Goal: Communication & Community: Answer question/provide support

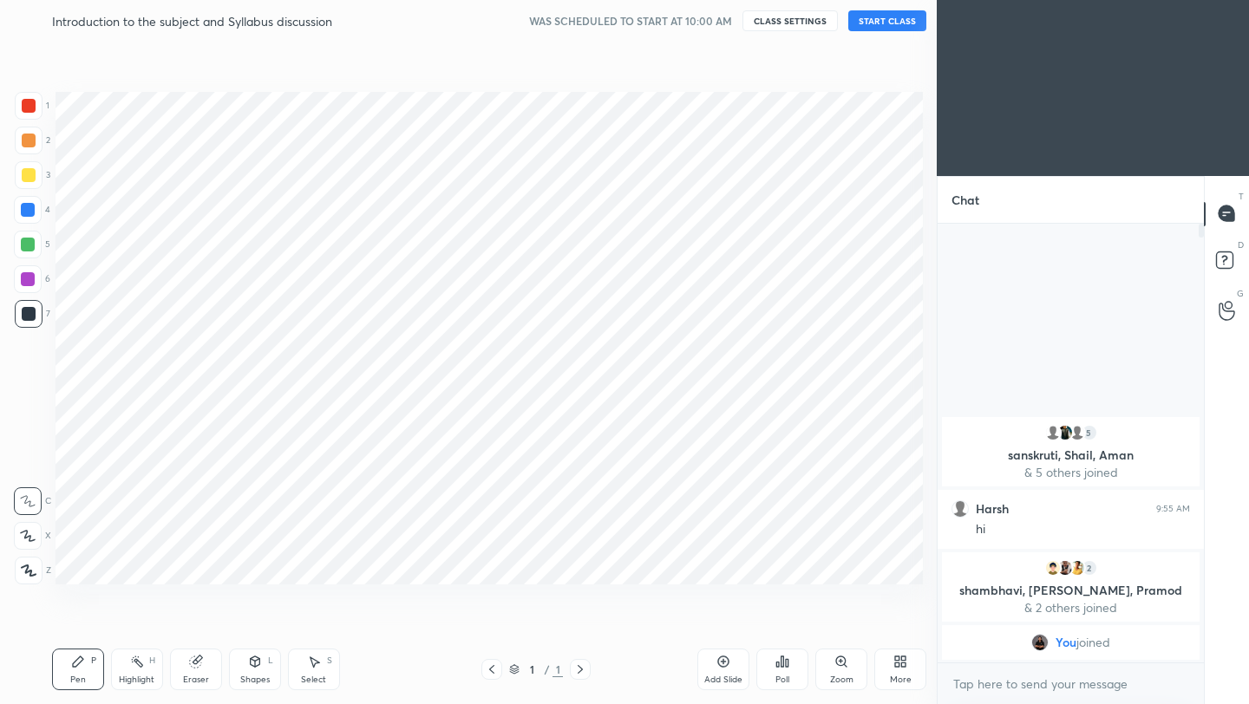
scroll to position [86113, 85839]
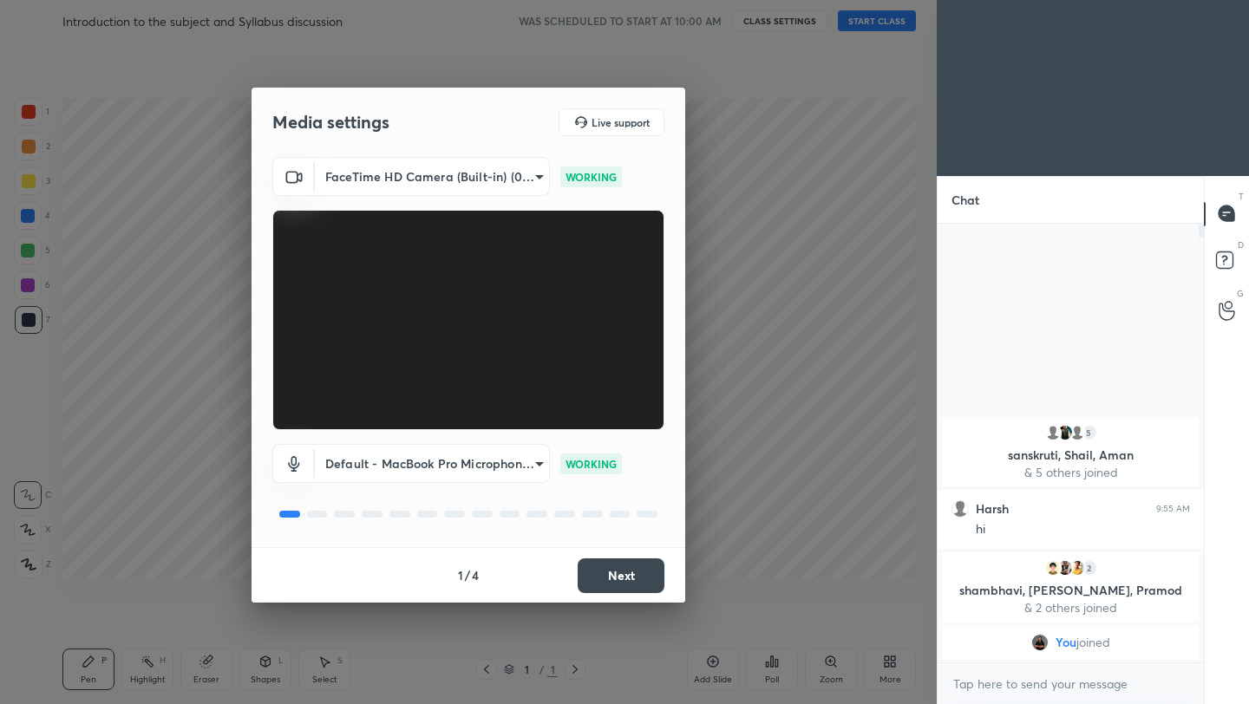
click at [616, 571] on button "Next" at bounding box center [620, 575] width 87 height 35
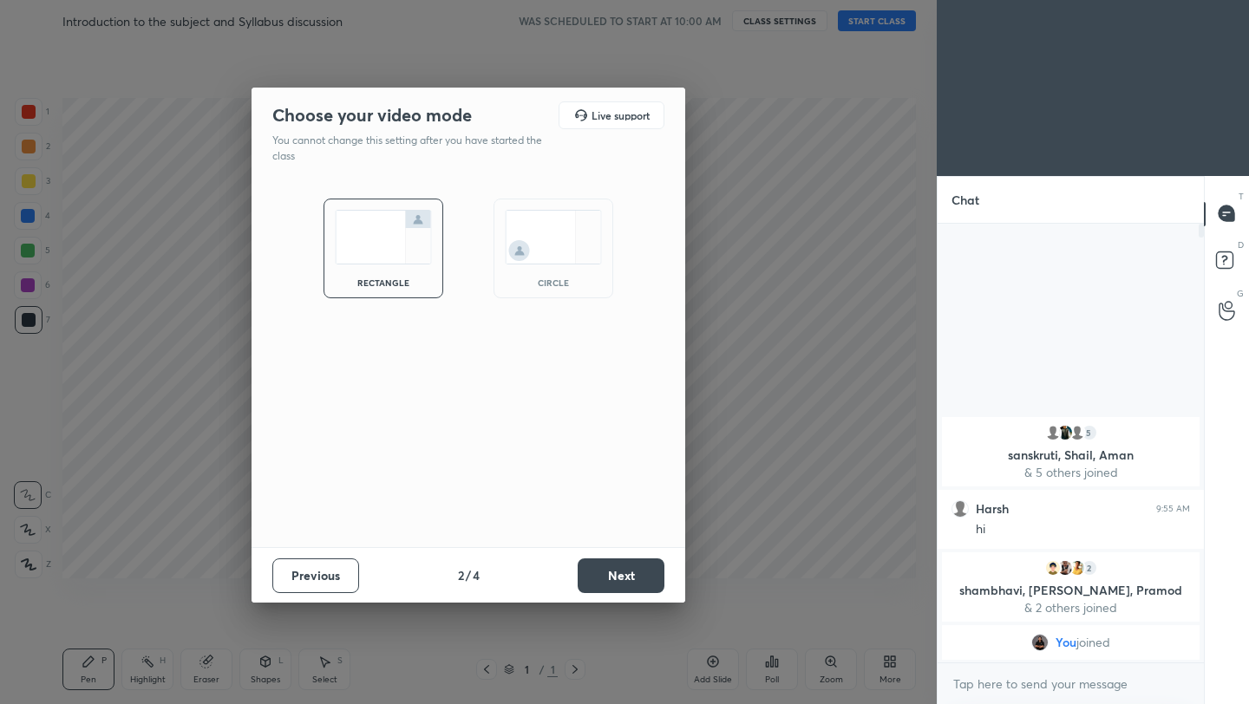
click at [616, 571] on button "Next" at bounding box center [620, 575] width 87 height 35
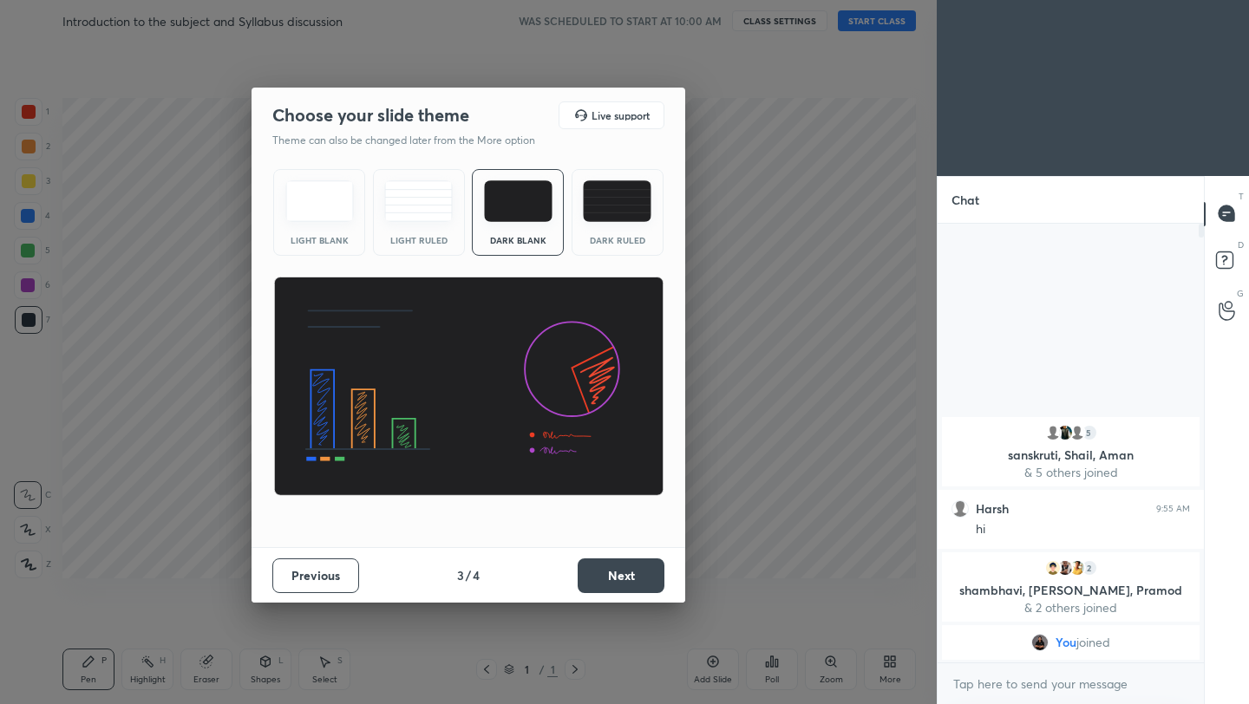
click at [616, 571] on button "Next" at bounding box center [620, 575] width 87 height 35
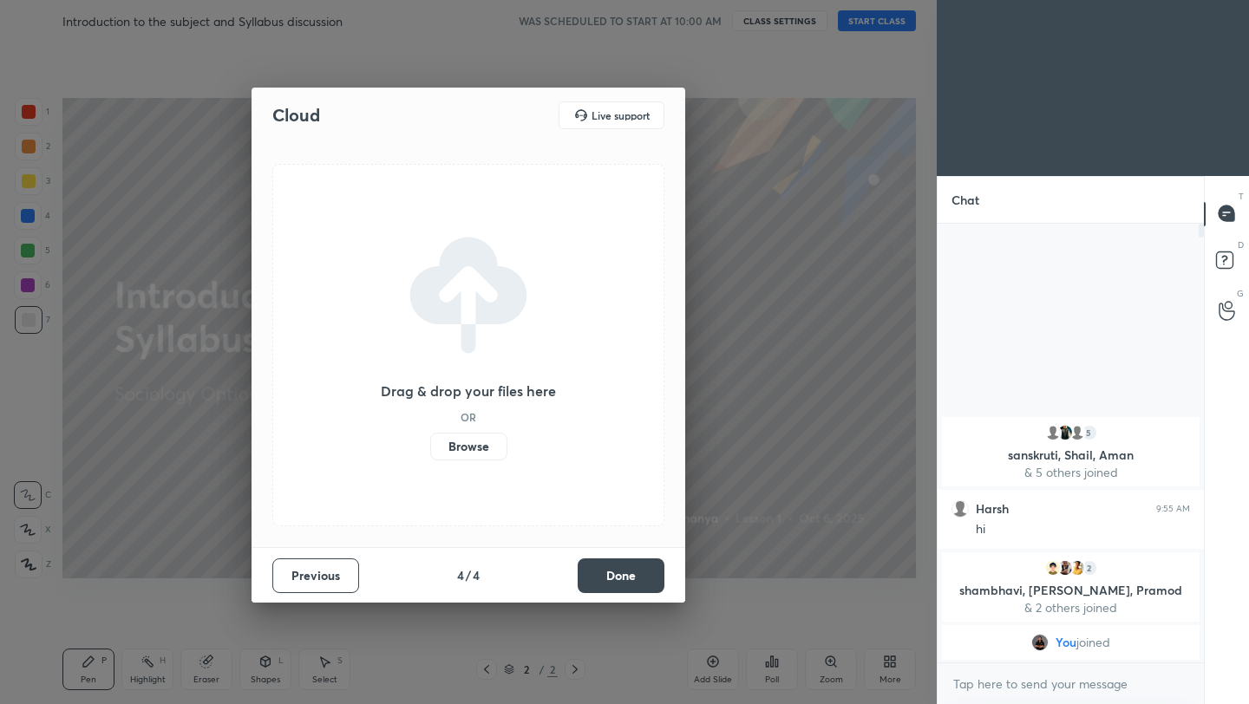
click at [471, 450] on label "Browse" at bounding box center [468, 447] width 77 height 28
click at [430, 450] on input "Browse" at bounding box center [430, 447] width 0 height 28
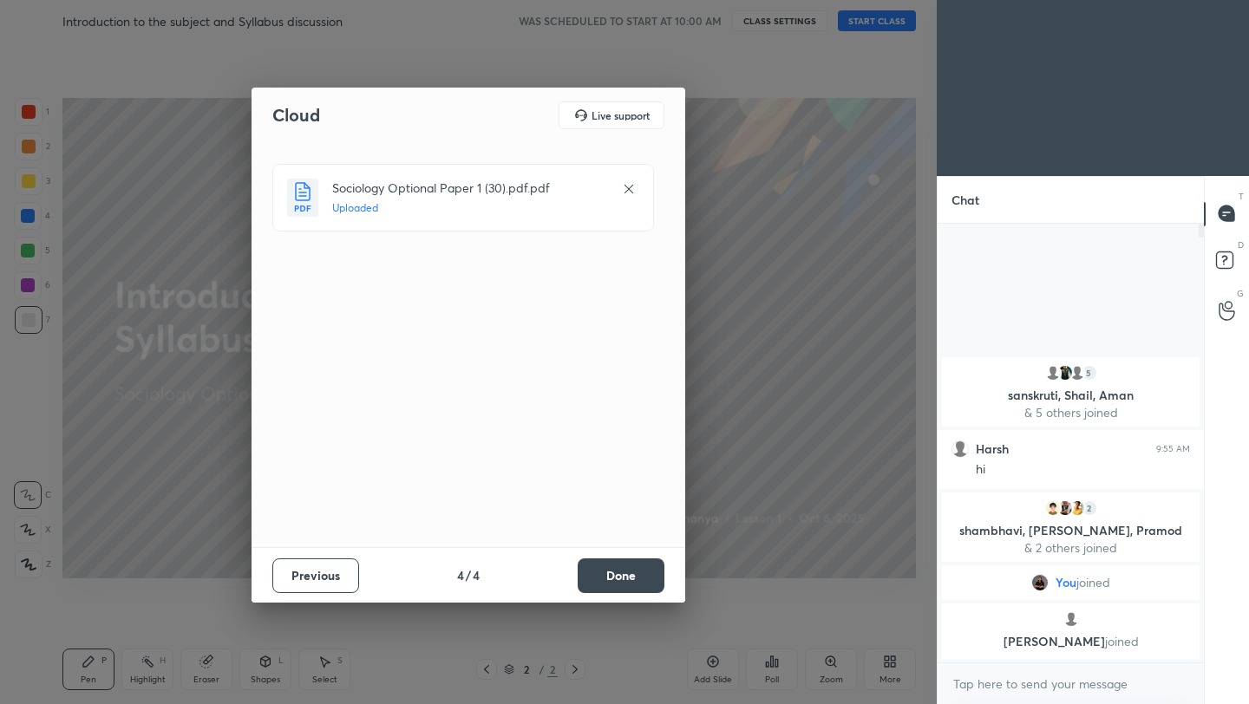
click at [625, 571] on button "Done" at bounding box center [620, 575] width 87 height 35
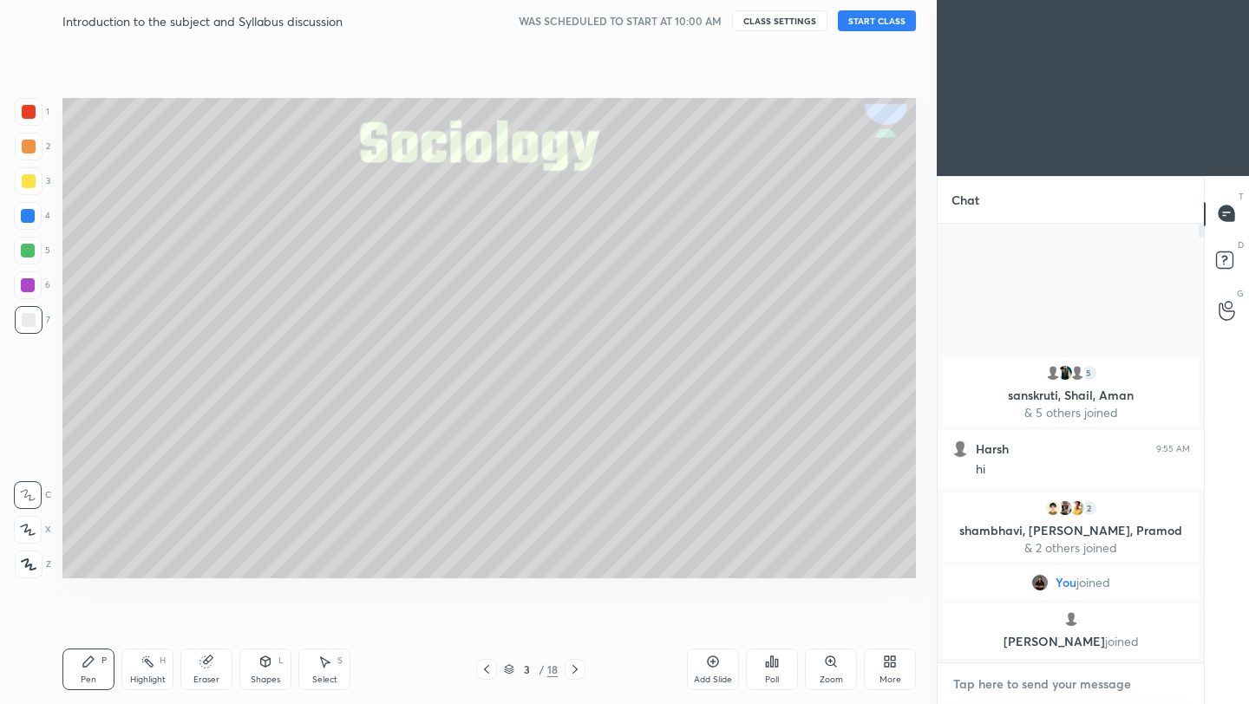
type textarea "x"
click at [1080, 684] on textarea at bounding box center [1070, 684] width 238 height 28
paste textarea "[URL][DOMAIN_NAME]"
type textarea "[URL][DOMAIN_NAME]"
type textarea "x"
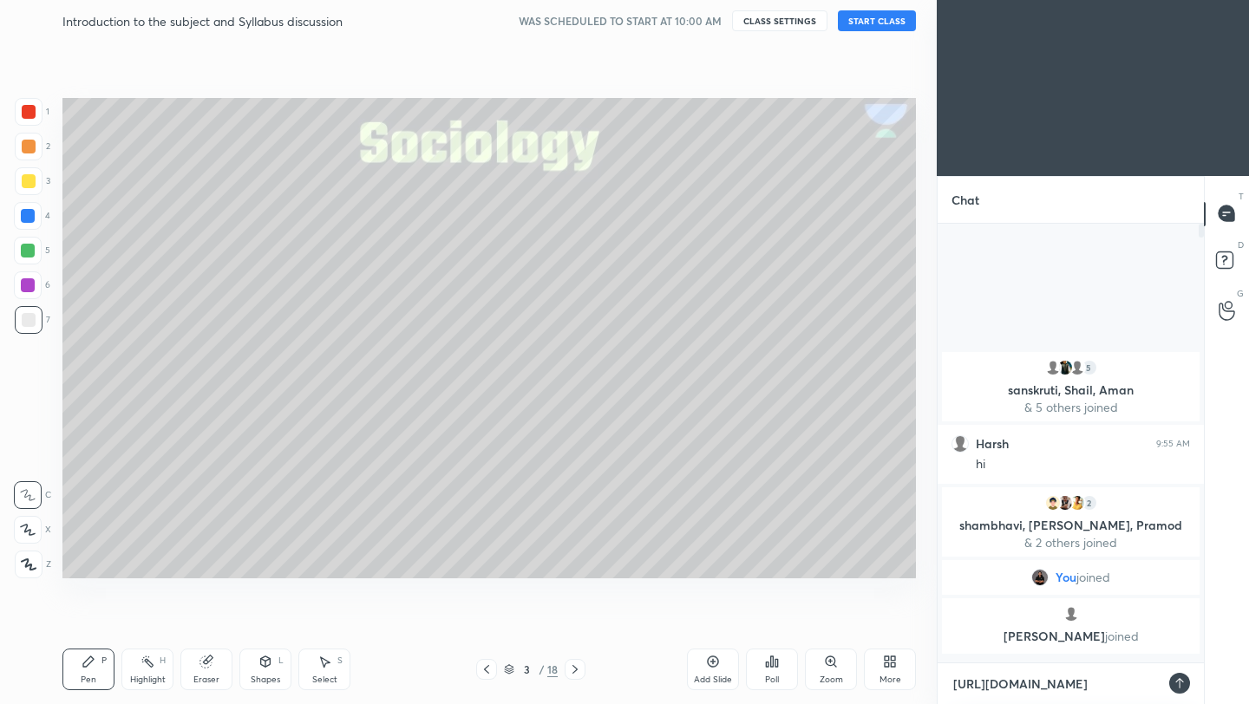
scroll to position [475, 261]
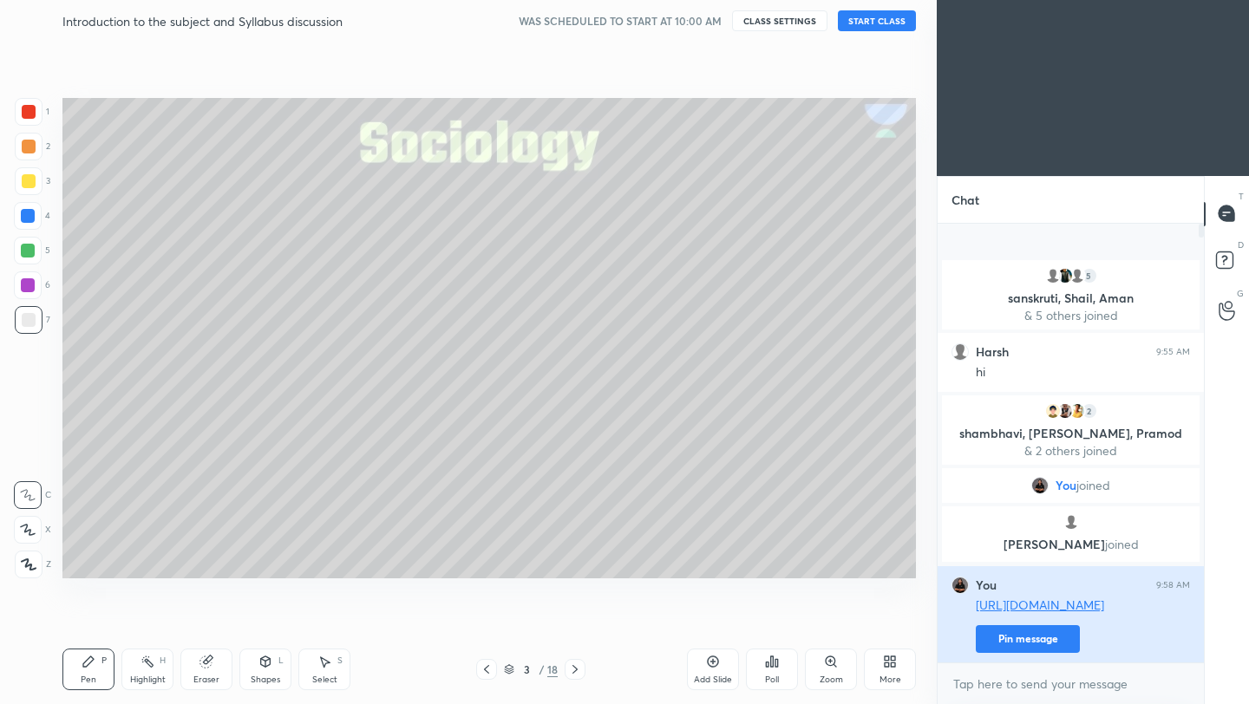
click at [1034, 639] on button "Pin message" at bounding box center [1027, 639] width 104 height 28
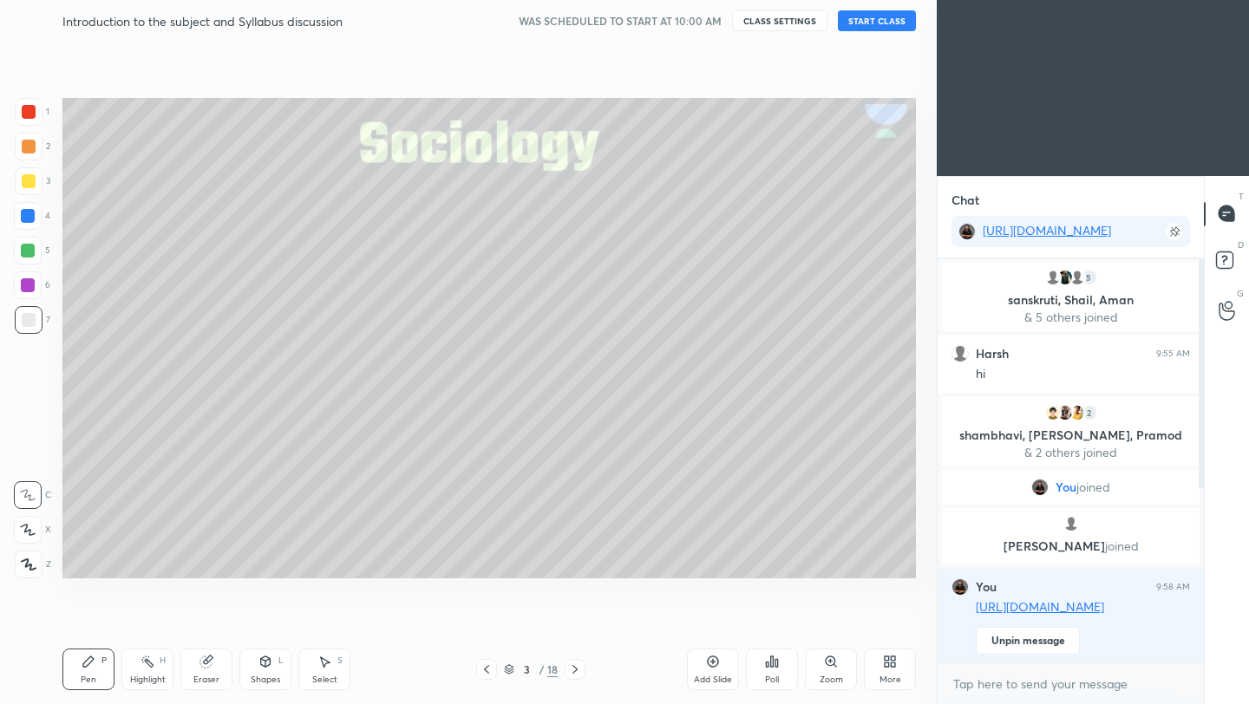
click at [28, 564] on icon at bounding box center [29, 564] width 16 height 12
click at [24, 179] on div at bounding box center [29, 181] width 14 height 14
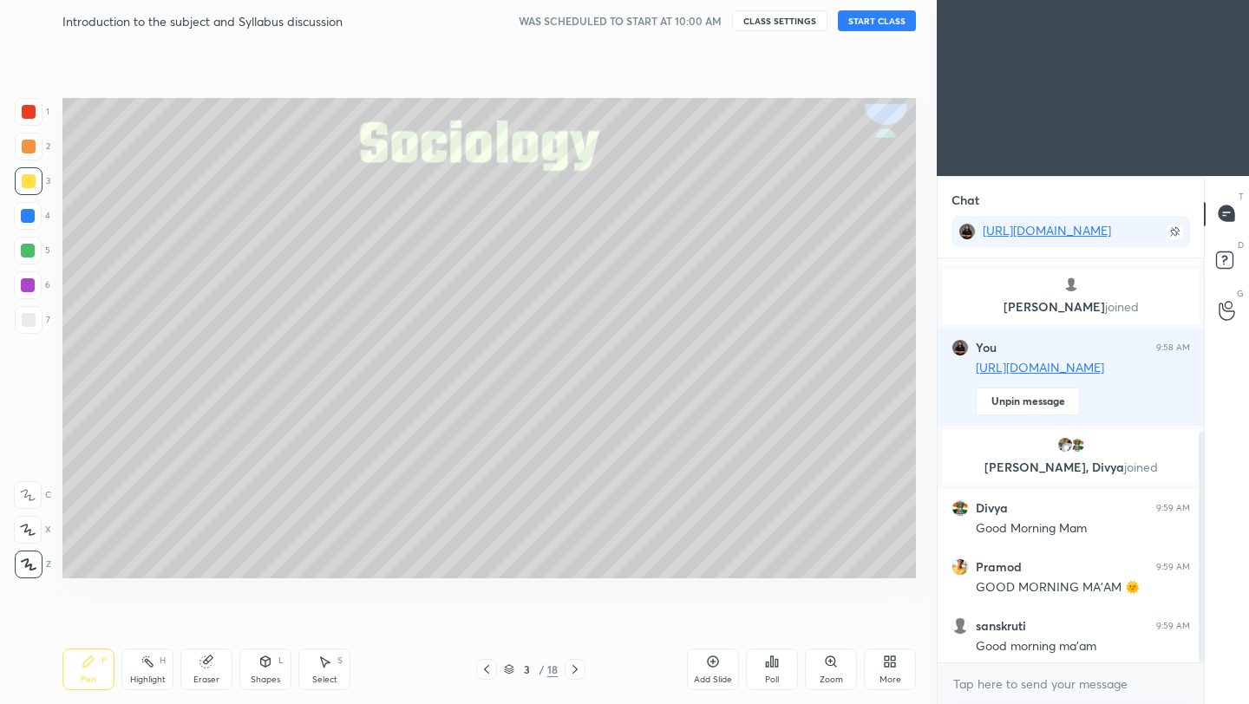
scroll to position [305, 0]
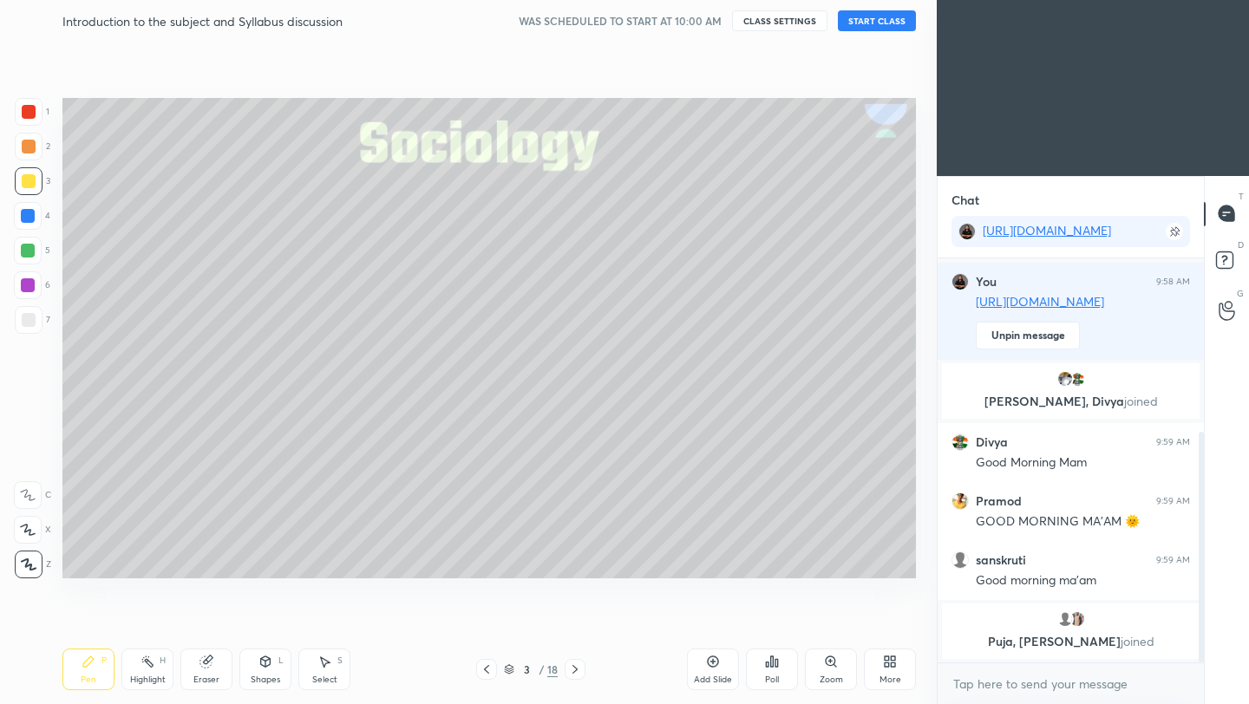
click at [871, 24] on button "START CLASS" at bounding box center [877, 20] width 78 height 21
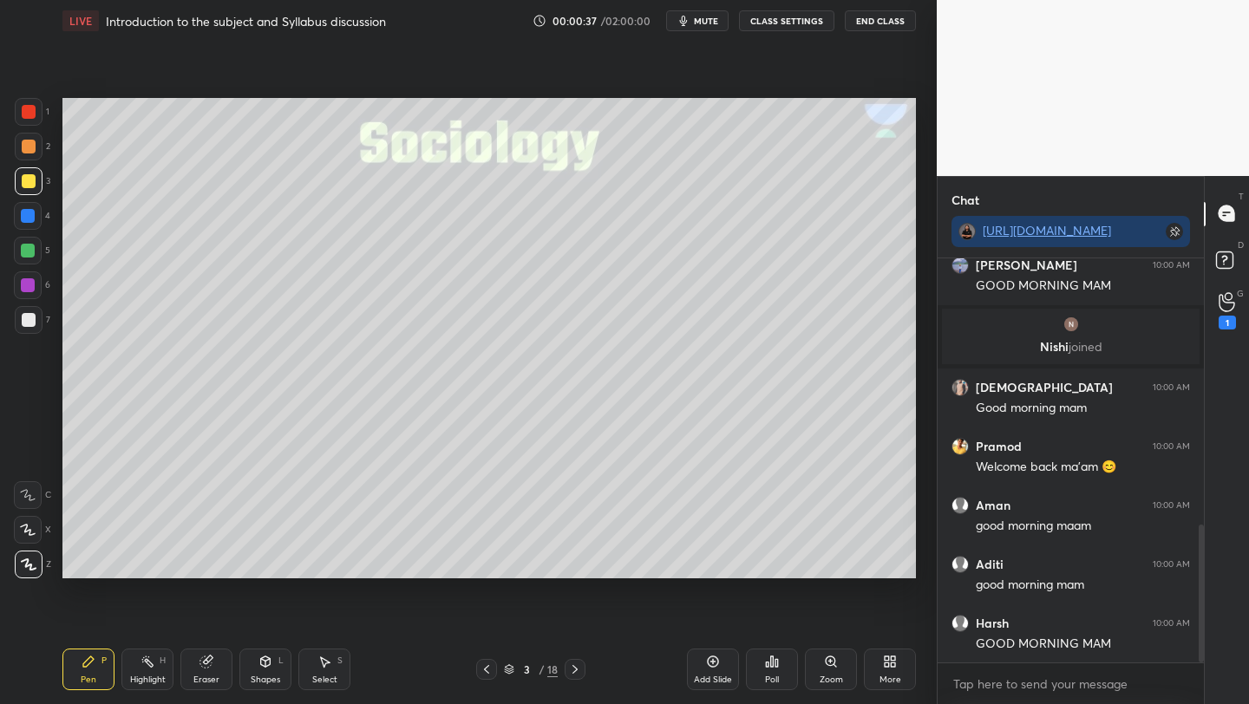
scroll to position [781, 0]
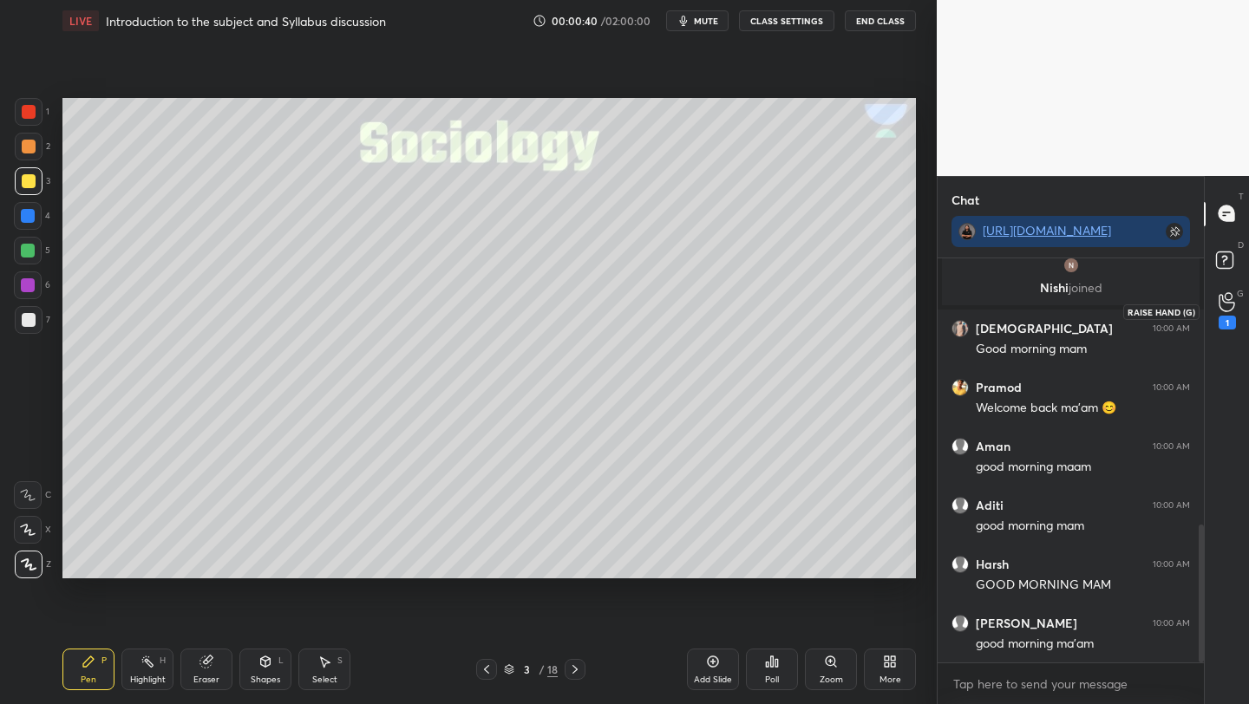
click at [1224, 306] on icon at bounding box center [1226, 302] width 16 height 20
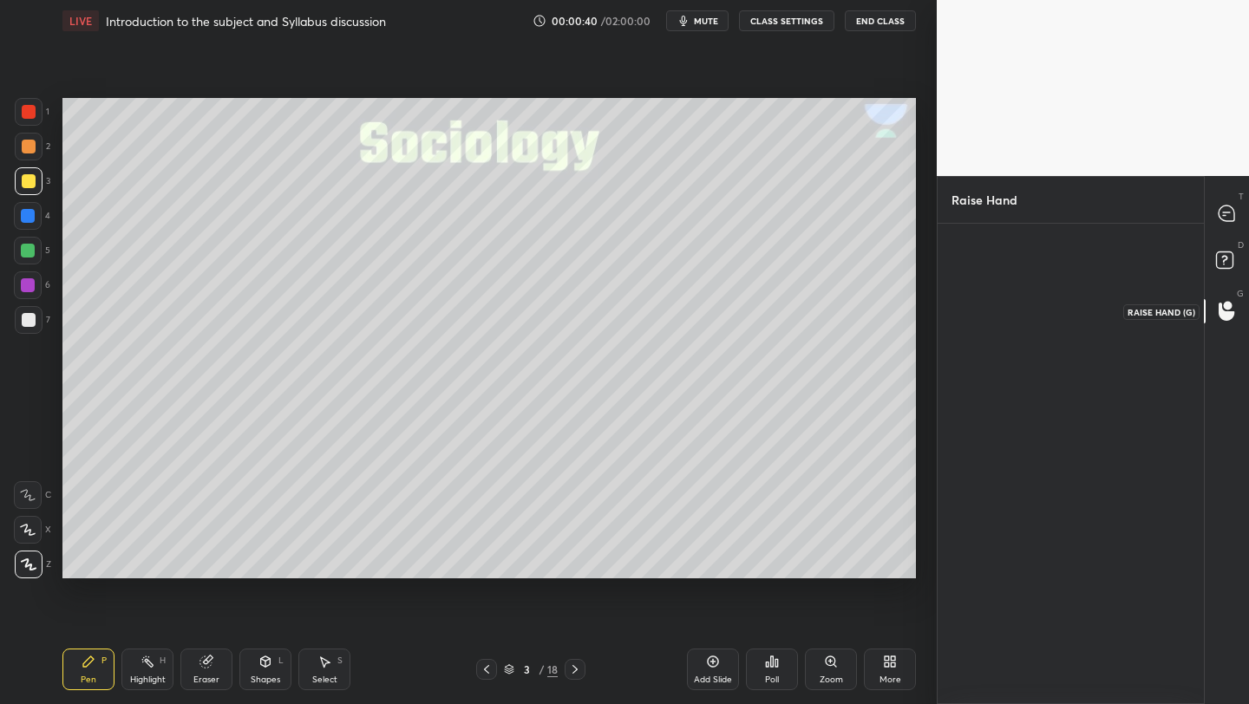
scroll to position [6, 6]
click at [992, 308] on div "Aman" at bounding box center [990, 307] width 79 height 101
click at [994, 343] on button "INVITE" at bounding box center [990, 343] width 63 height 23
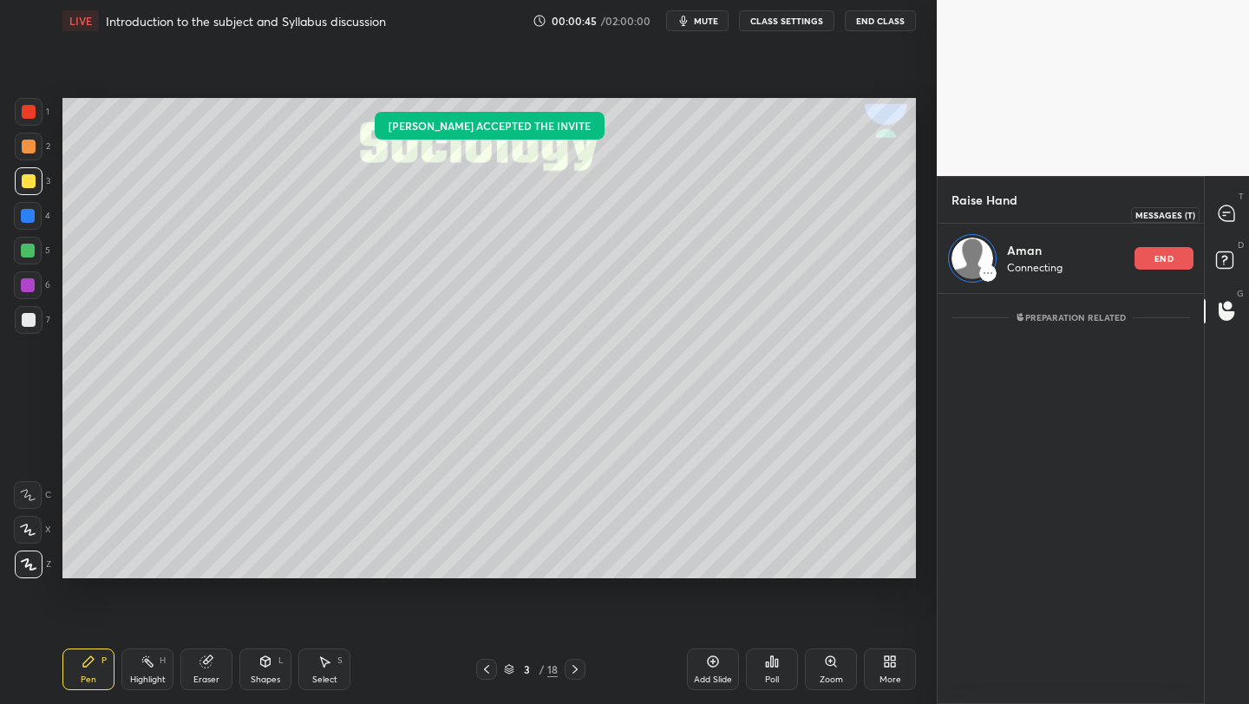
click at [1233, 209] on icon at bounding box center [1226, 213] width 16 height 16
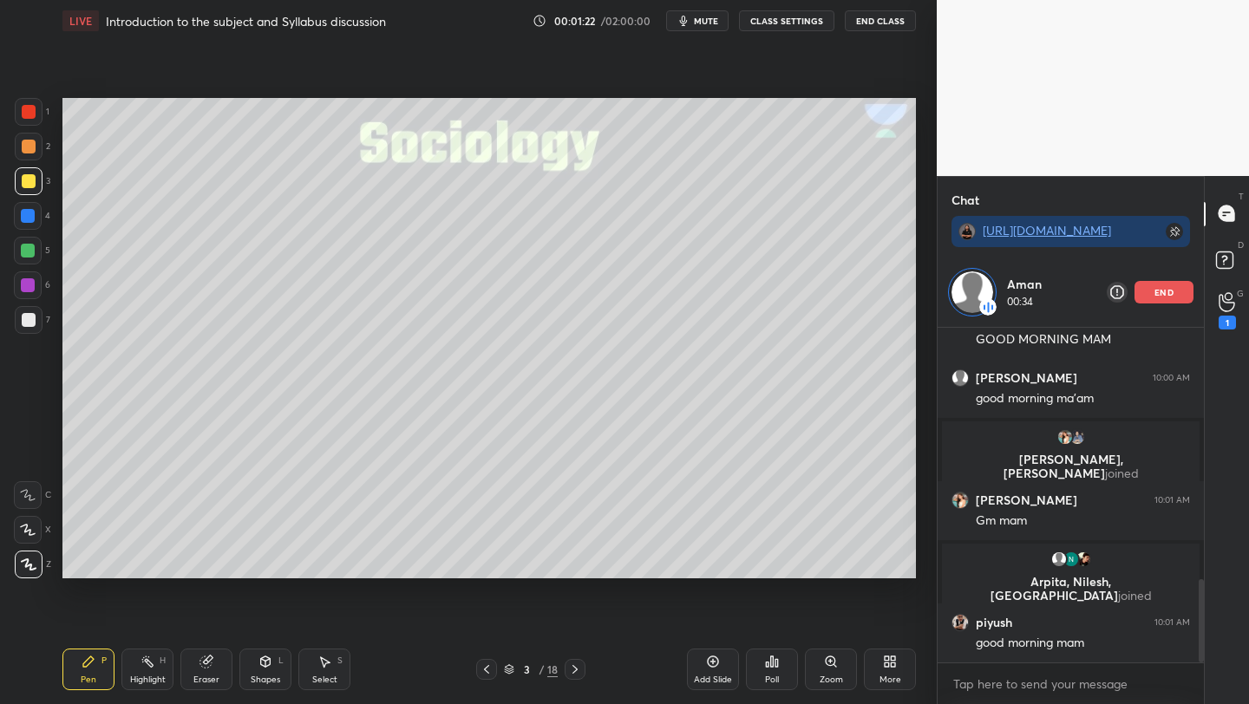
scroll to position [1013, 0]
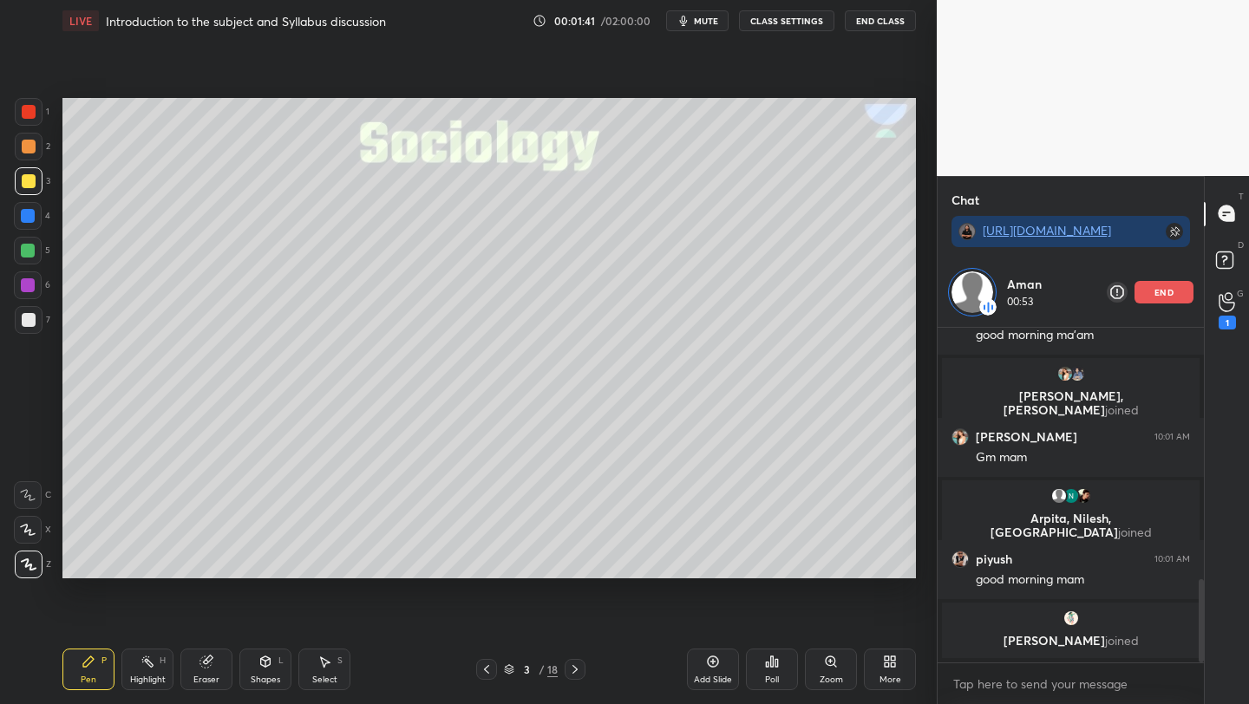
click at [705, 659] on div "Add Slide" at bounding box center [713, 670] width 52 height 42
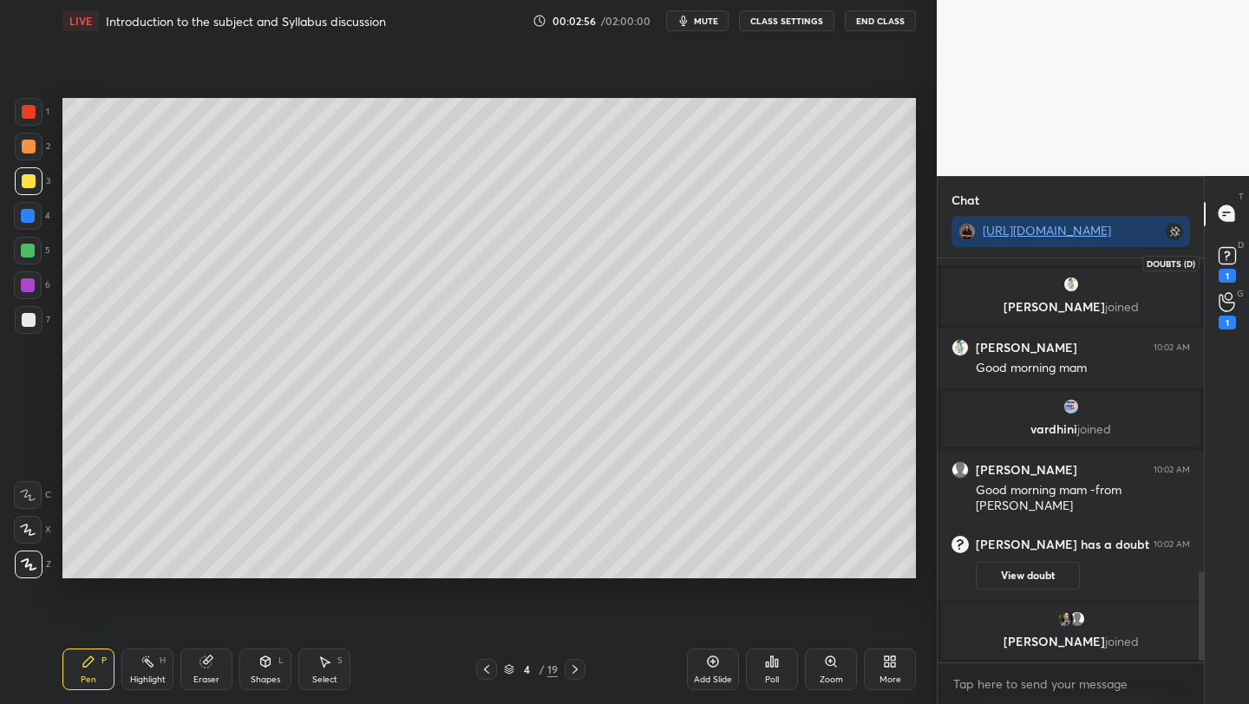
scroll to position [1450, 0]
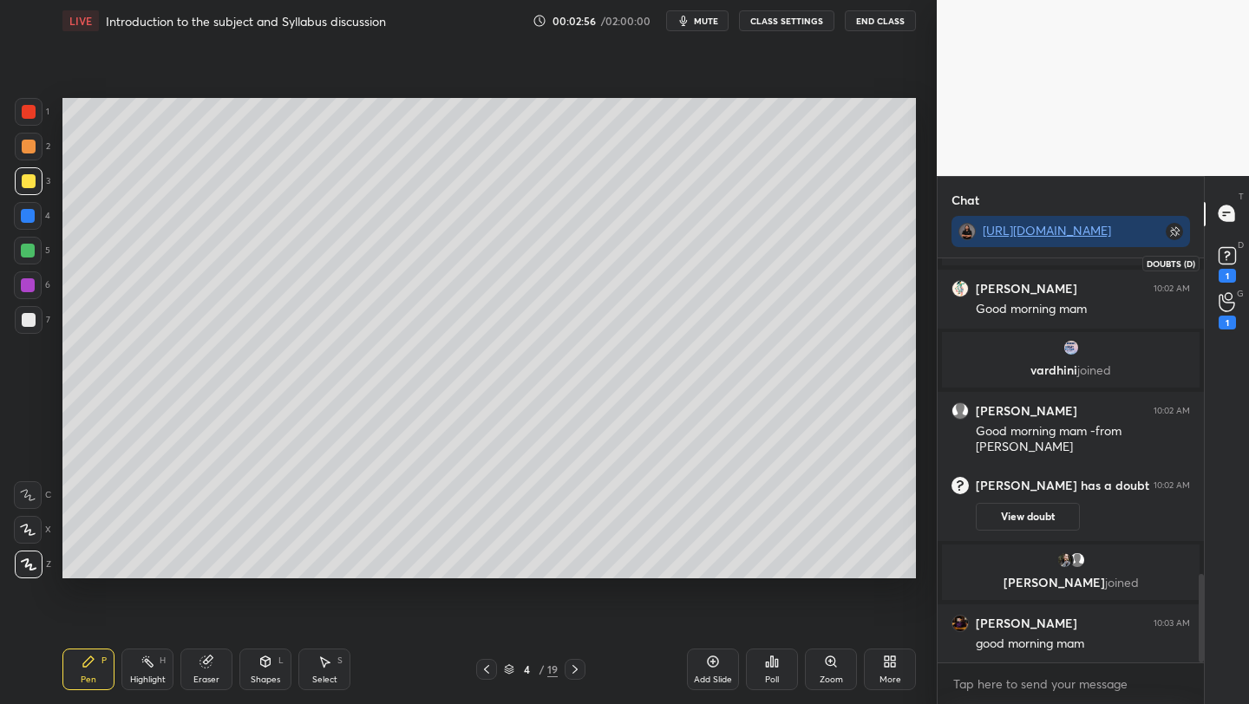
click at [1220, 263] on rect at bounding box center [1226, 255] width 16 height 16
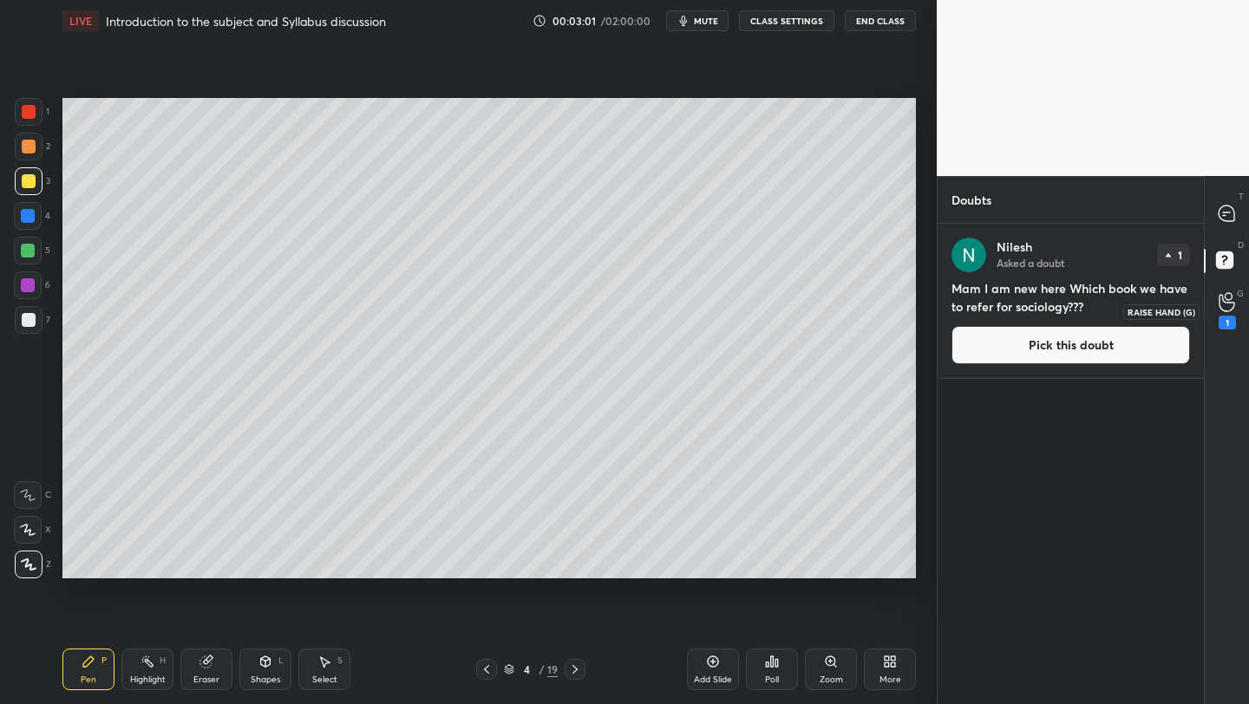
click at [1218, 303] on icon at bounding box center [1226, 302] width 16 height 17
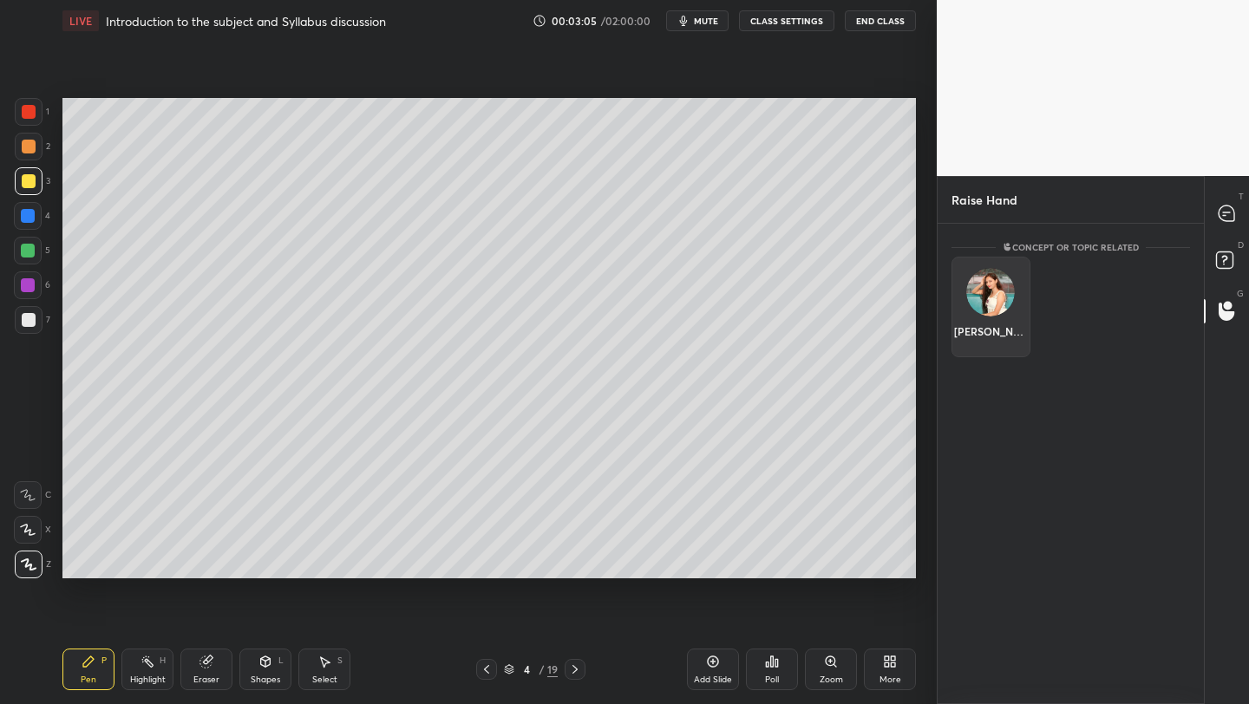
click at [1010, 284] on div "[PERSON_NAME]" at bounding box center [990, 307] width 79 height 101
click at [964, 338] on button "INVITE" at bounding box center [990, 343] width 63 height 23
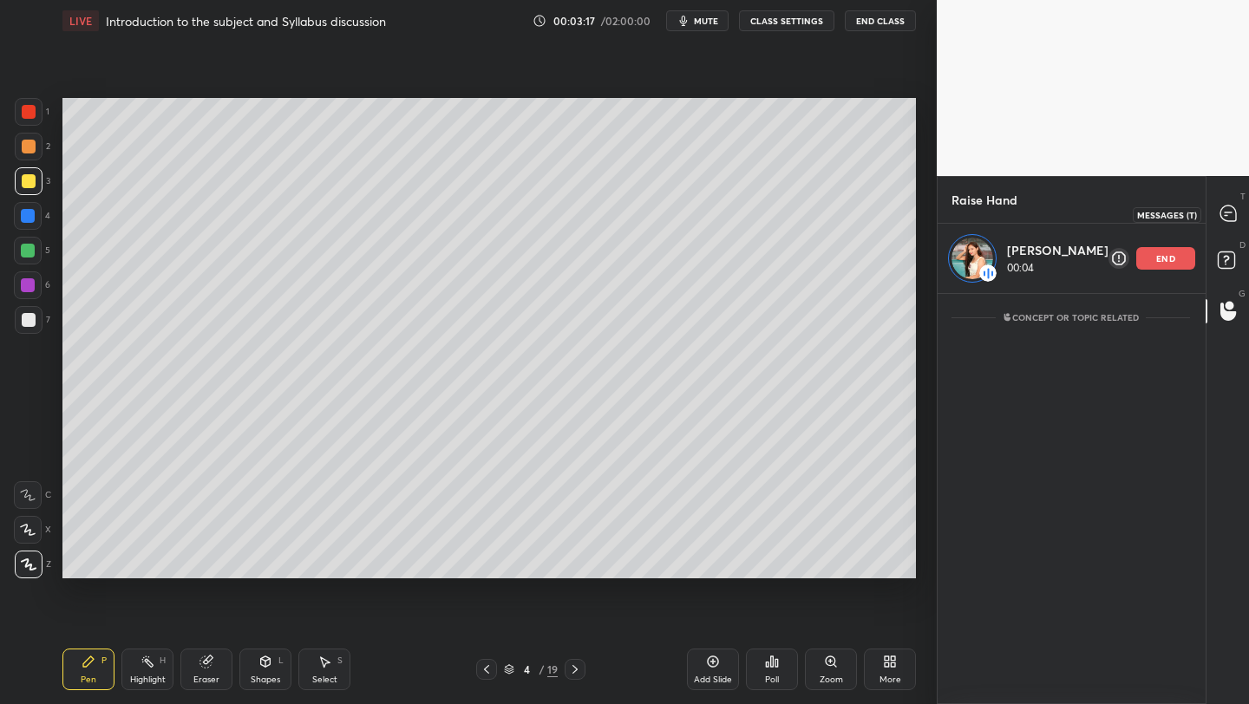
click at [1224, 216] on icon at bounding box center [1225, 216] width 3 height 0
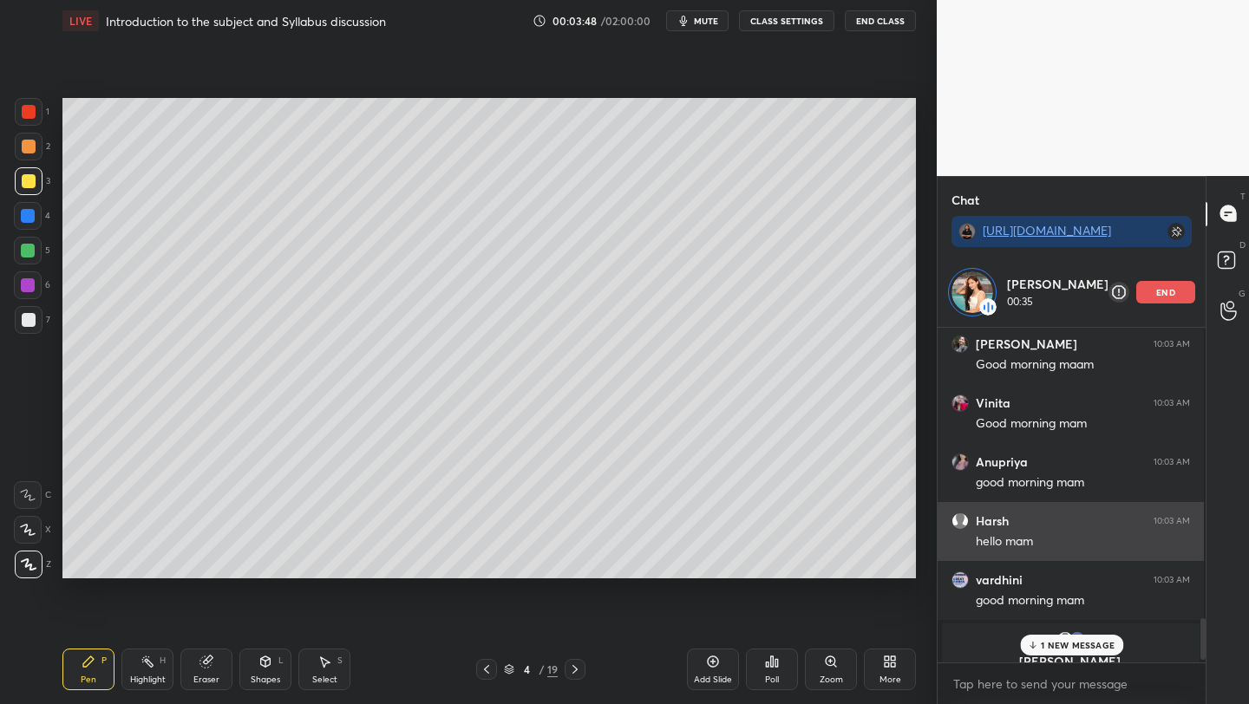
scroll to position [2332, 0]
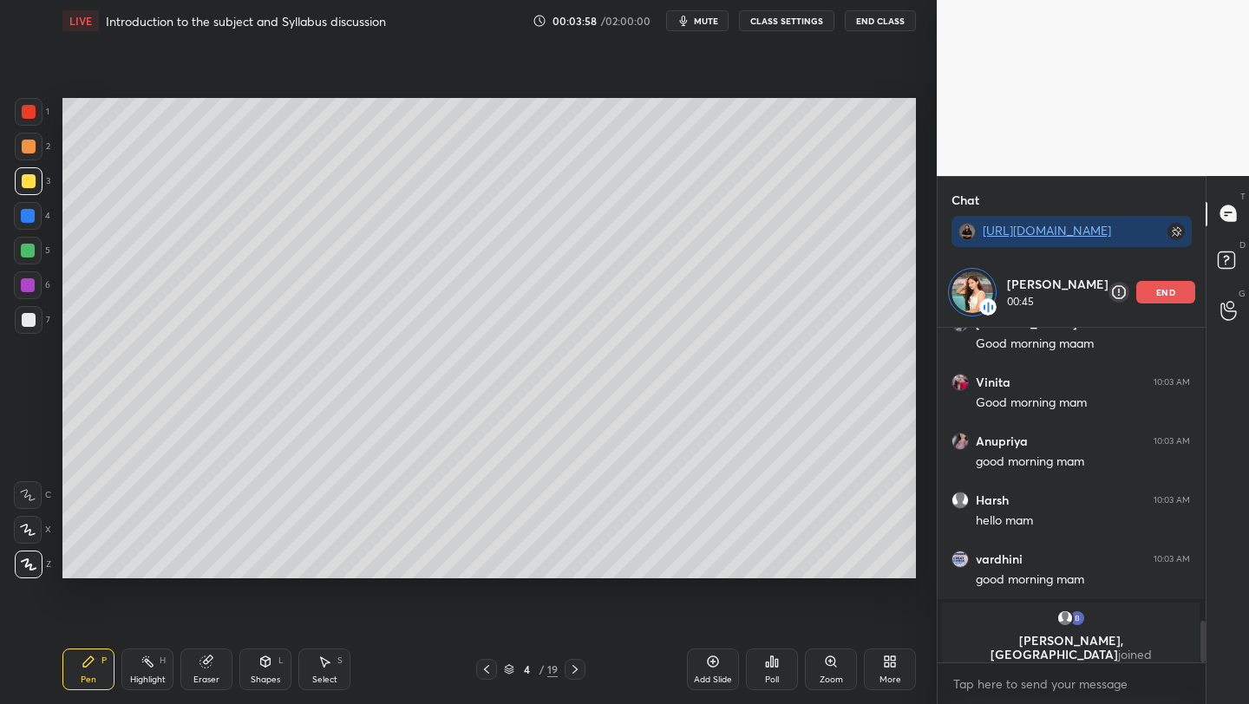
click at [1149, 294] on div "end" at bounding box center [1165, 292] width 59 height 23
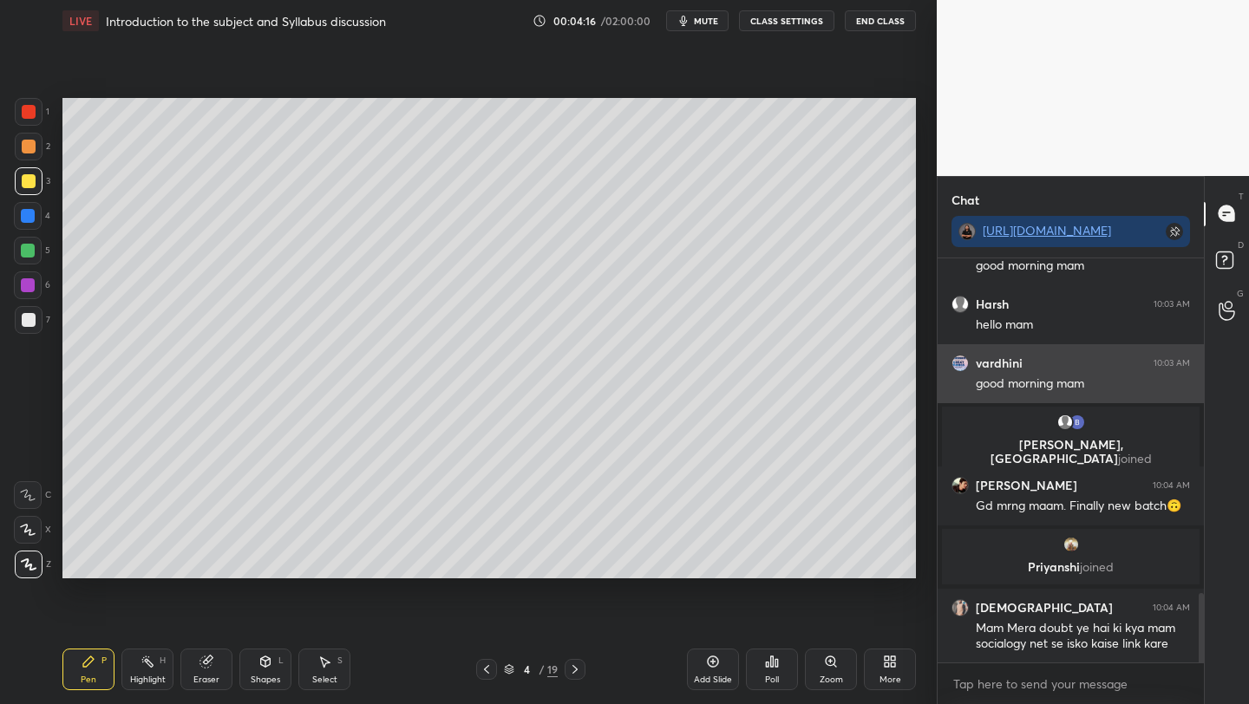
scroll to position [2045, 0]
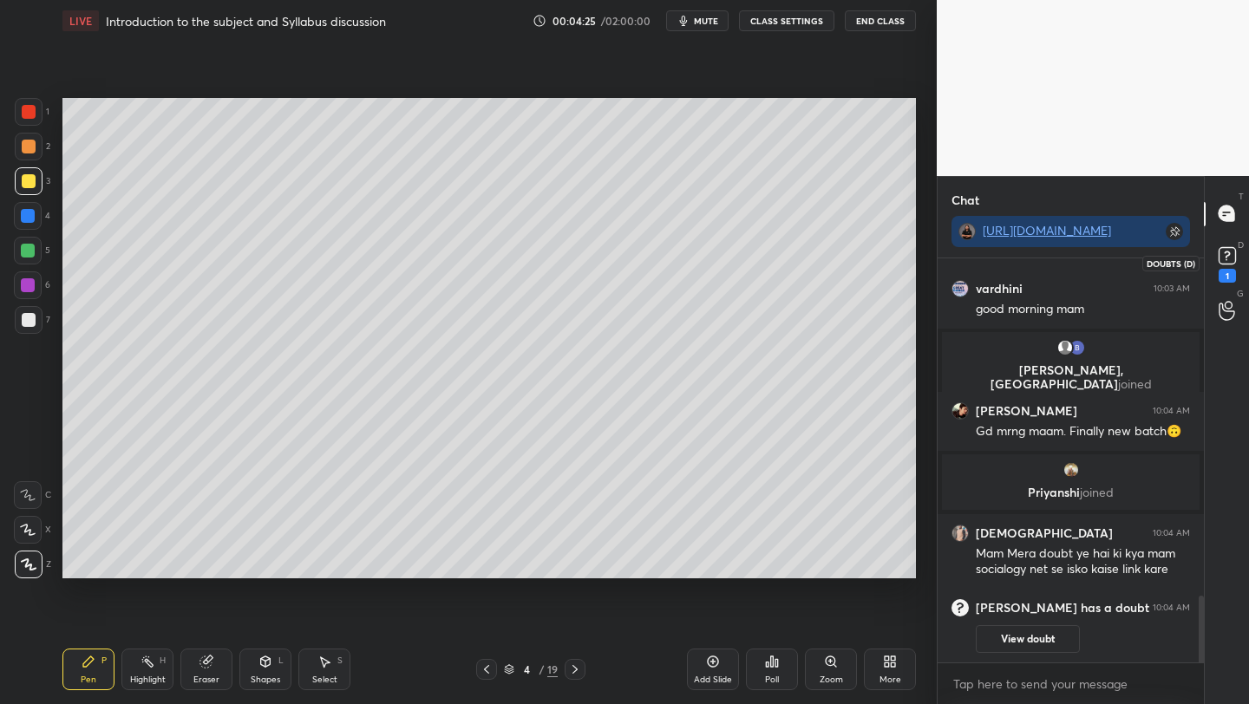
click at [1222, 257] on rect at bounding box center [1226, 255] width 16 height 16
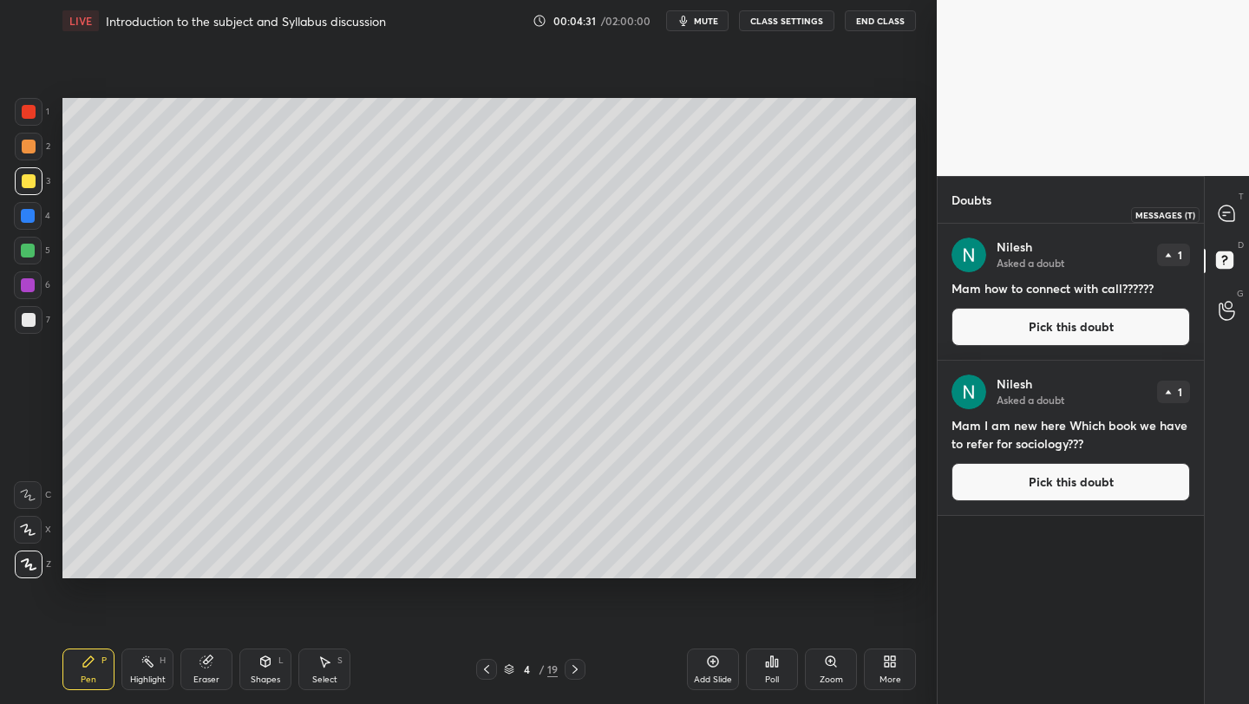
click at [1226, 205] on icon at bounding box center [1226, 213] width 16 height 16
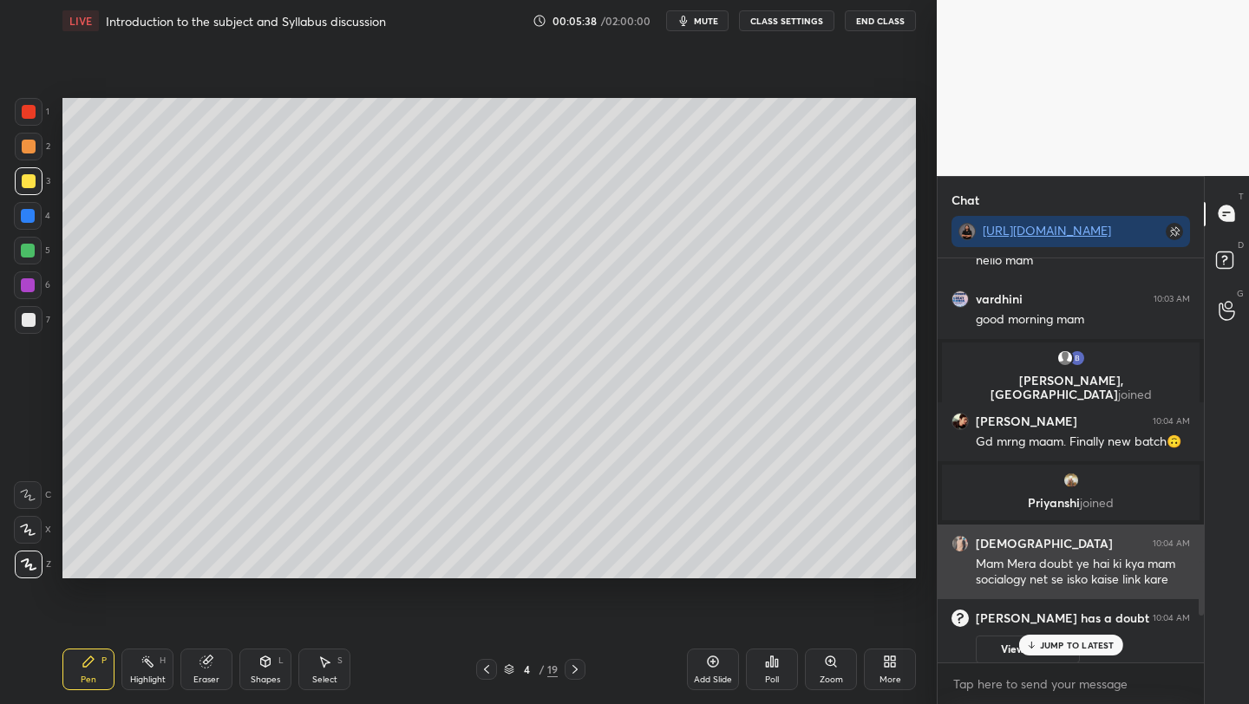
scroll to position [2734, 0]
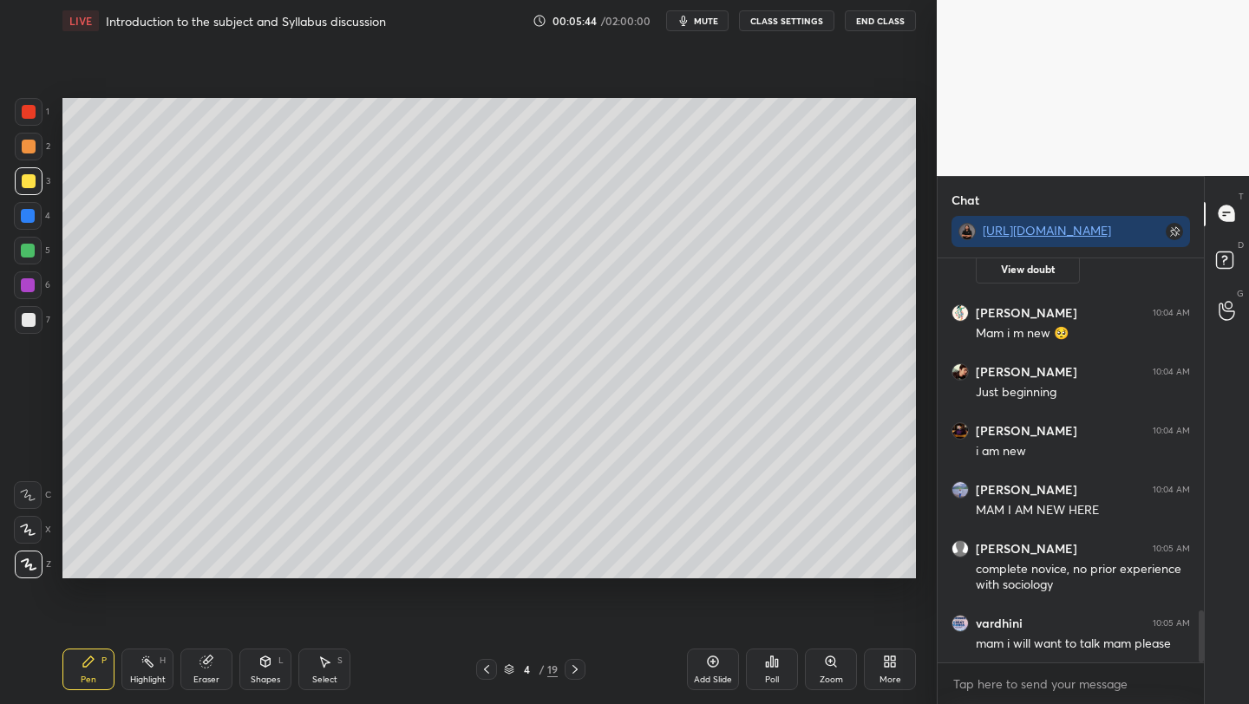
click at [477, 672] on div at bounding box center [486, 669] width 21 height 21
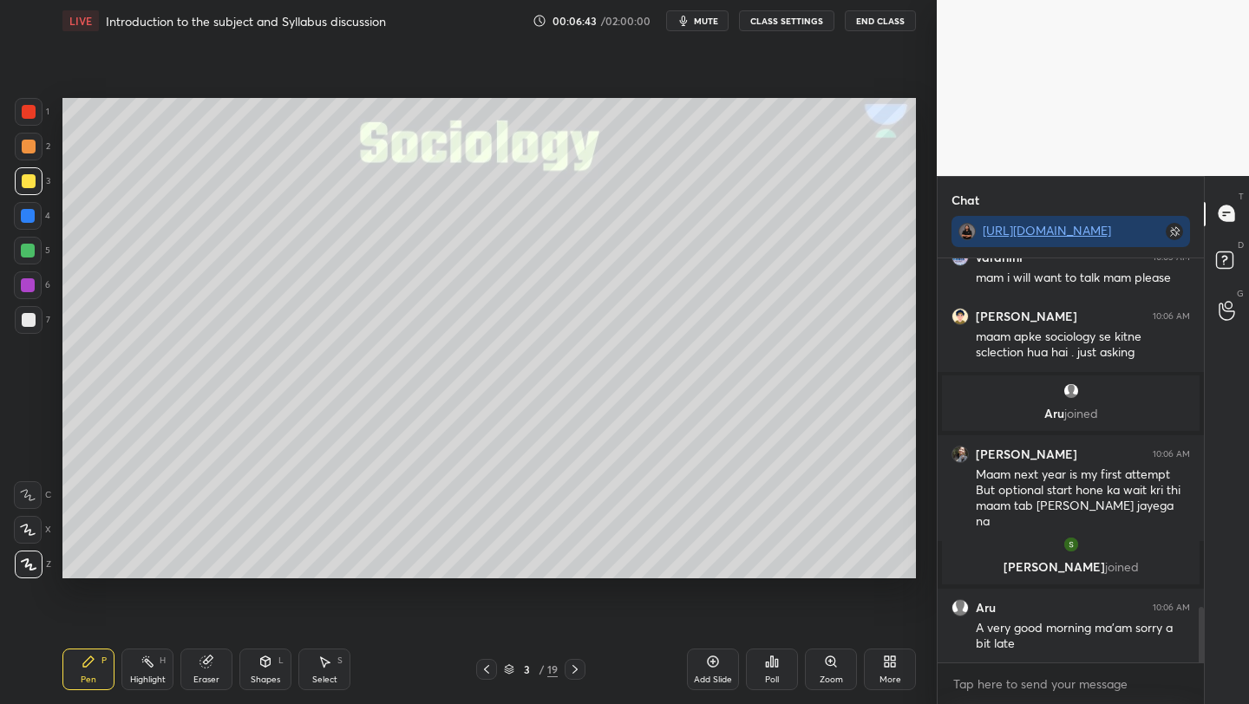
scroll to position [2592, 0]
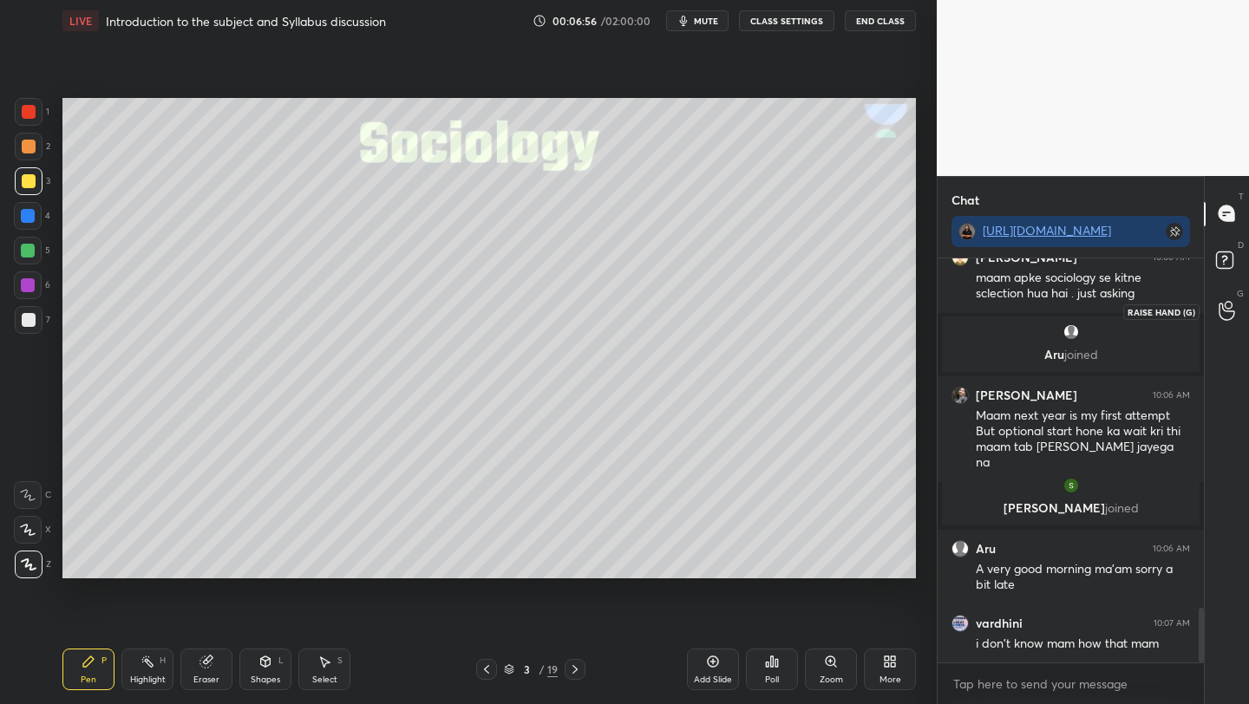
click at [1225, 308] on circle at bounding box center [1227, 305] width 7 height 7
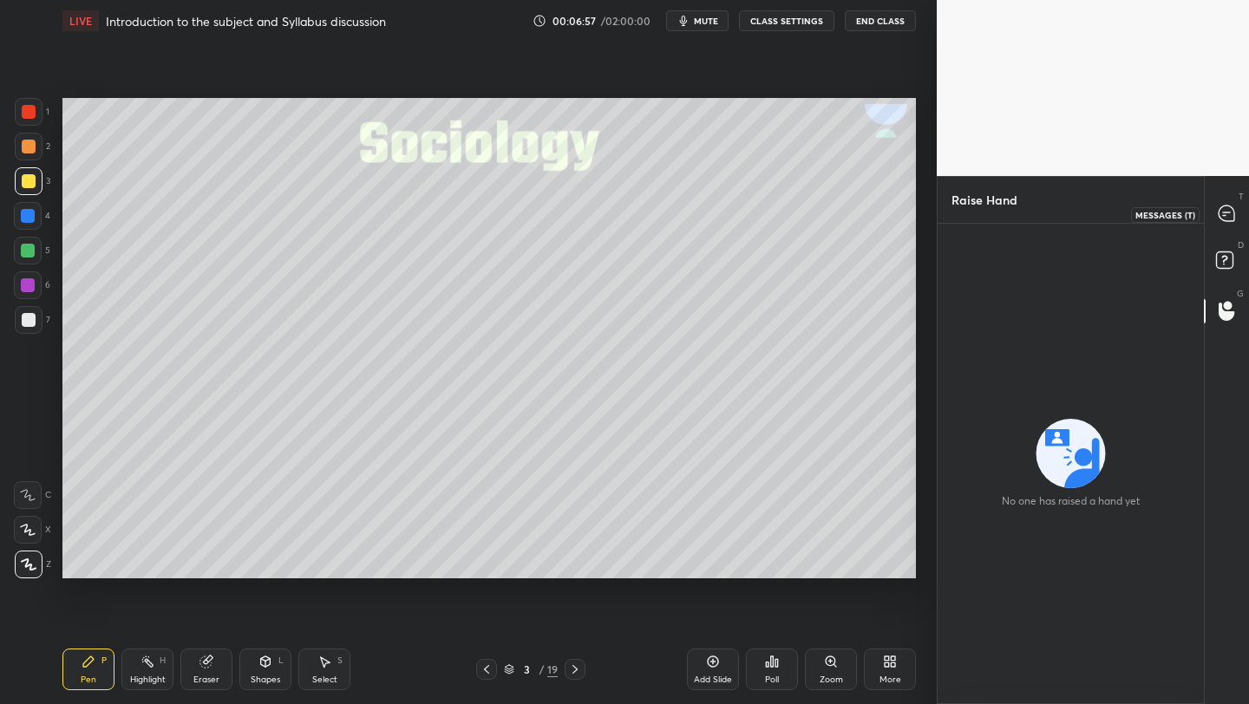
click at [1228, 218] on icon at bounding box center [1226, 213] width 16 height 16
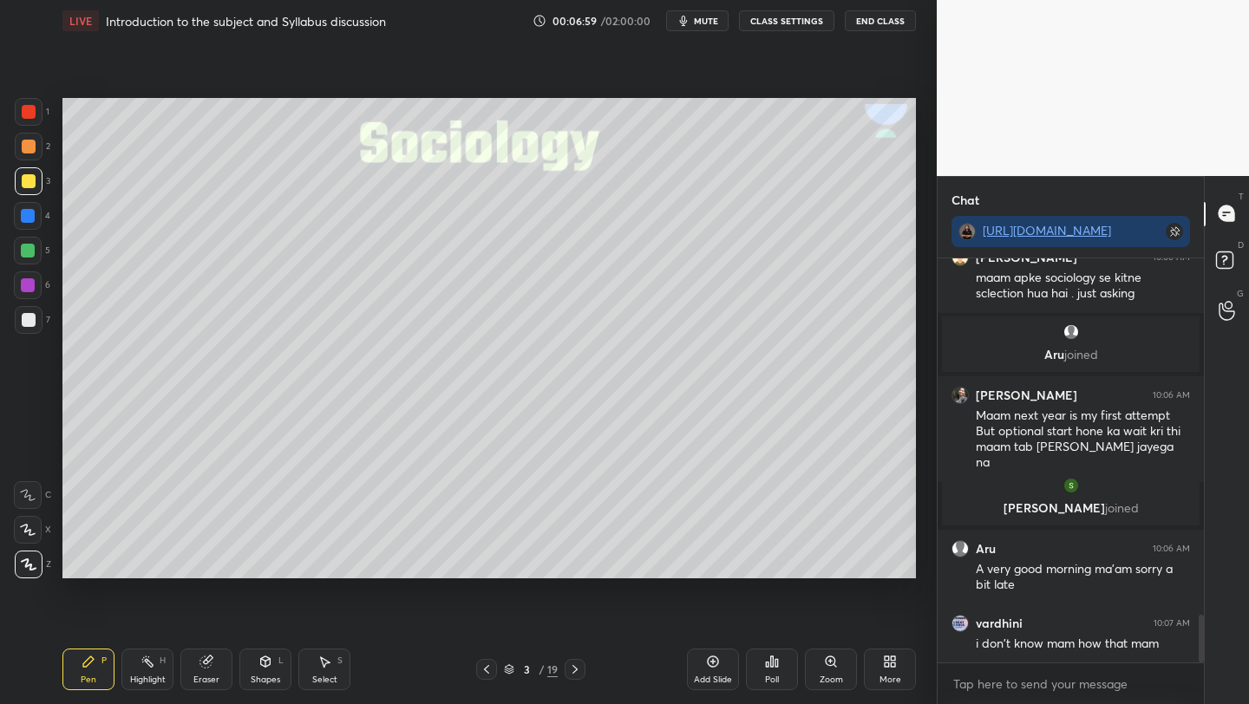
scroll to position [3033, 0]
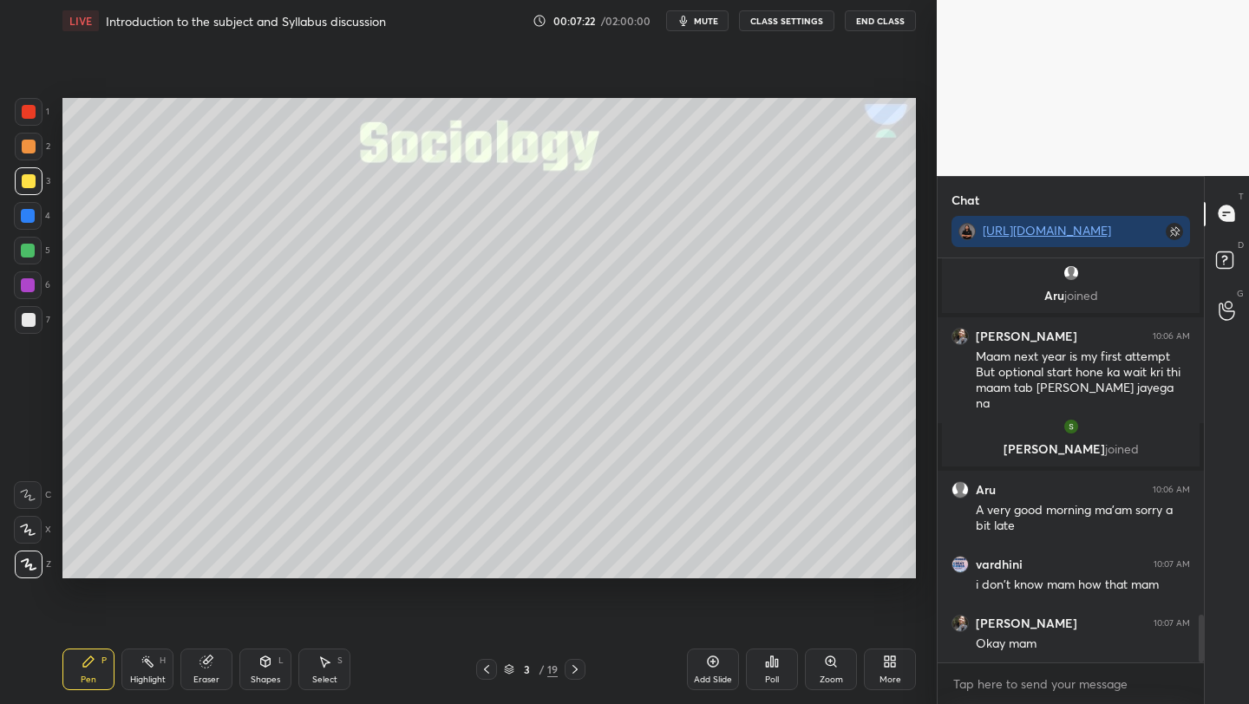
click at [699, 672] on div "Add Slide" at bounding box center [713, 670] width 52 height 42
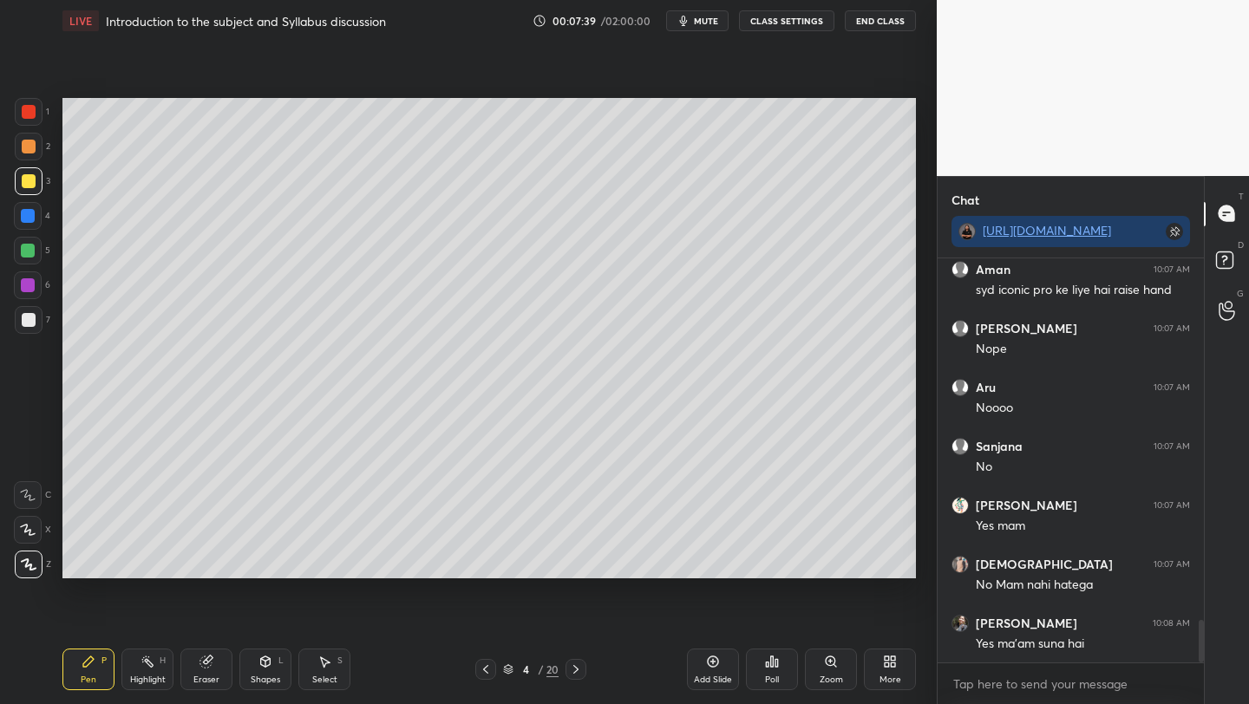
scroll to position [3564, 0]
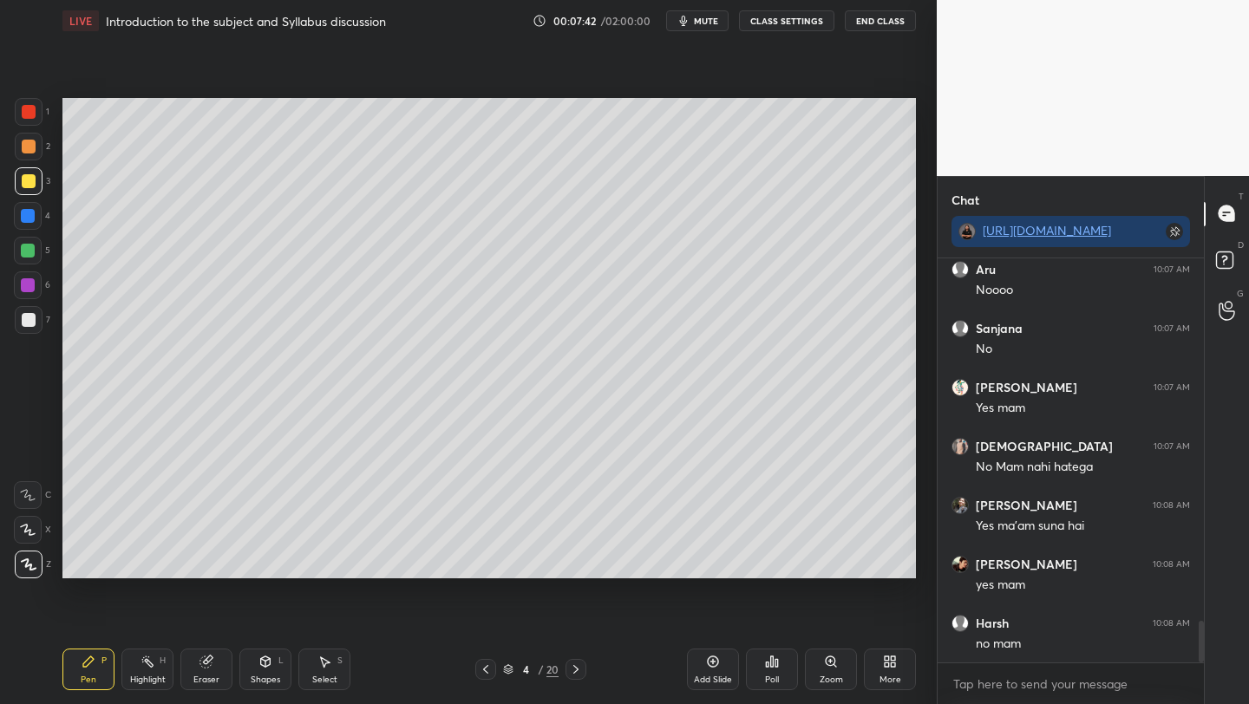
click at [576, 669] on icon at bounding box center [576, 669] width 14 height 14
click at [575, 672] on icon at bounding box center [575, 669] width 5 height 9
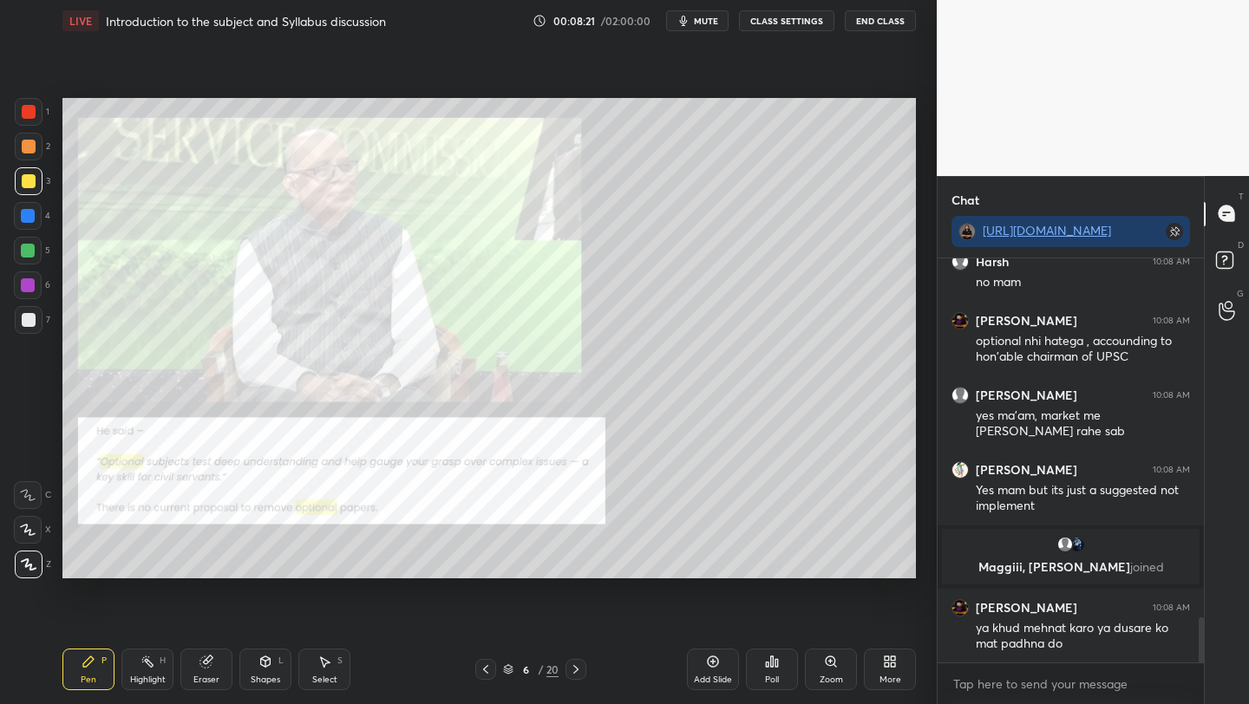
scroll to position [3218, 0]
drag, startPoint x: 27, startPoint y: 114, endPoint x: 37, endPoint y: 134, distance: 22.5
click at [28, 114] on div at bounding box center [29, 112] width 14 height 14
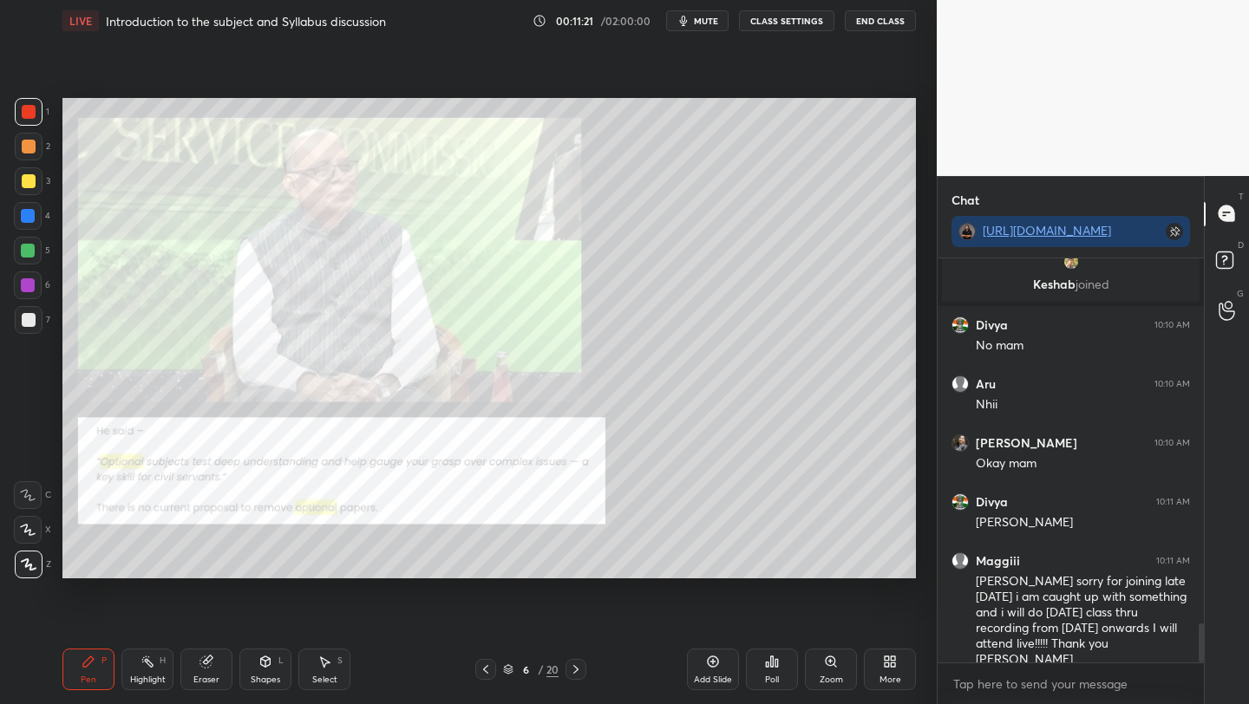
scroll to position [3793, 0]
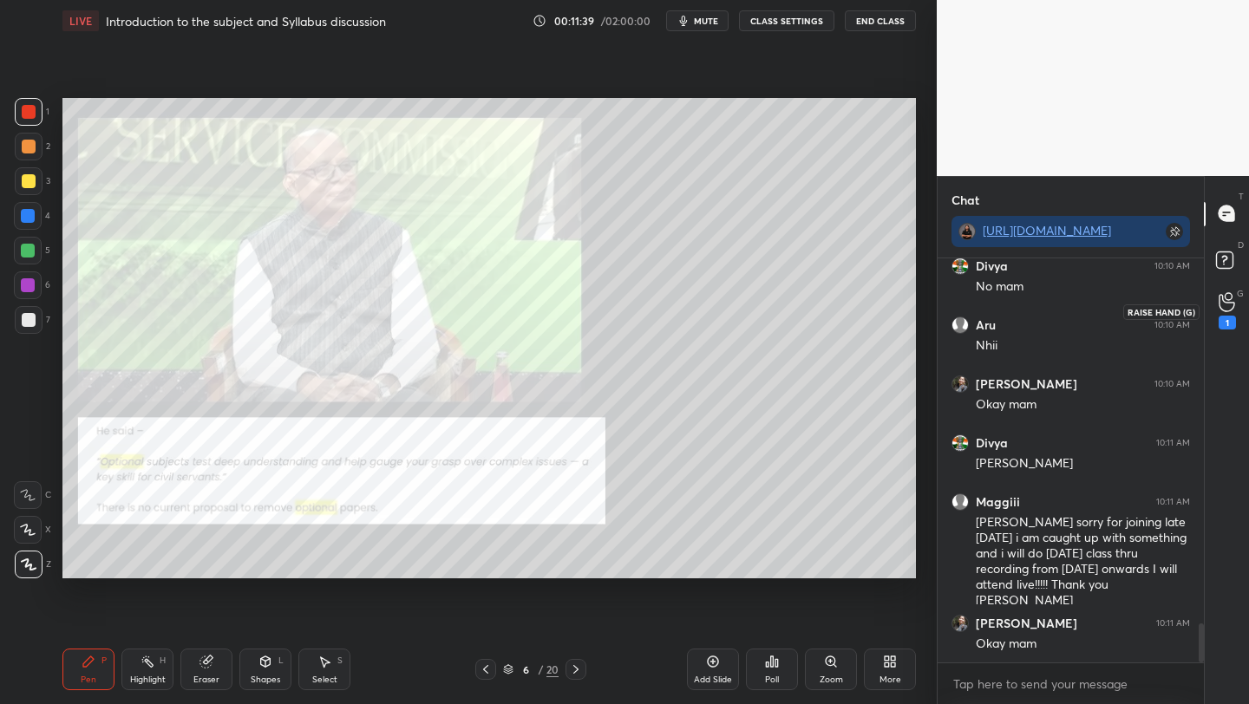
click at [1215, 304] on div "1" at bounding box center [1227, 311] width 35 height 31
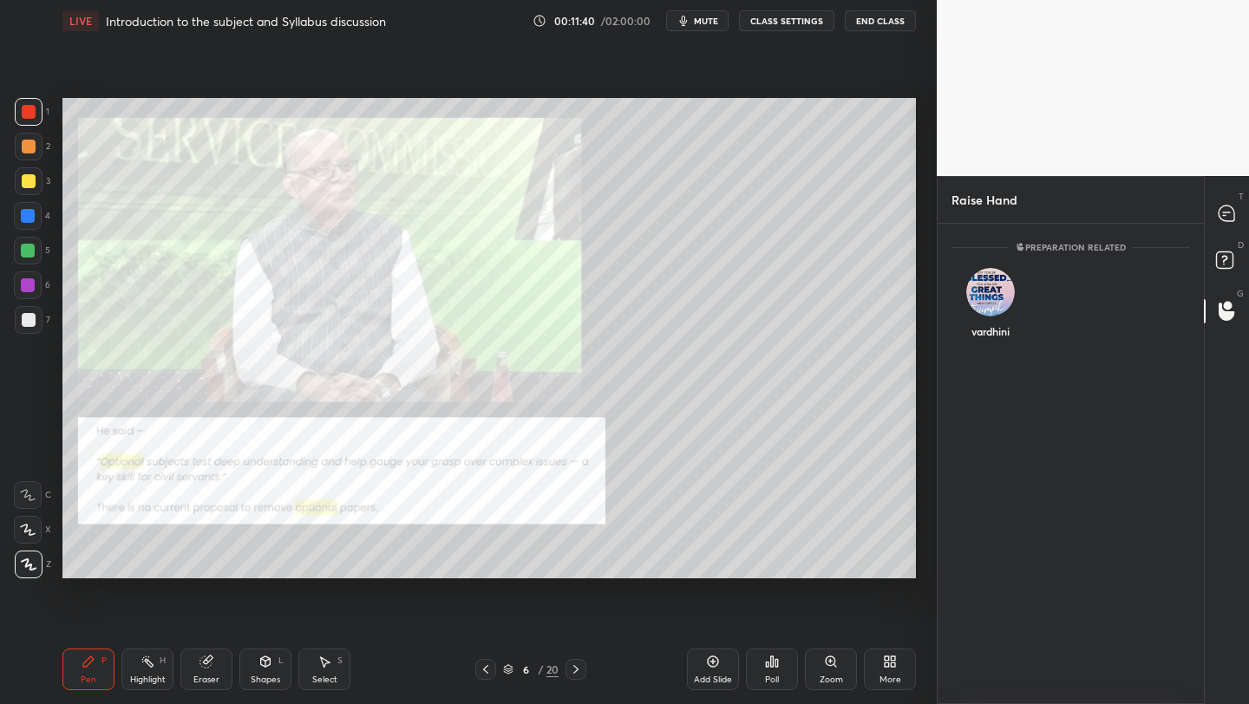
scroll to position [6, 6]
click at [992, 292] on img "grid" at bounding box center [990, 285] width 35 height 35
click at [986, 339] on button "INVITE" at bounding box center [990, 343] width 63 height 23
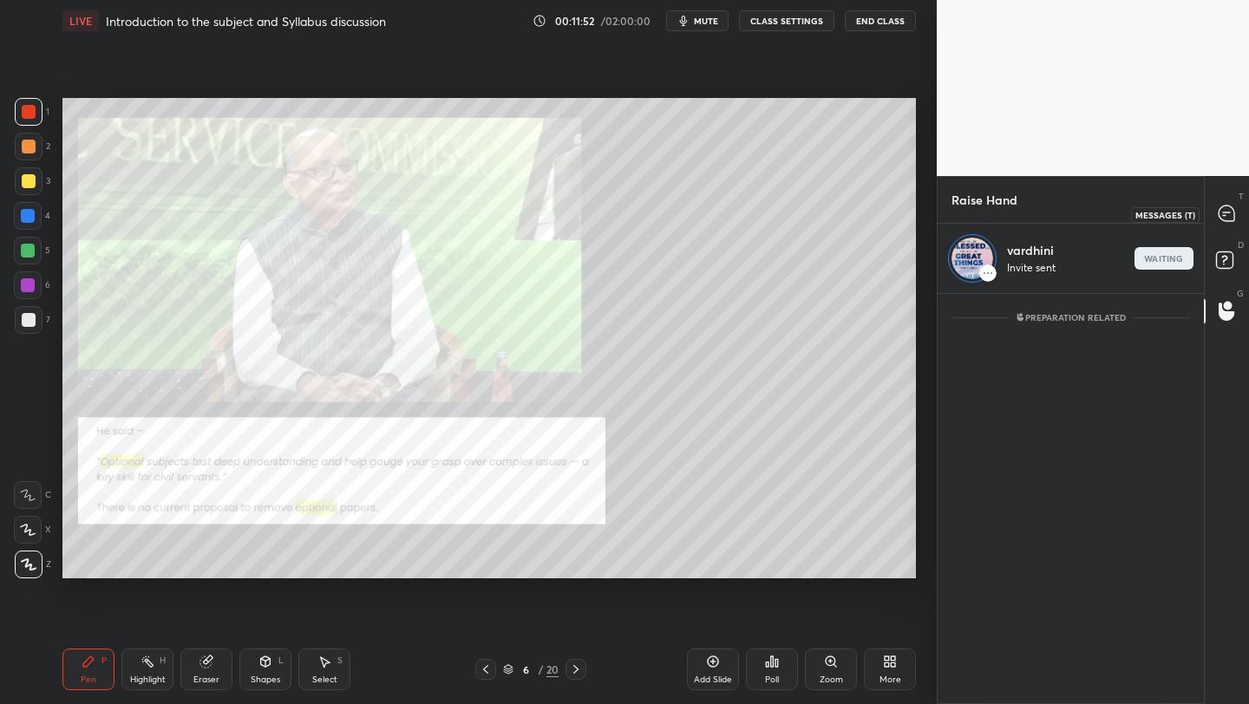
click at [1226, 214] on icon at bounding box center [1226, 213] width 16 height 16
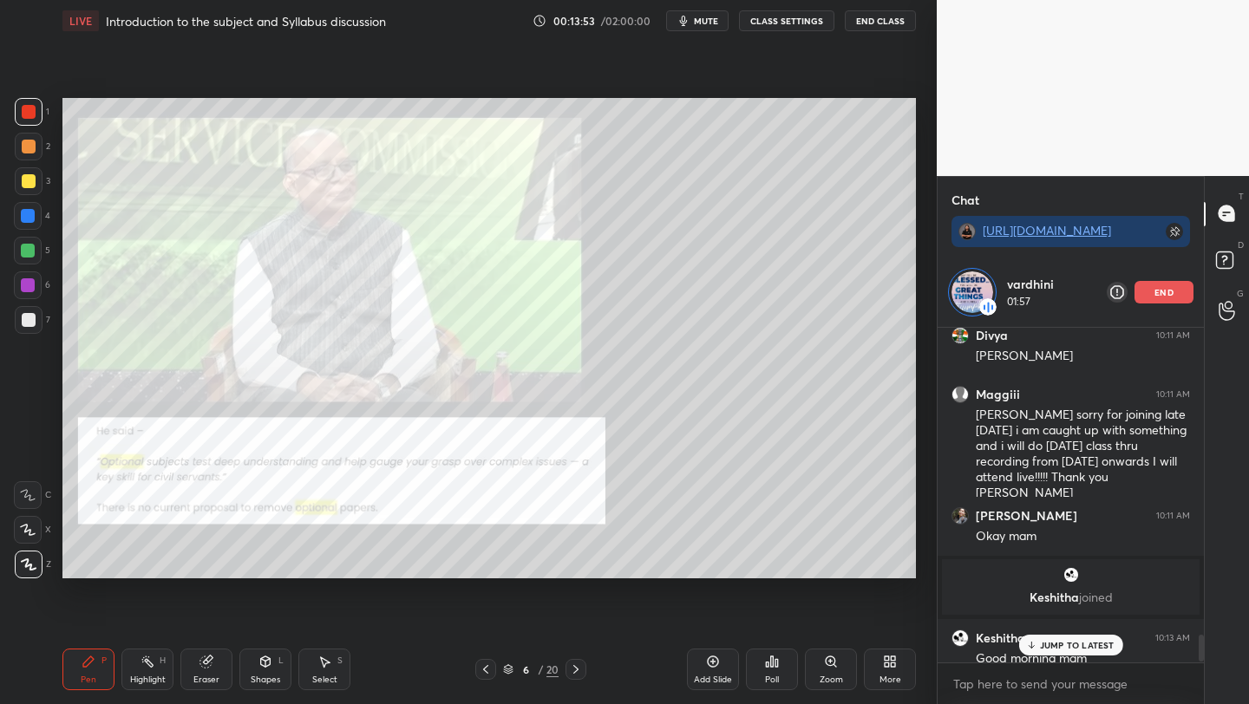
scroll to position [3829, 0]
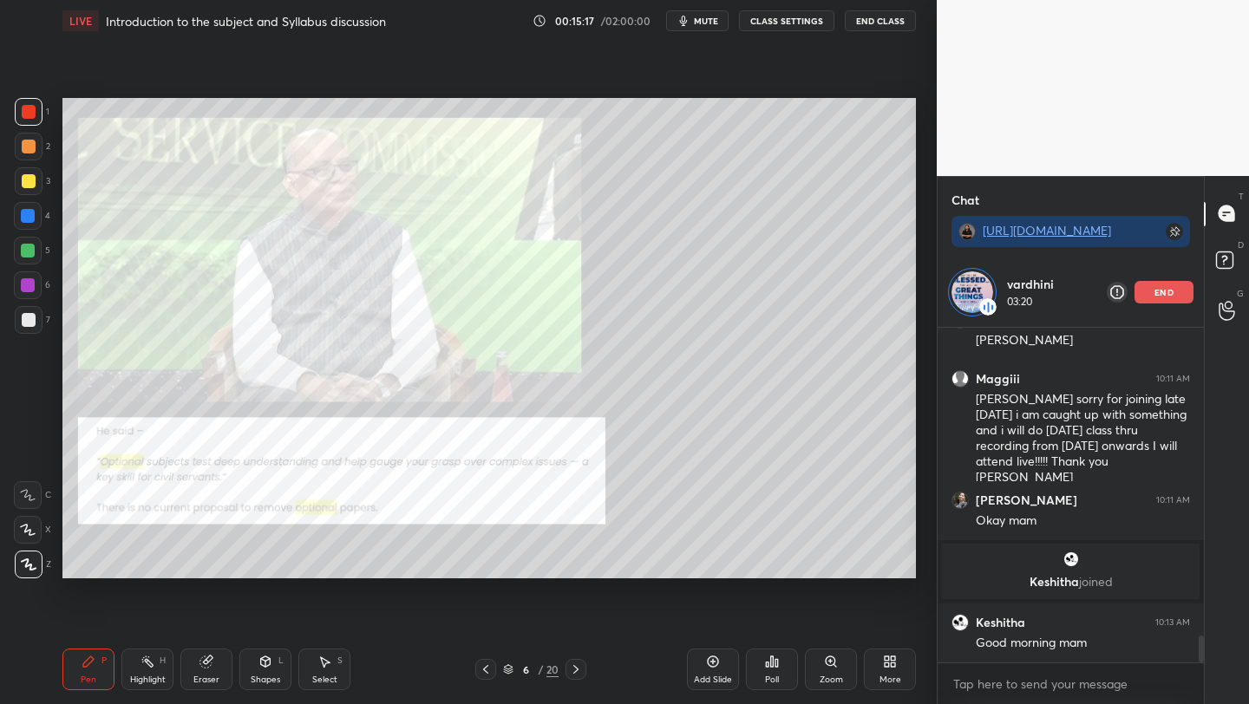
click at [1152, 300] on div "end" at bounding box center [1163, 292] width 59 height 23
click at [766, 665] on icon at bounding box center [767, 664] width 3 height 4
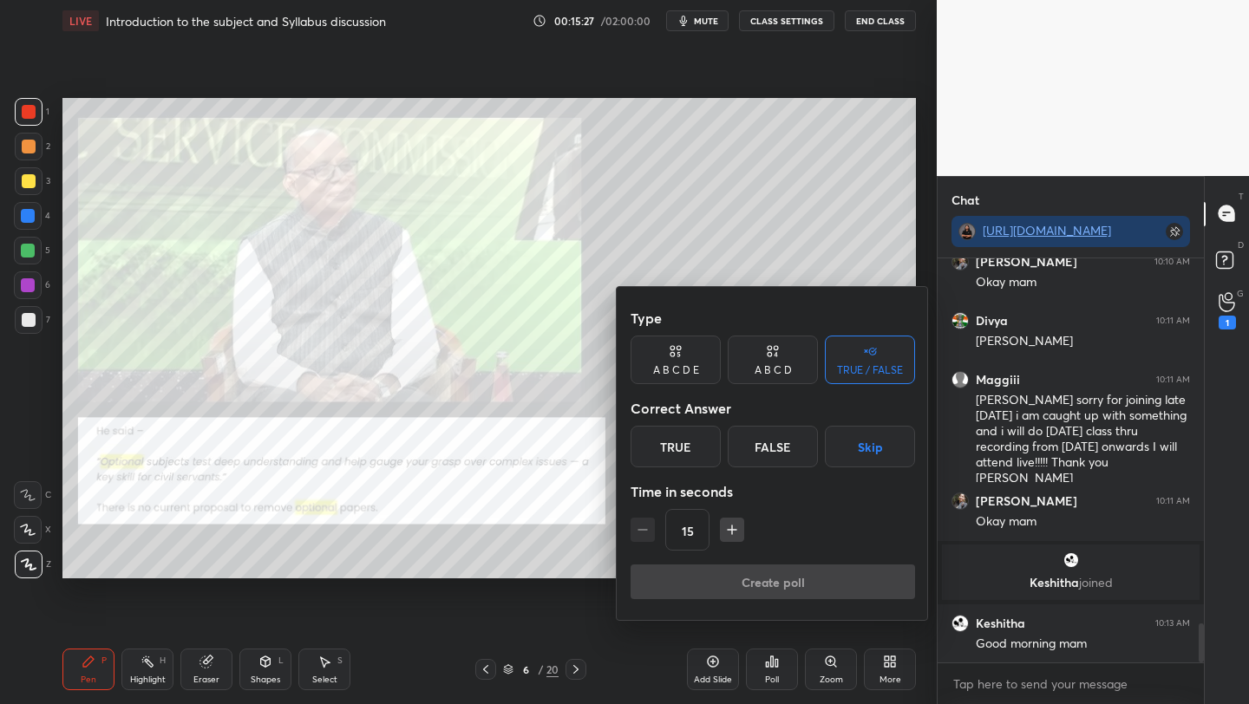
scroll to position [3833, 0]
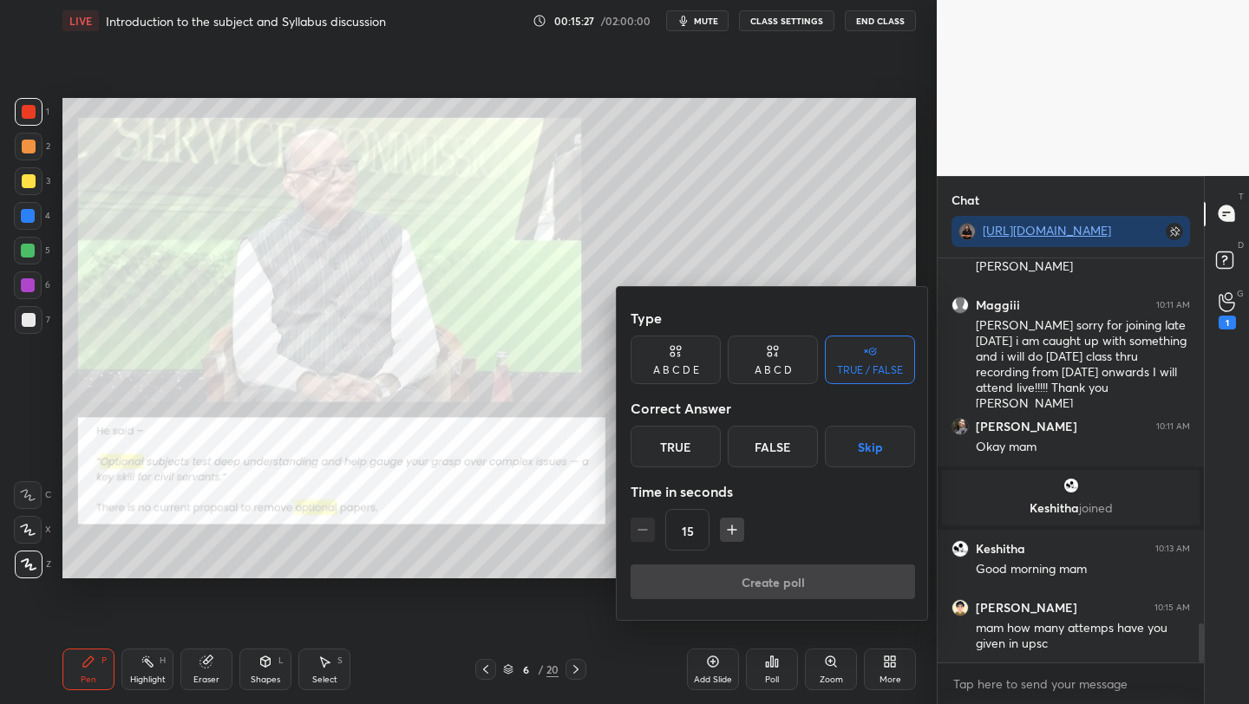
click at [667, 450] on div "True" at bounding box center [675, 447] width 90 height 42
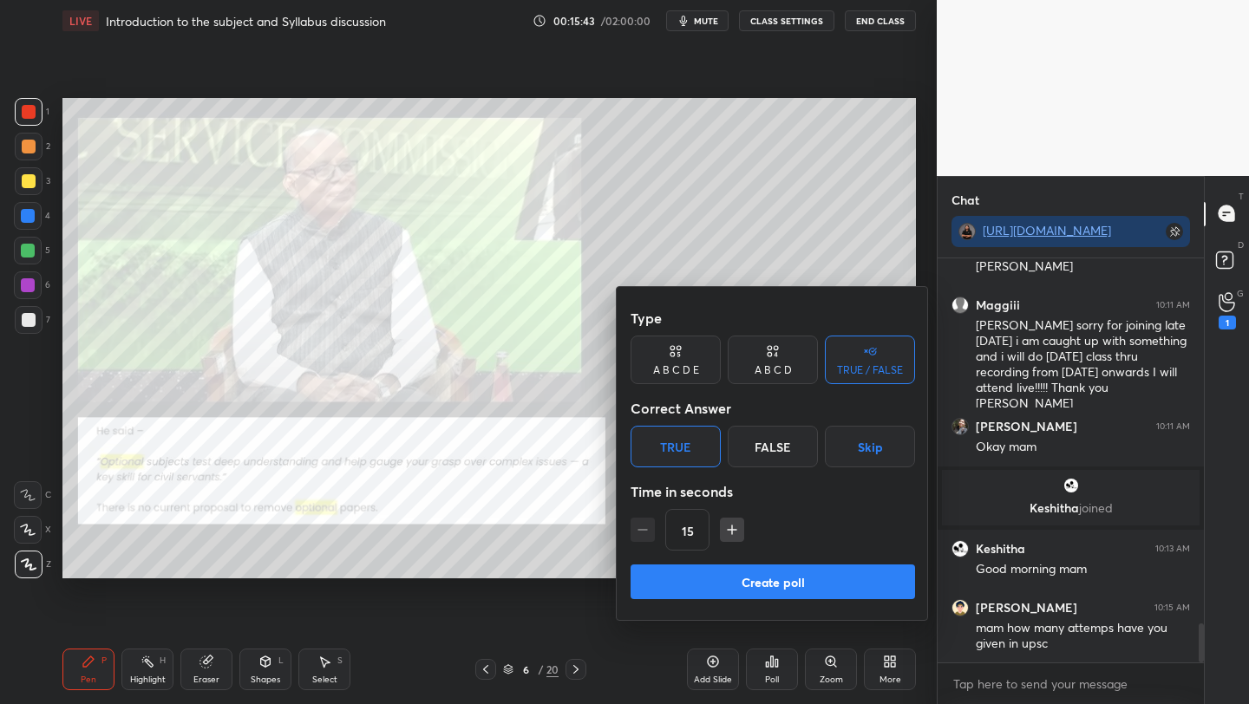
click at [738, 590] on button "Create poll" at bounding box center [772, 581] width 284 height 35
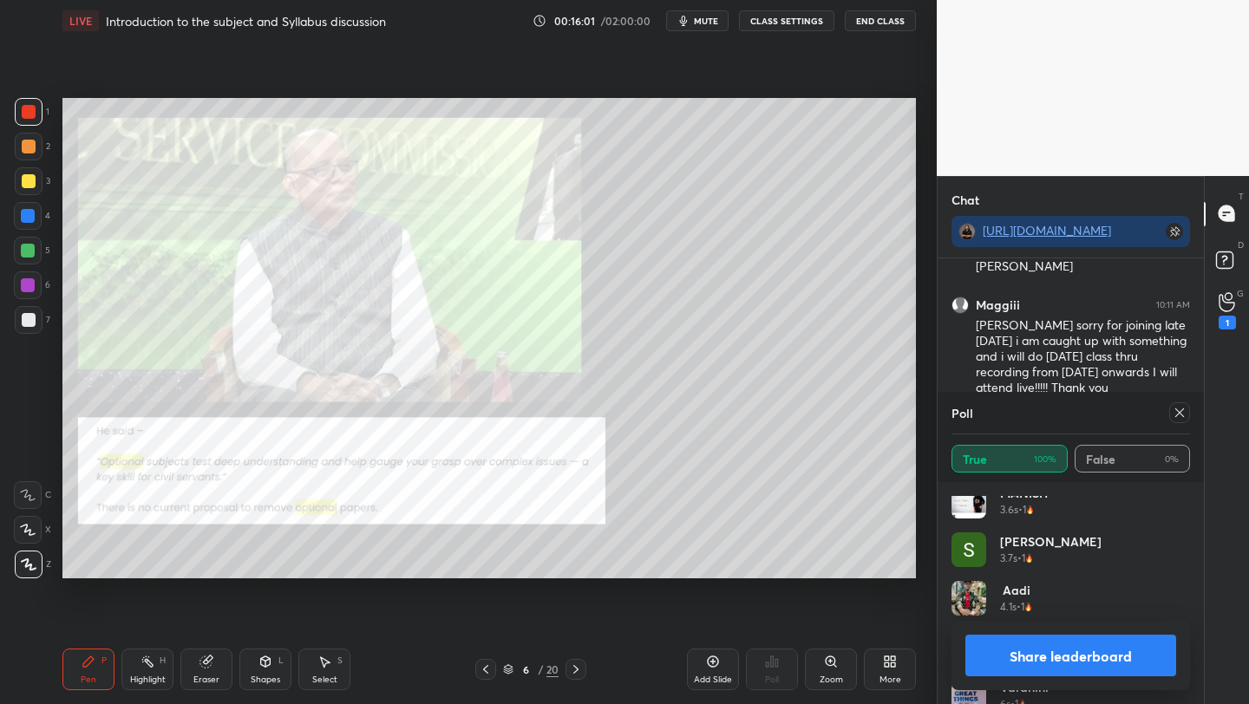
scroll to position [1588, 0]
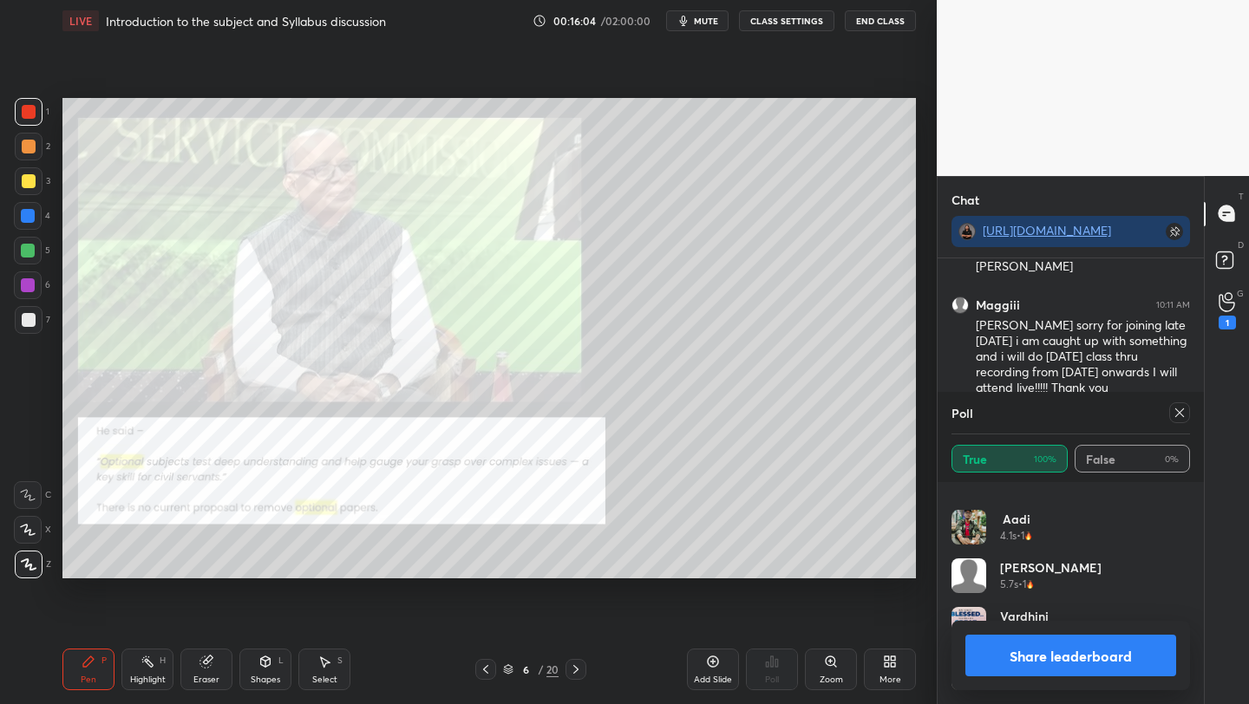
click at [1178, 411] on icon at bounding box center [1179, 413] width 14 height 14
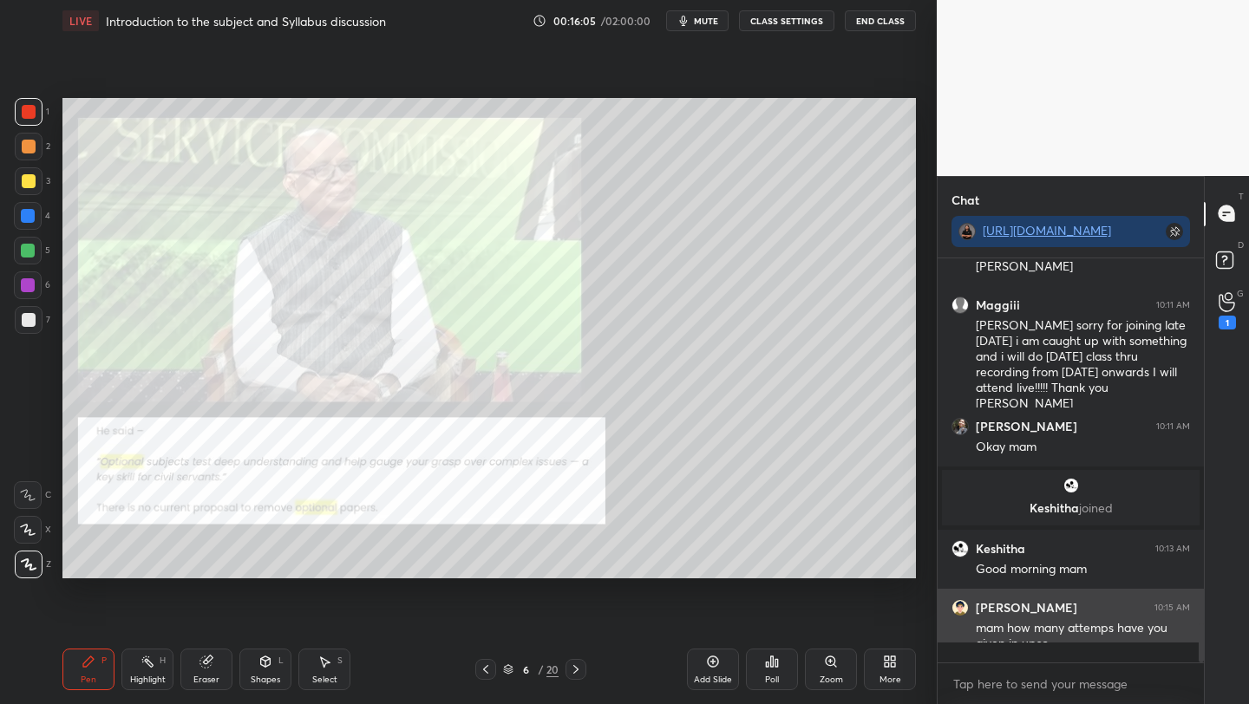
scroll to position [390, 261]
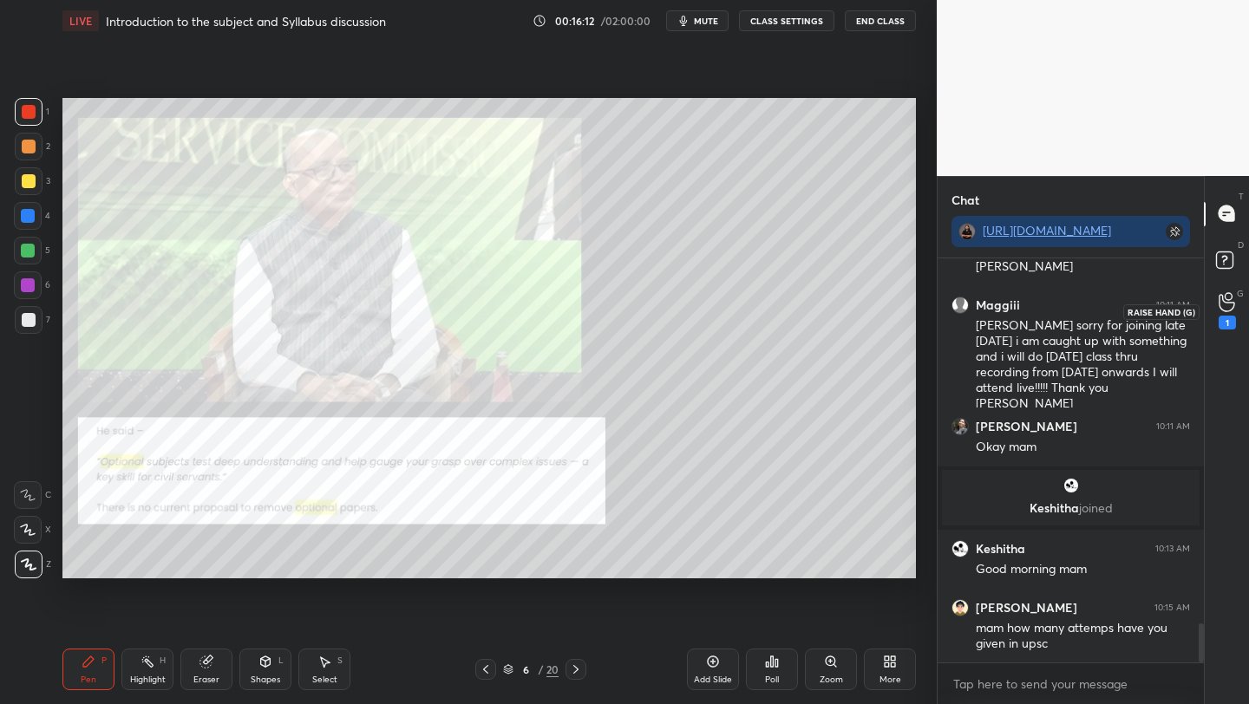
click at [1227, 303] on icon at bounding box center [1226, 302] width 16 height 20
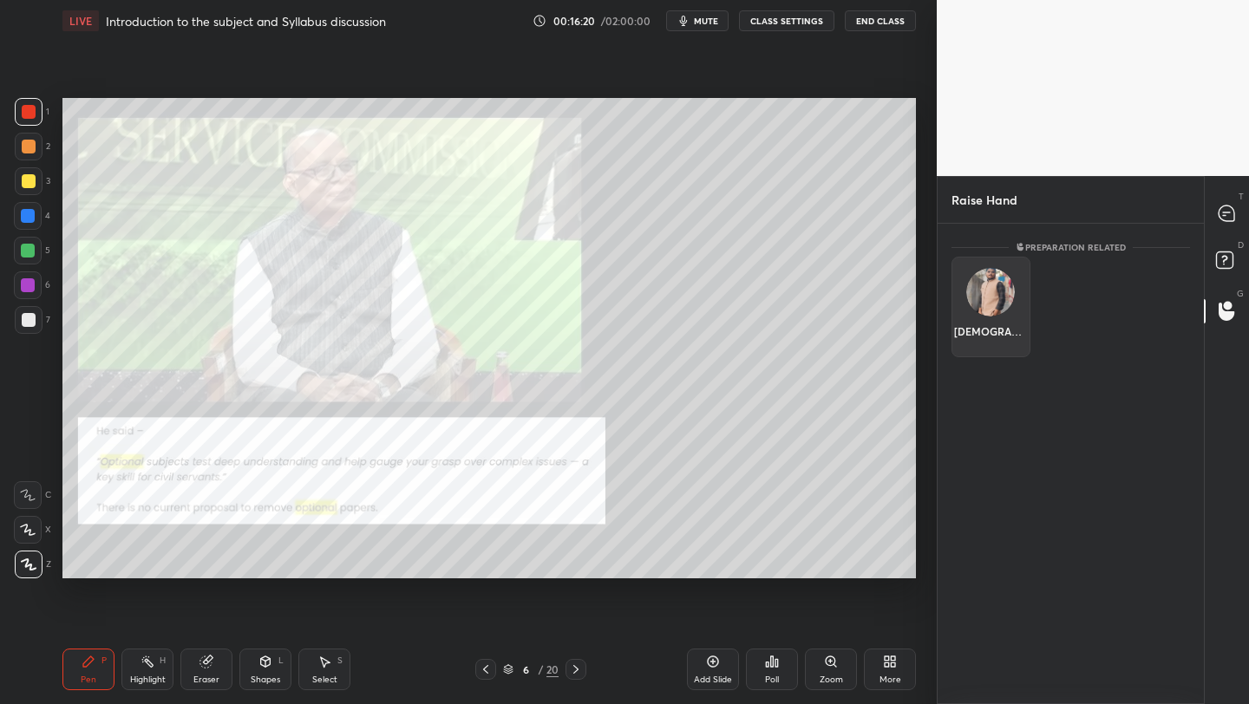
click at [987, 282] on img "grid" at bounding box center [990, 292] width 49 height 49
click at [980, 346] on button "INVITE" at bounding box center [990, 343] width 63 height 23
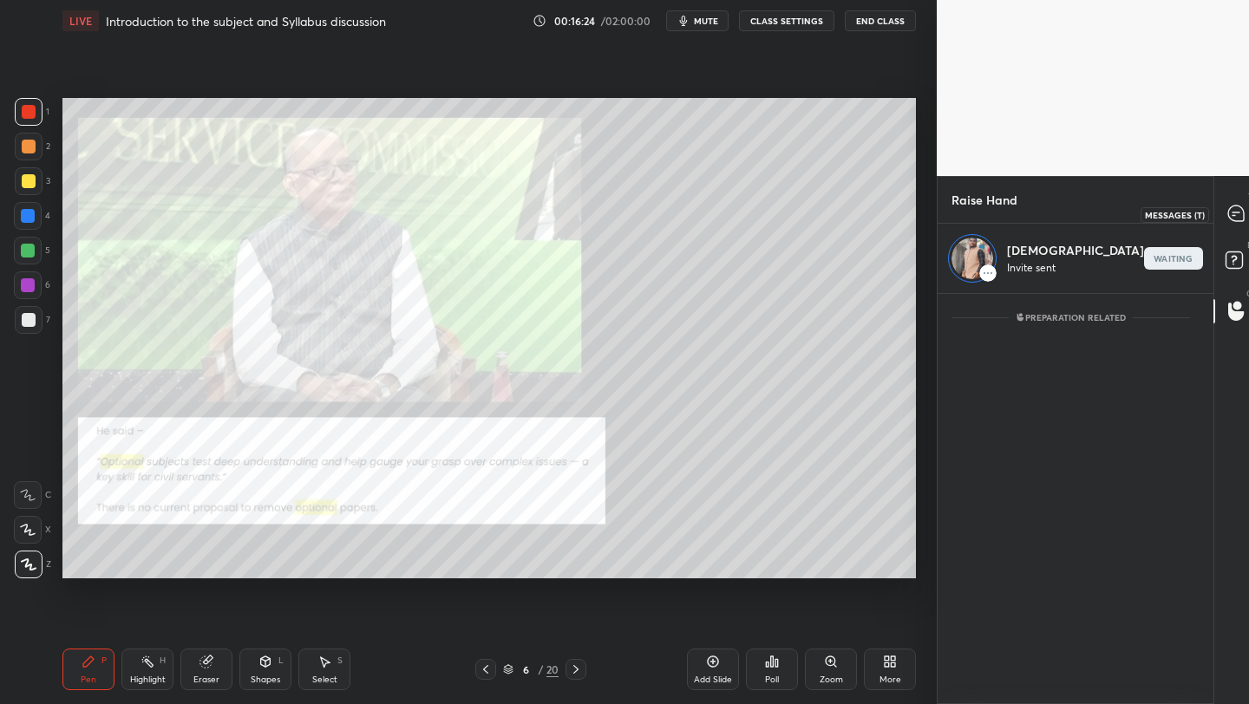
click at [1229, 212] on icon at bounding box center [1236, 213] width 16 height 16
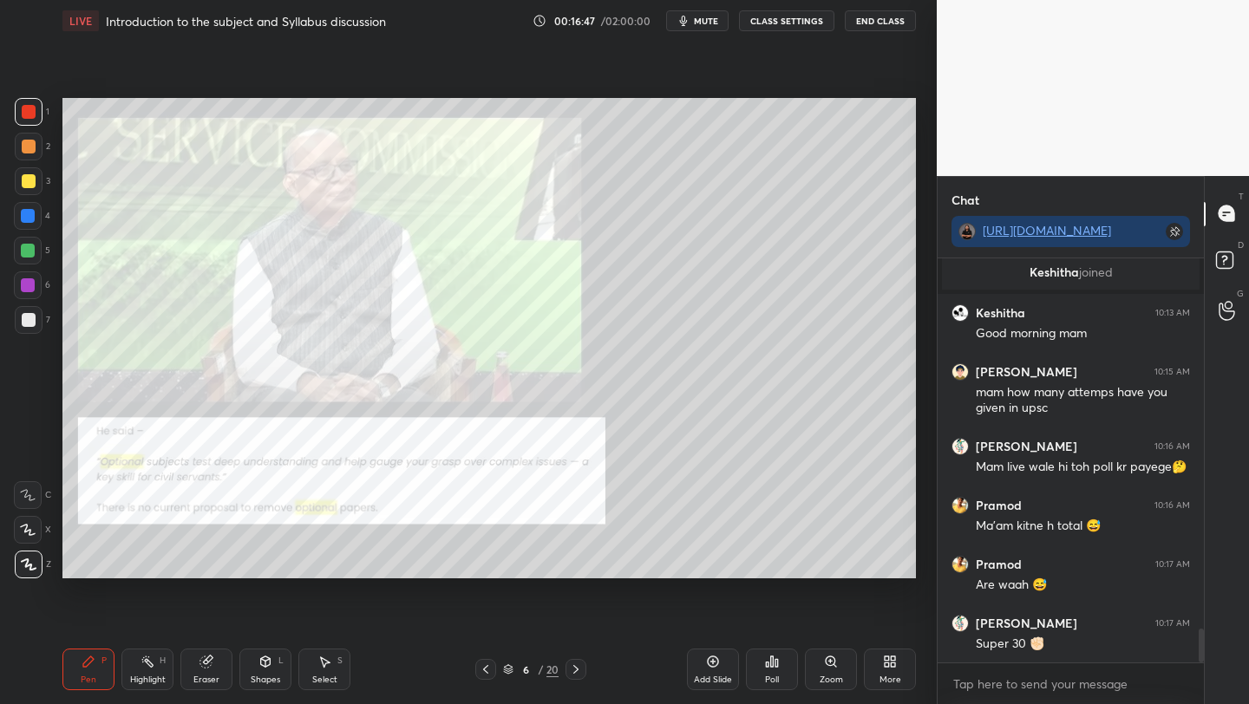
click at [571, 665] on icon at bounding box center [576, 669] width 14 height 14
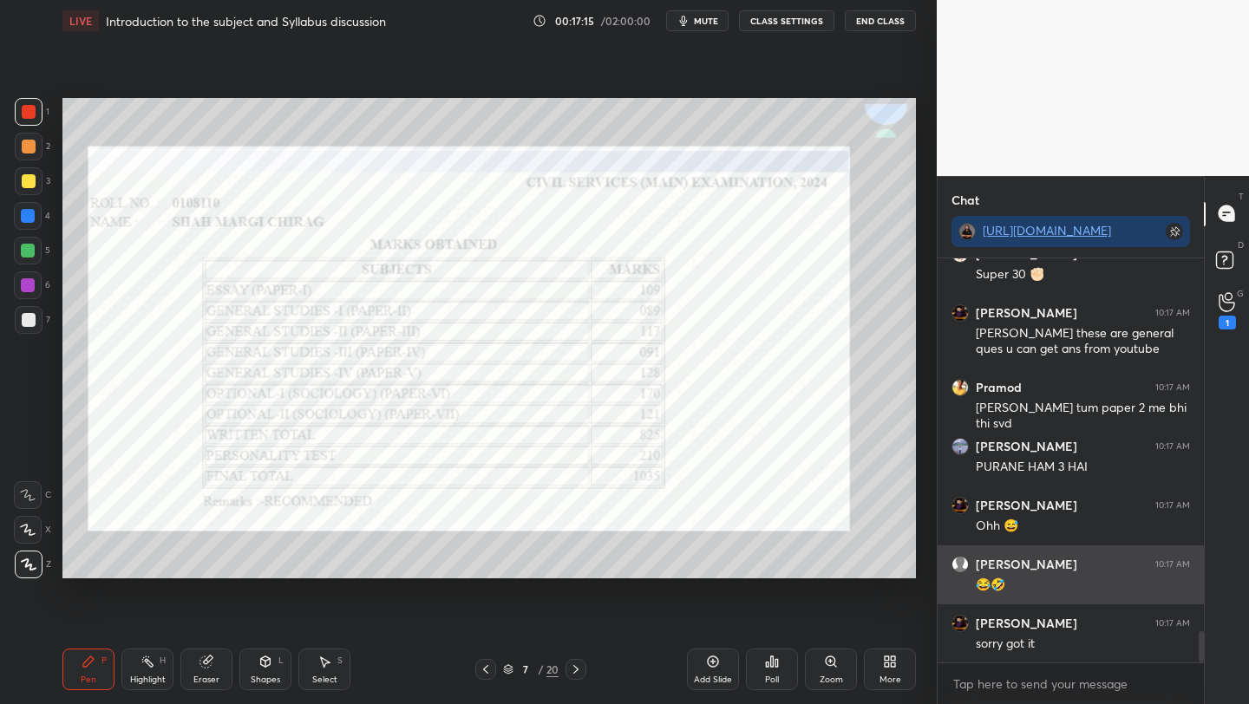
scroll to position [4844, 0]
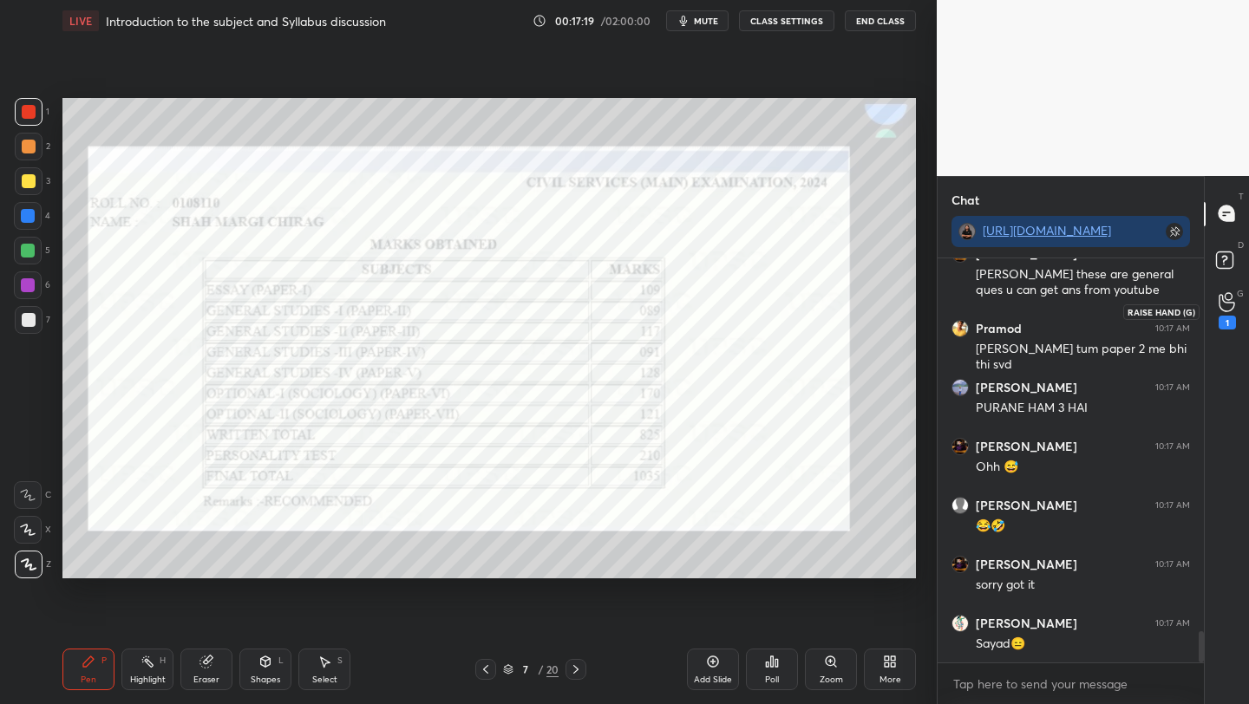
click at [1223, 300] on icon at bounding box center [1226, 302] width 16 height 20
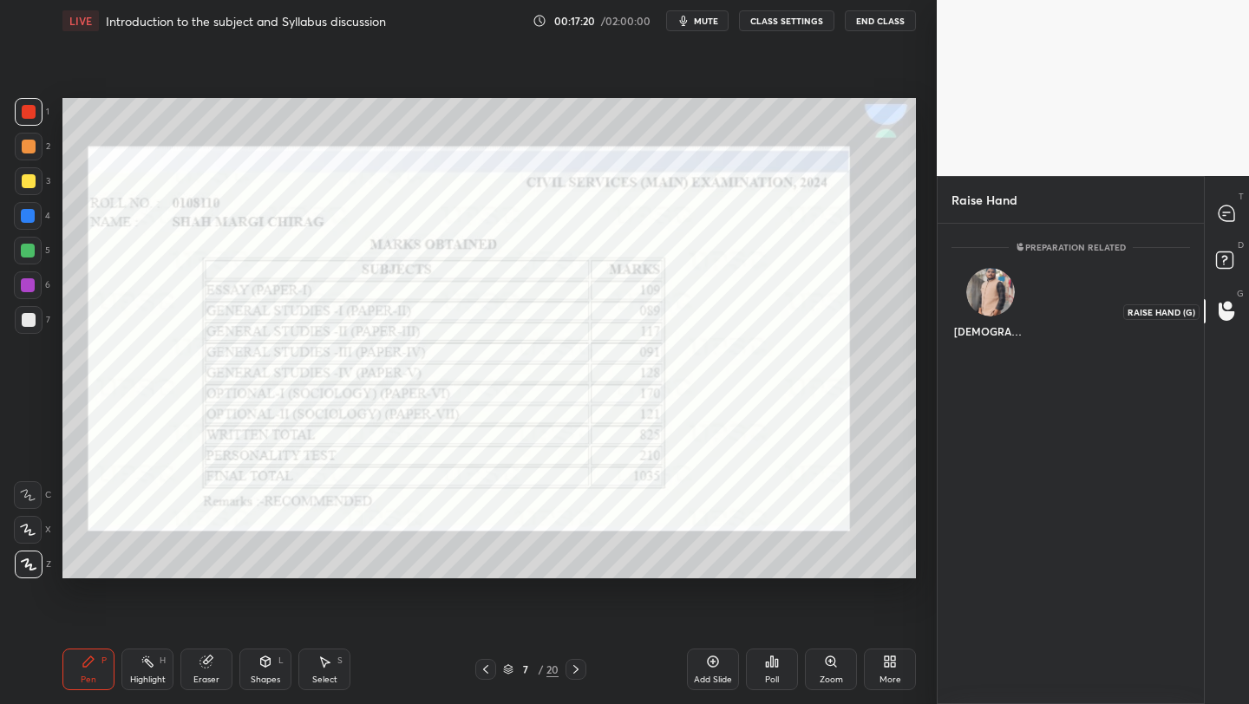
scroll to position [6, 6]
click at [995, 293] on img "grid" at bounding box center [990, 285] width 35 height 35
click at [995, 341] on button "INVITE" at bounding box center [990, 343] width 63 height 23
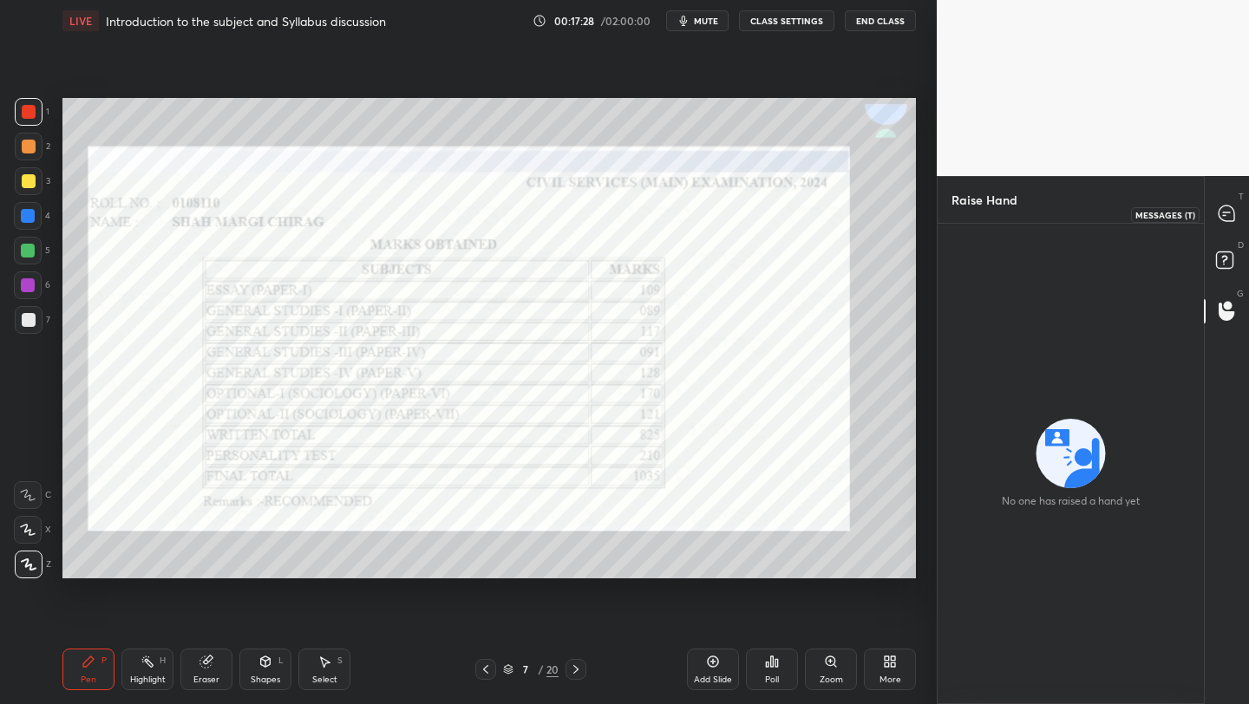
click at [1230, 206] on icon at bounding box center [1226, 213] width 16 height 16
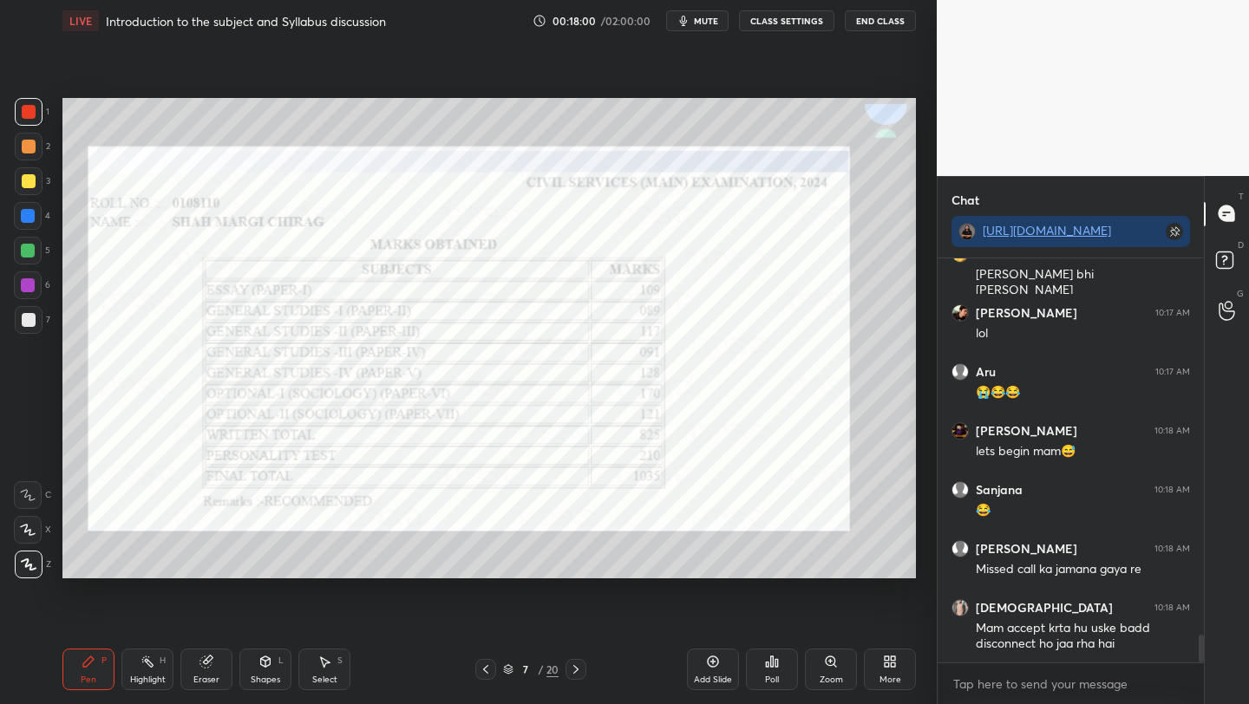
scroll to position [5526, 0]
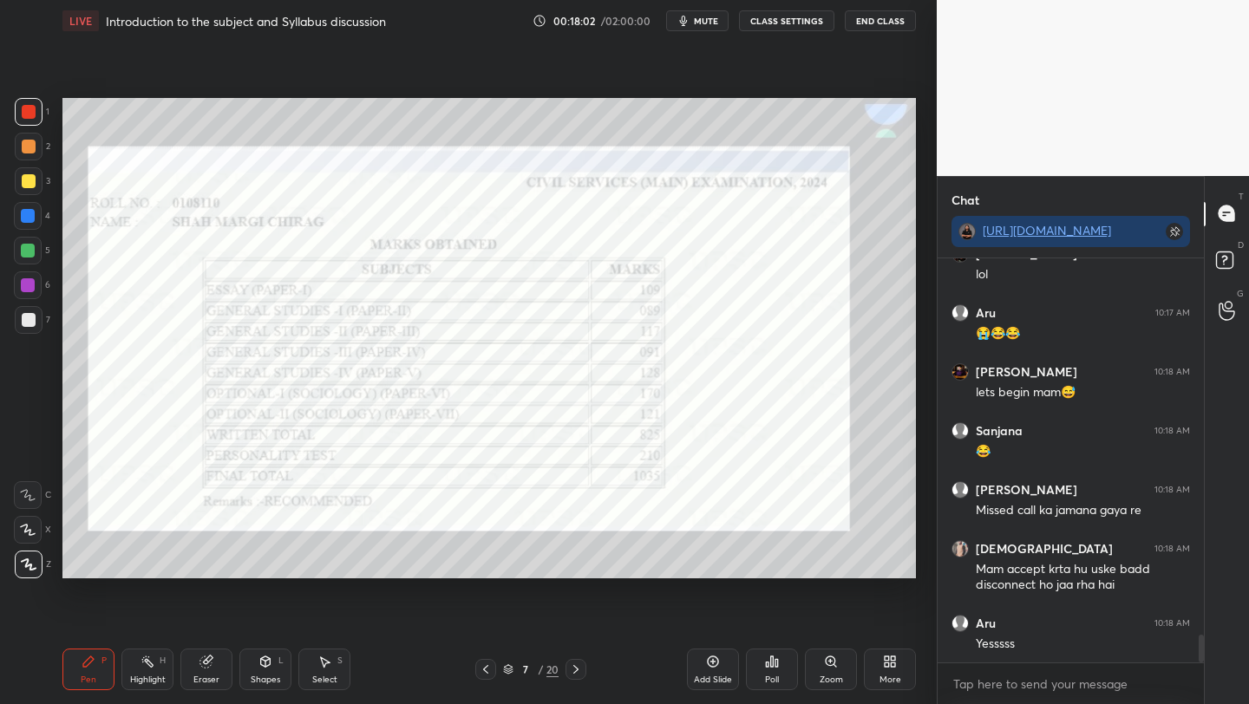
drag, startPoint x: 483, startPoint y: 668, endPoint x: 542, endPoint y: 670, distance: 59.0
click at [483, 668] on icon at bounding box center [486, 669] width 14 height 14
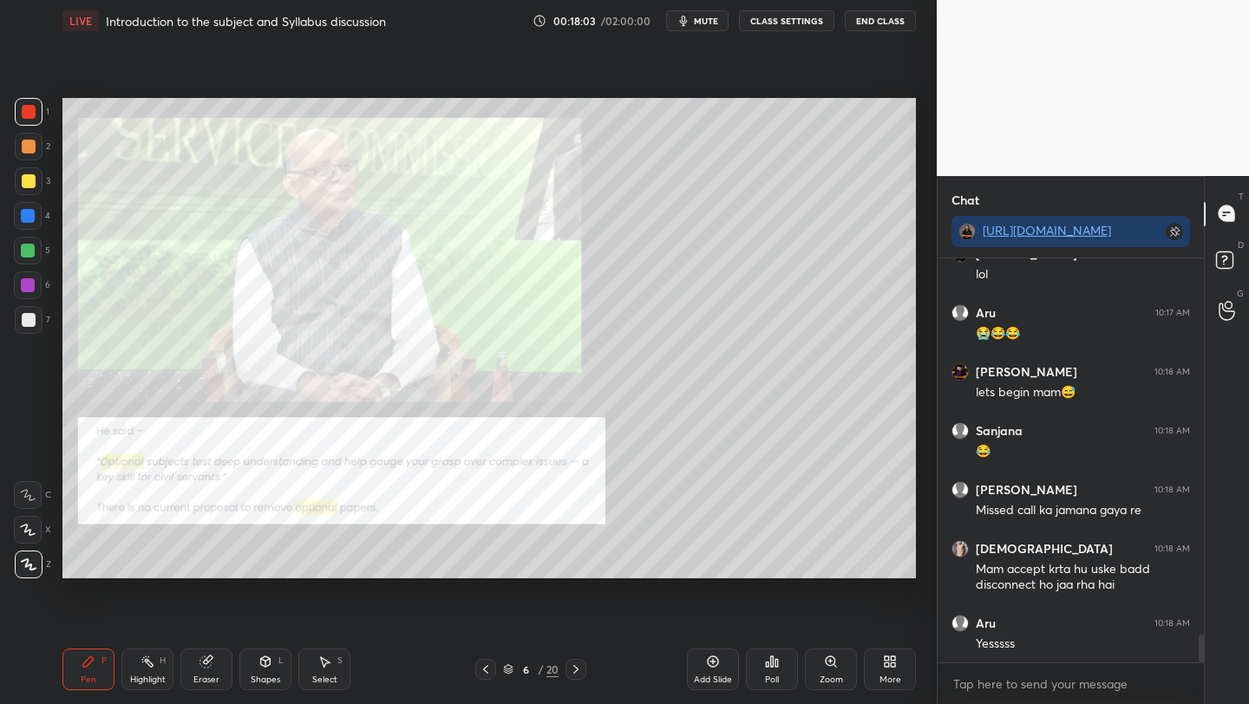
drag, startPoint x: 709, startPoint y: 673, endPoint x: 697, endPoint y: 696, distance: 26.4
click at [708, 673] on div "Add Slide" at bounding box center [713, 670] width 52 height 42
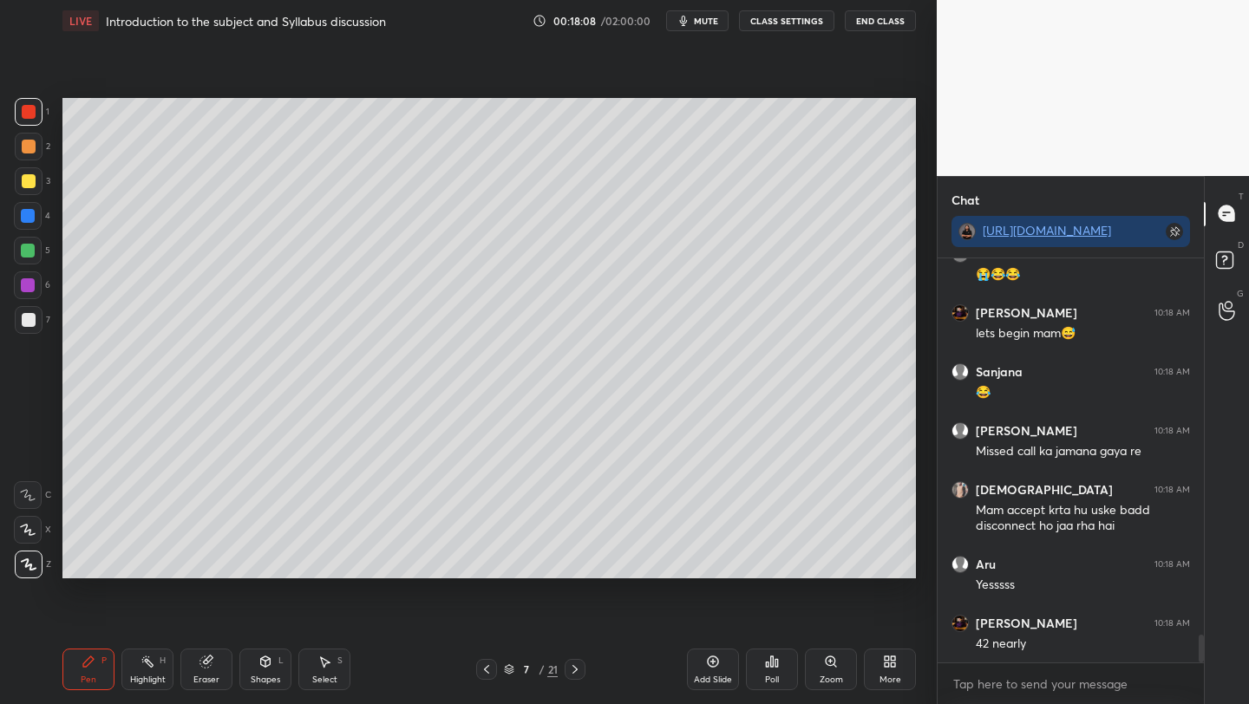
click at [26, 186] on div at bounding box center [29, 181] width 14 height 14
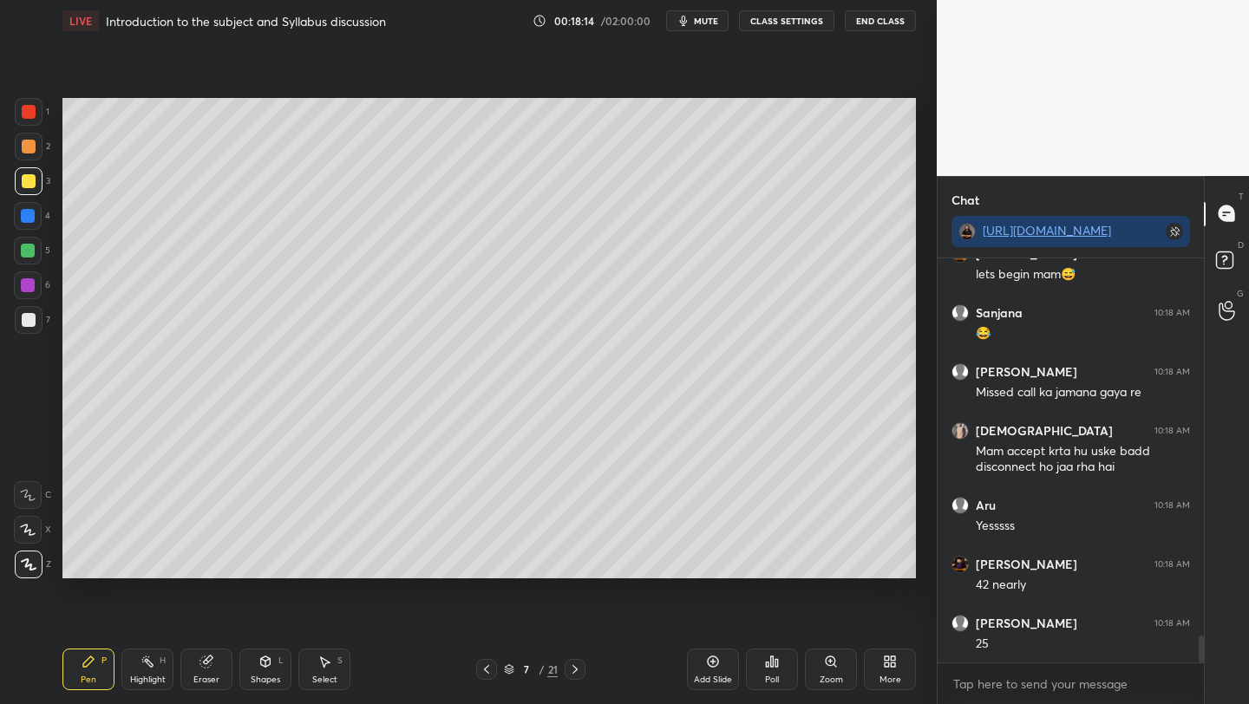
scroll to position [5703, 0]
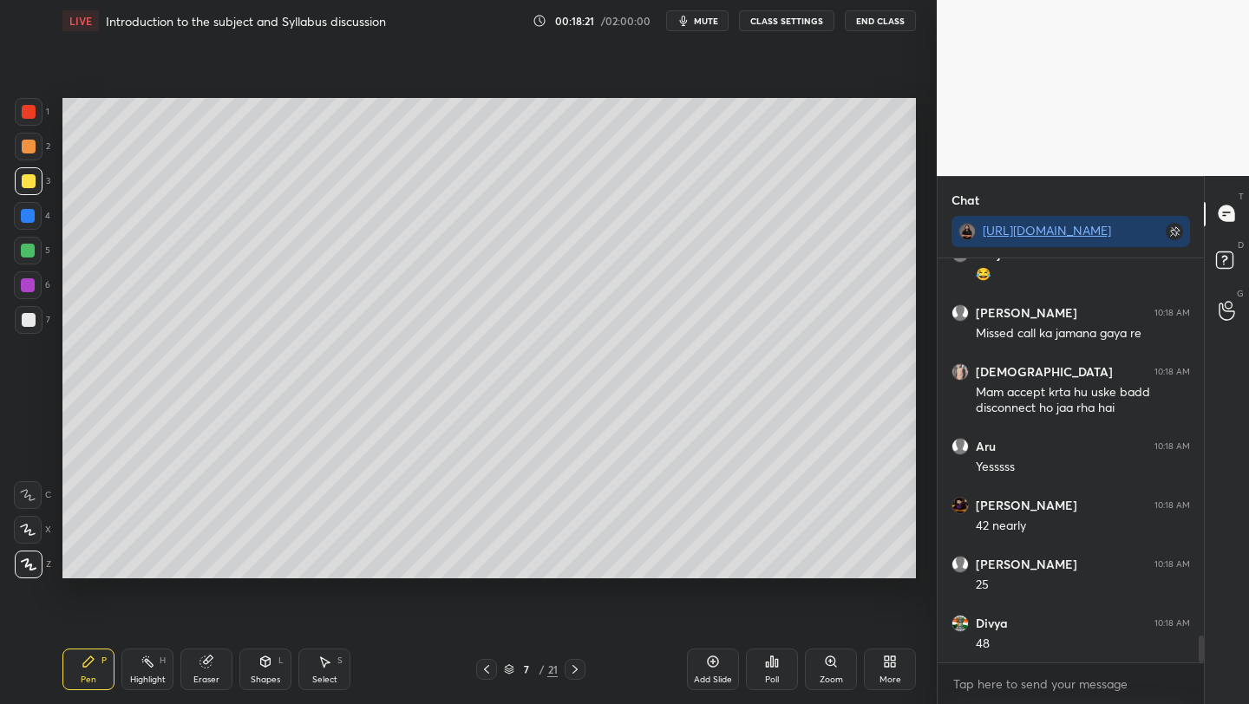
click at [203, 672] on div "Eraser" at bounding box center [206, 670] width 52 height 42
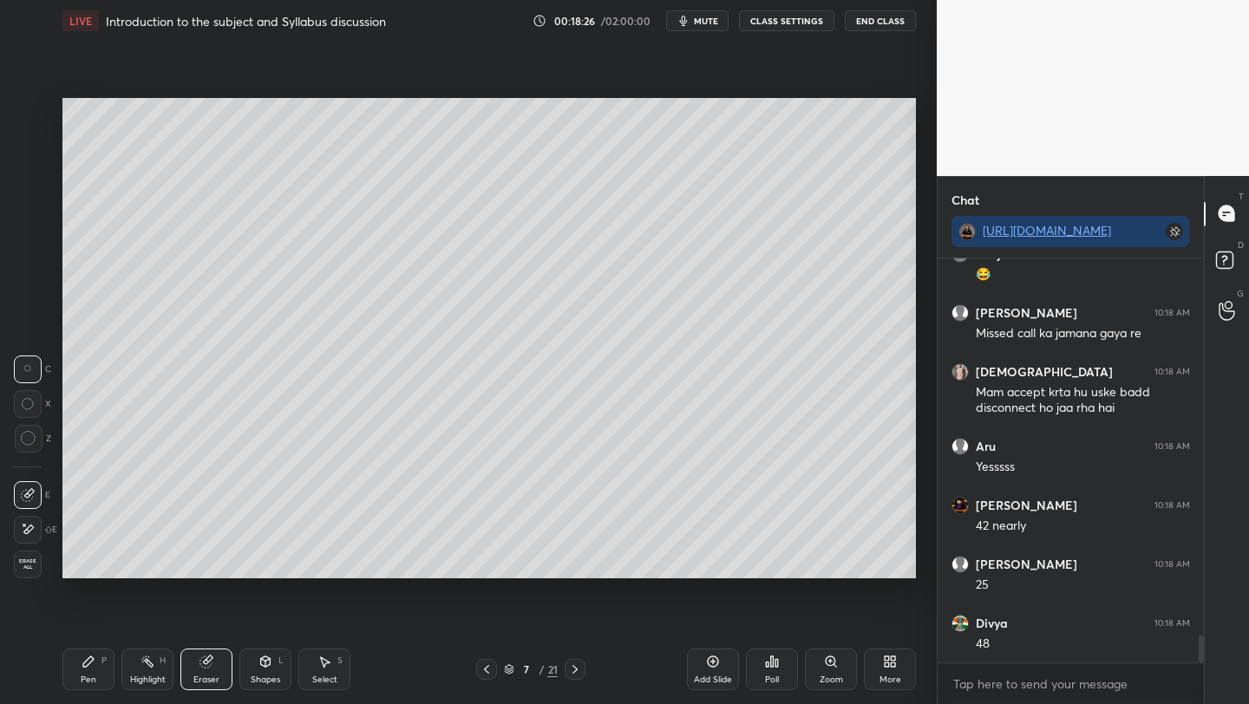
click at [92, 667] on icon at bounding box center [89, 662] width 14 height 14
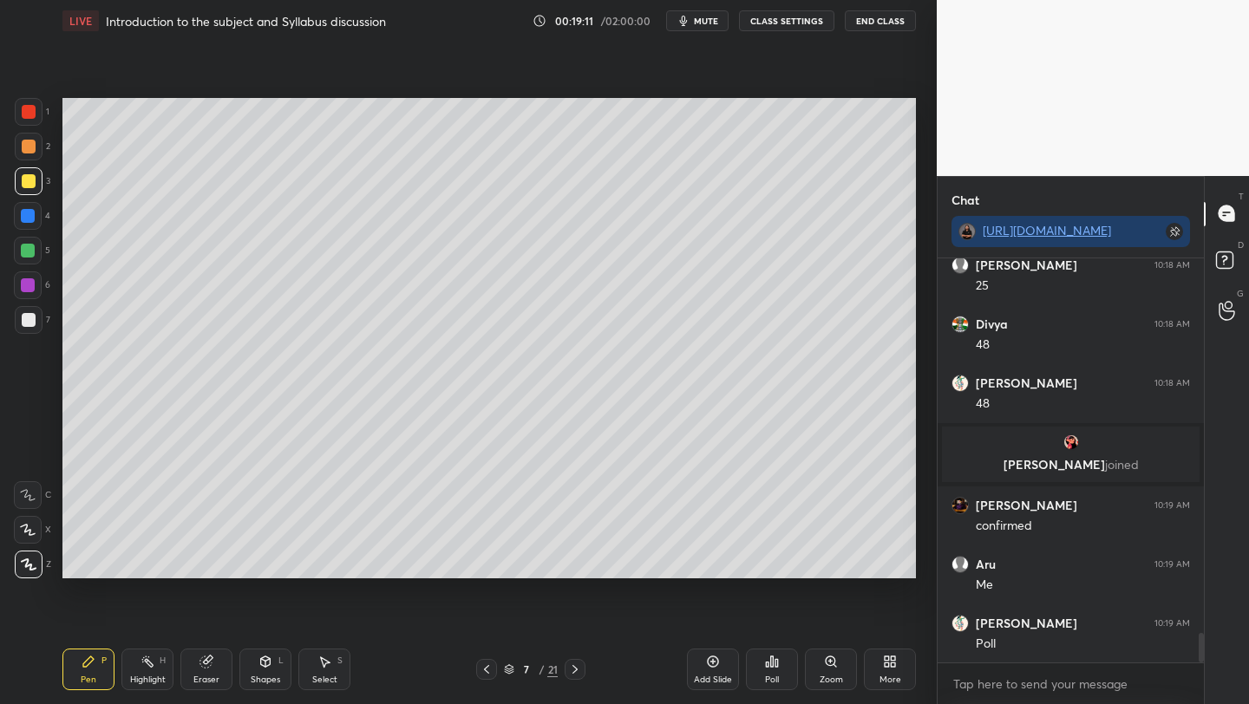
scroll to position [5150, 0]
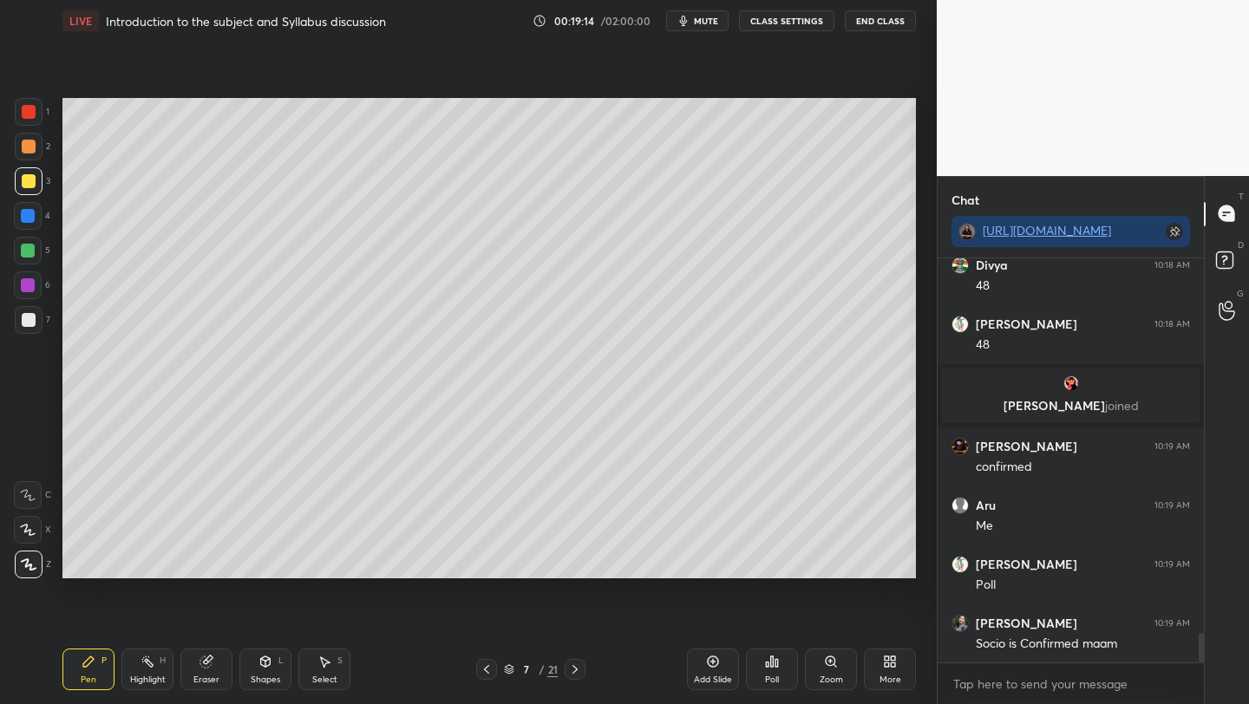
click at [772, 669] on div "Poll" at bounding box center [772, 670] width 52 height 42
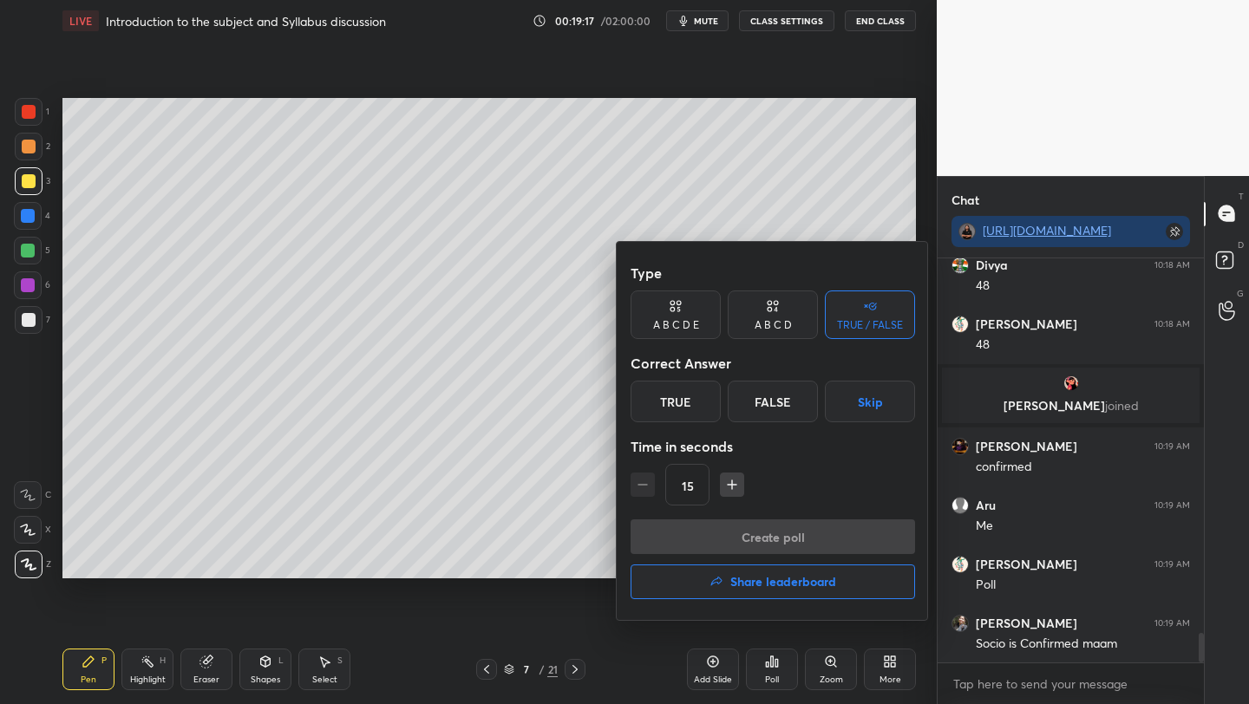
click at [667, 314] on div "A B C D E" at bounding box center [675, 314] width 90 height 49
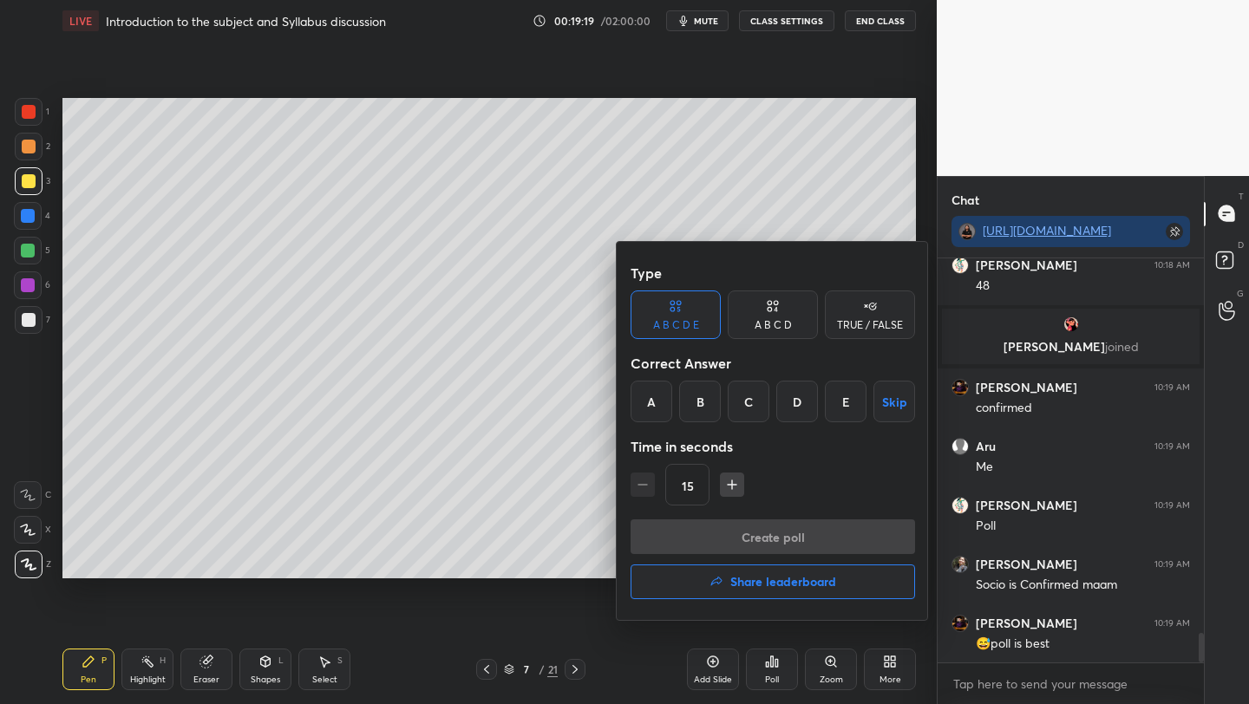
scroll to position [5268, 0]
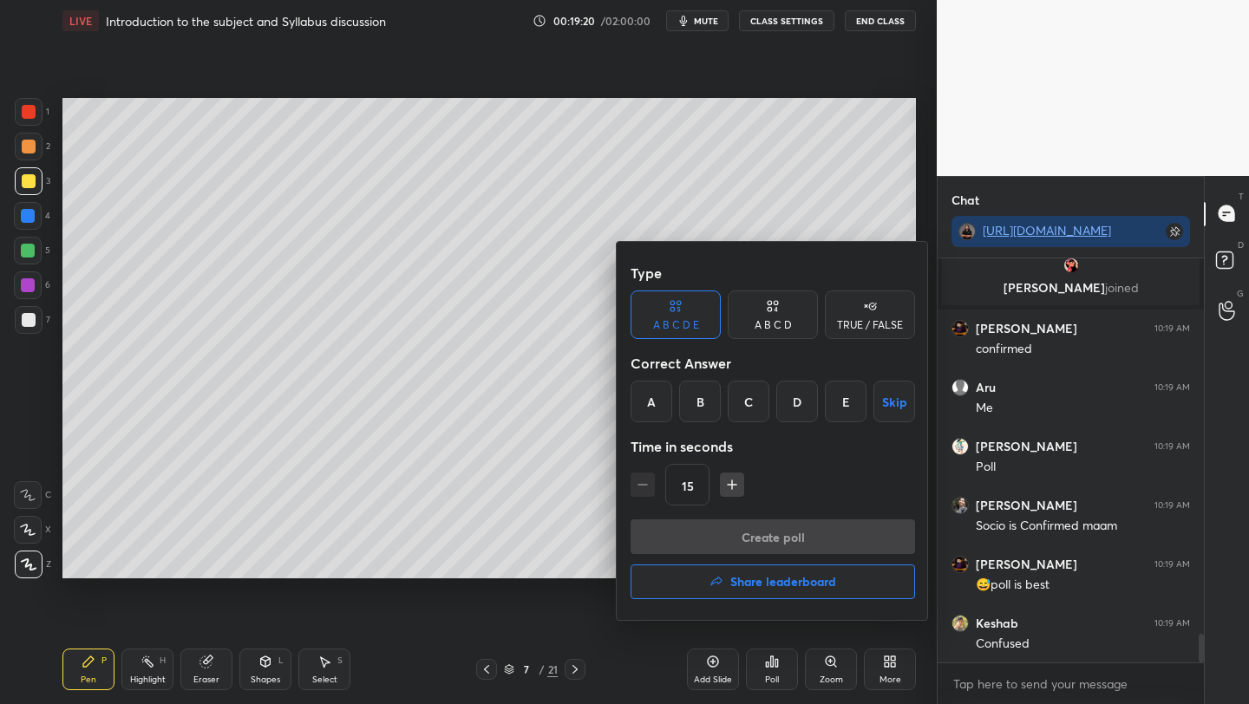
click at [648, 407] on div "A" at bounding box center [651, 402] width 42 height 42
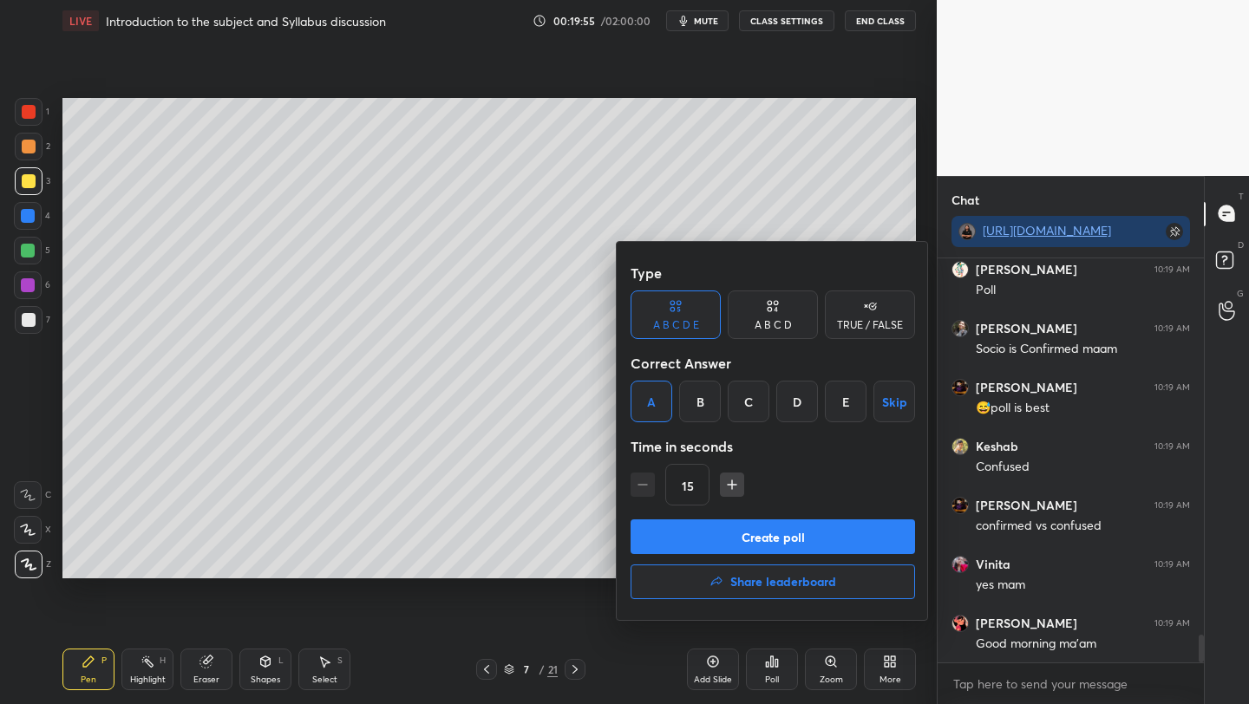
scroll to position [5504, 0]
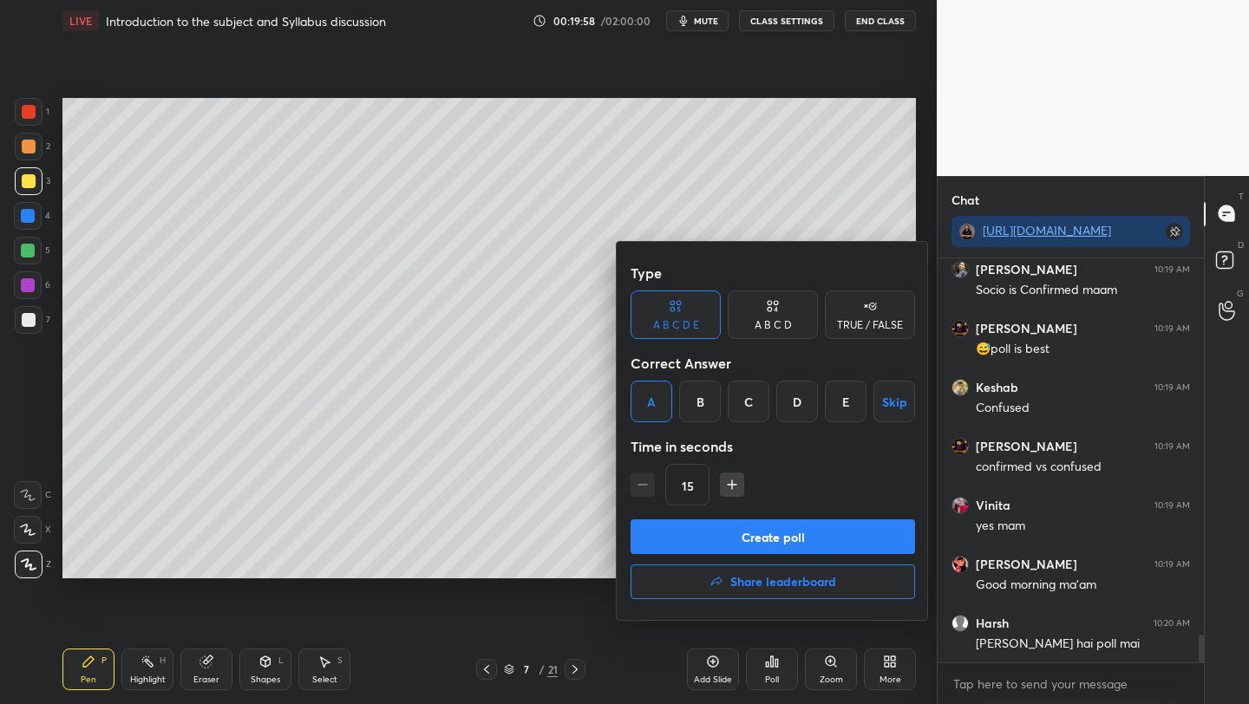
click at [741, 540] on button "Create poll" at bounding box center [772, 536] width 284 height 35
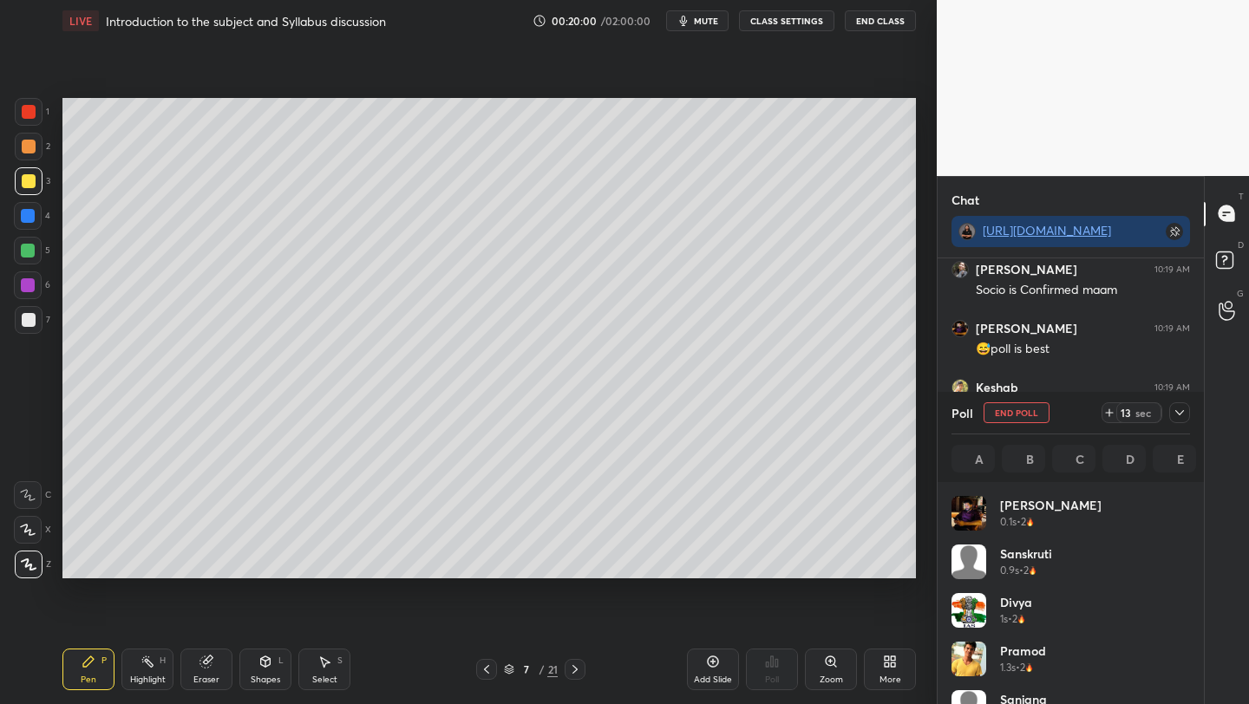
scroll to position [203, 233]
click at [25, 318] on div at bounding box center [29, 320] width 14 height 14
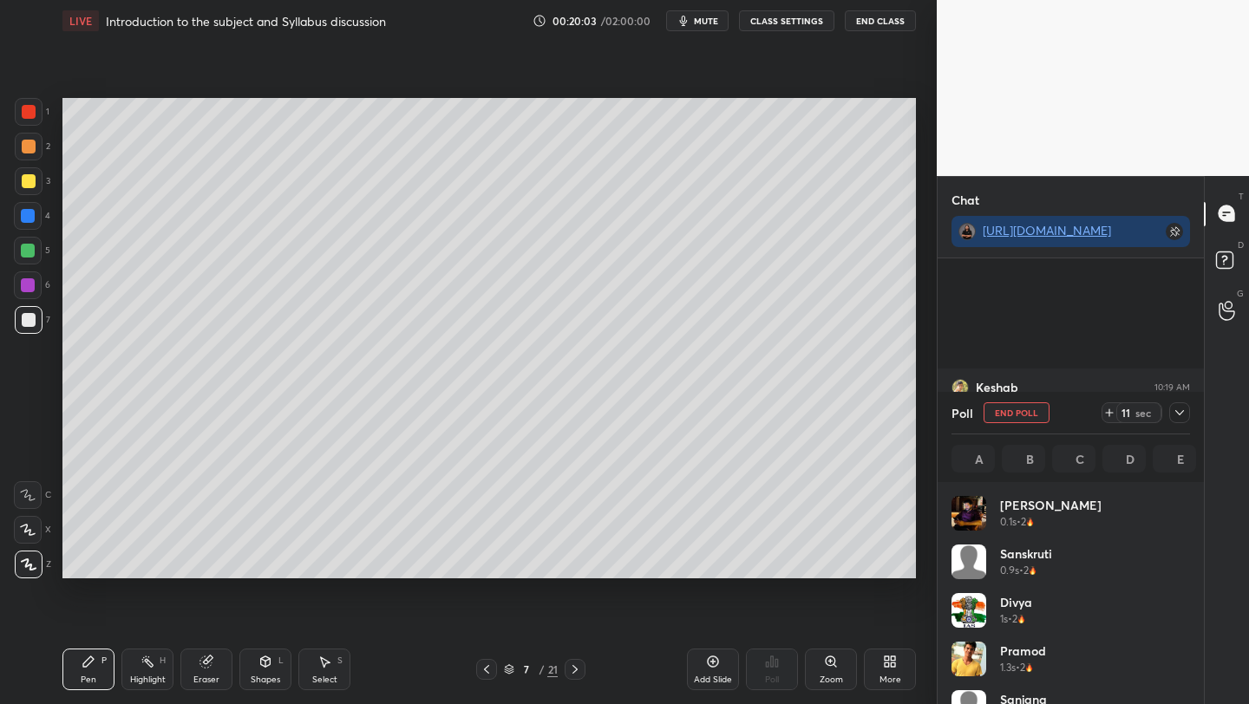
scroll to position [5684, 0]
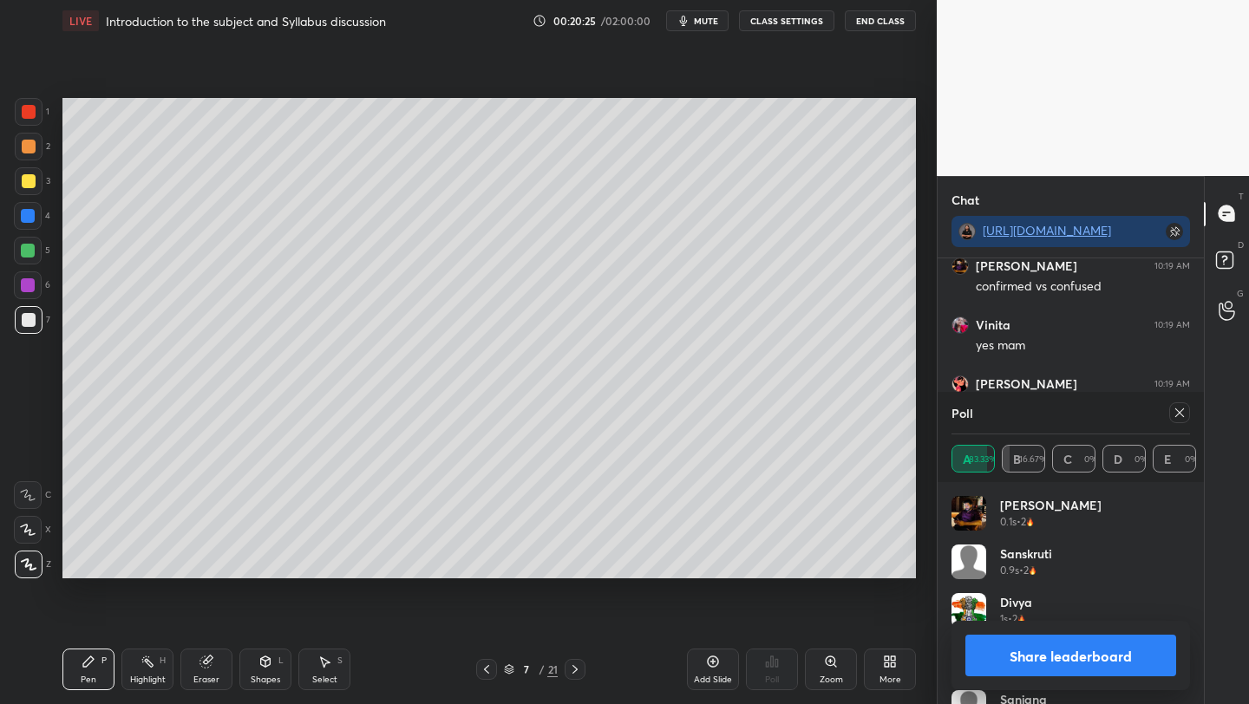
click at [1179, 414] on icon at bounding box center [1179, 413] width 14 height 14
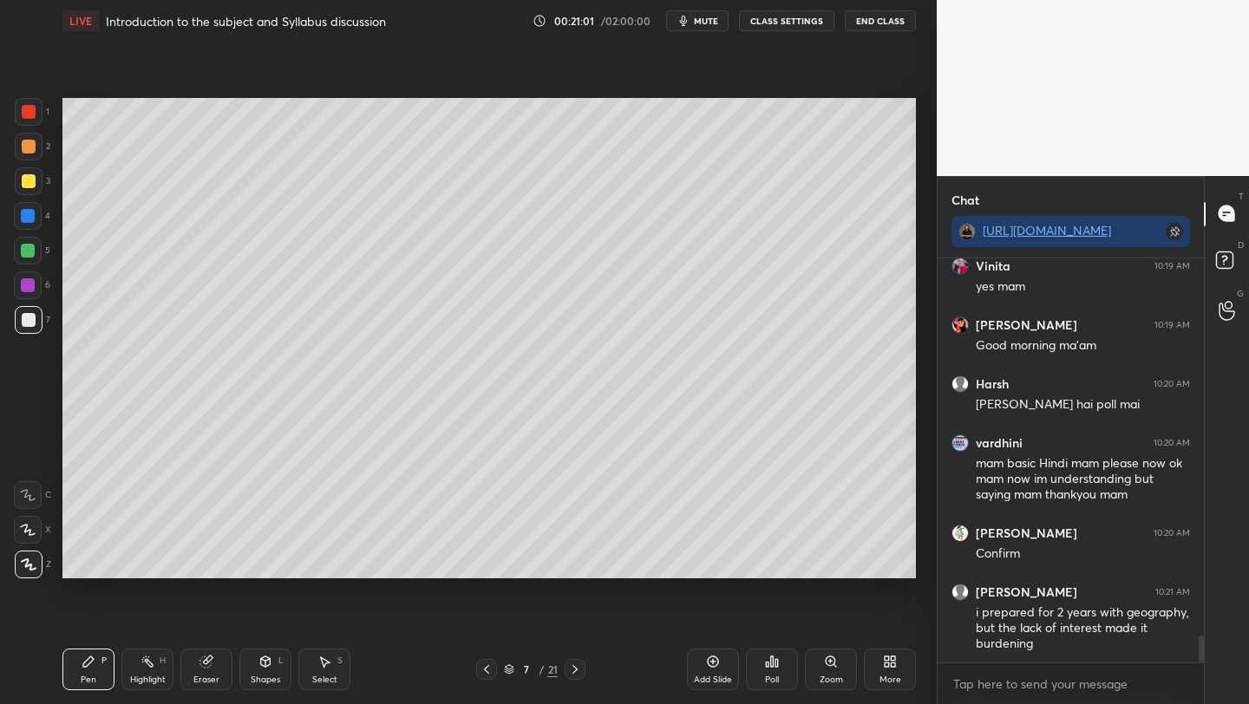
scroll to position [5807, 0]
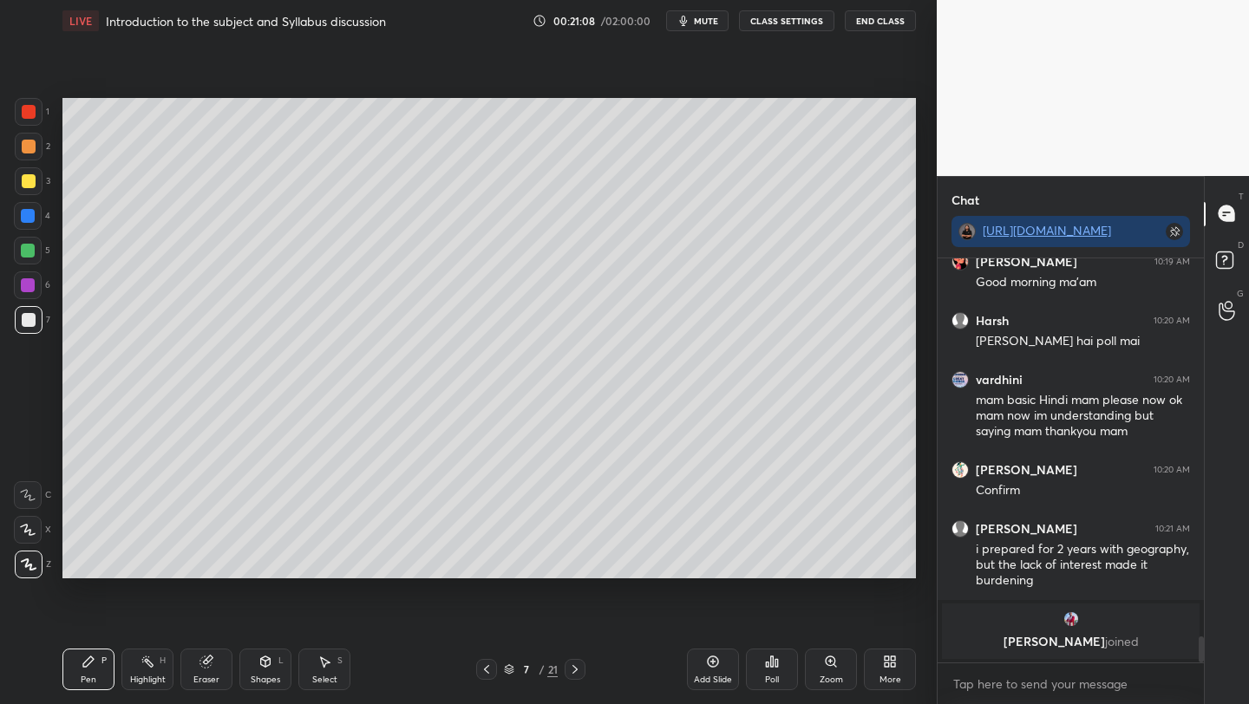
click at [30, 284] on div at bounding box center [28, 285] width 14 height 14
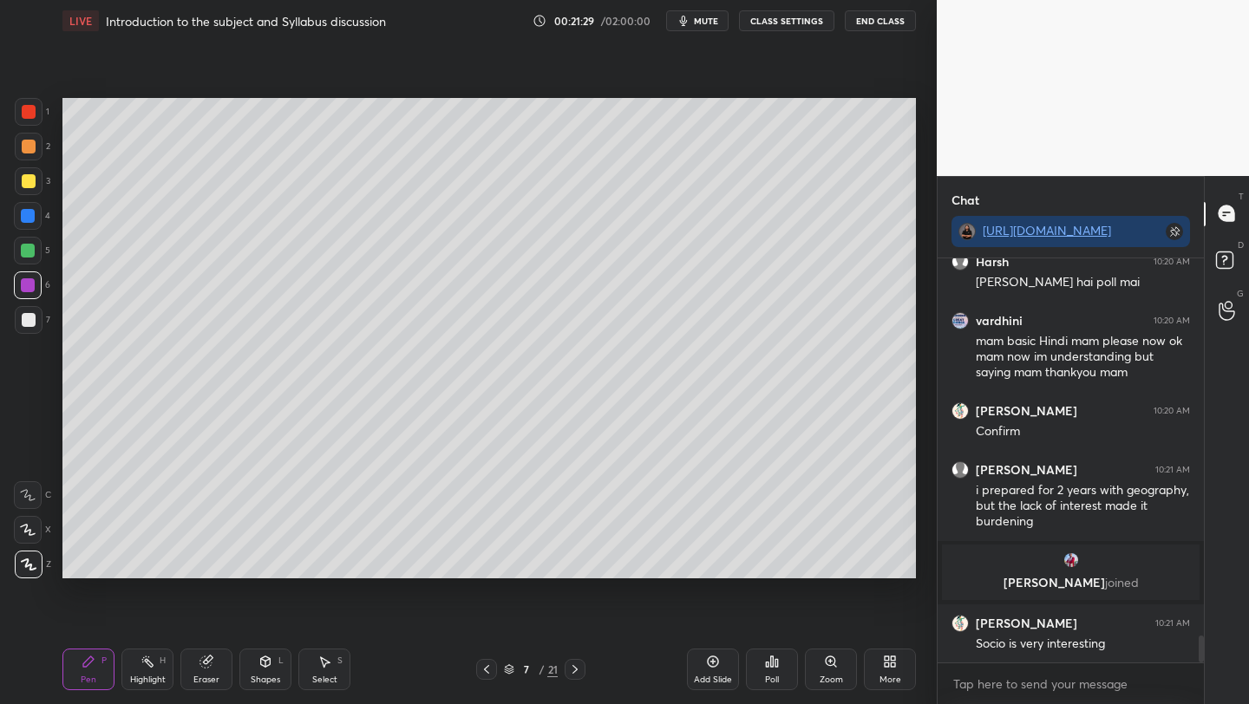
scroll to position [5658, 0]
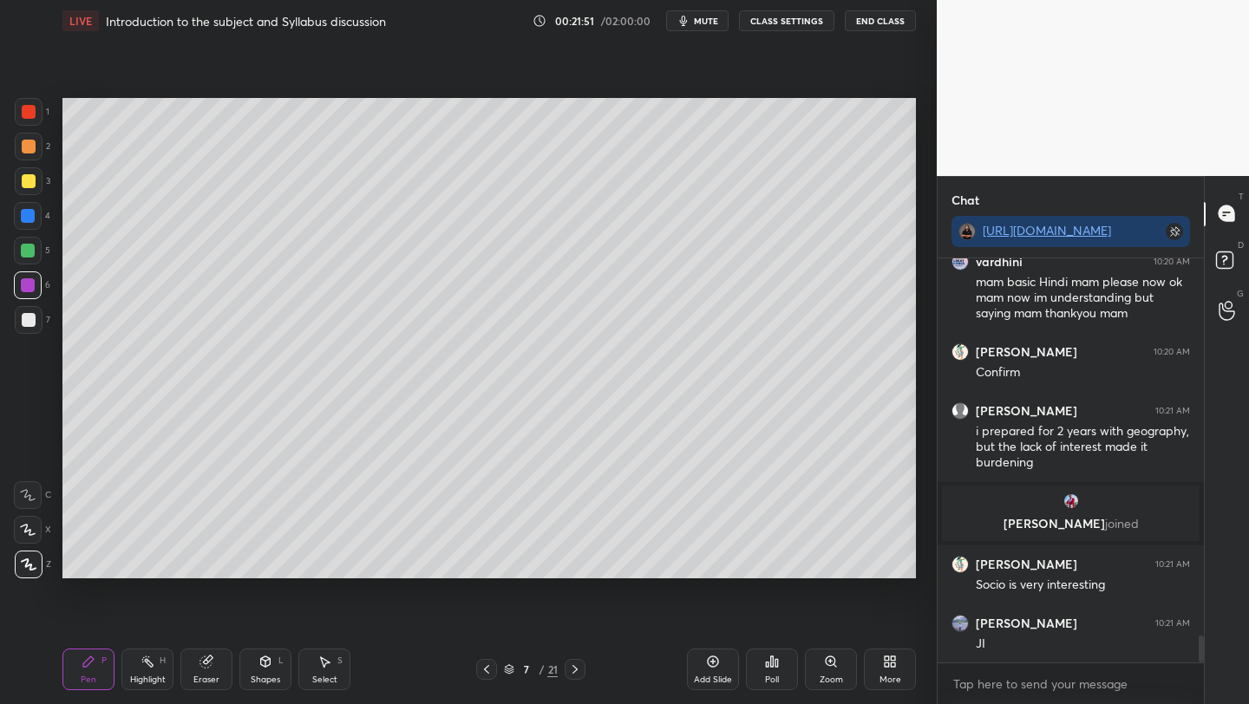
drag, startPoint x: 27, startPoint y: 184, endPoint x: 55, endPoint y: 205, distance: 35.4
click at [27, 185] on div at bounding box center [29, 181] width 14 height 14
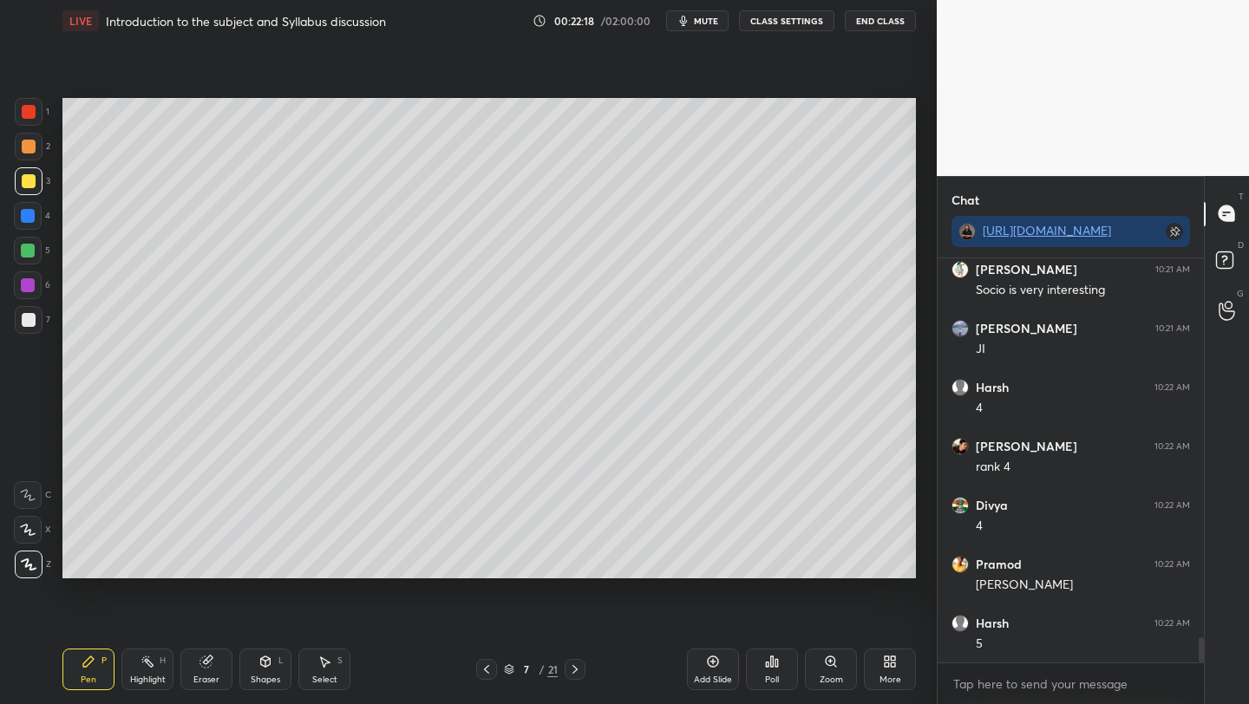
scroll to position [6011, 0]
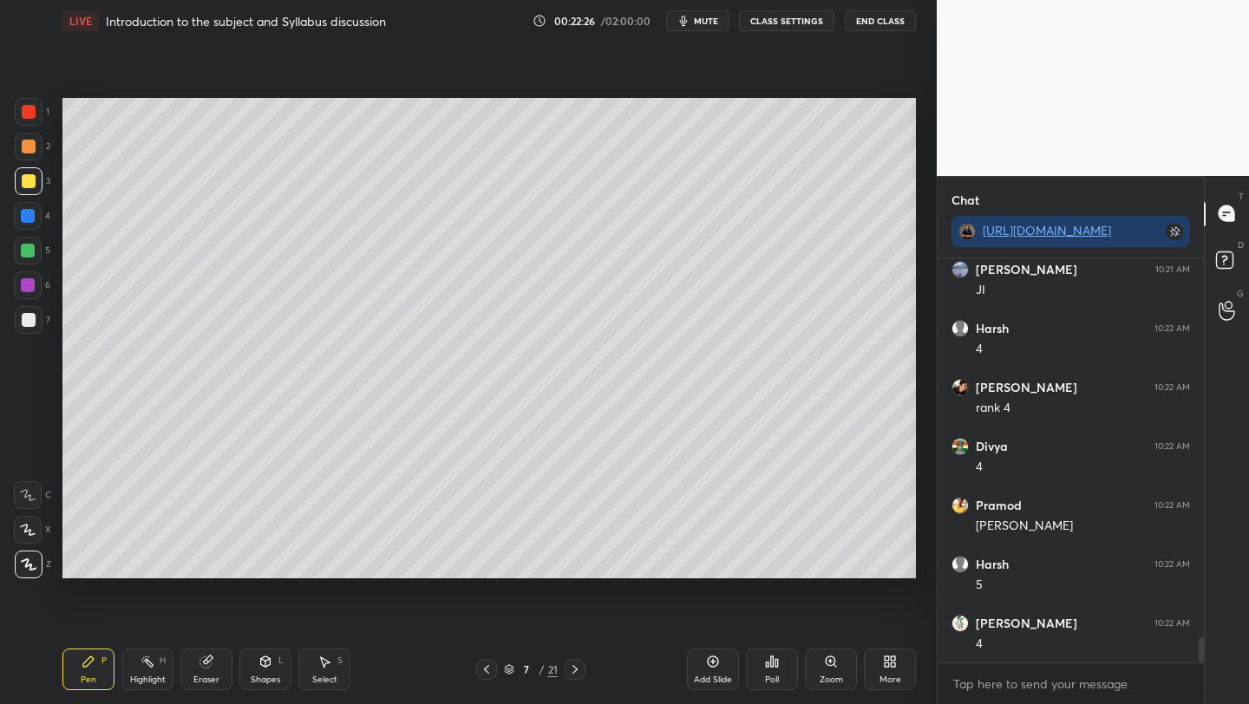
click at [574, 671] on icon at bounding box center [574, 669] width 5 height 9
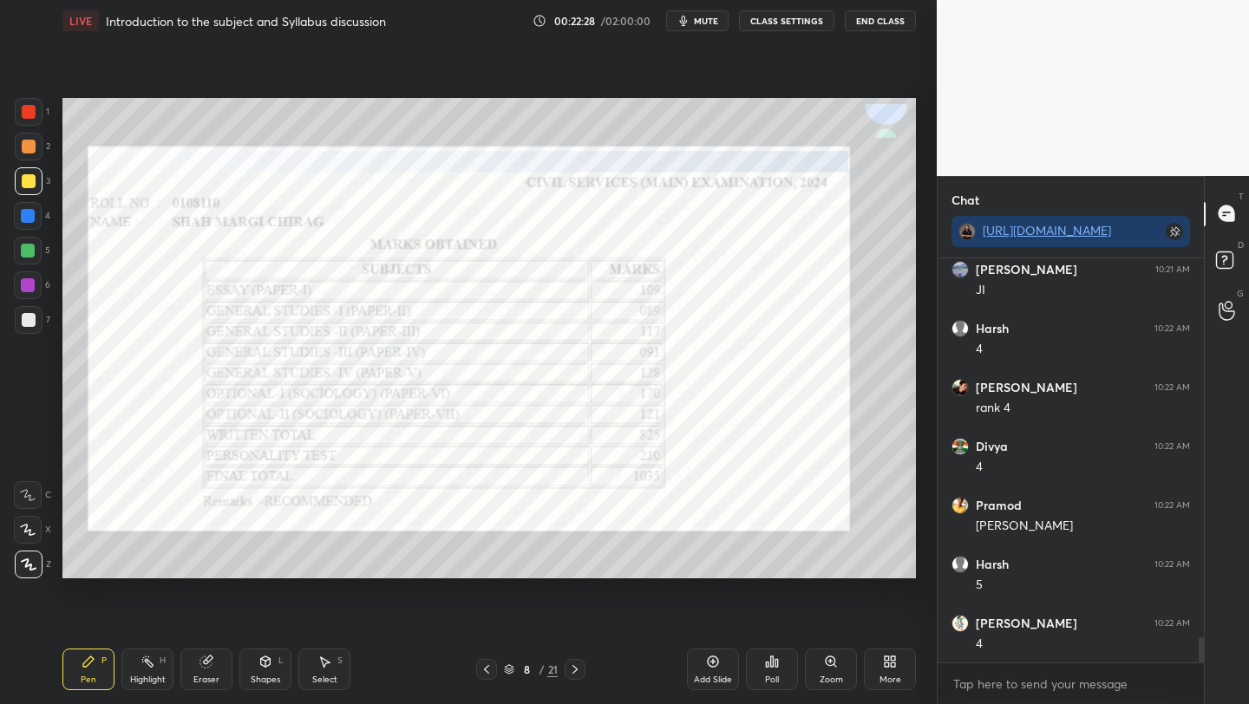
scroll to position [6070, 0]
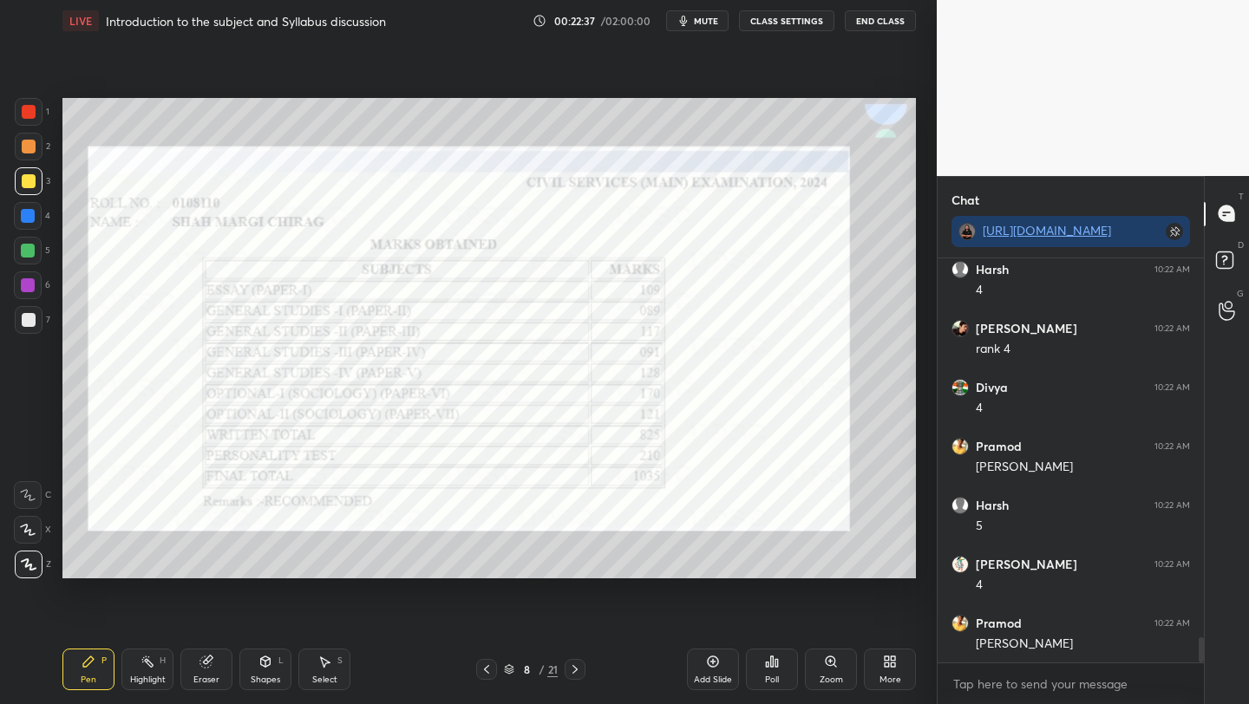
click at [26, 109] on div at bounding box center [29, 112] width 14 height 14
click at [572, 670] on icon at bounding box center [575, 669] width 14 height 14
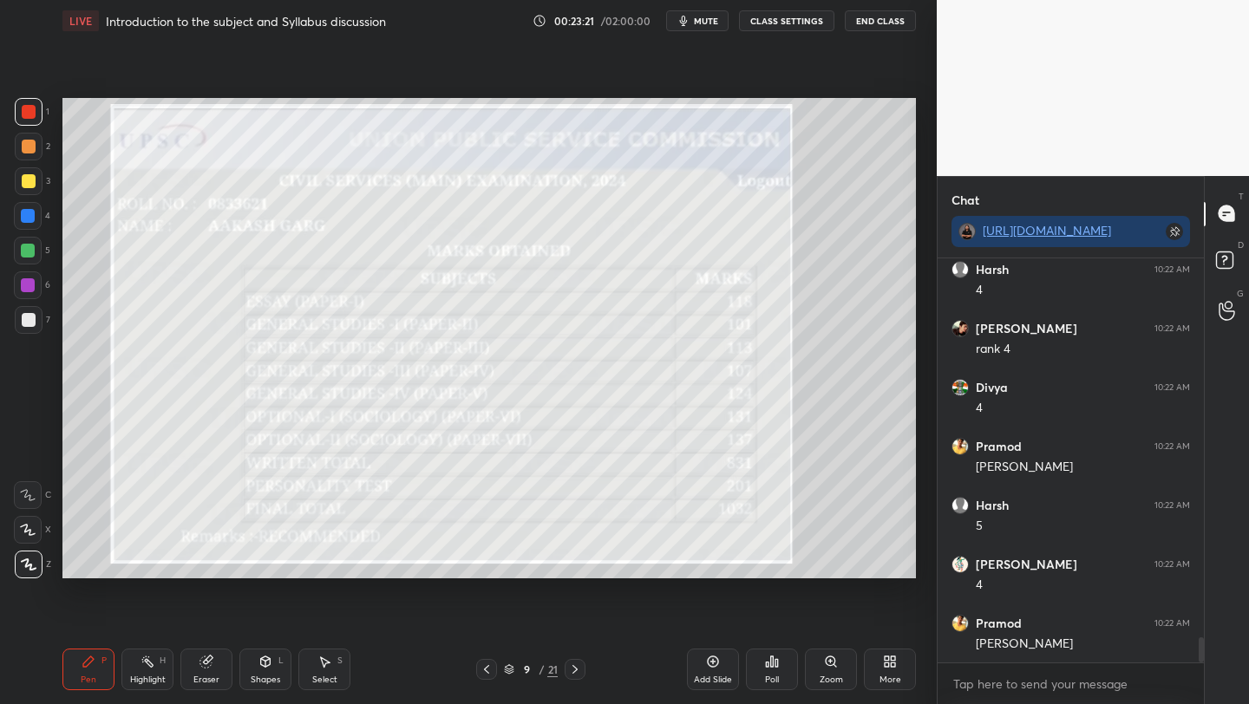
click at [486, 669] on icon at bounding box center [486, 669] width 14 height 14
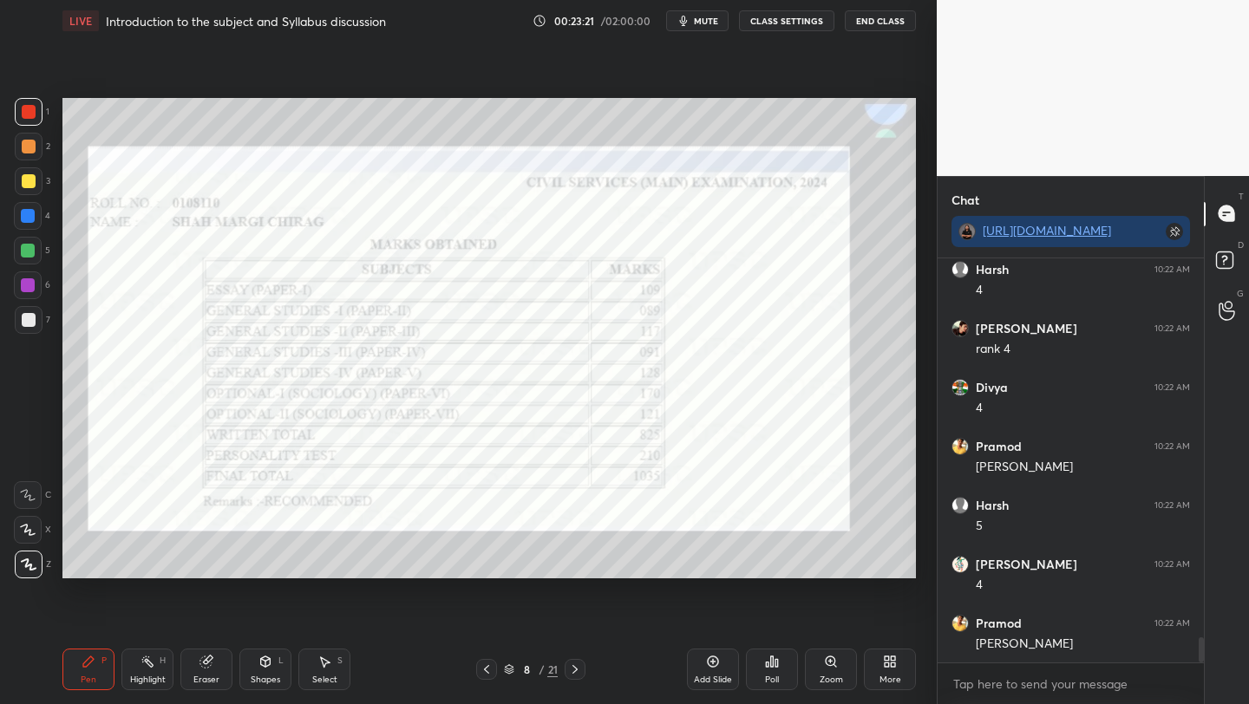
click at [489, 671] on icon at bounding box center [486, 669] width 14 height 14
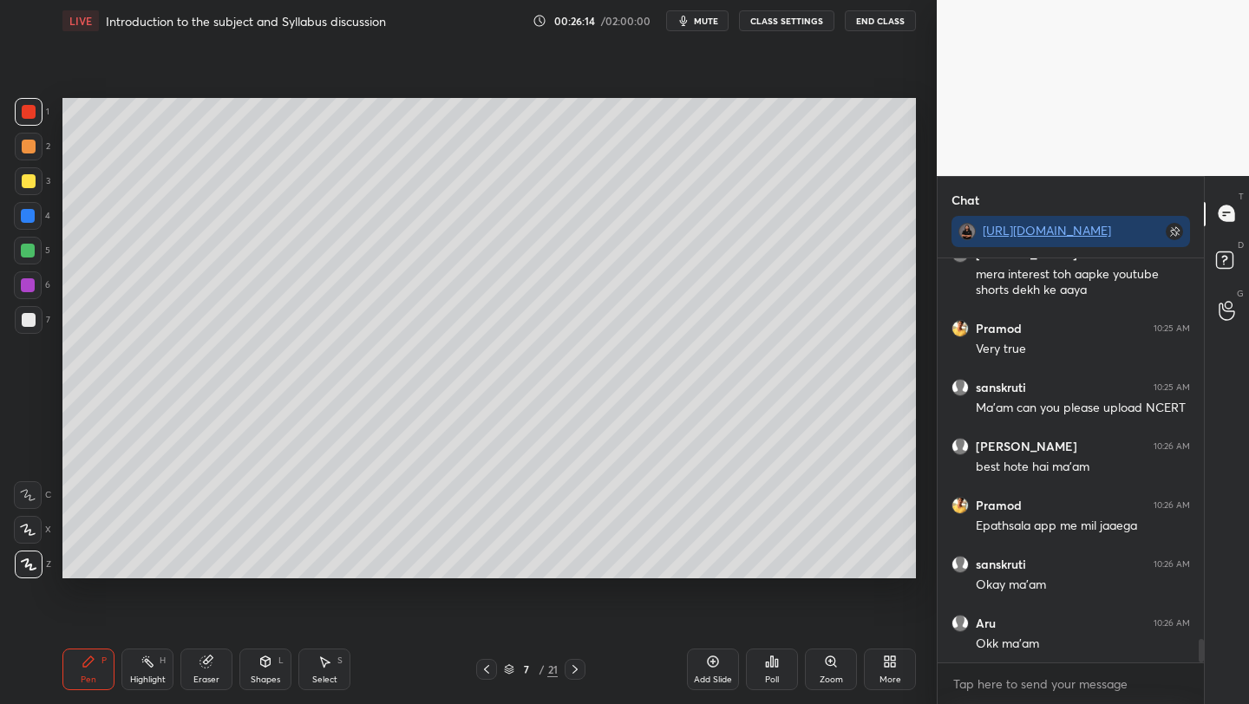
scroll to position [6663, 0]
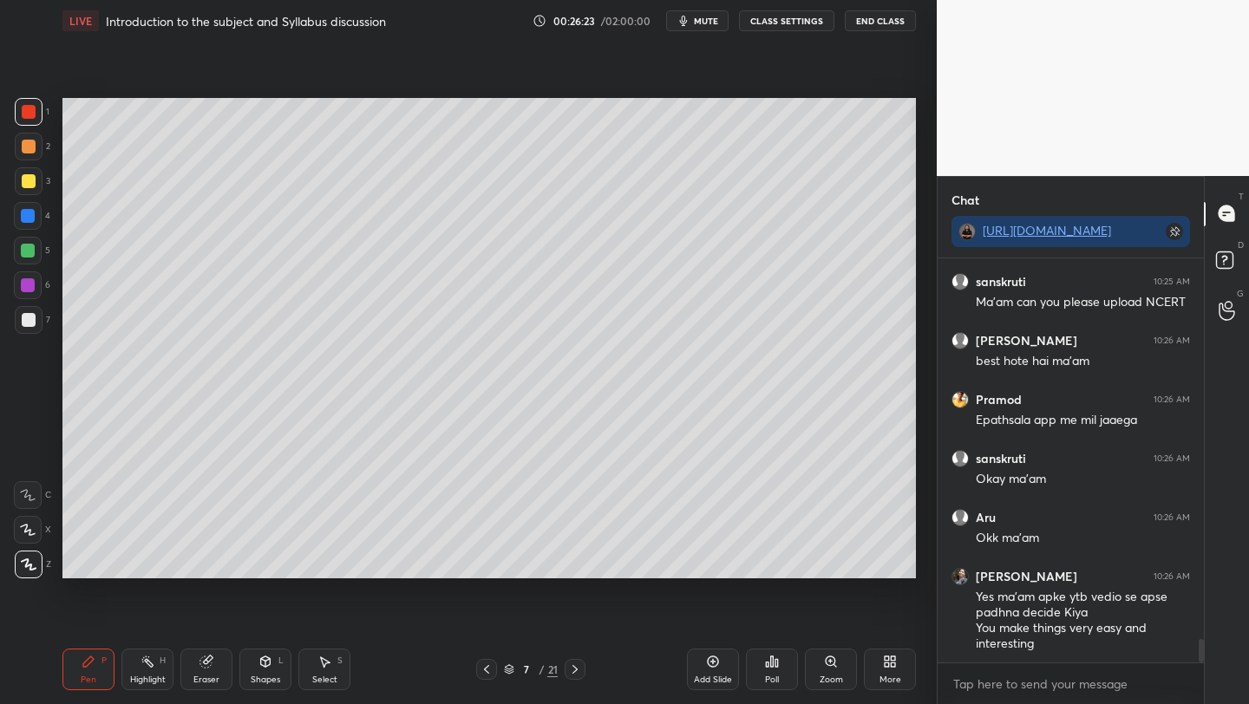
click at [520, 637] on div "Pen P Highlight H Eraser Shapes L Select S 7 / 21 Add Slide Poll Zoom More" at bounding box center [488, 669] width 853 height 69
click at [572, 671] on icon at bounding box center [575, 669] width 14 height 14
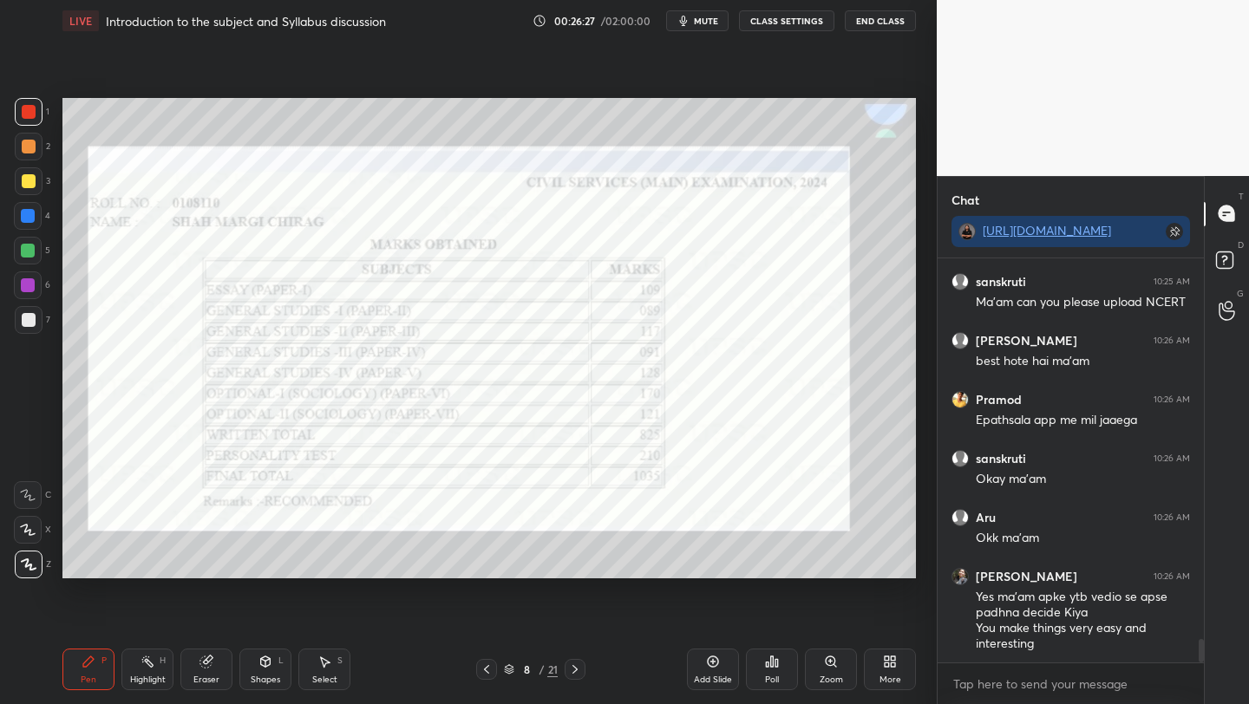
click at [573, 670] on icon at bounding box center [575, 669] width 14 height 14
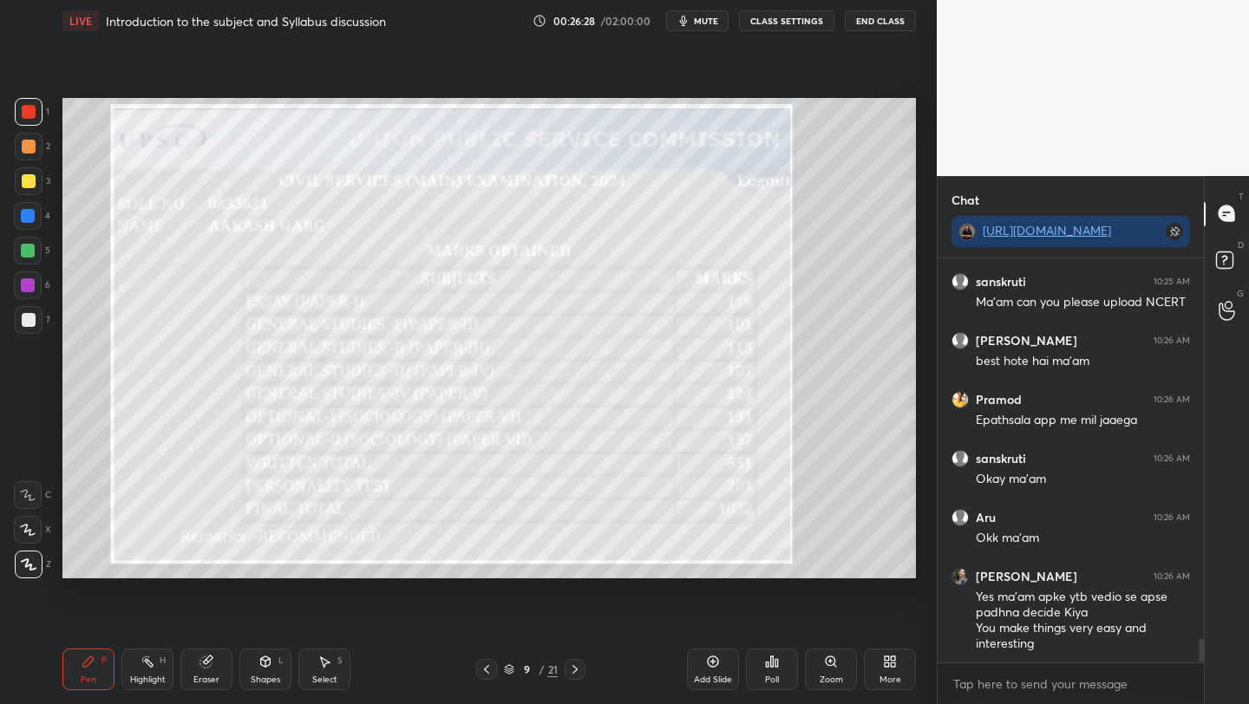
click at [572, 672] on icon at bounding box center [575, 669] width 14 height 14
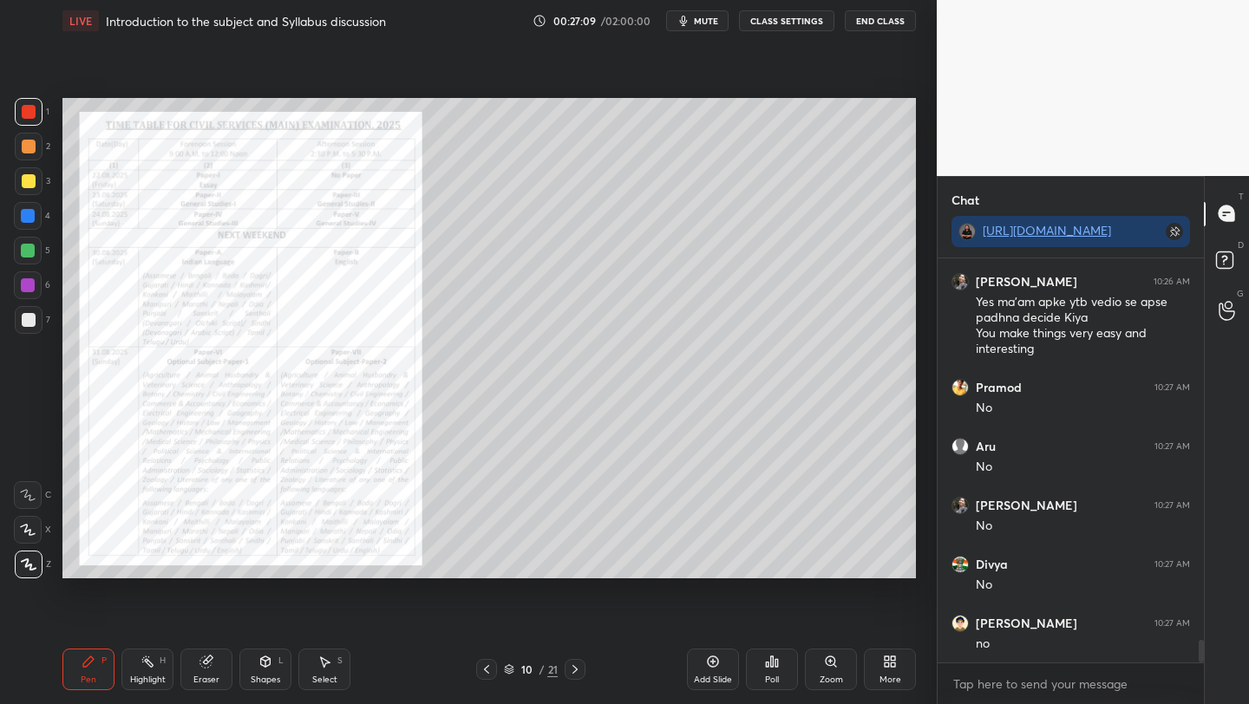
scroll to position [7017, 0]
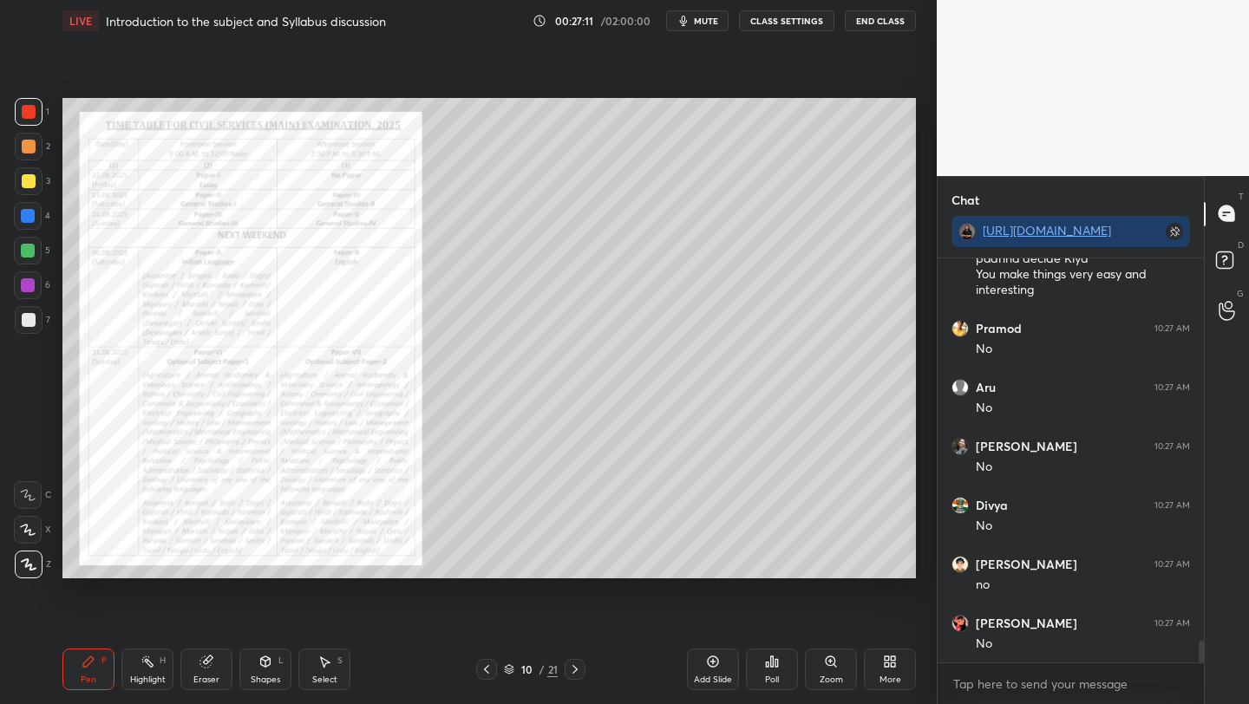
click at [30, 249] on div at bounding box center [28, 251] width 14 height 14
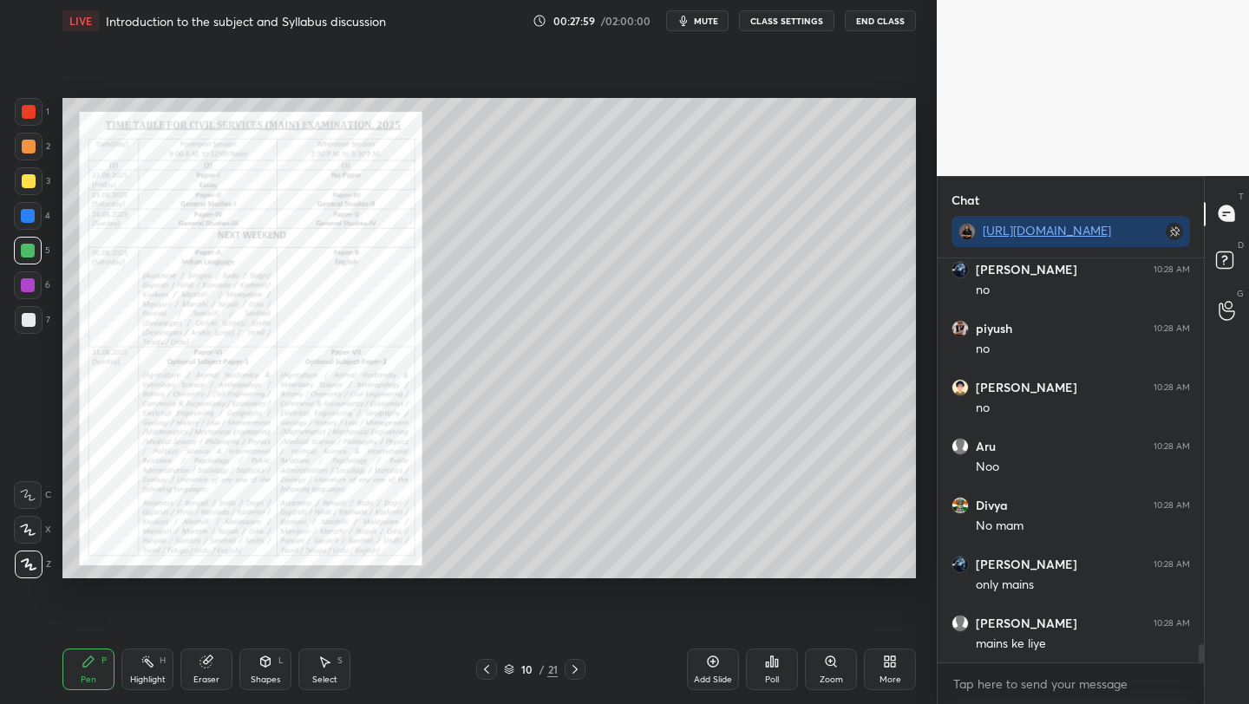
scroll to position [8554, 0]
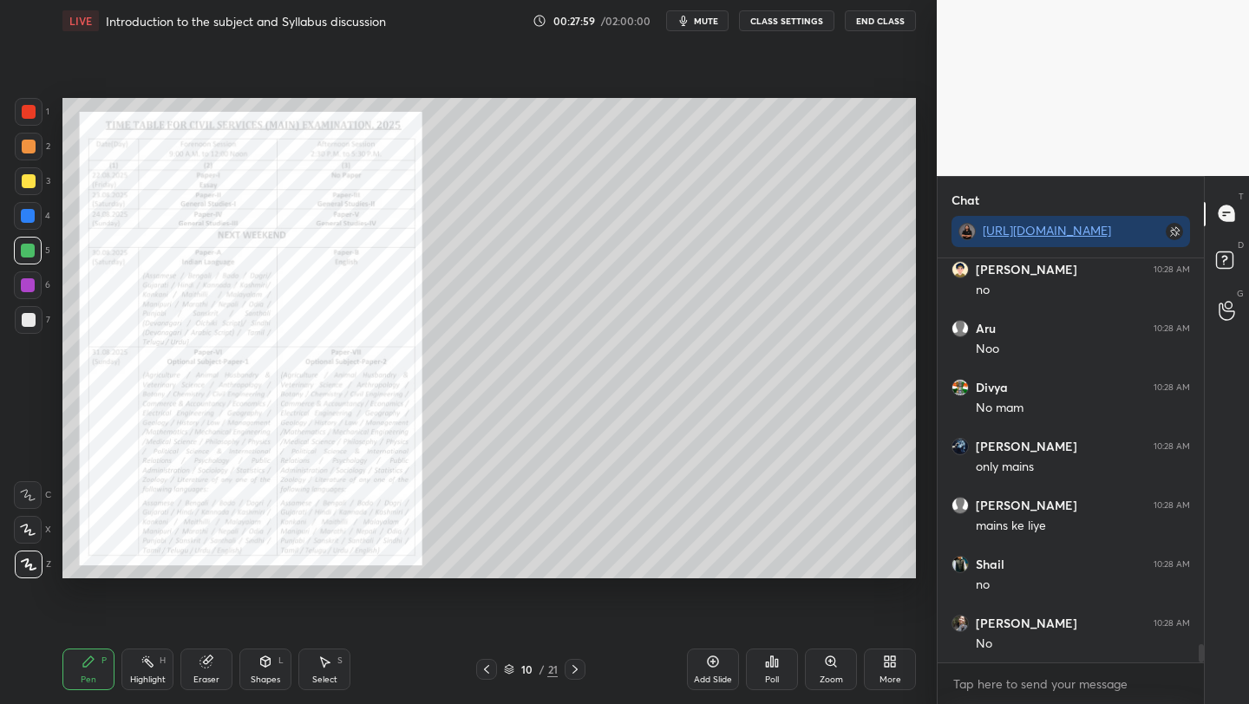
click at [26, 179] on div at bounding box center [29, 181] width 14 height 14
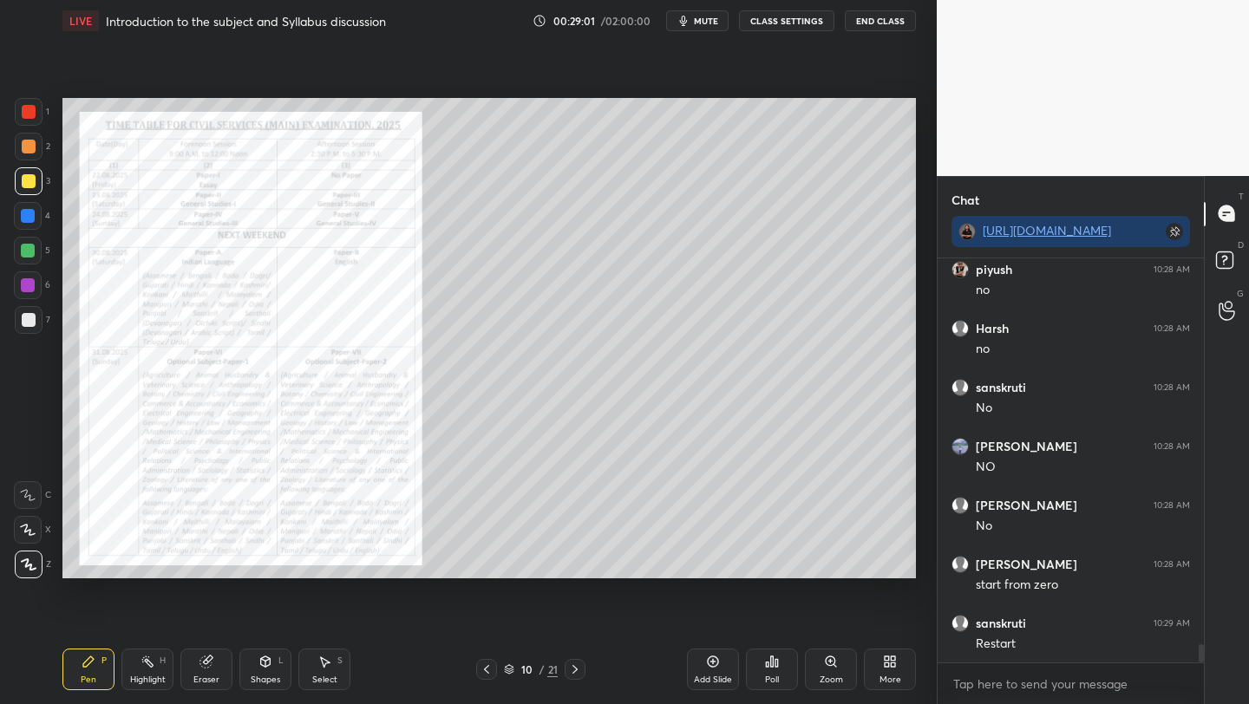
scroll to position [8643, 0]
click at [24, 145] on div at bounding box center [29, 147] width 14 height 14
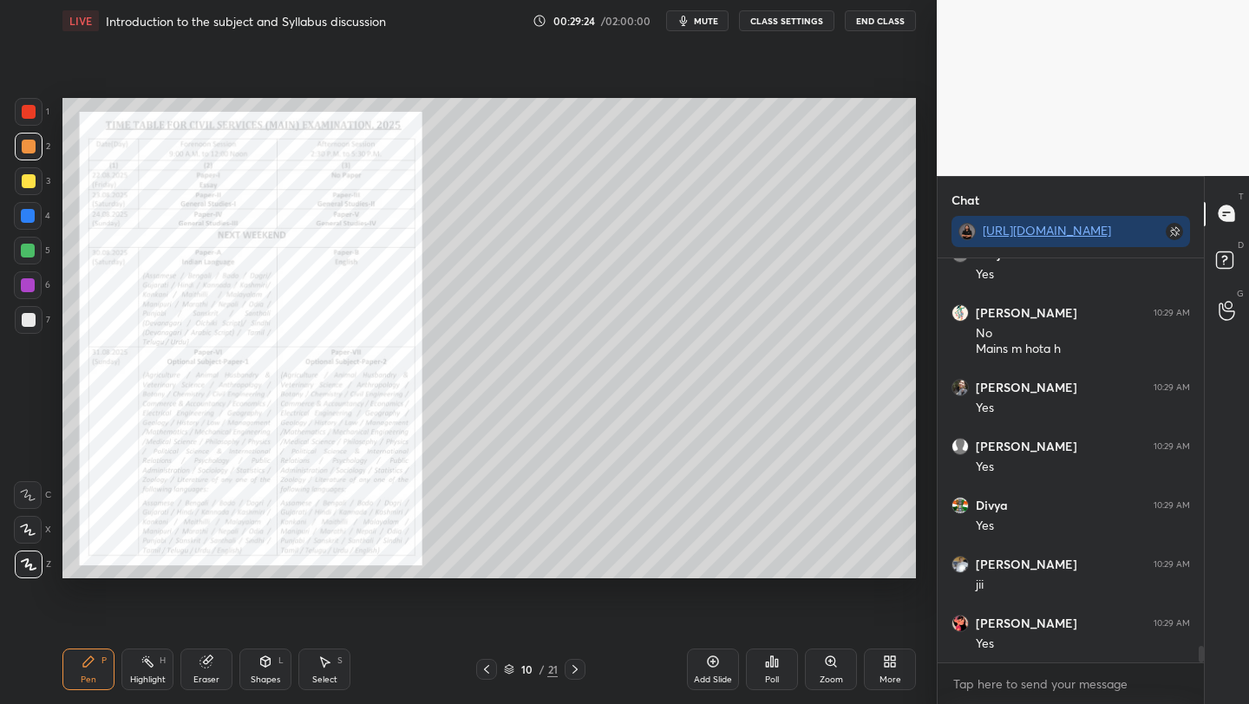
scroll to position [9484, 0]
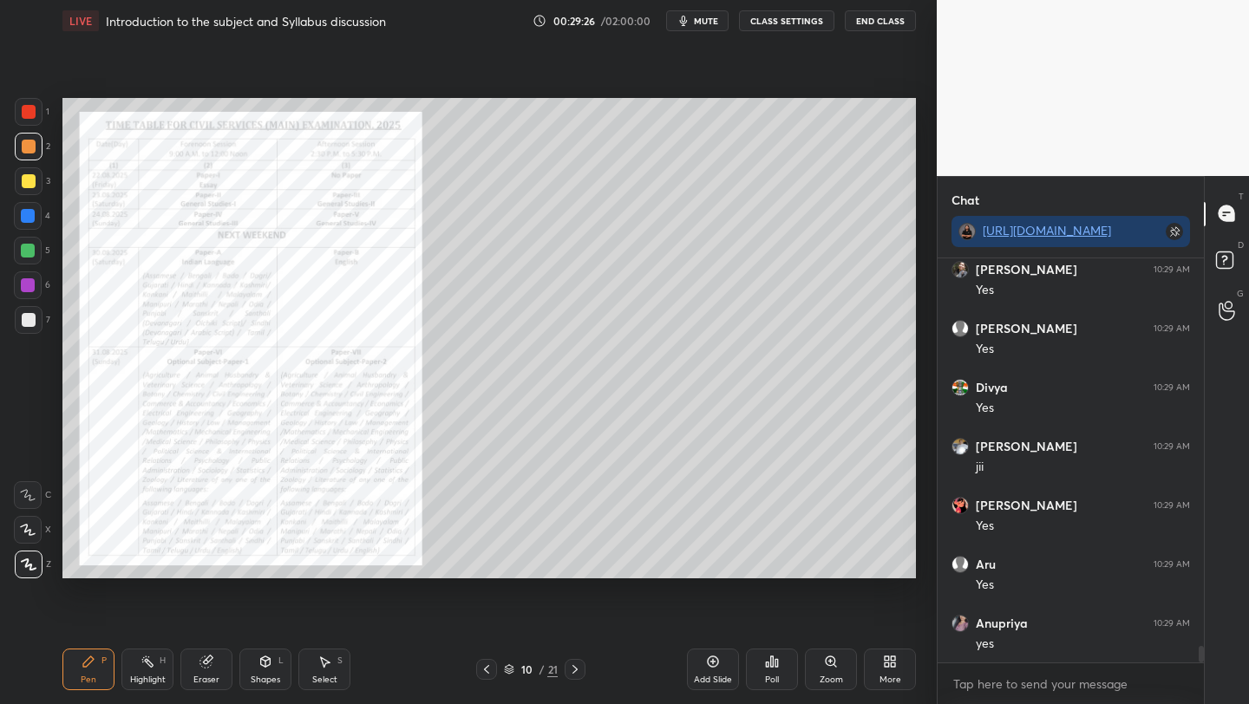
click at [25, 180] on div at bounding box center [29, 181] width 14 height 14
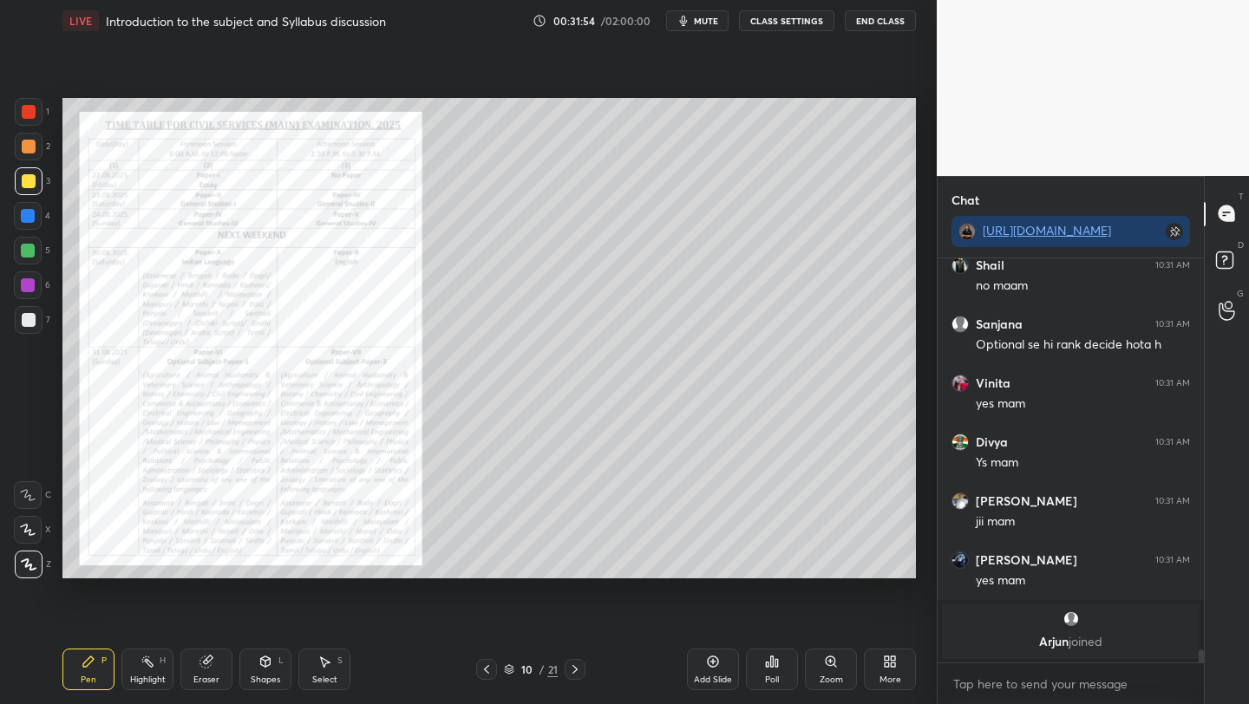
scroll to position [10880, 0]
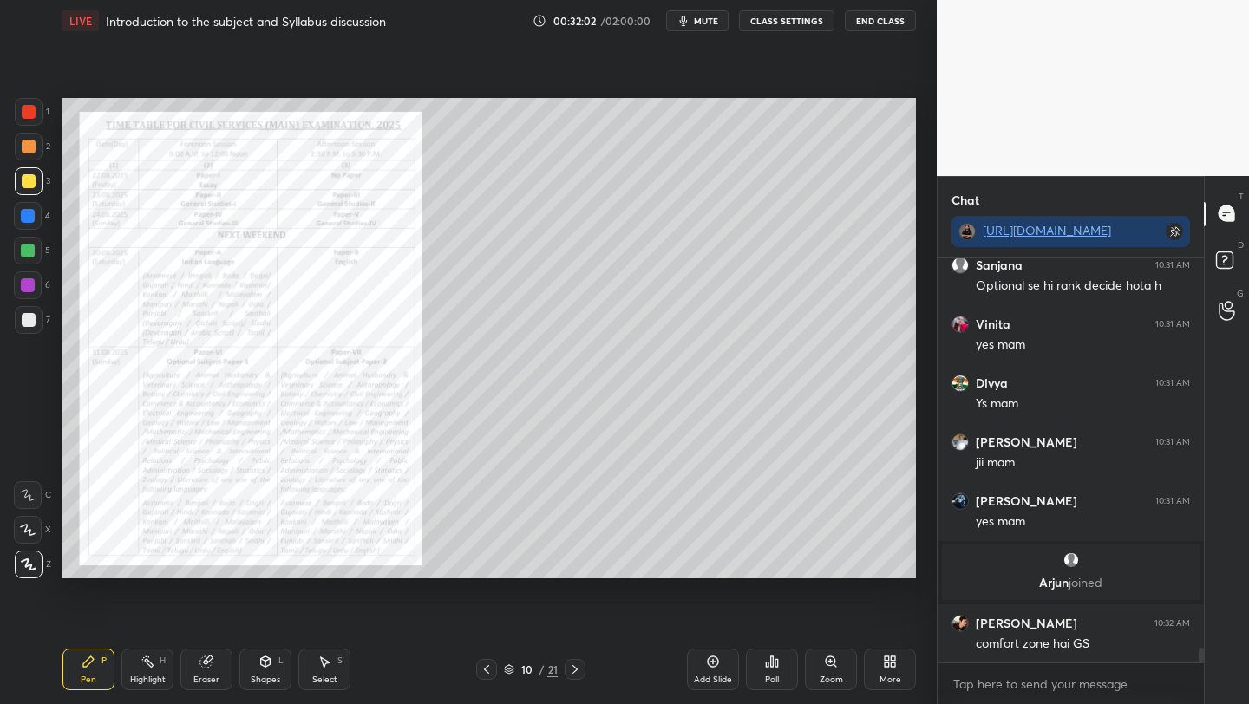
click at [707, 664] on icon at bounding box center [713, 662] width 14 height 14
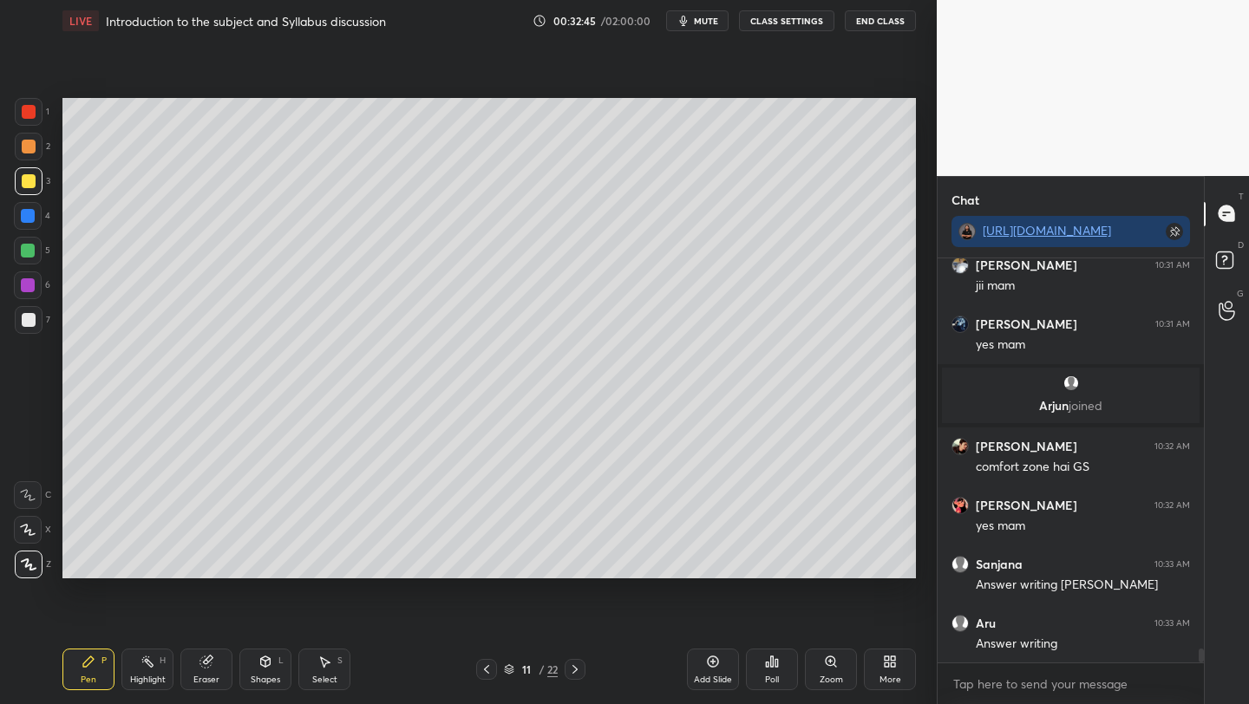
scroll to position [11116, 0]
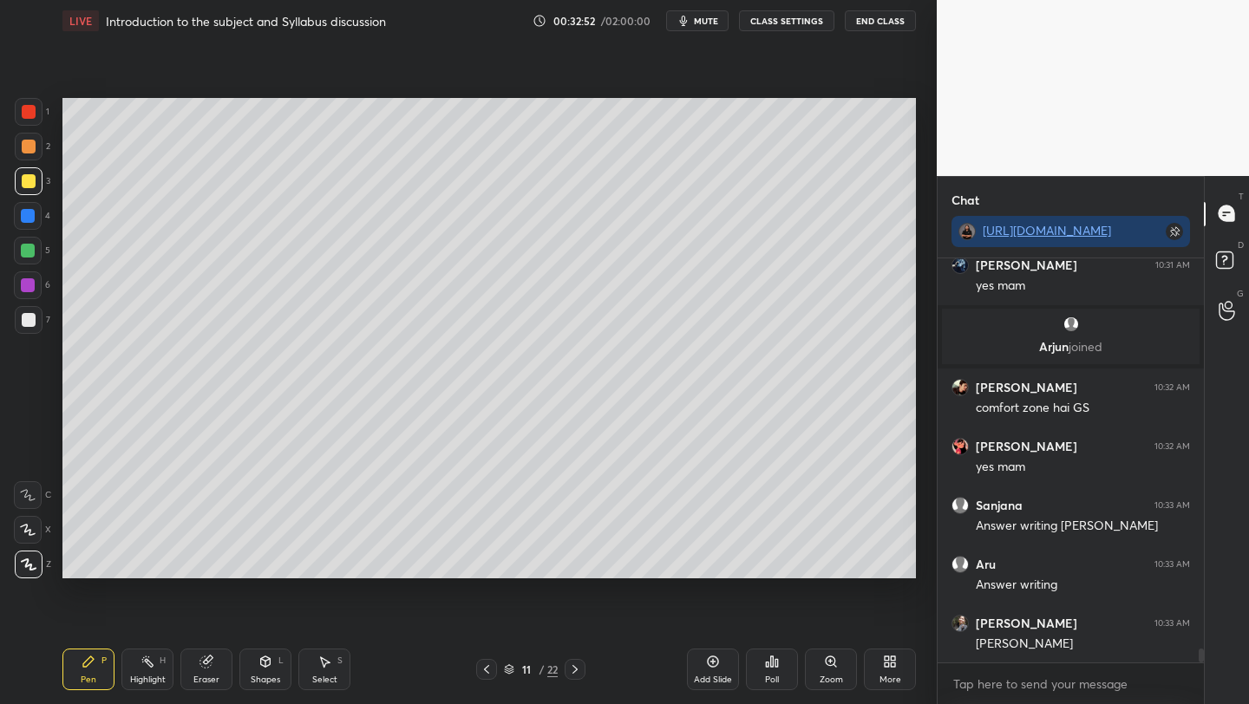
click at [23, 219] on div at bounding box center [28, 216] width 14 height 14
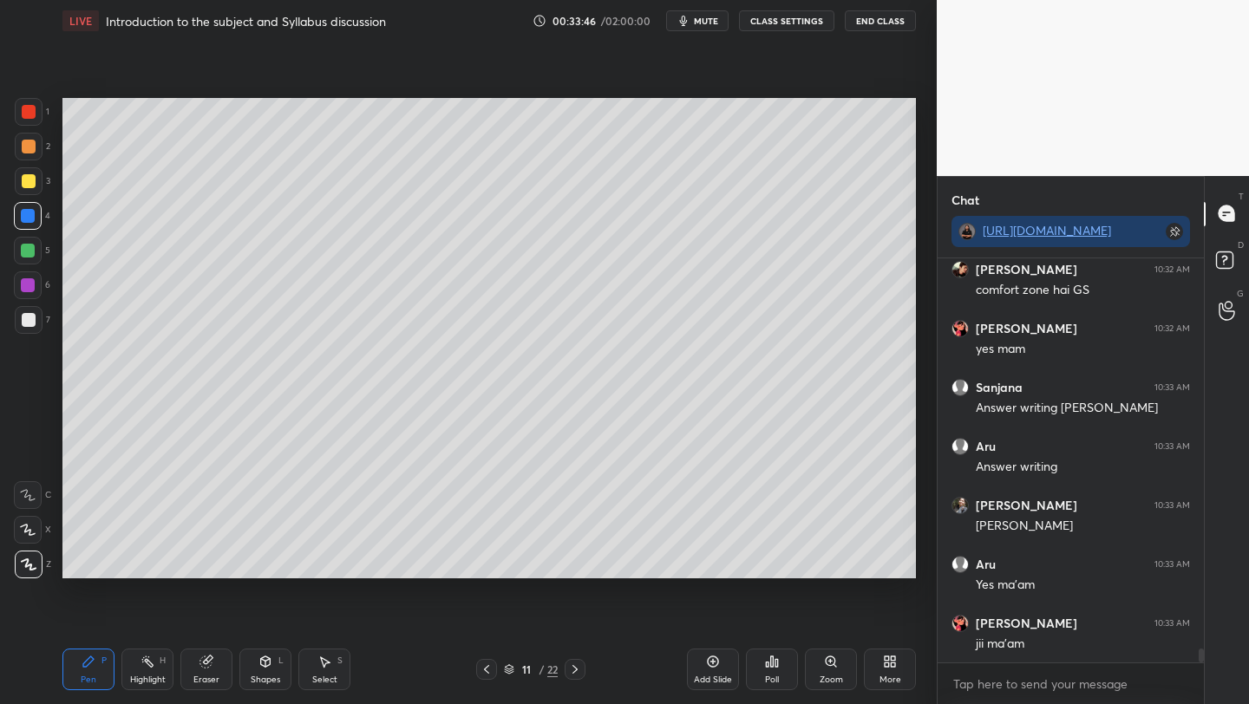
scroll to position [11297, 0]
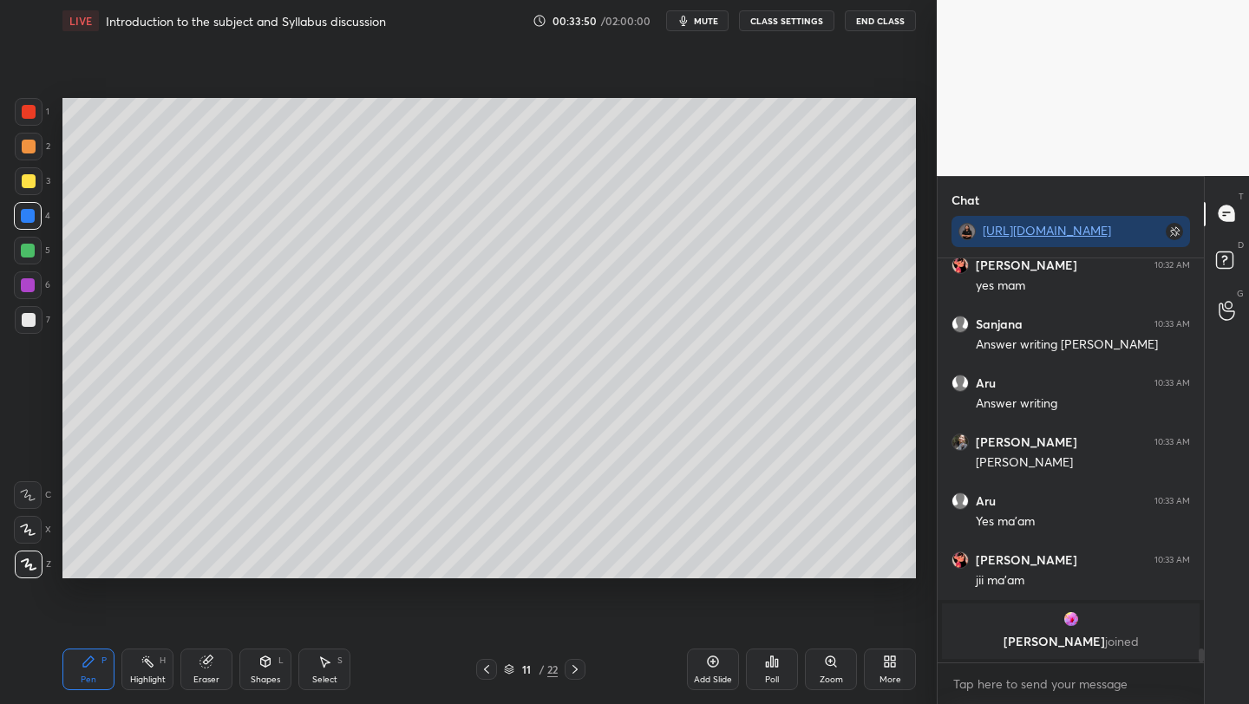
click at [483, 668] on icon at bounding box center [486, 669] width 14 height 14
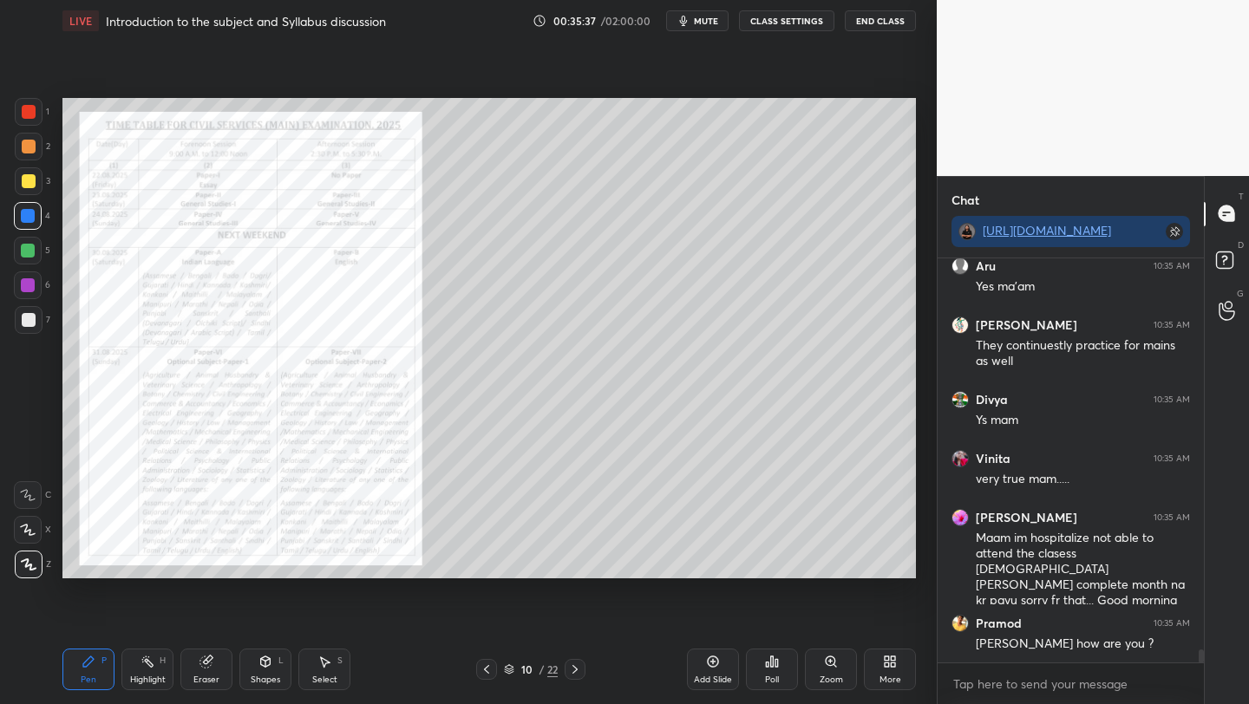
scroll to position [11955, 0]
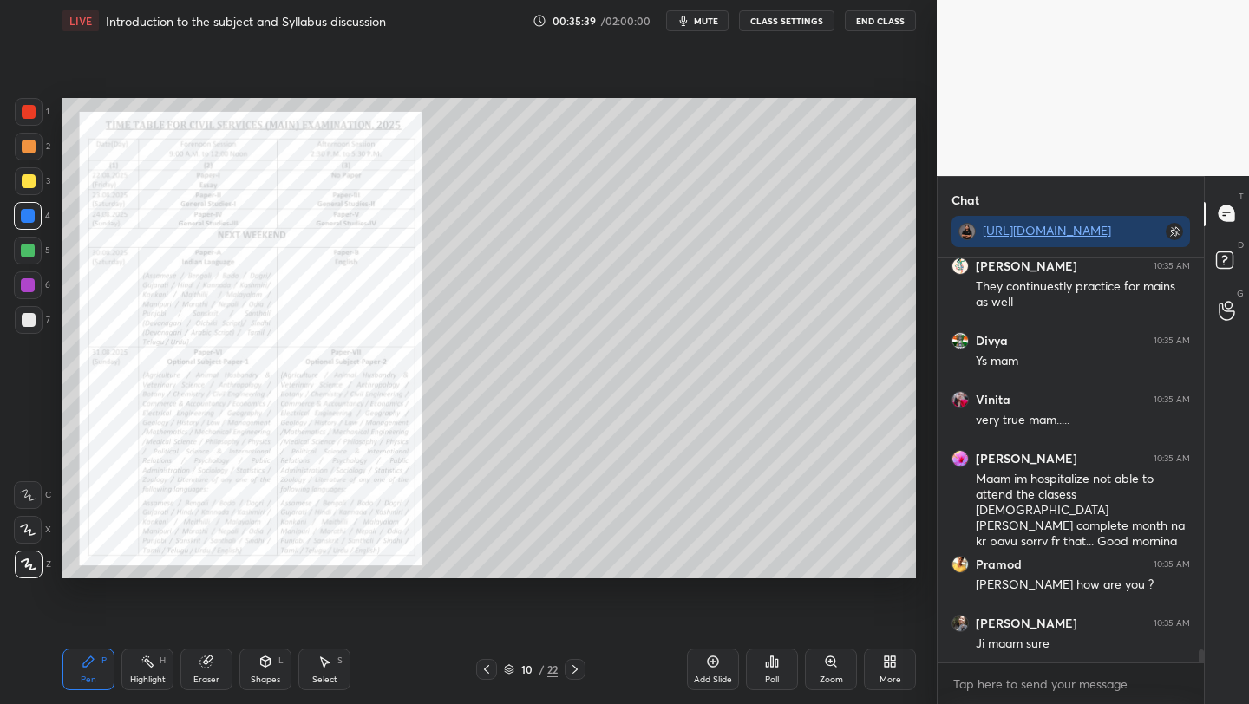
click at [575, 670] on icon at bounding box center [574, 669] width 5 height 9
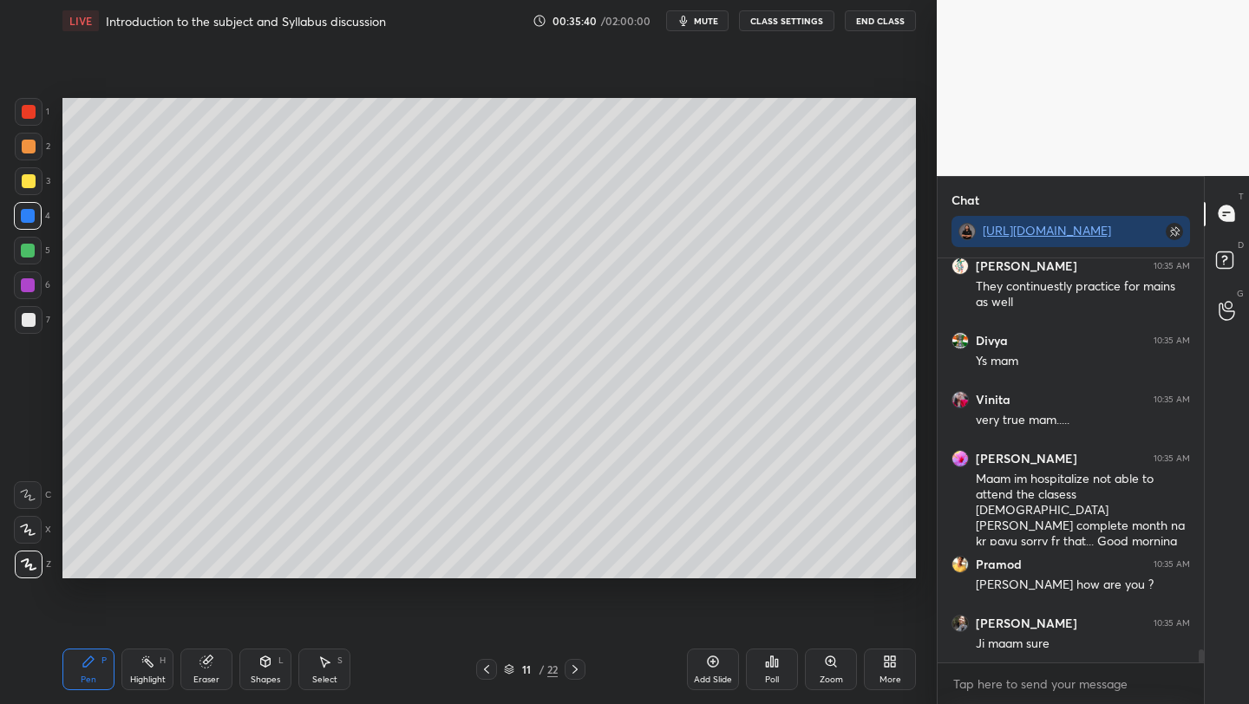
click at [578, 671] on icon at bounding box center [575, 669] width 14 height 14
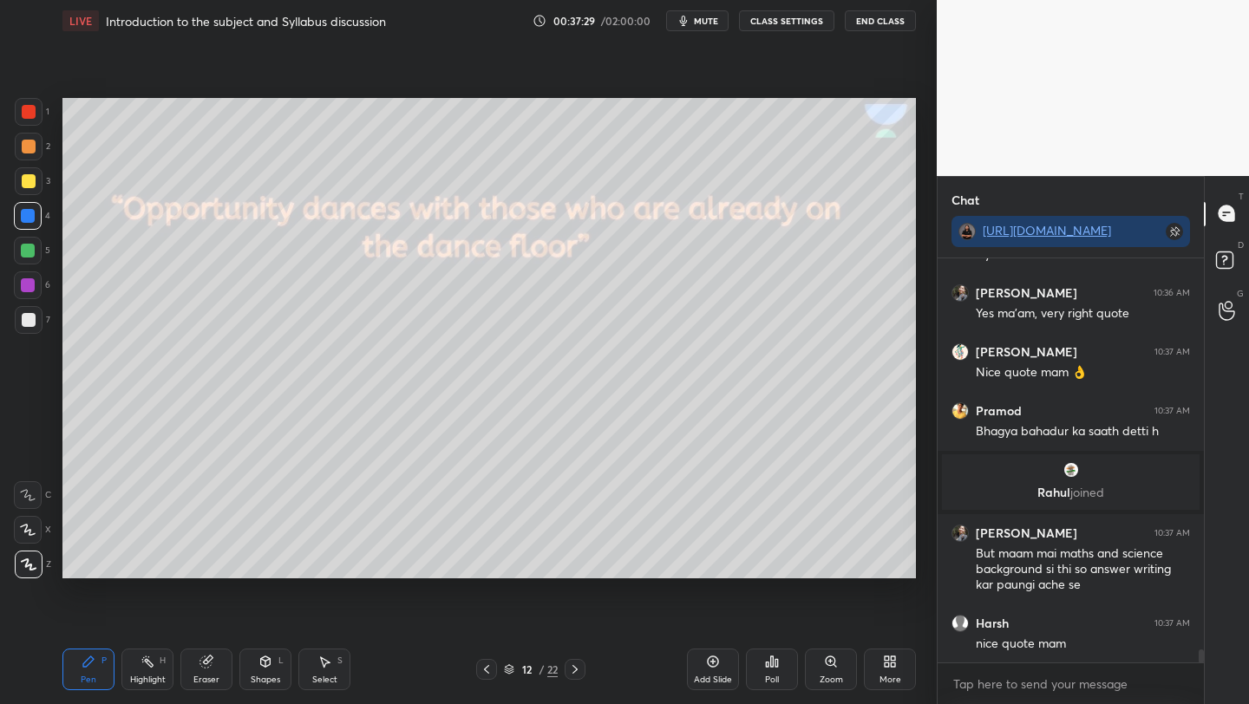
scroll to position [12551, 0]
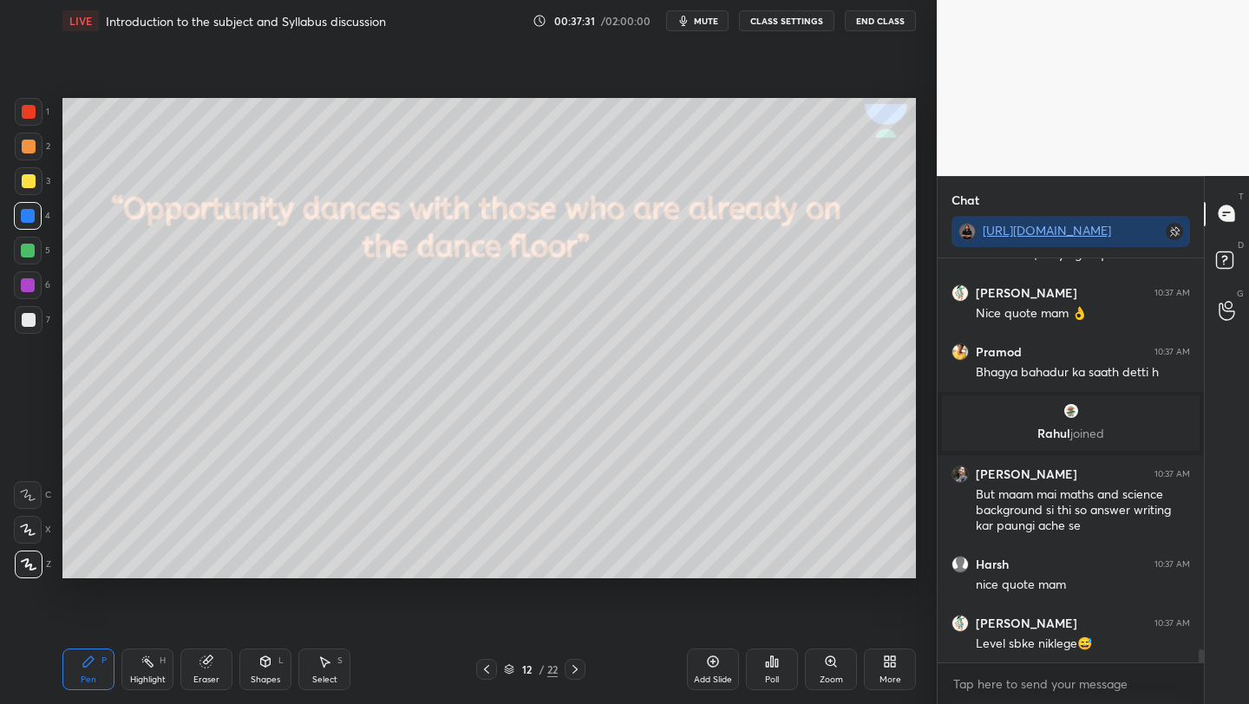
click at [29, 284] on div at bounding box center [28, 285] width 14 height 14
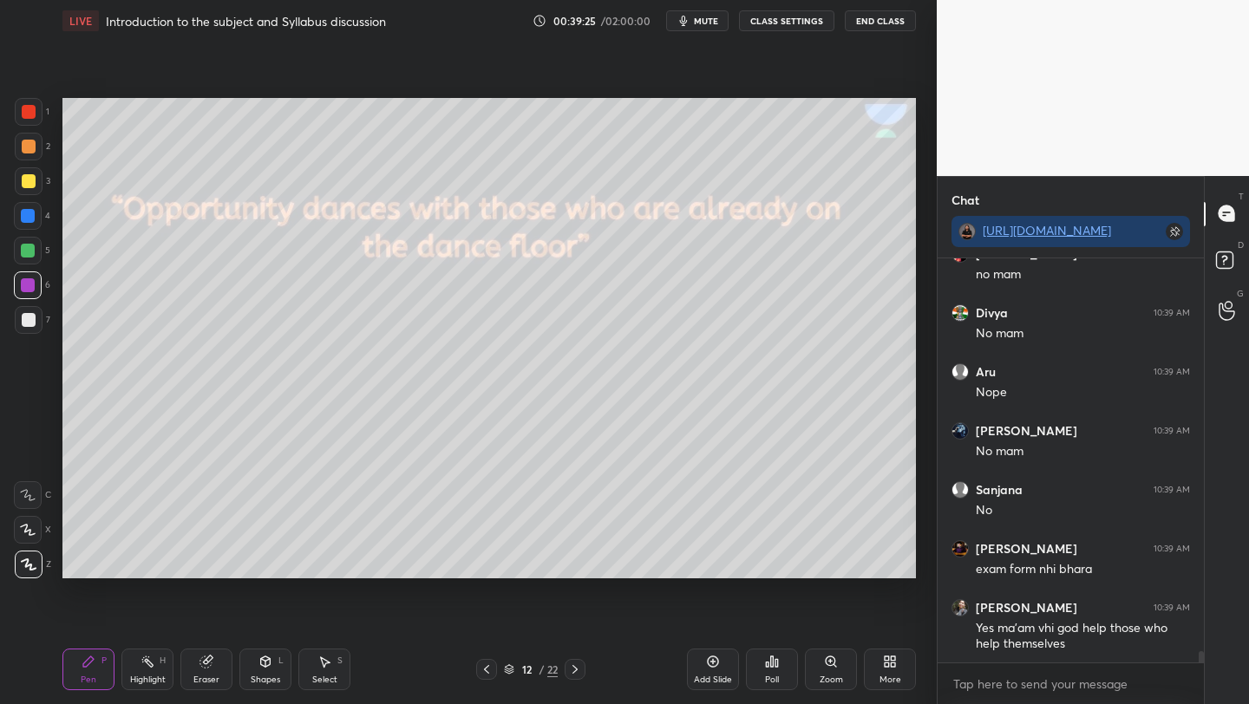
scroll to position [13836, 0]
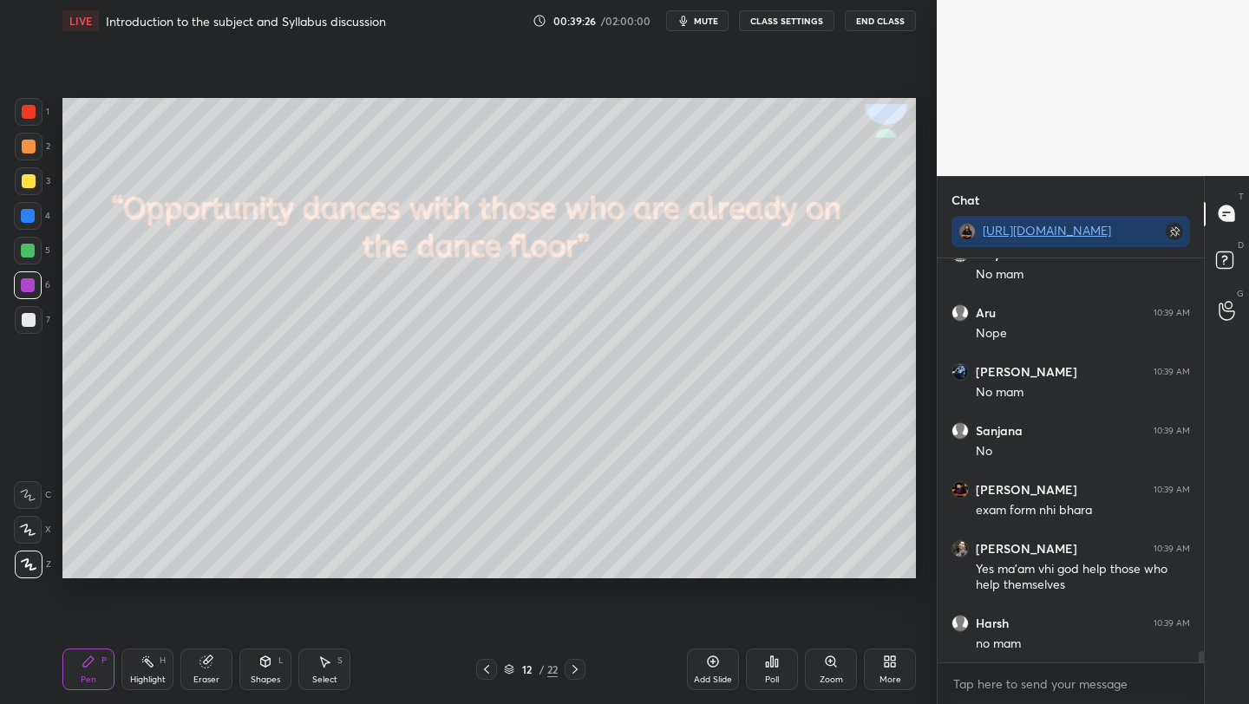
click at [707, 669] on div "Add Slide" at bounding box center [713, 670] width 52 height 42
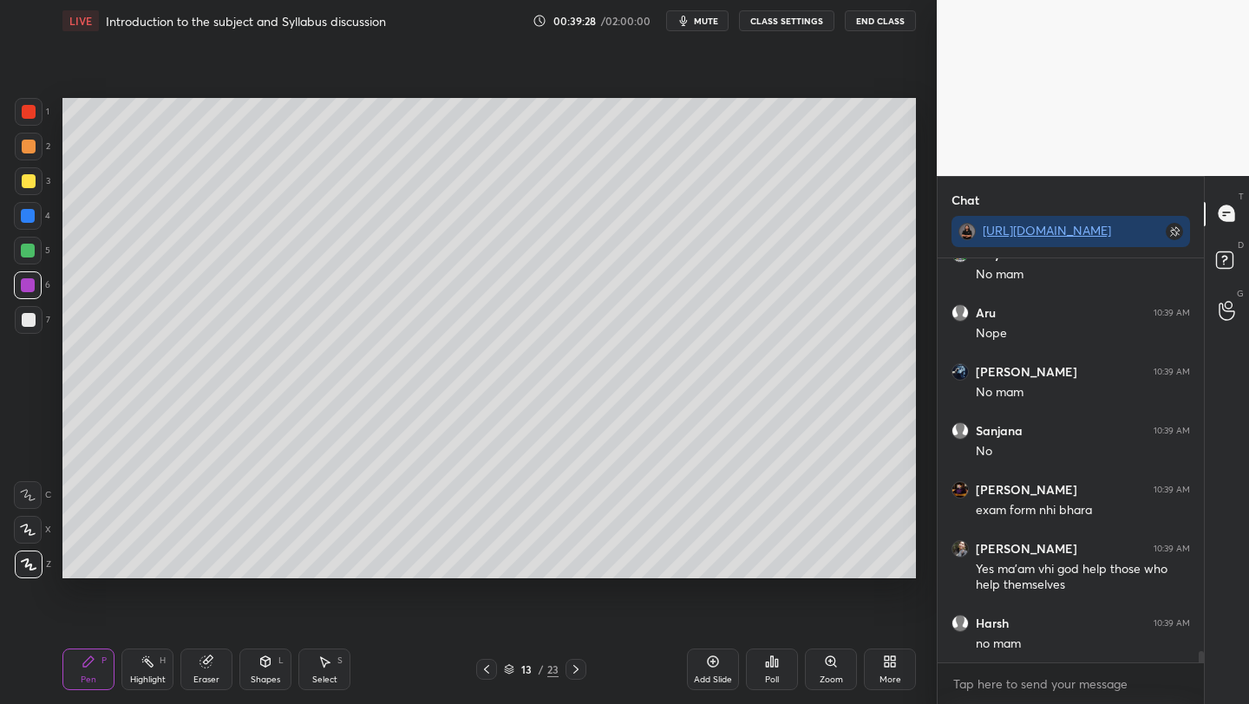
scroll to position [13895, 0]
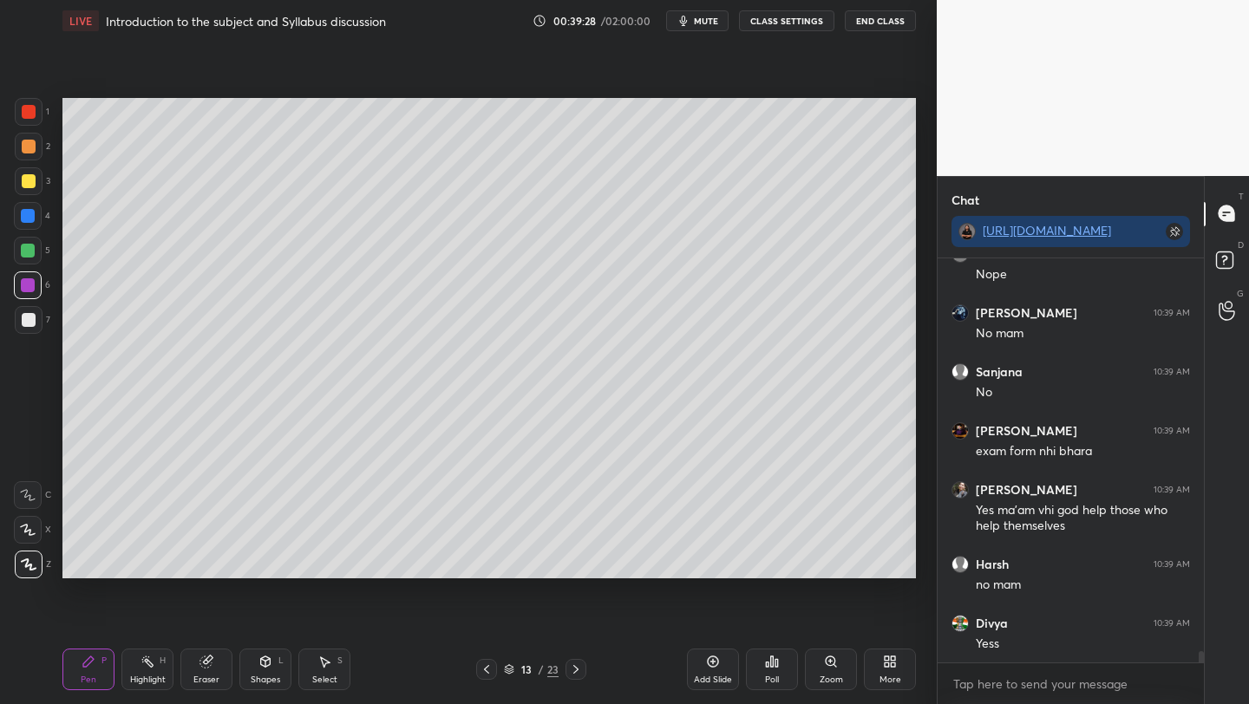
click at [27, 179] on div at bounding box center [29, 181] width 14 height 14
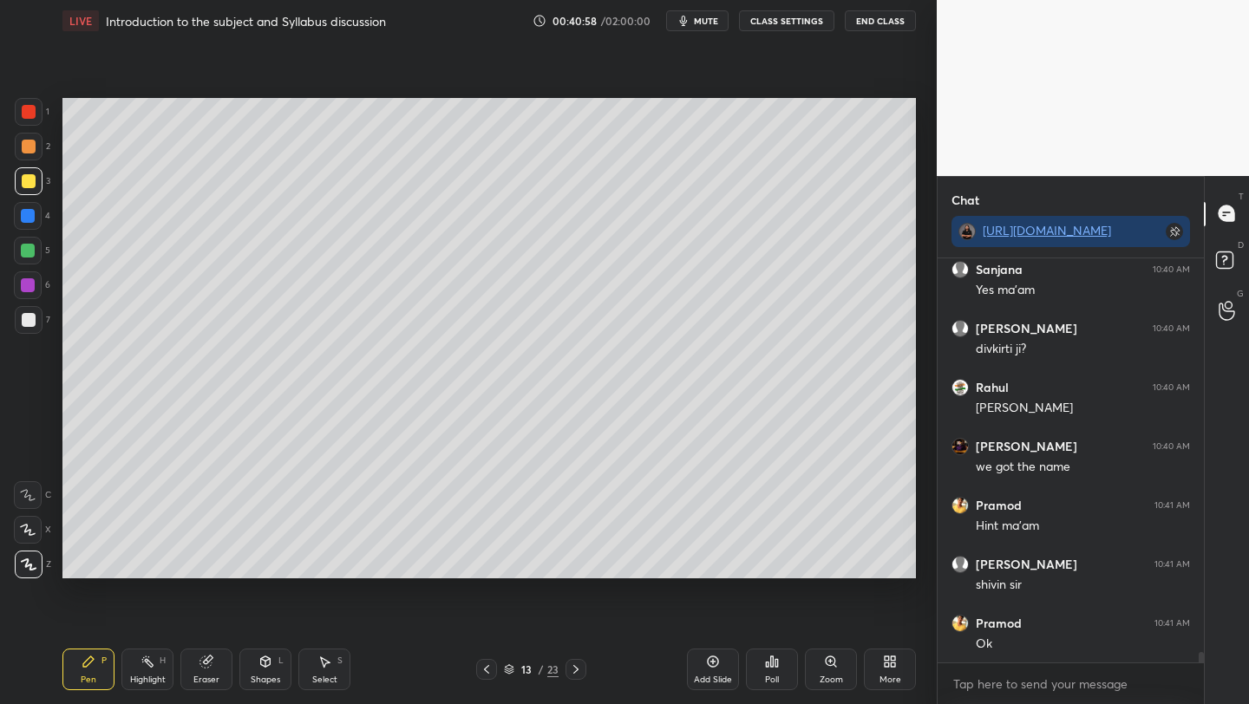
scroll to position [15046, 0]
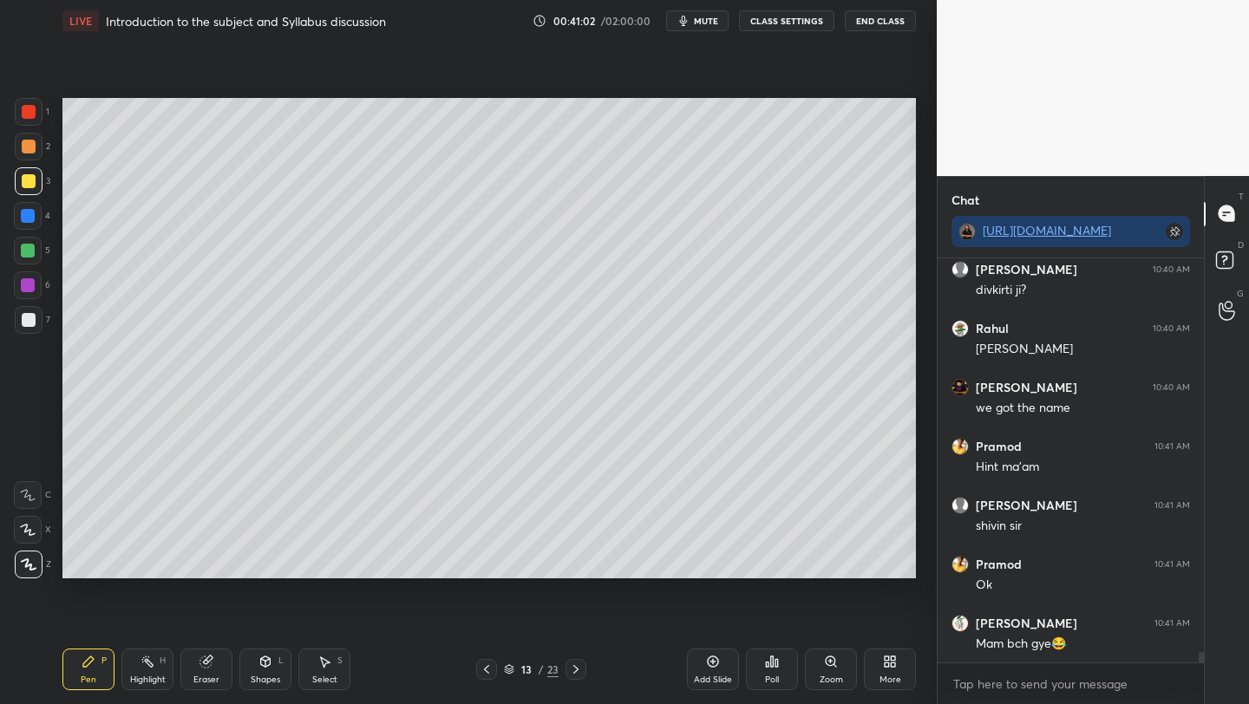
click at [576, 669] on icon at bounding box center [576, 669] width 14 height 14
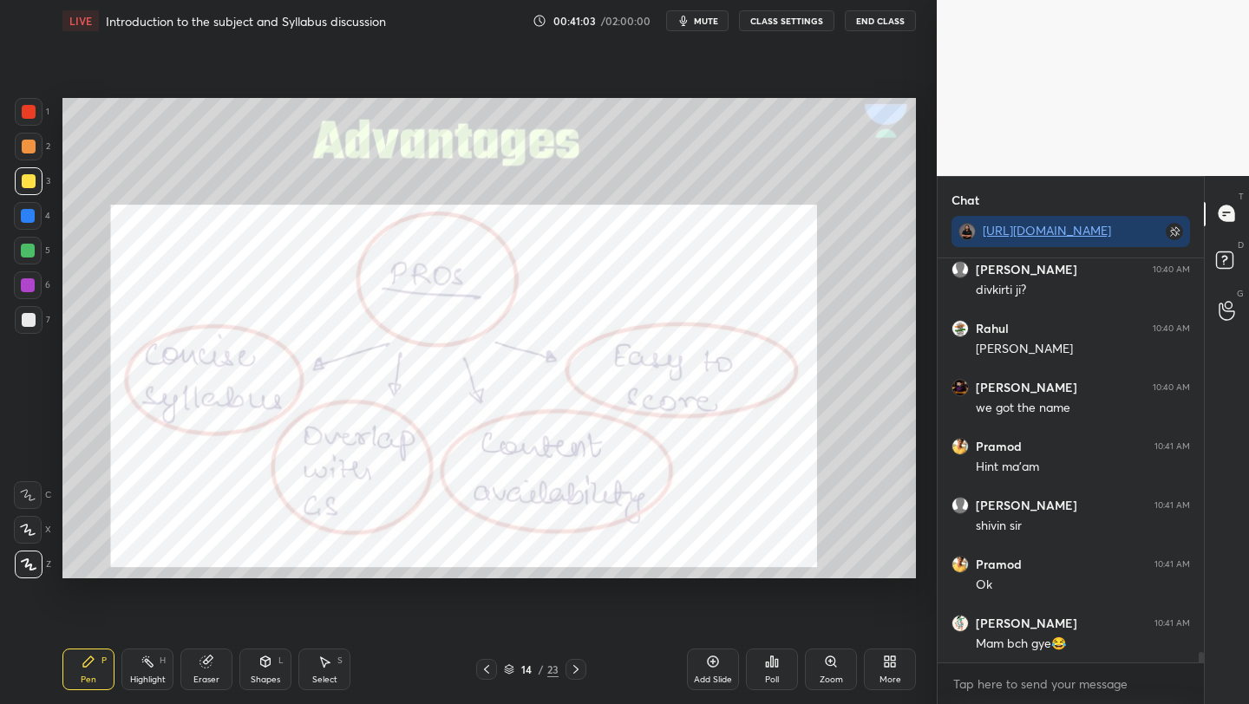
scroll to position [15105, 0]
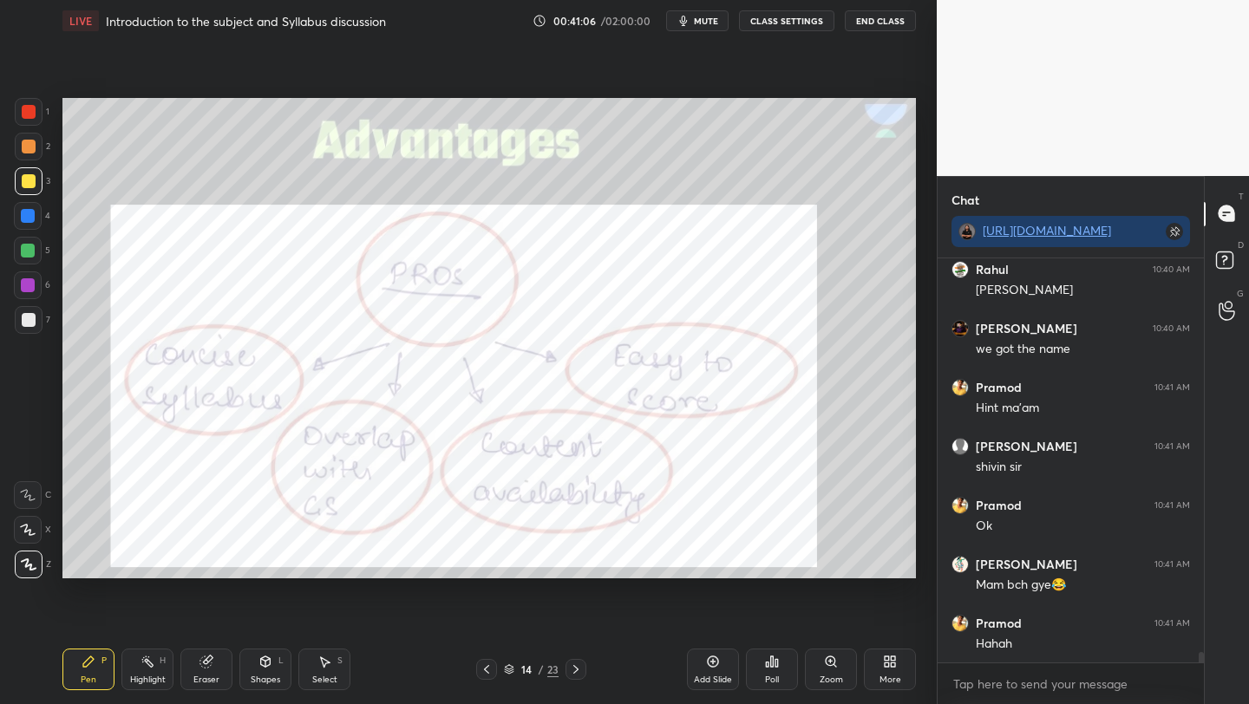
click at [24, 249] on div at bounding box center [28, 251] width 14 height 14
click at [40, 116] on div at bounding box center [29, 112] width 28 height 28
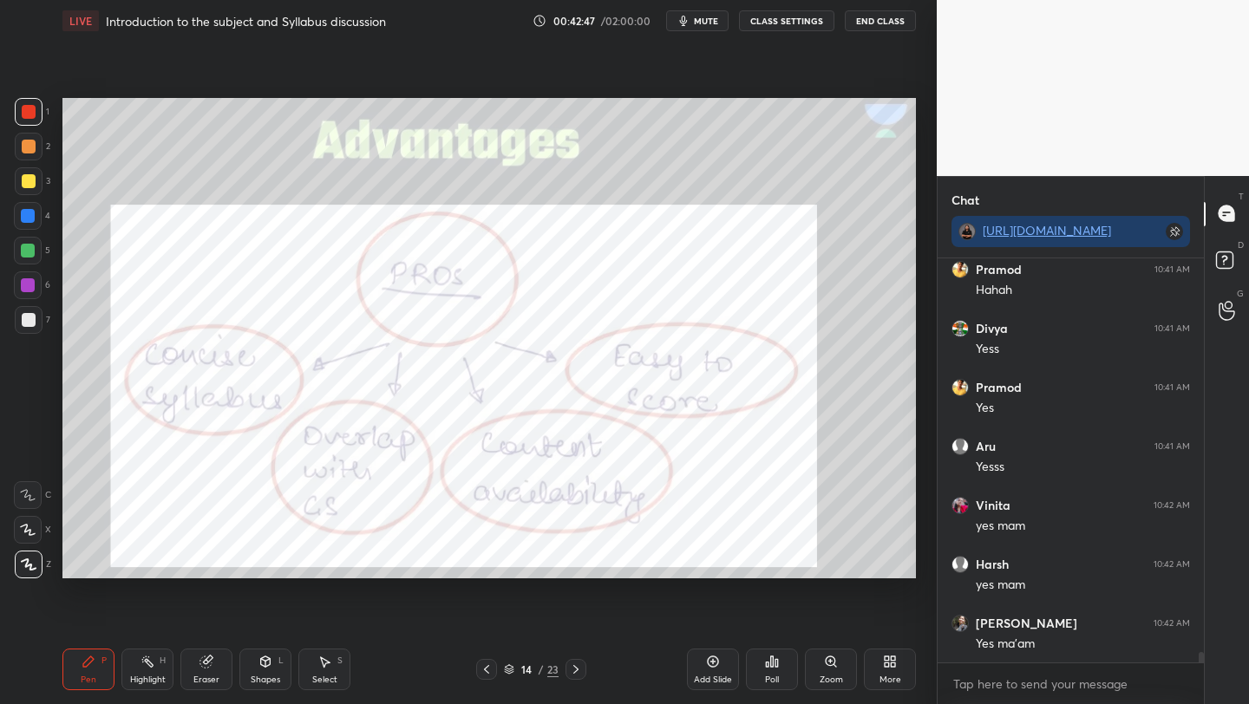
scroll to position [15533, 0]
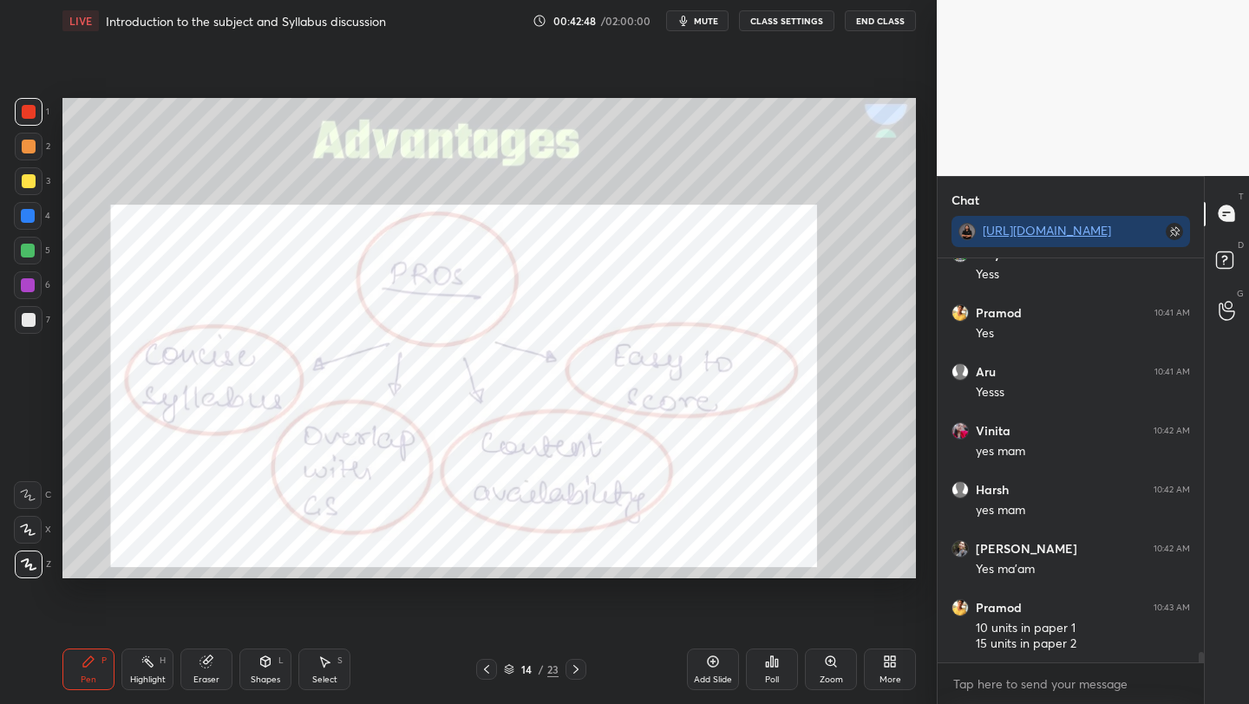
click at [25, 146] on div at bounding box center [29, 147] width 14 height 14
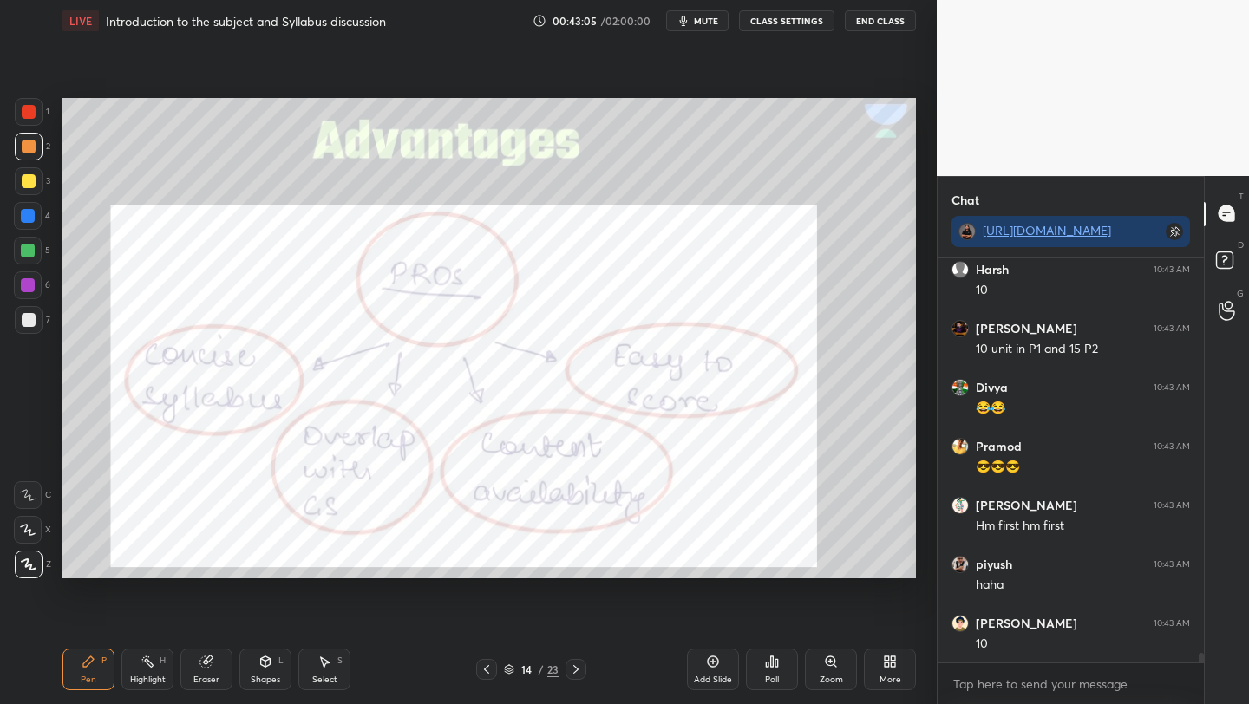
scroll to position [16300, 0]
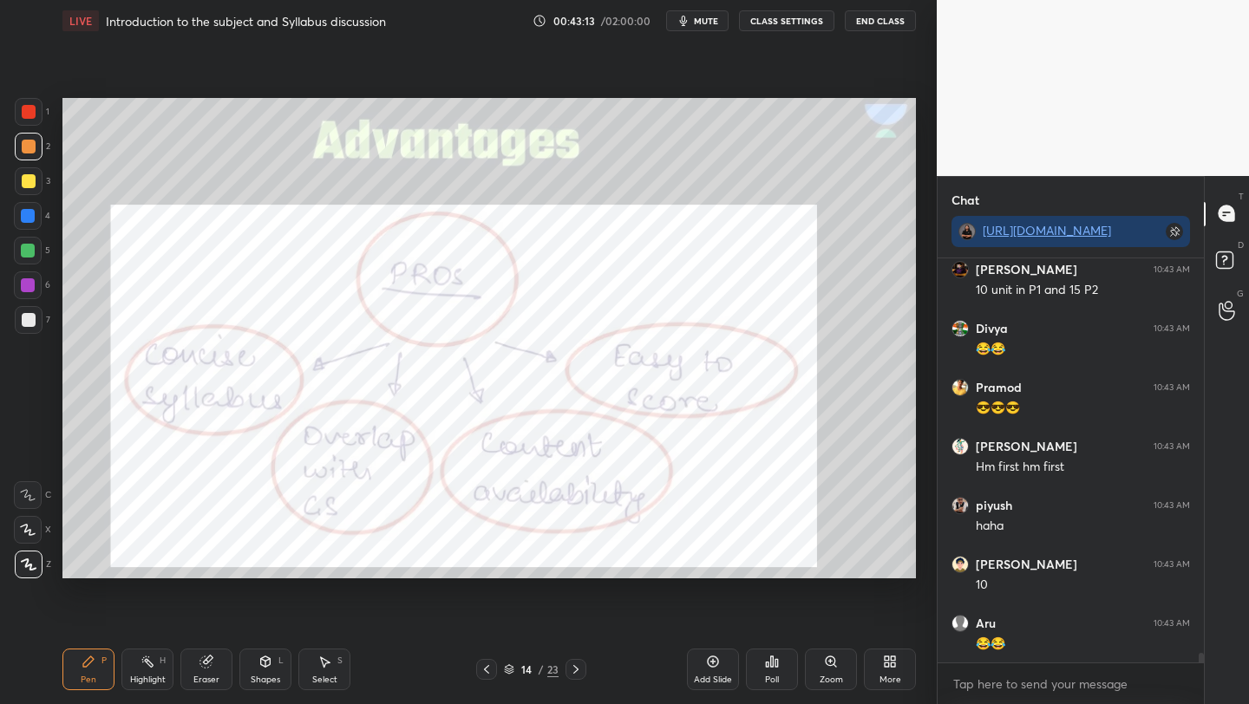
click at [713, 675] on div "Add Slide" at bounding box center [713, 679] width 38 height 9
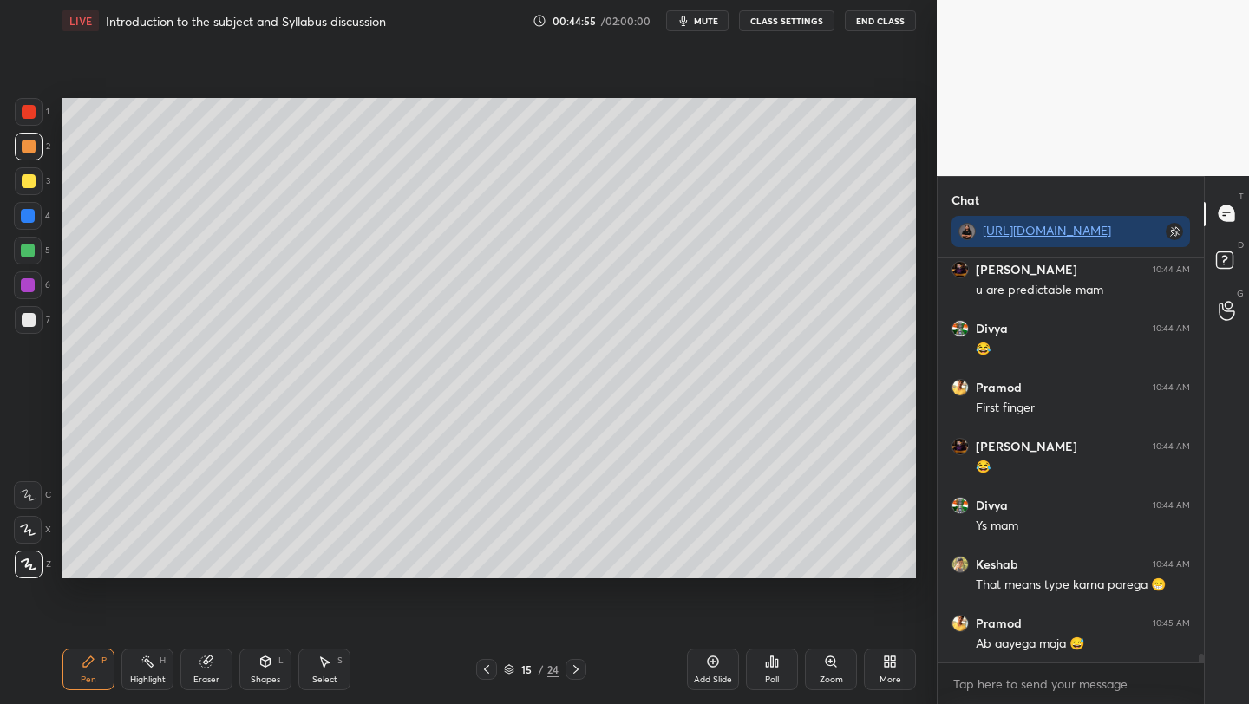
scroll to position [17687, 0]
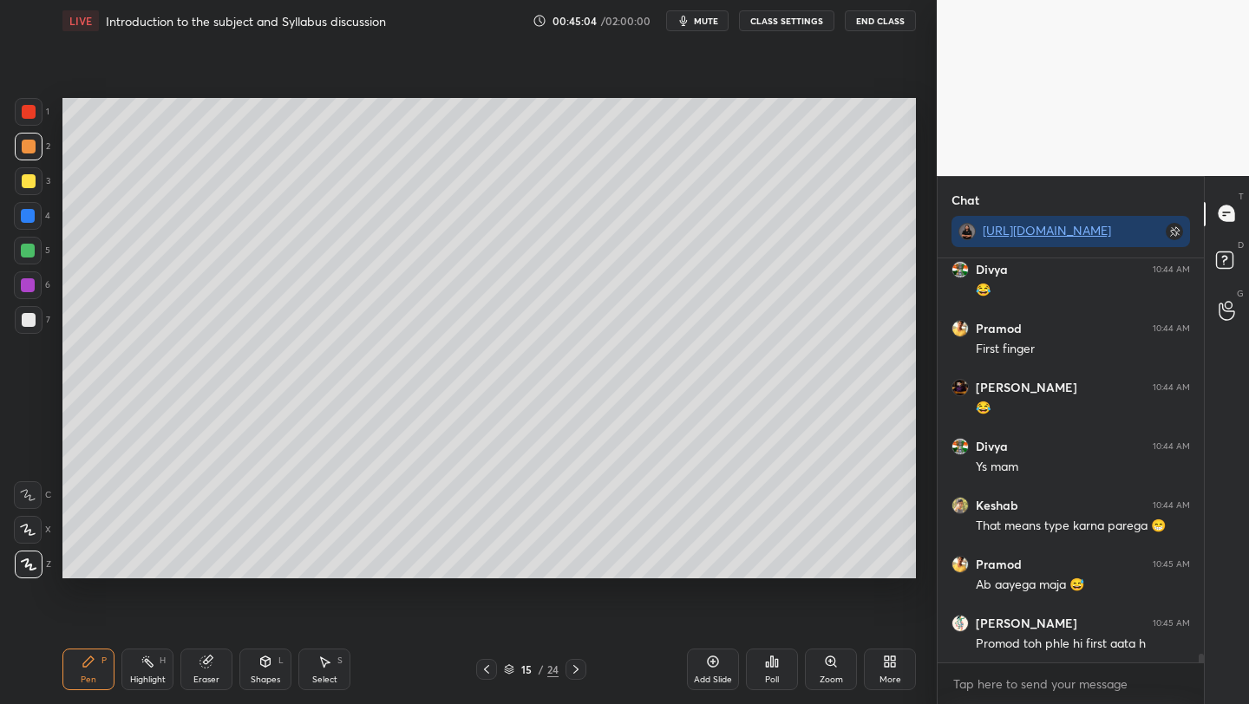
drag, startPoint x: 25, startPoint y: 320, endPoint x: 37, endPoint y: 321, distance: 12.2
click at [25, 320] on div at bounding box center [29, 320] width 14 height 14
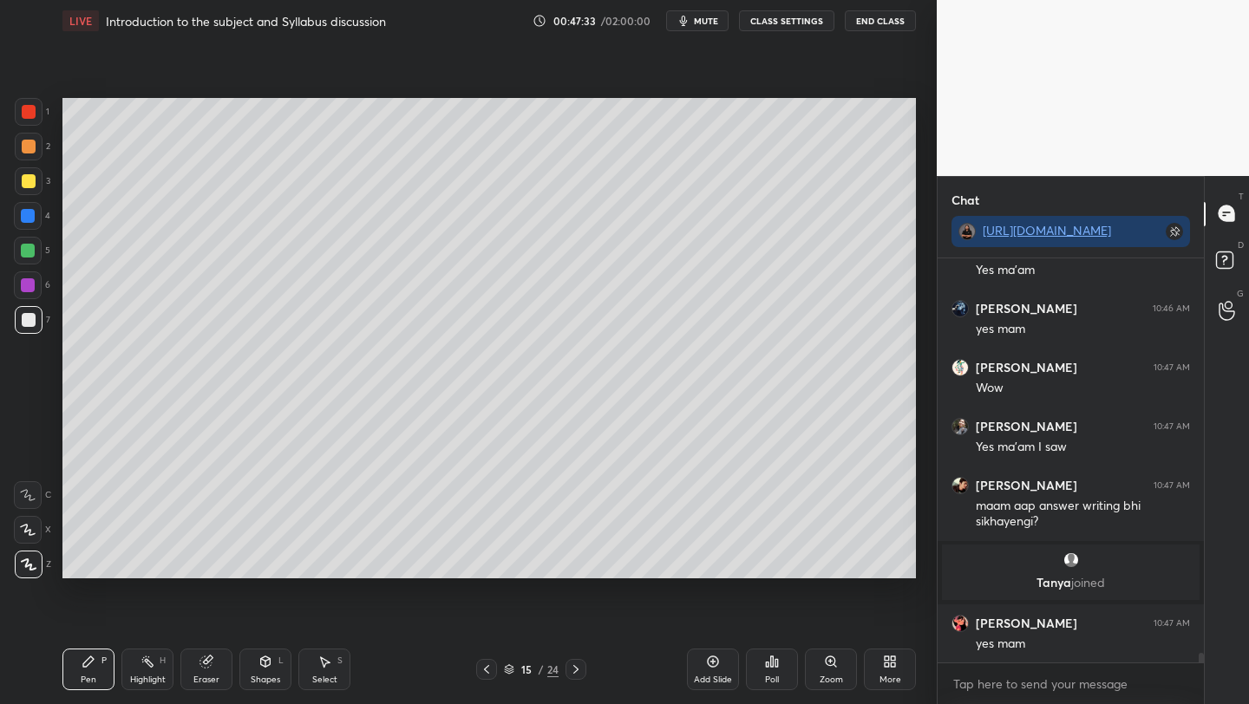
scroll to position [17166, 0]
click at [24, 286] on div at bounding box center [28, 285] width 14 height 14
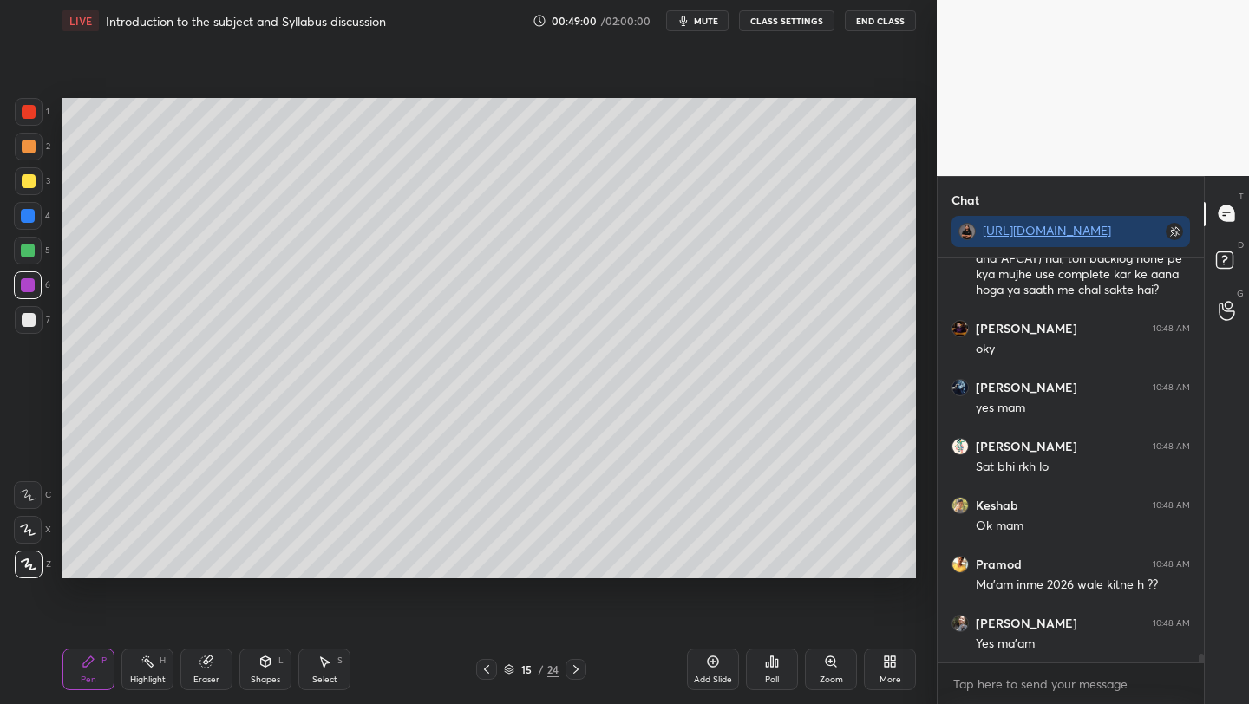
scroll to position [17936, 0]
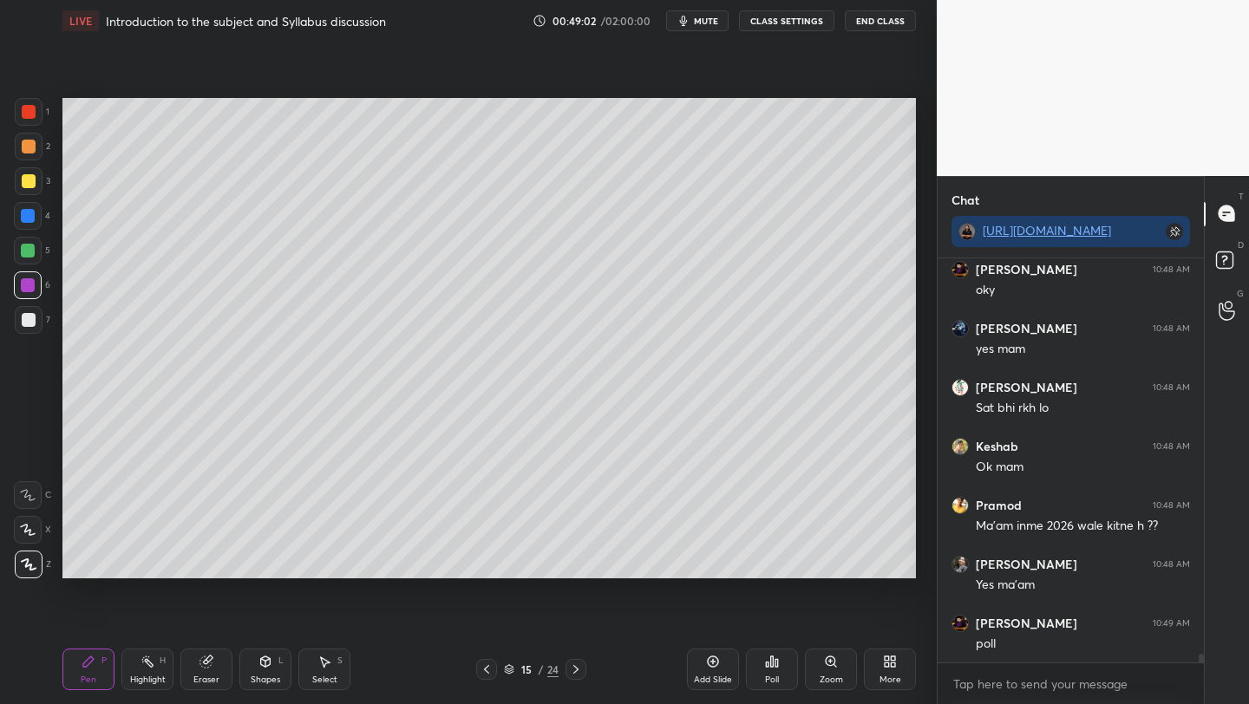
click at [700, 665] on div "Add Slide" at bounding box center [713, 670] width 52 height 42
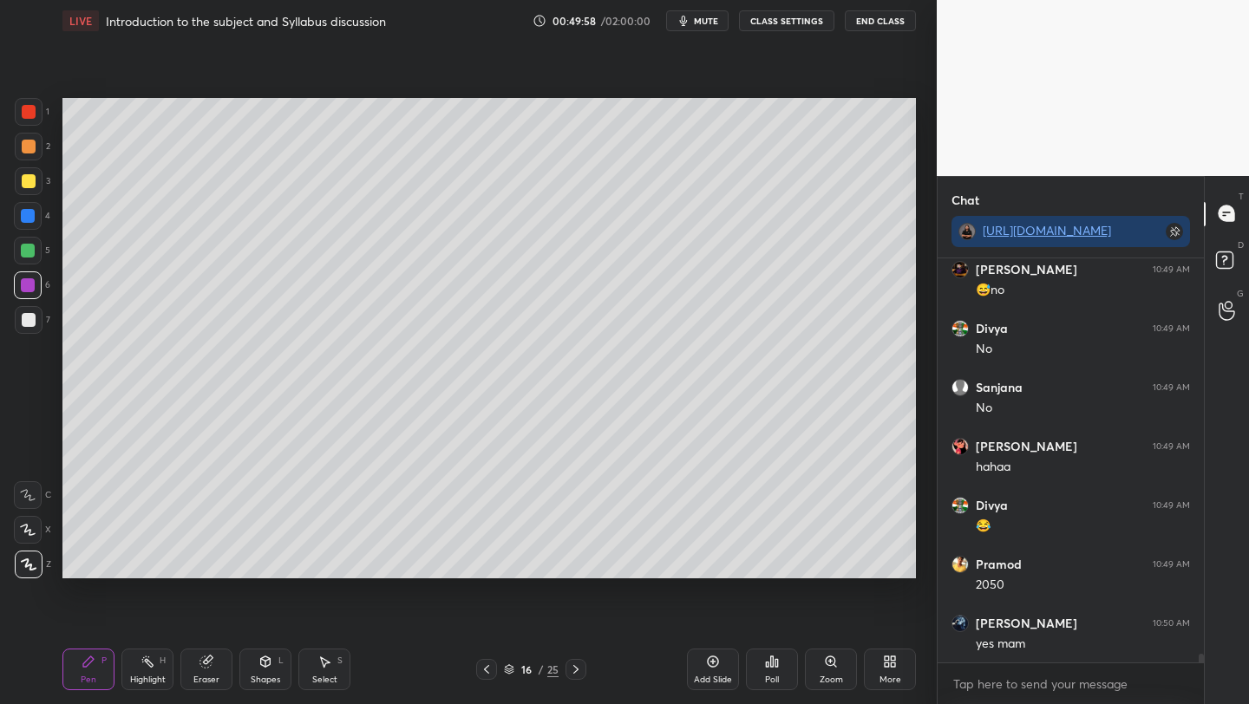
scroll to position [18585, 0]
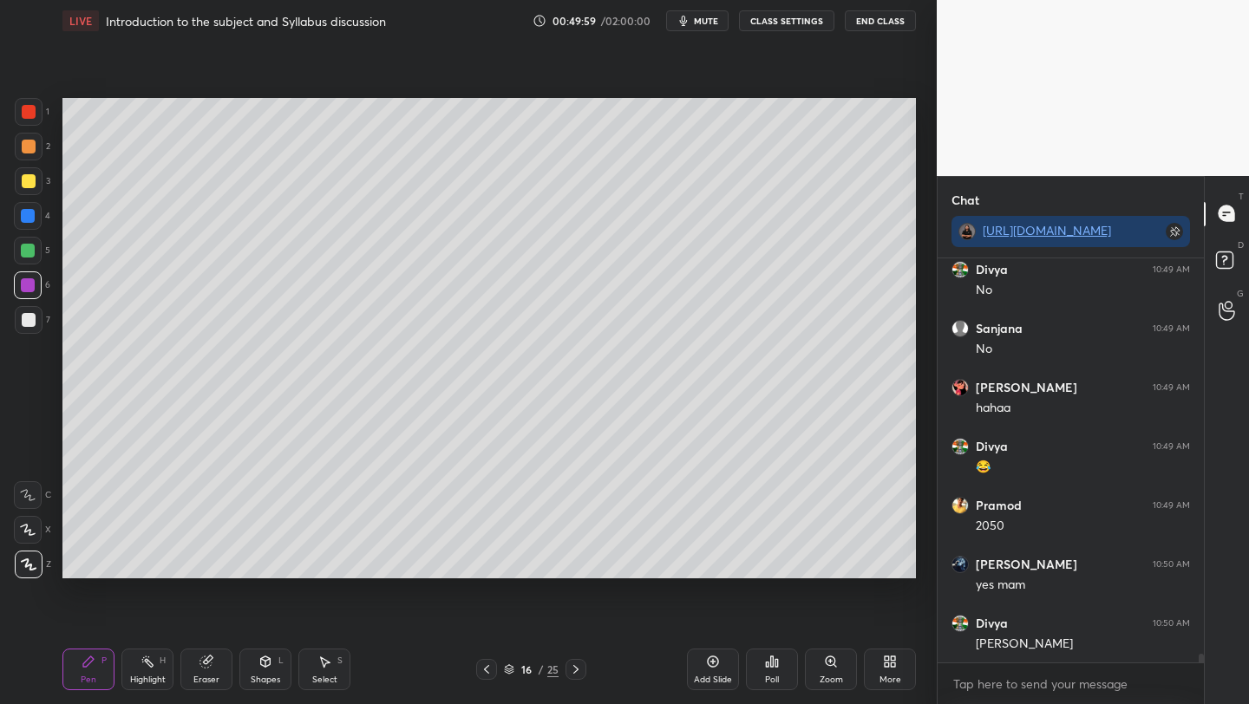
click at [765, 662] on icon at bounding box center [772, 662] width 14 height 14
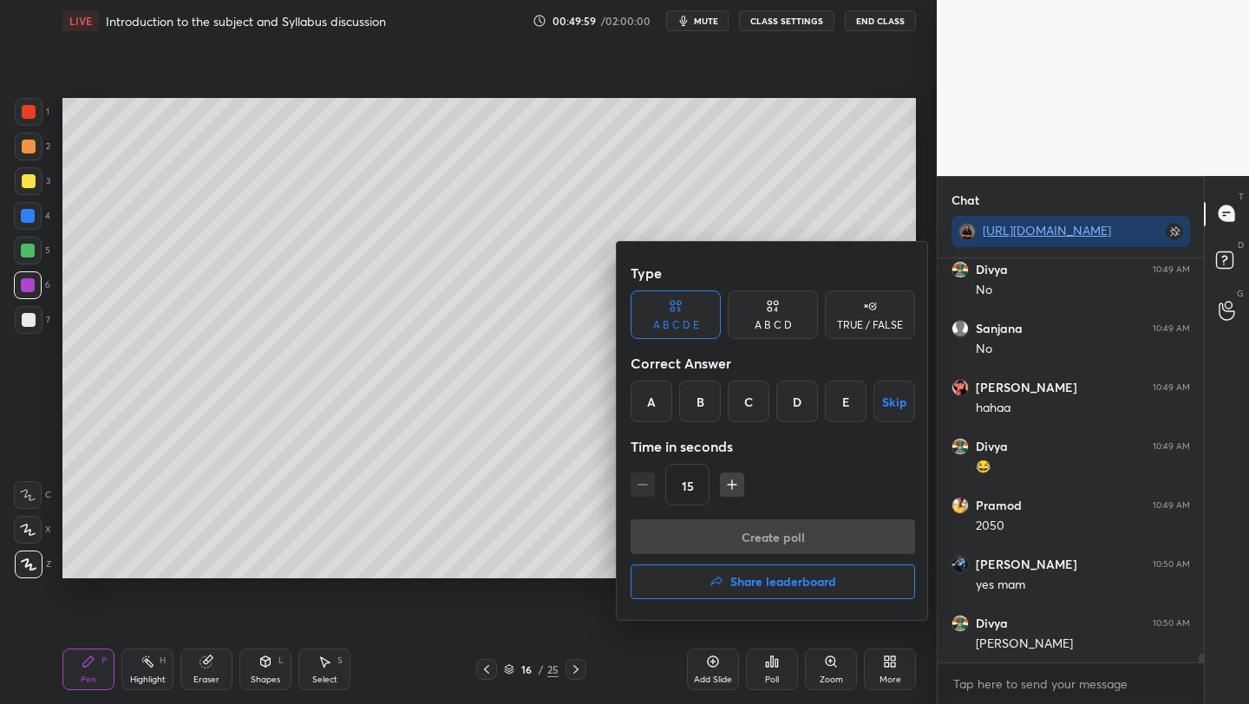
scroll to position [18644, 0]
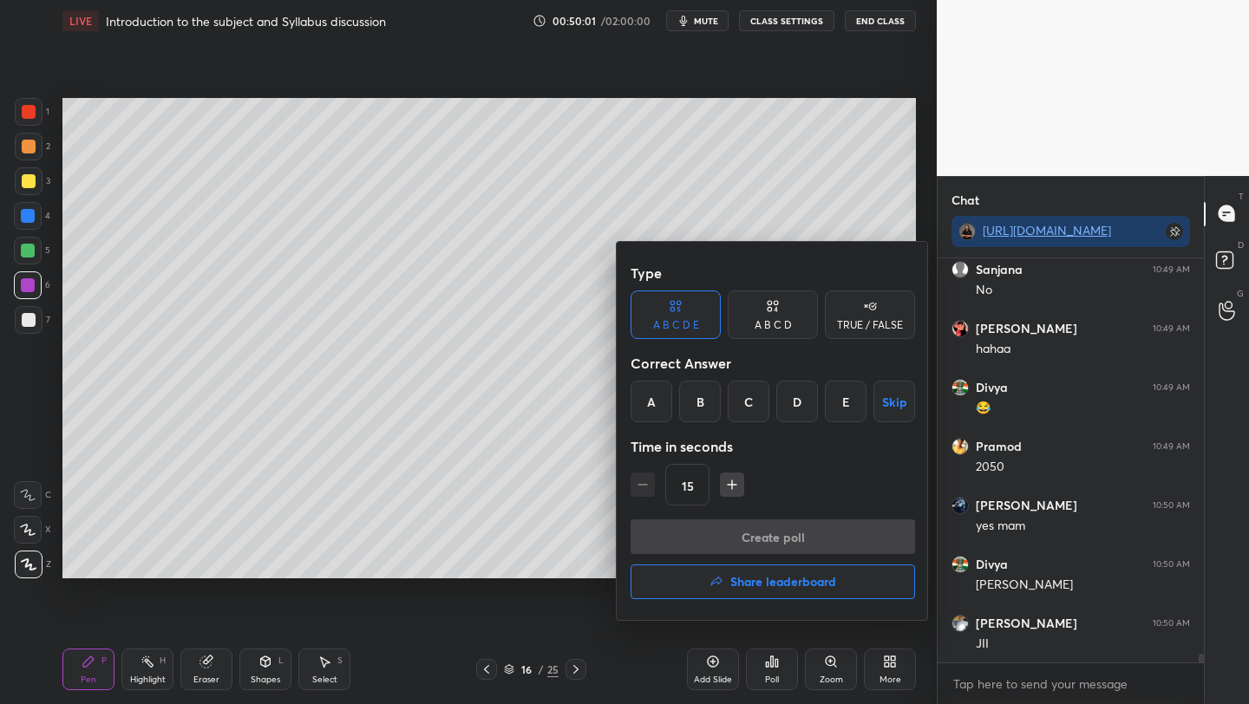
click at [645, 398] on div "A" at bounding box center [651, 402] width 42 height 42
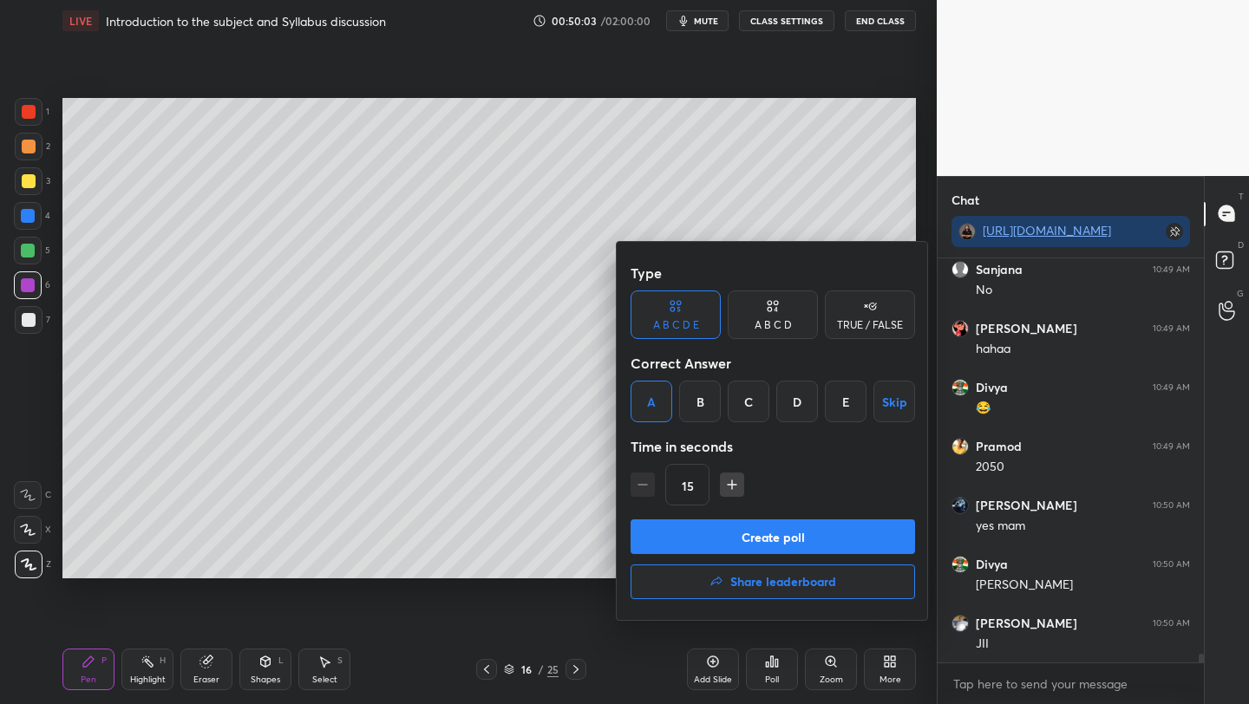
click at [705, 542] on button "Create poll" at bounding box center [772, 536] width 284 height 35
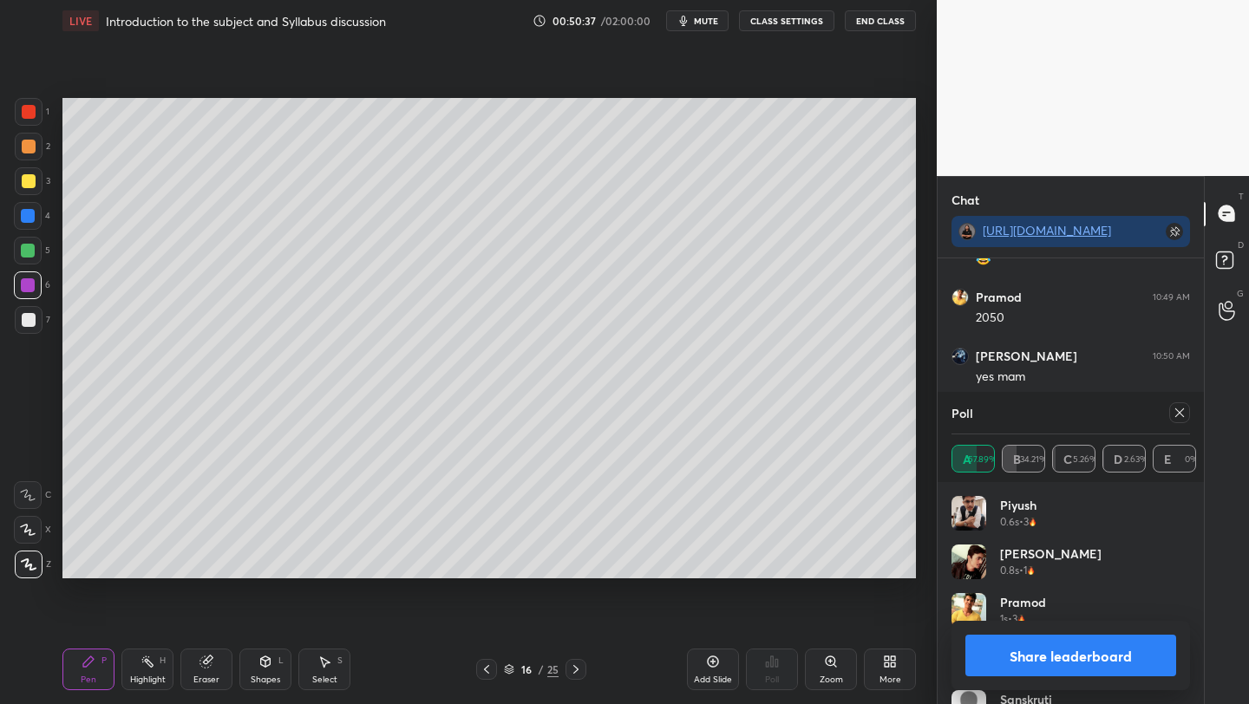
scroll to position [18867, 0]
click at [1089, 662] on button "Share leaderboard" at bounding box center [1070, 656] width 211 height 42
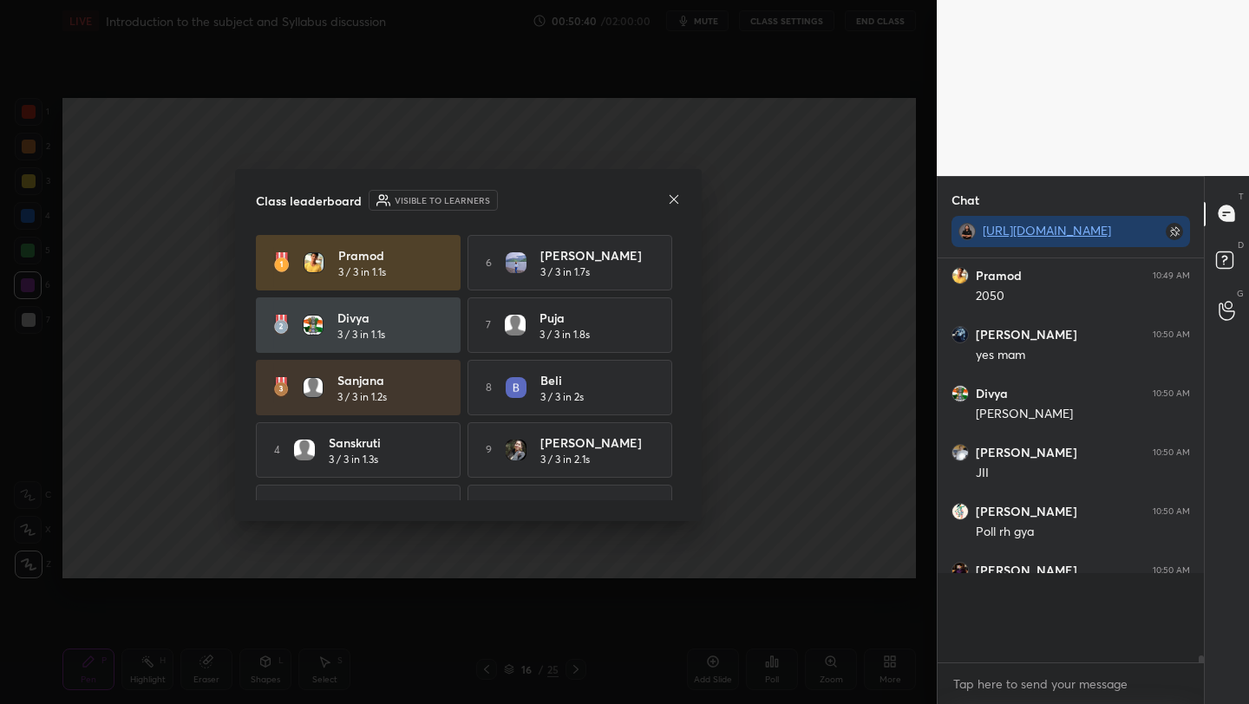
scroll to position [362, 261]
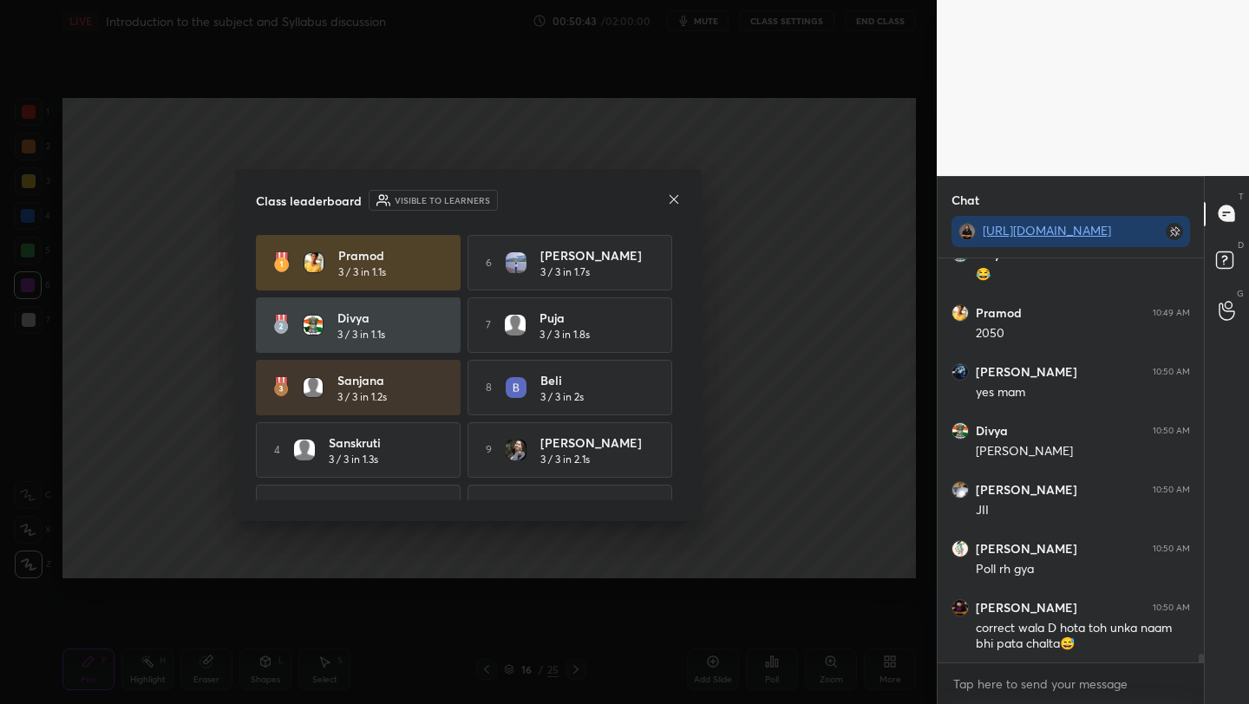
click at [675, 198] on icon at bounding box center [674, 199] width 14 height 14
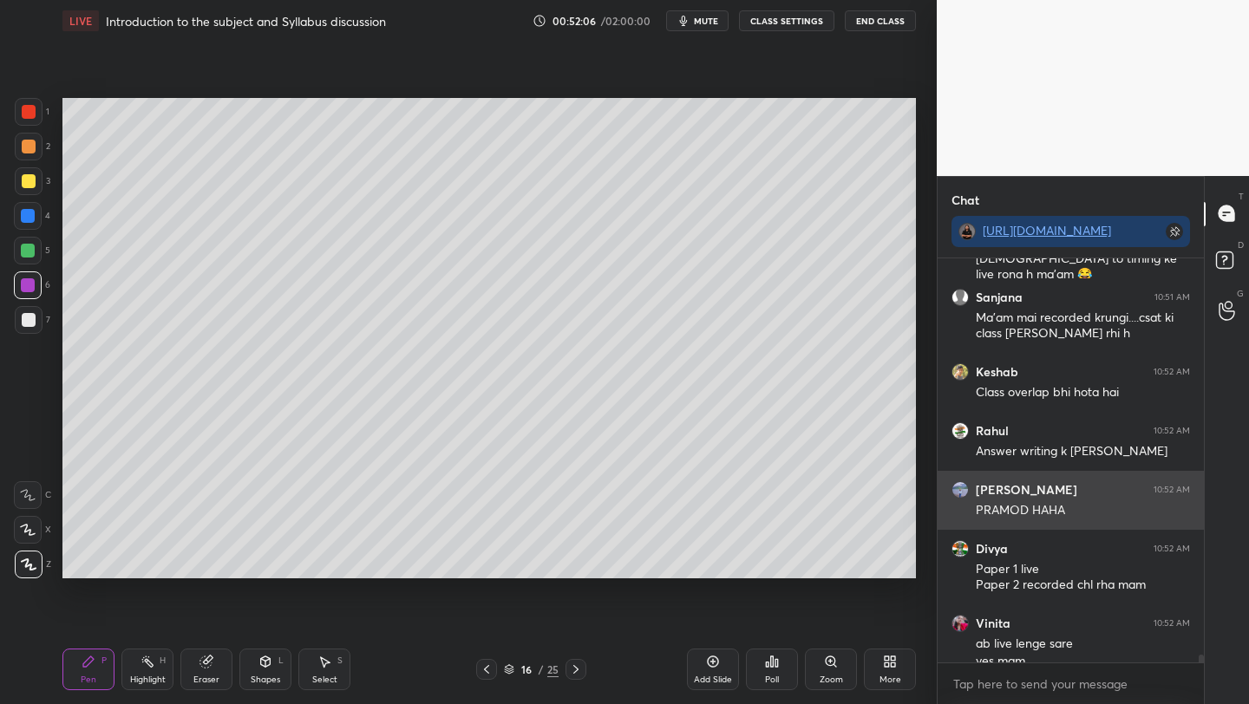
scroll to position [19934, 0]
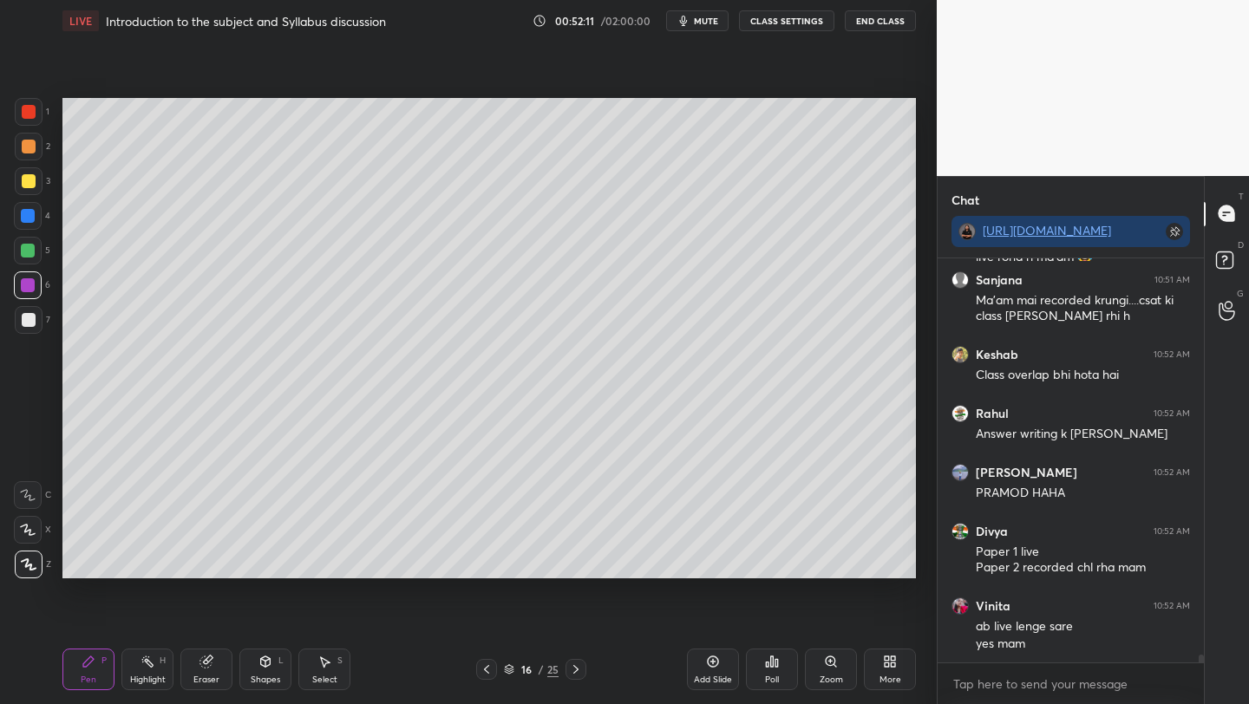
click at [486, 669] on icon at bounding box center [486, 669] width 14 height 14
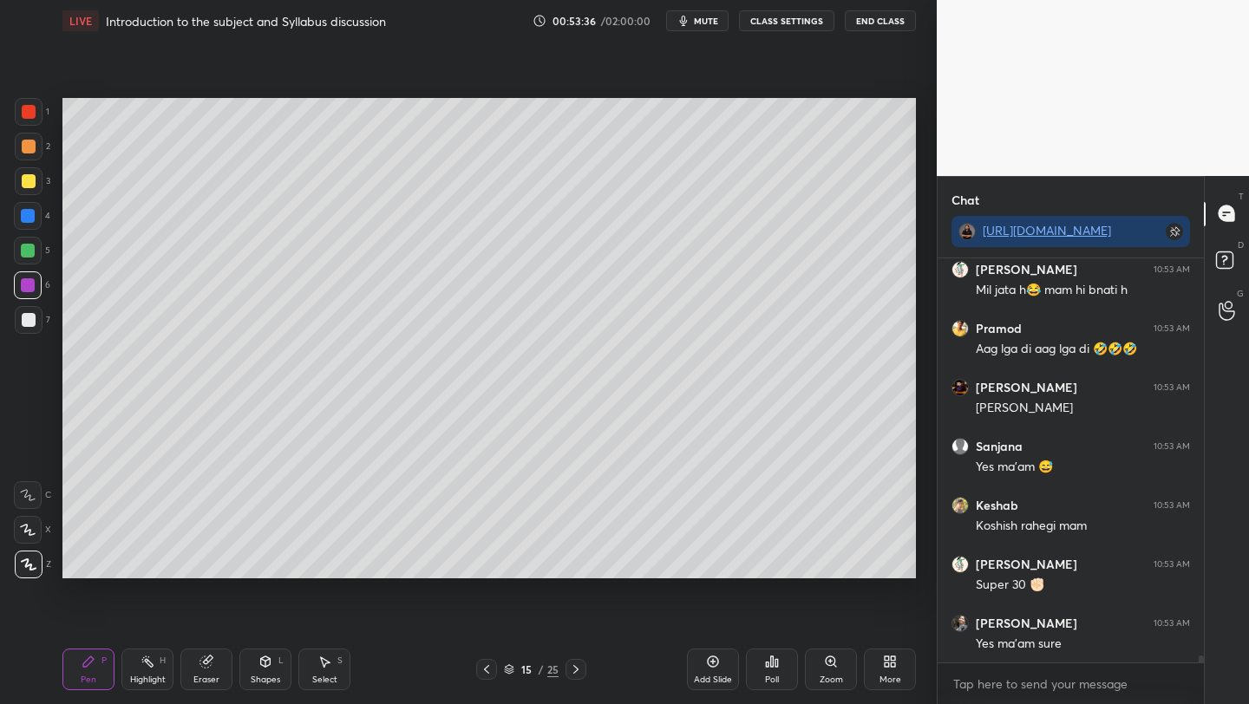
scroll to position [21989, 0]
click at [482, 675] on icon at bounding box center [486, 669] width 14 height 14
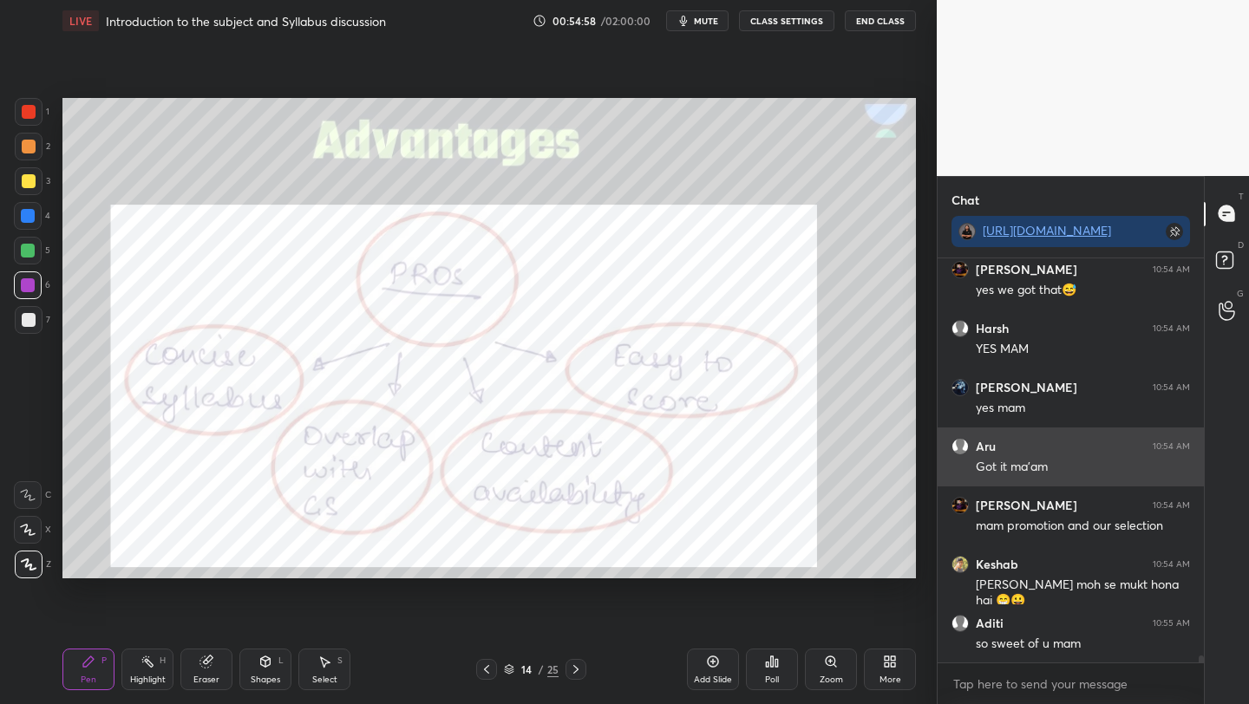
scroll to position [23274, 0]
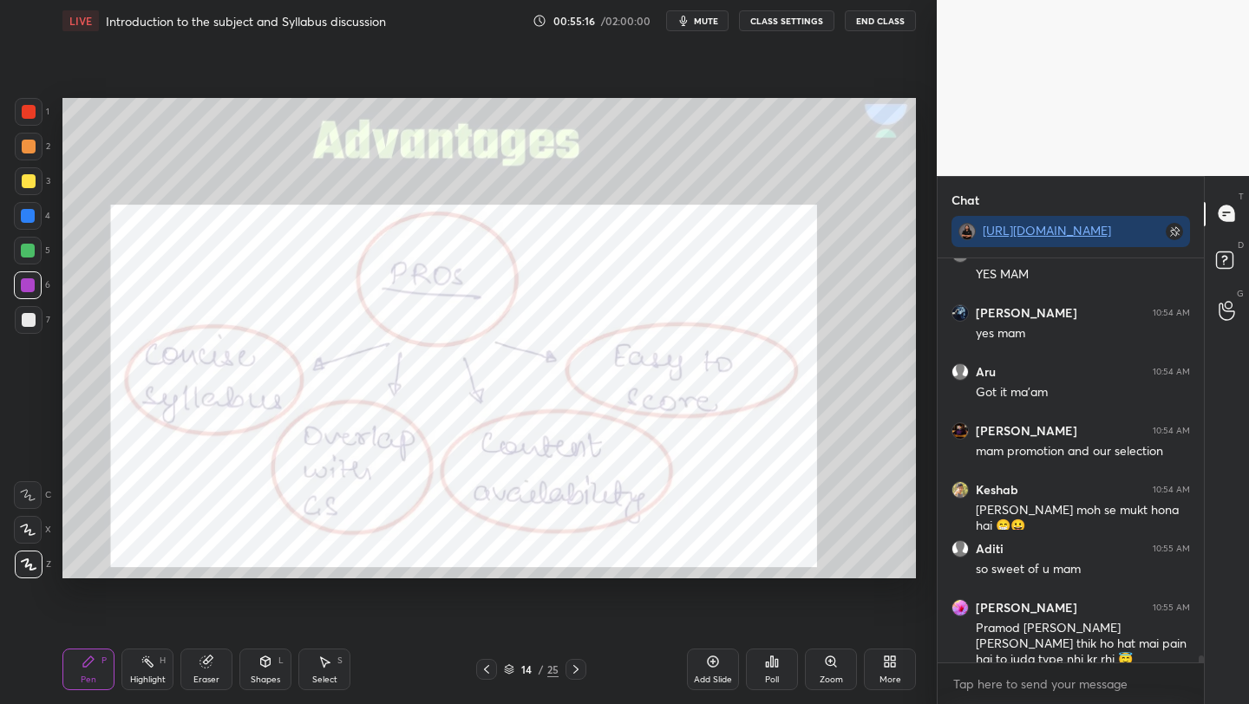
click at [706, 670] on div "Add Slide" at bounding box center [713, 670] width 52 height 42
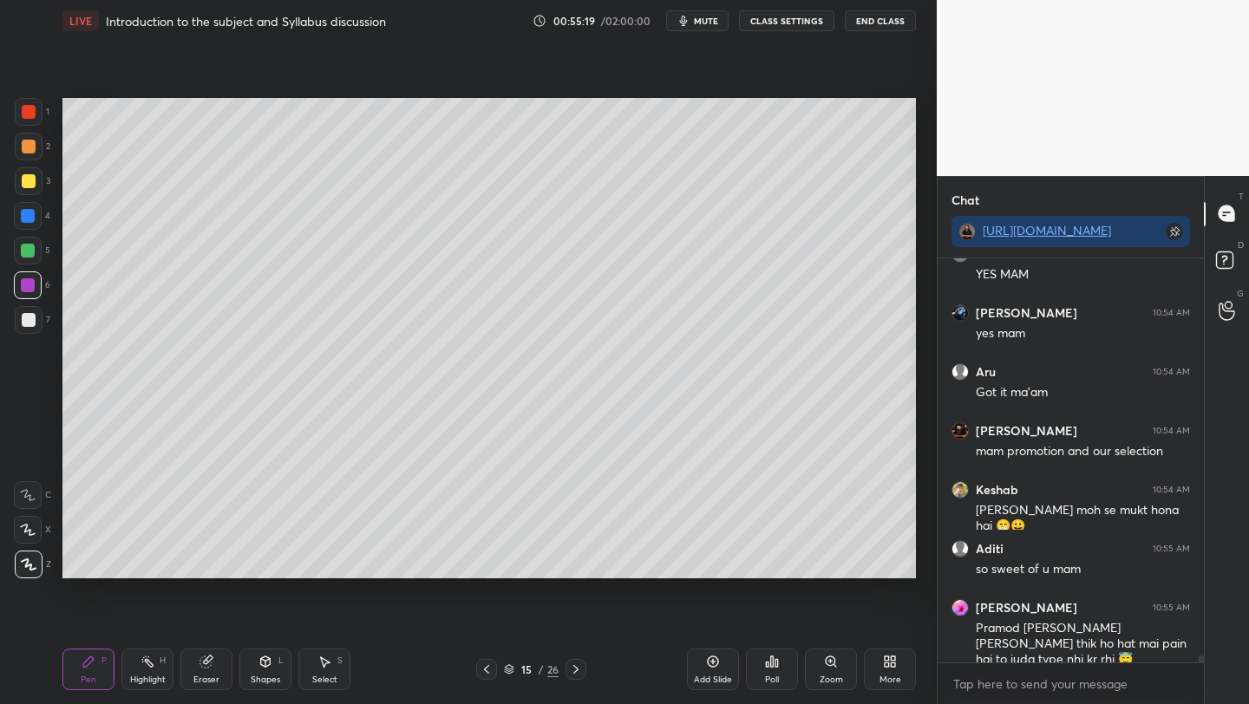
click at [23, 314] on div at bounding box center [29, 320] width 14 height 14
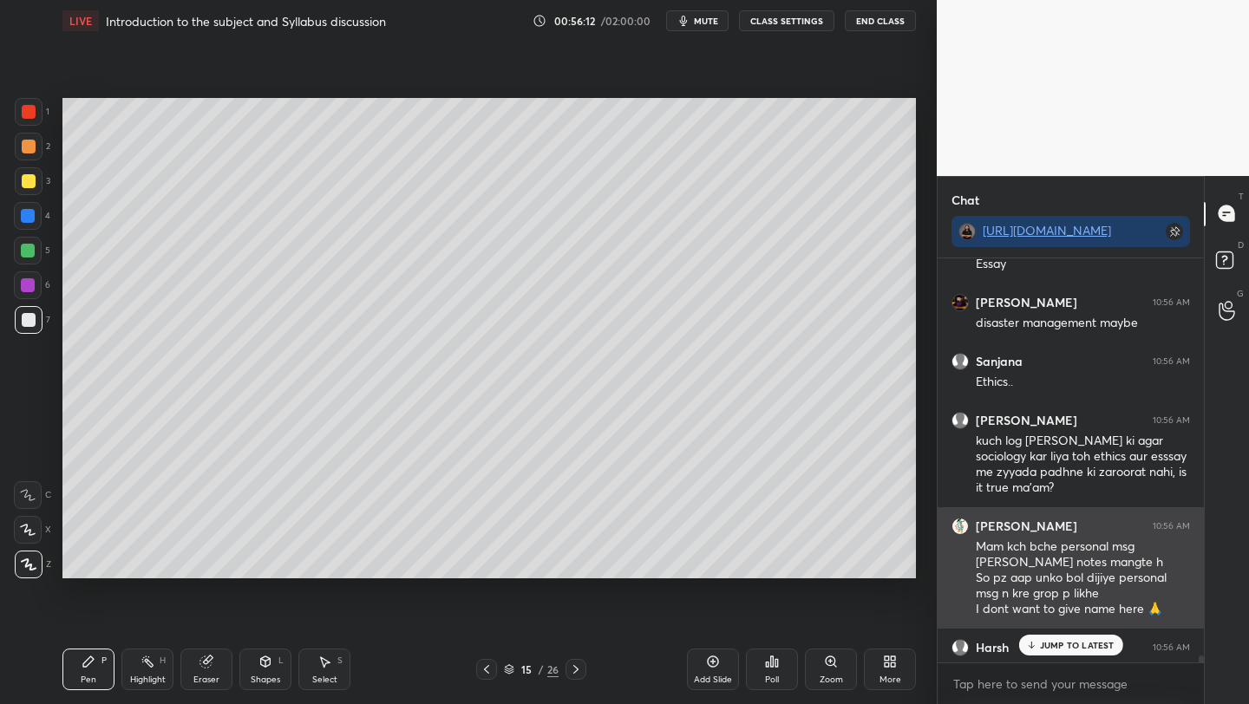
scroll to position [24507, 0]
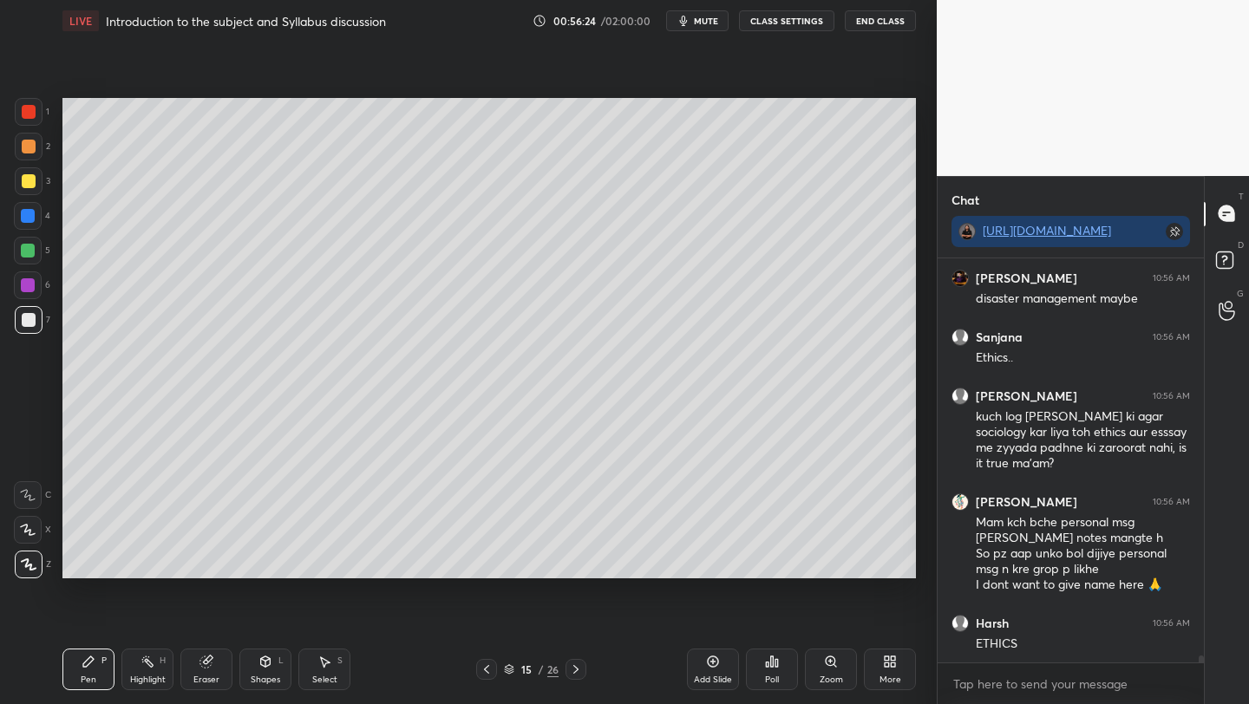
click at [30, 289] on div at bounding box center [28, 285] width 14 height 14
click at [204, 671] on div "Eraser" at bounding box center [206, 670] width 52 height 42
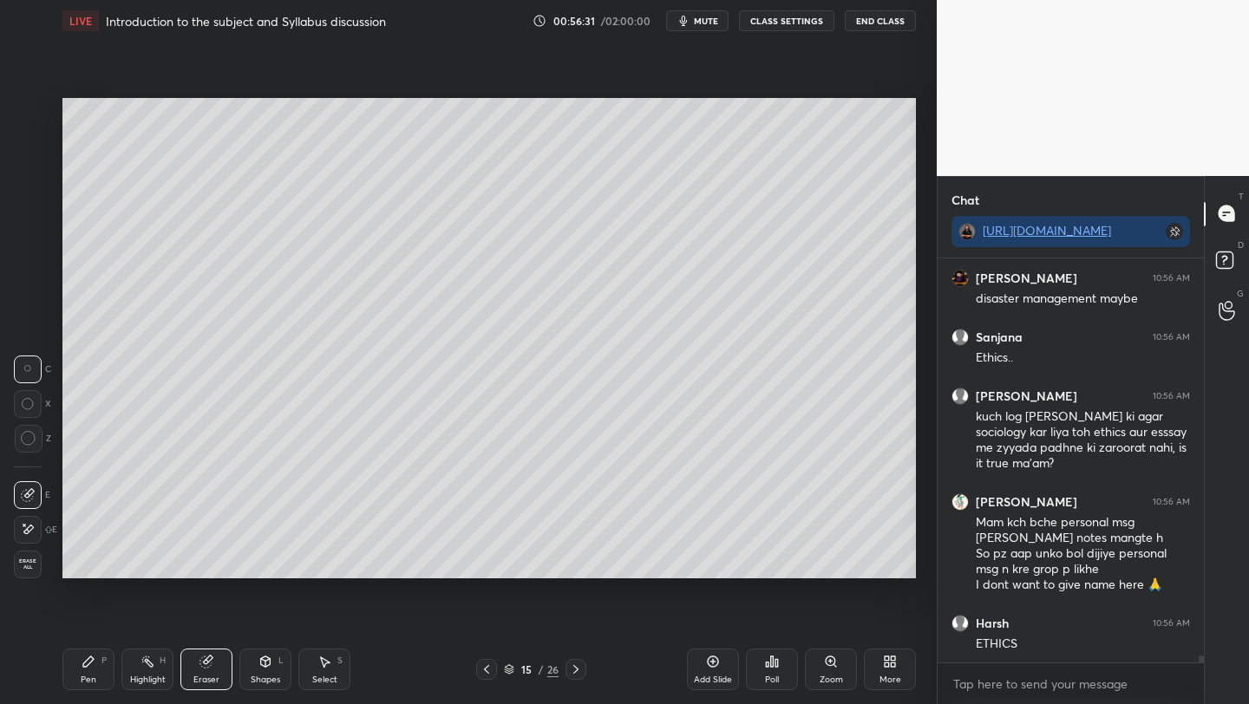
scroll to position [24566, 0]
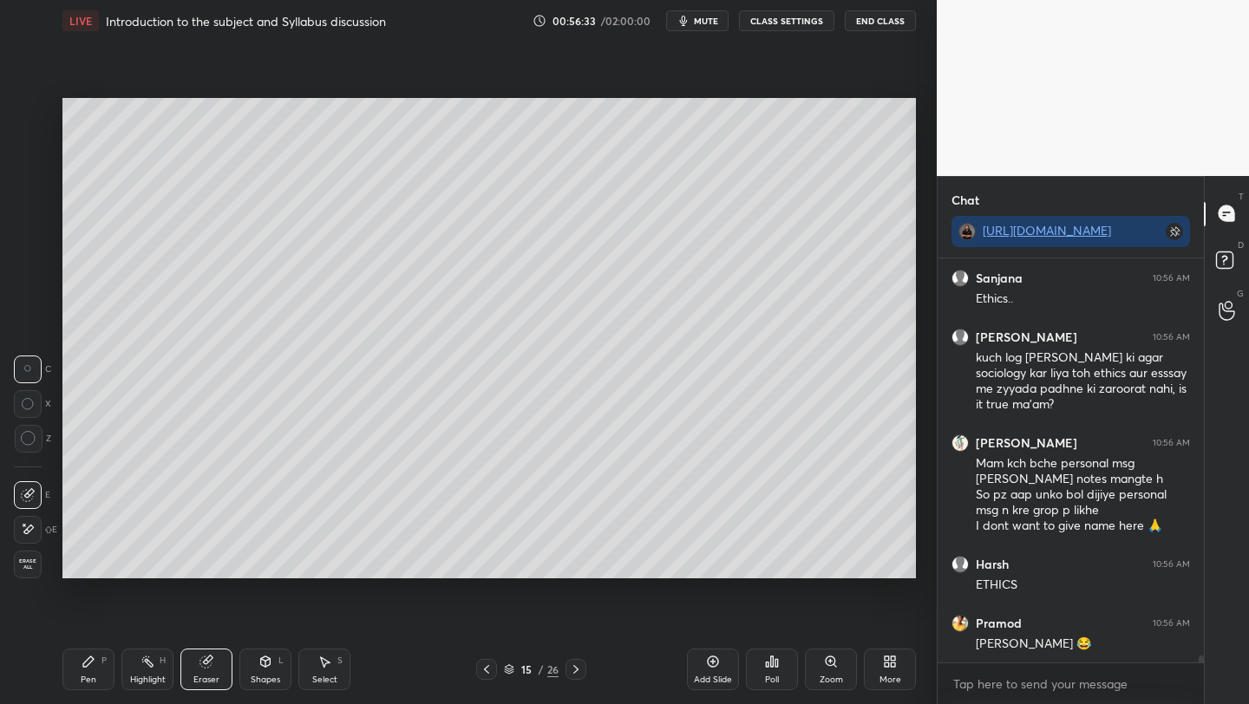
click at [92, 669] on div "Pen P" at bounding box center [88, 670] width 52 height 42
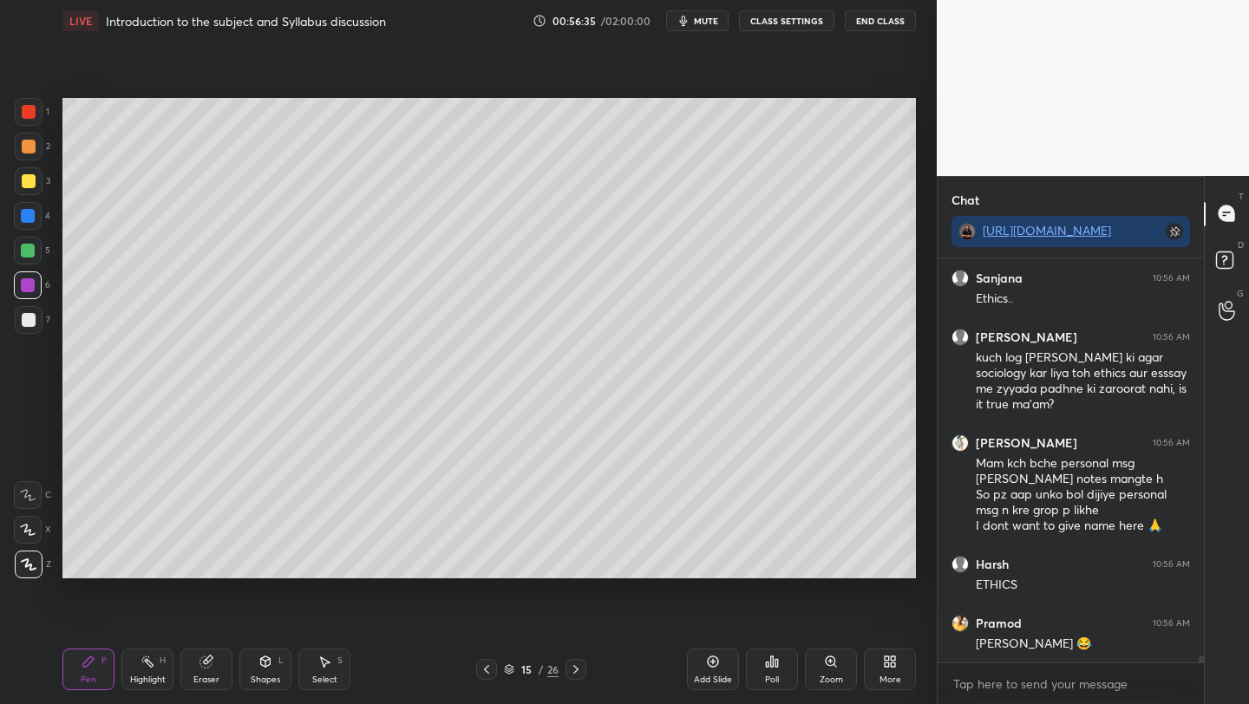
click at [50, 296] on div "1 2 3 4 5 6 7 C X Z C X Z E E Erase all H H" at bounding box center [27, 338] width 55 height 480
click at [35, 313] on div at bounding box center [29, 320] width 28 height 28
drag, startPoint x: 29, startPoint y: 320, endPoint x: 43, endPoint y: 319, distance: 14.8
click at [32, 320] on div at bounding box center [29, 320] width 14 height 14
click at [23, 286] on div at bounding box center [28, 285] width 14 height 14
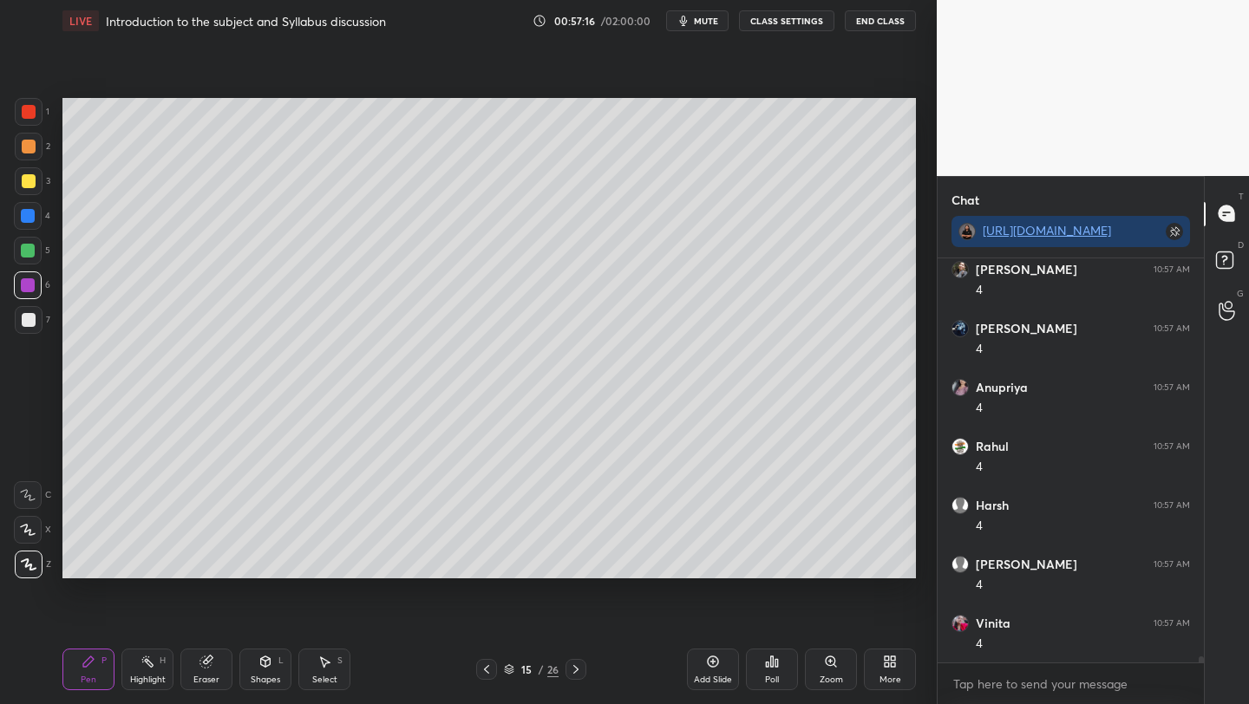
scroll to position [27134, 0]
click at [25, 179] on div at bounding box center [29, 181] width 14 height 14
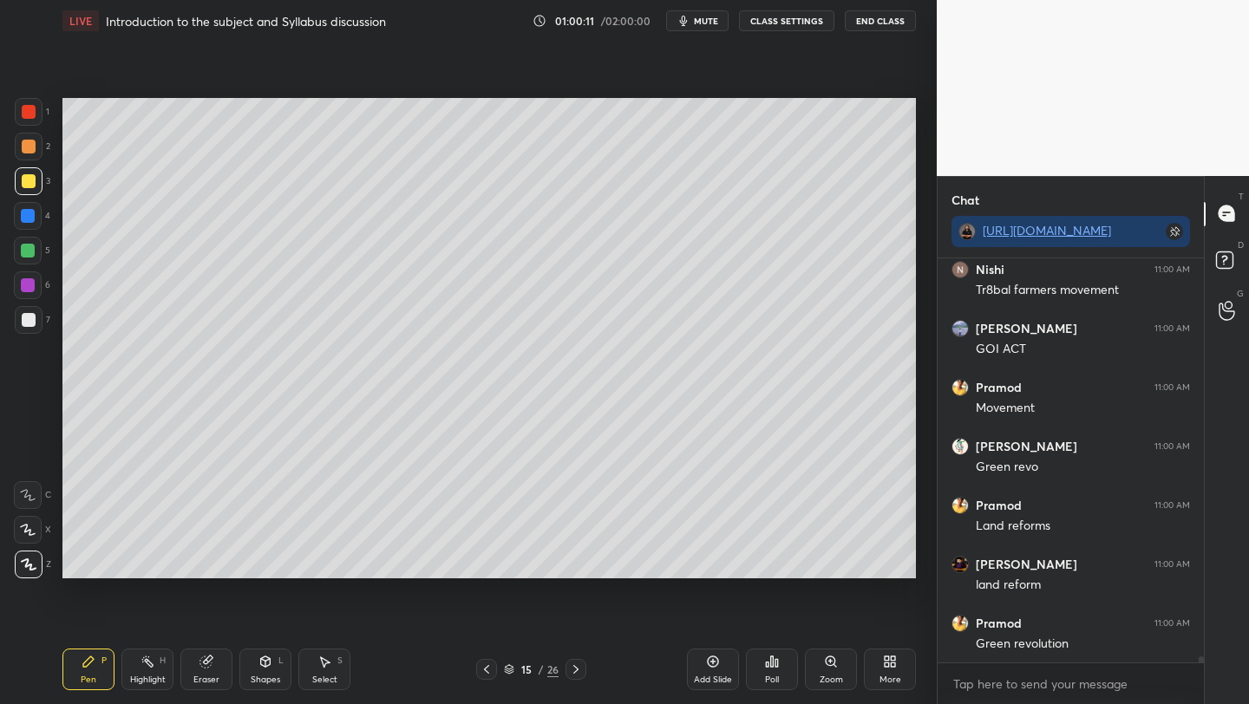
scroll to position [25176, 0]
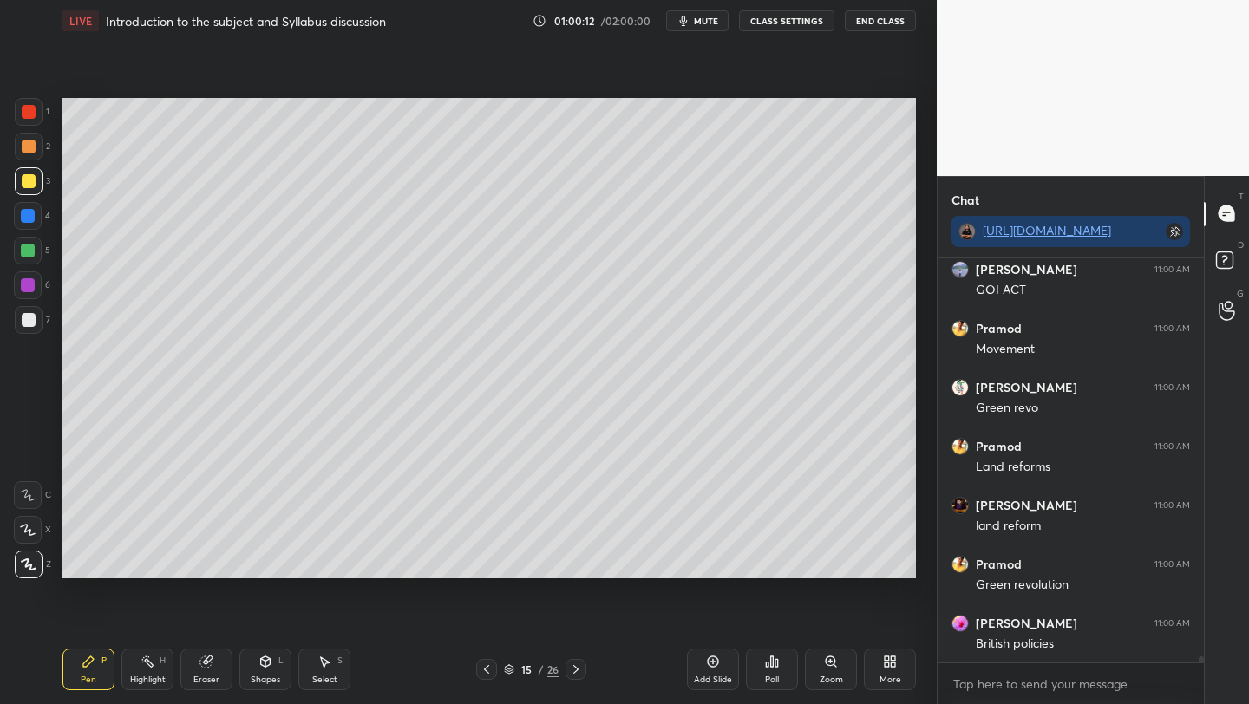
click at [529, 591] on div "Setting up your live class Poll for secs No correct answer Start poll" at bounding box center [488, 338] width 867 height 593
click at [529, 594] on div "Setting up your live class Poll for secs No correct answer Start poll" at bounding box center [488, 338] width 867 height 593
click at [549, 580] on div "Setting up your live class Poll for secs No correct answer Start poll" at bounding box center [488, 338] width 867 height 593
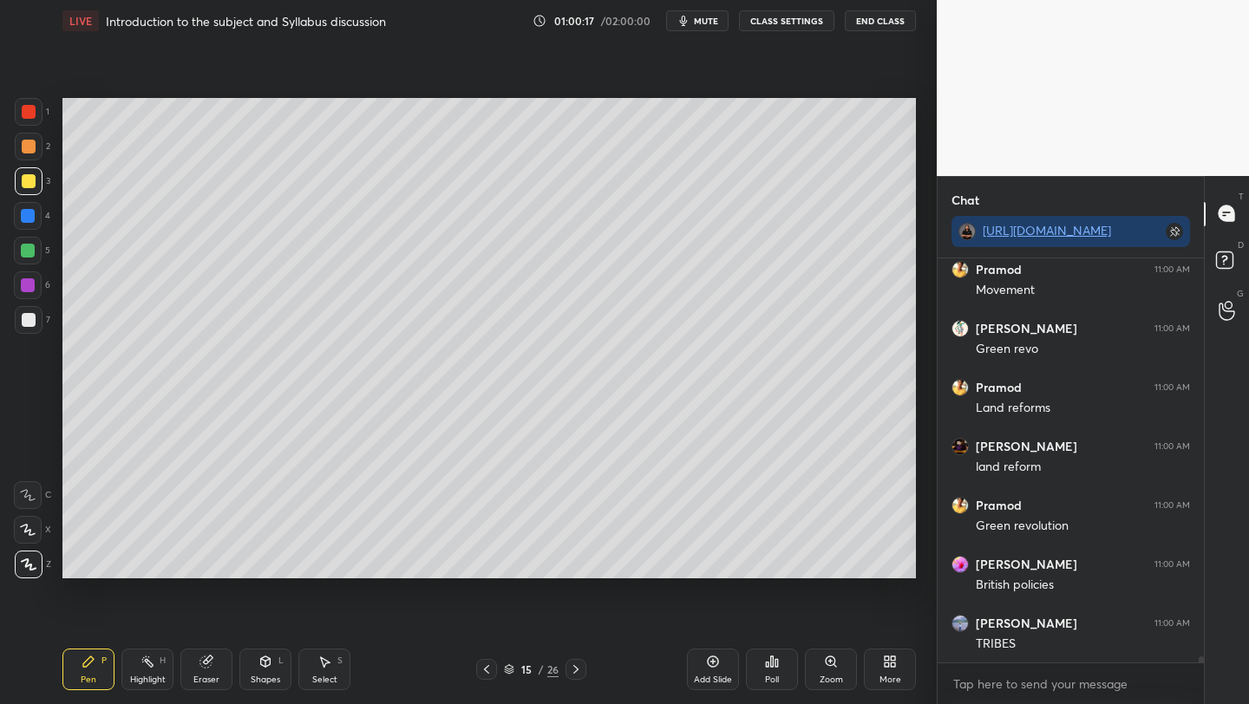
scroll to position [25294, 0]
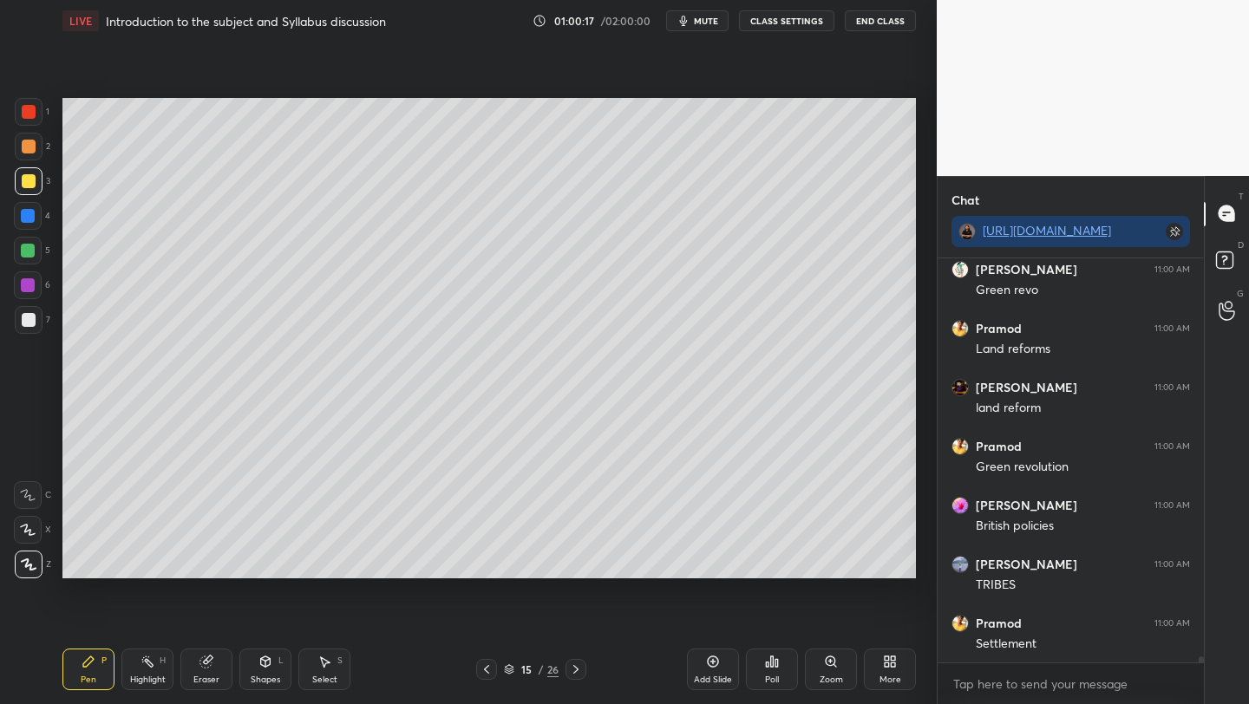
click at [600, 582] on div "Setting up your live class Poll for secs No correct answer Start poll" at bounding box center [488, 338] width 867 height 593
drag, startPoint x: 597, startPoint y: 582, endPoint x: 611, endPoint y: 580, distance: 14.0
click at [613, 581] on div "Setting up your live class Poll for secs No correct answer Start poll" at bounding box center [488, 338] width 867 height 593
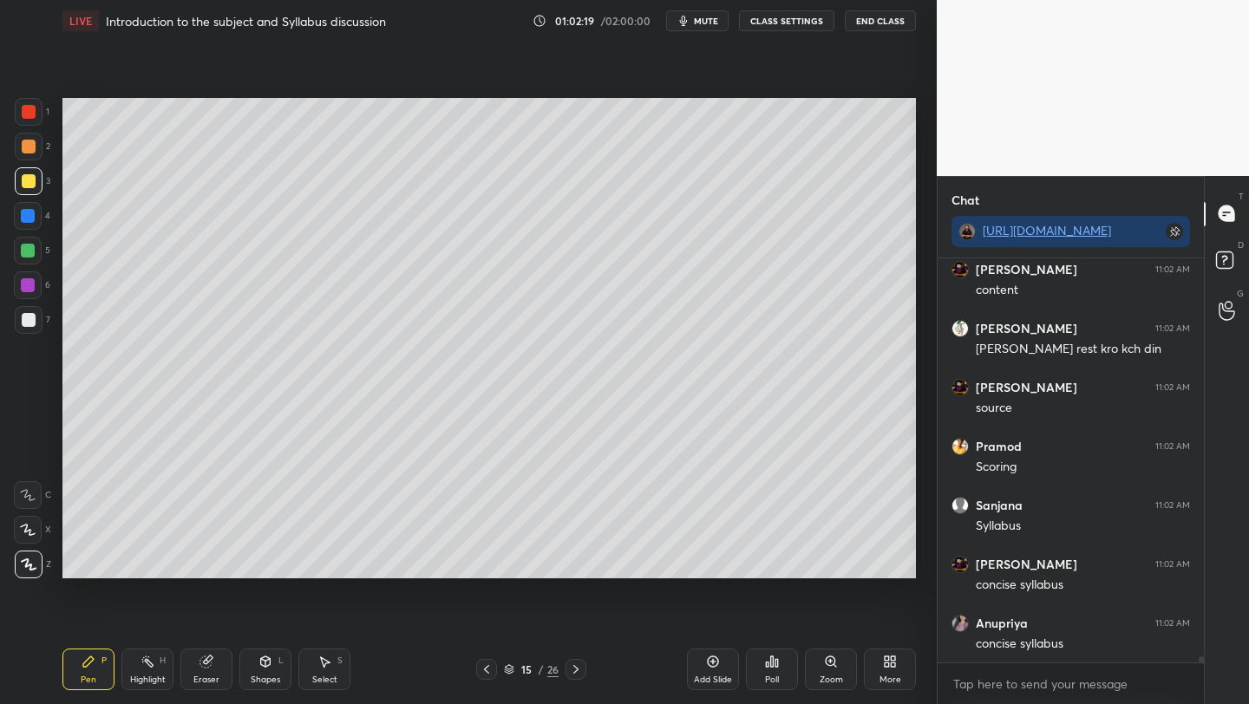
scroll to position [26199, 0]
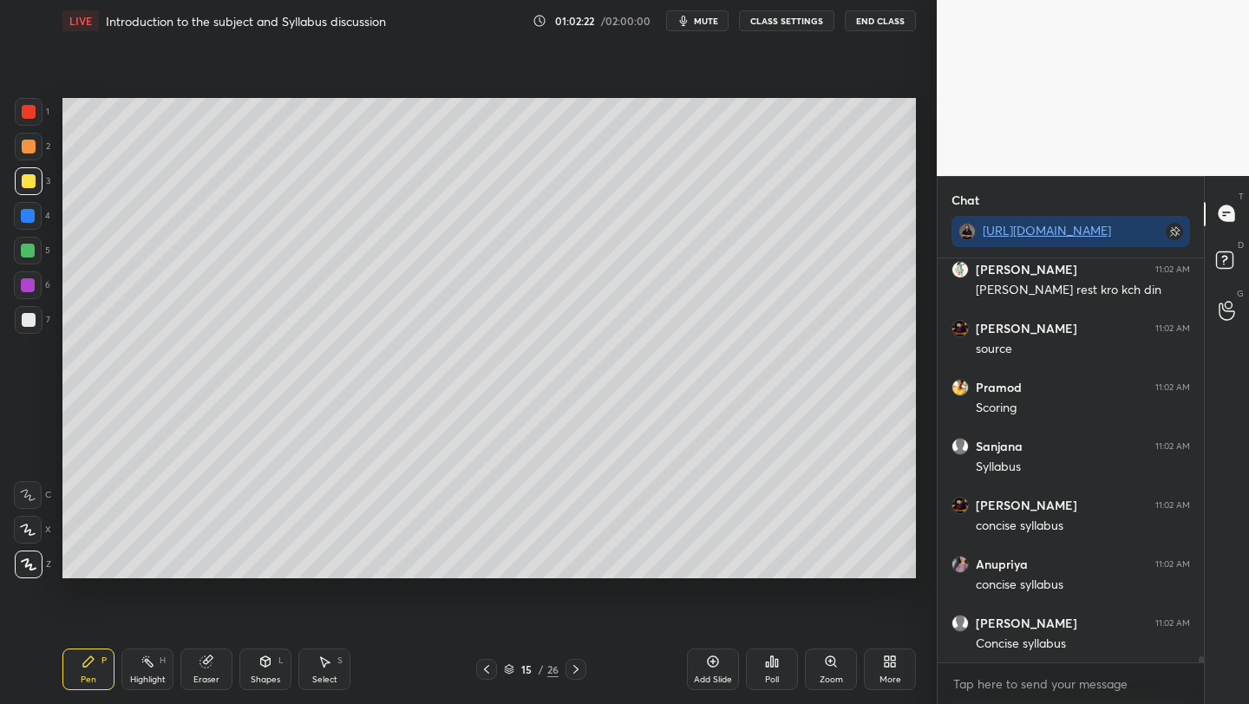
click at [483, 672] on icon at bounding box center [486, 669] width 14 height 14
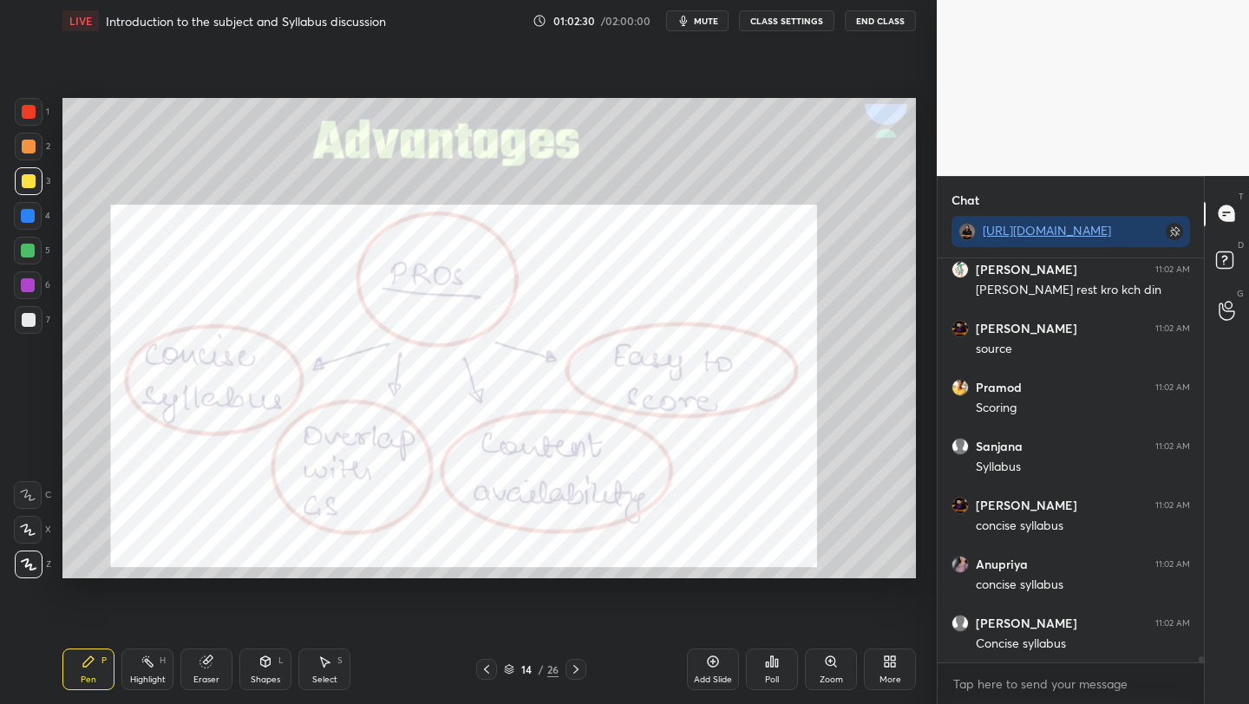
click at [29, 108] on div at bounding box center [29, 112] width 14 height 14
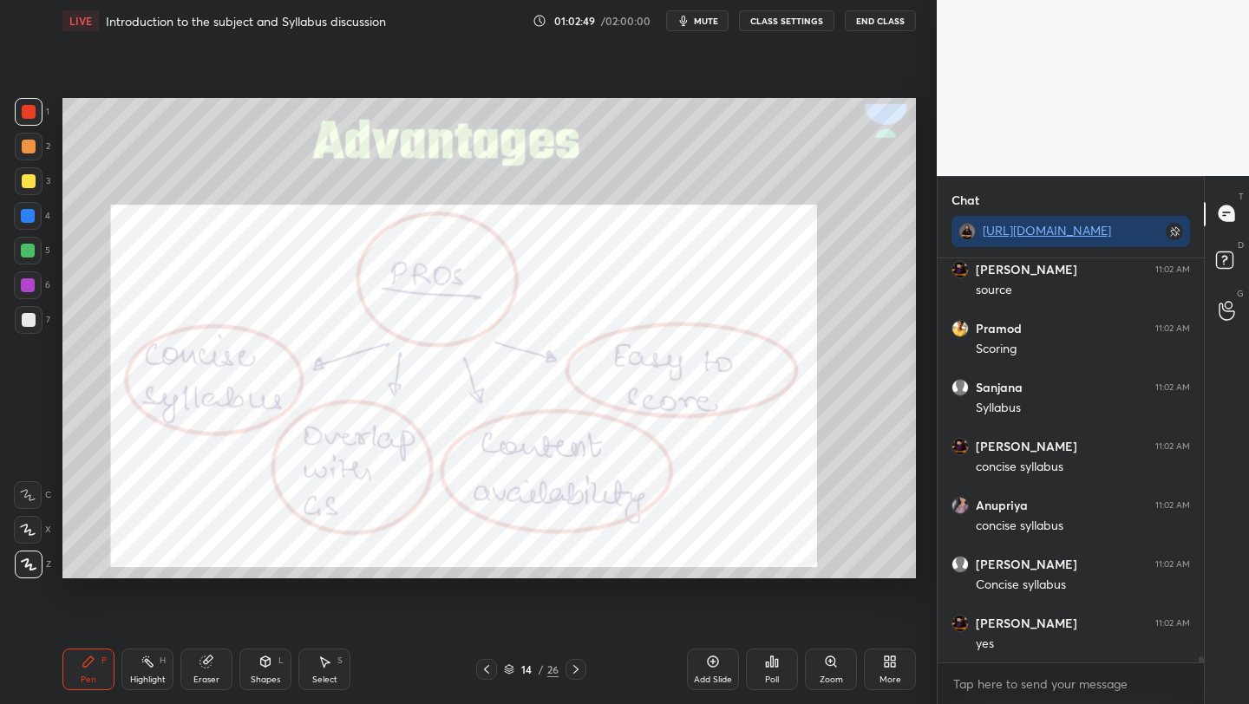
click at [575, 671] on icon at bounding box center [576, 669] width 14 height 14
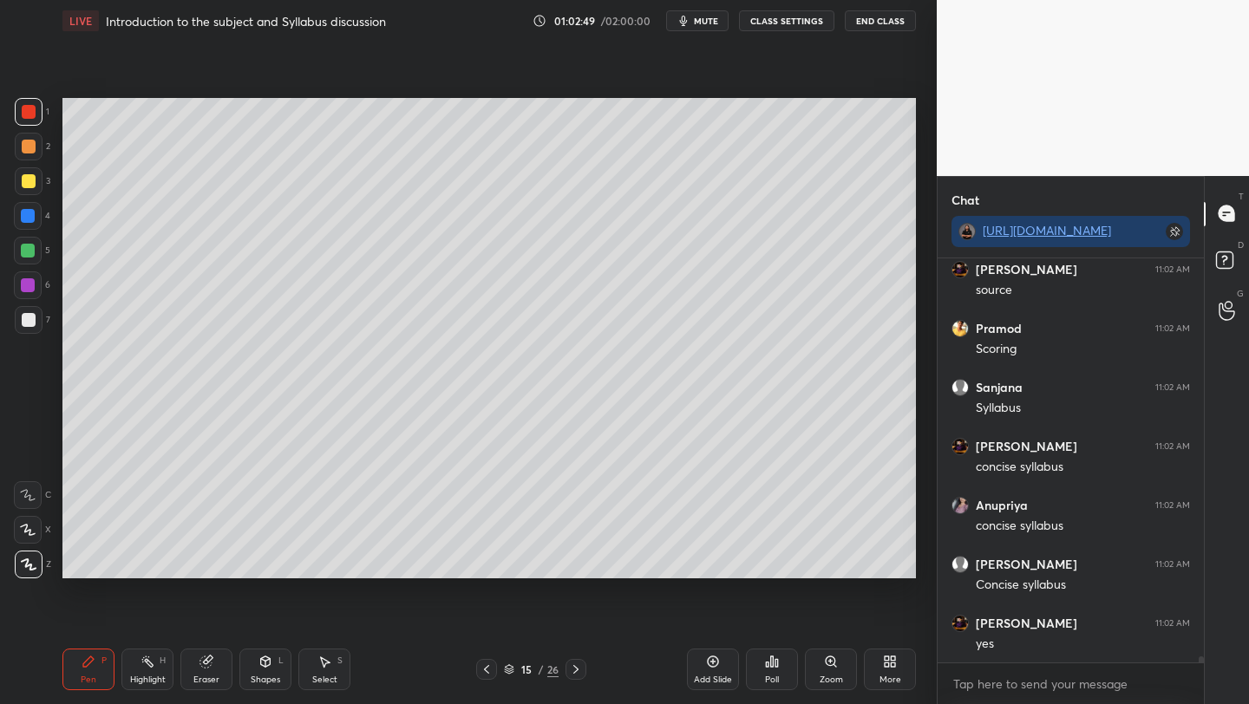
scroll to position [26317, 0]
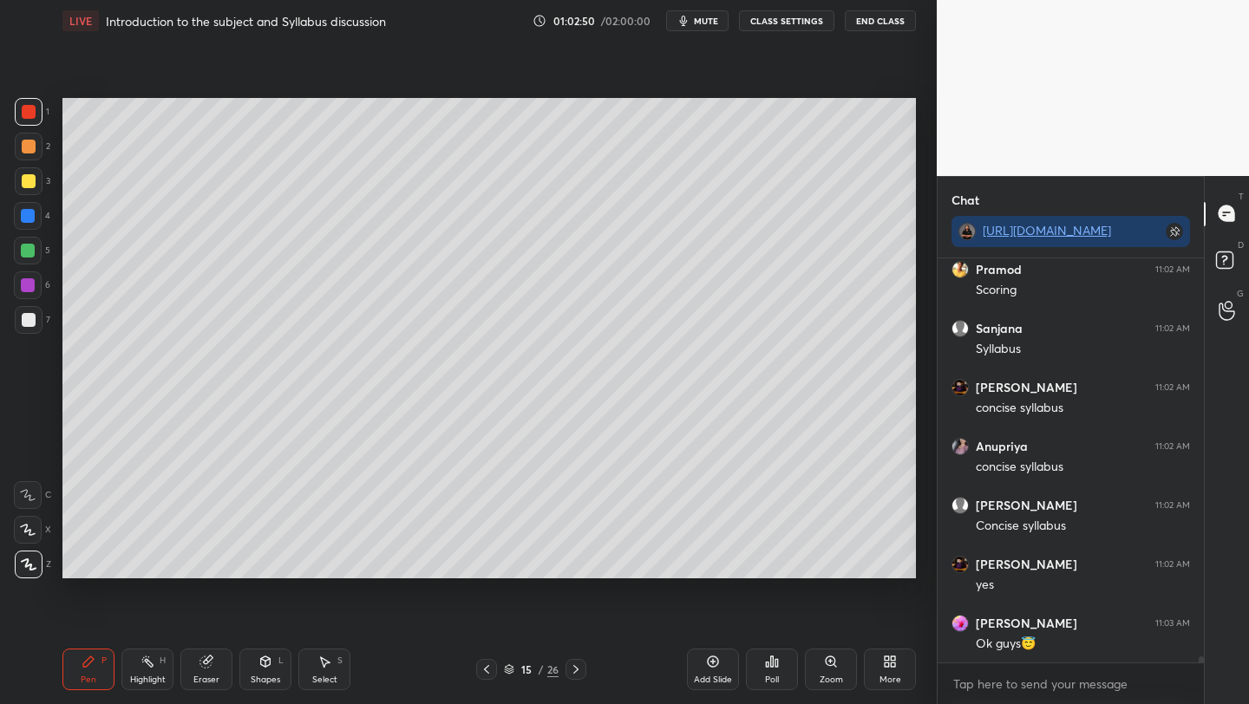
click at [577, 669] on icon at bounding box center [575, 669] width 5 height 9
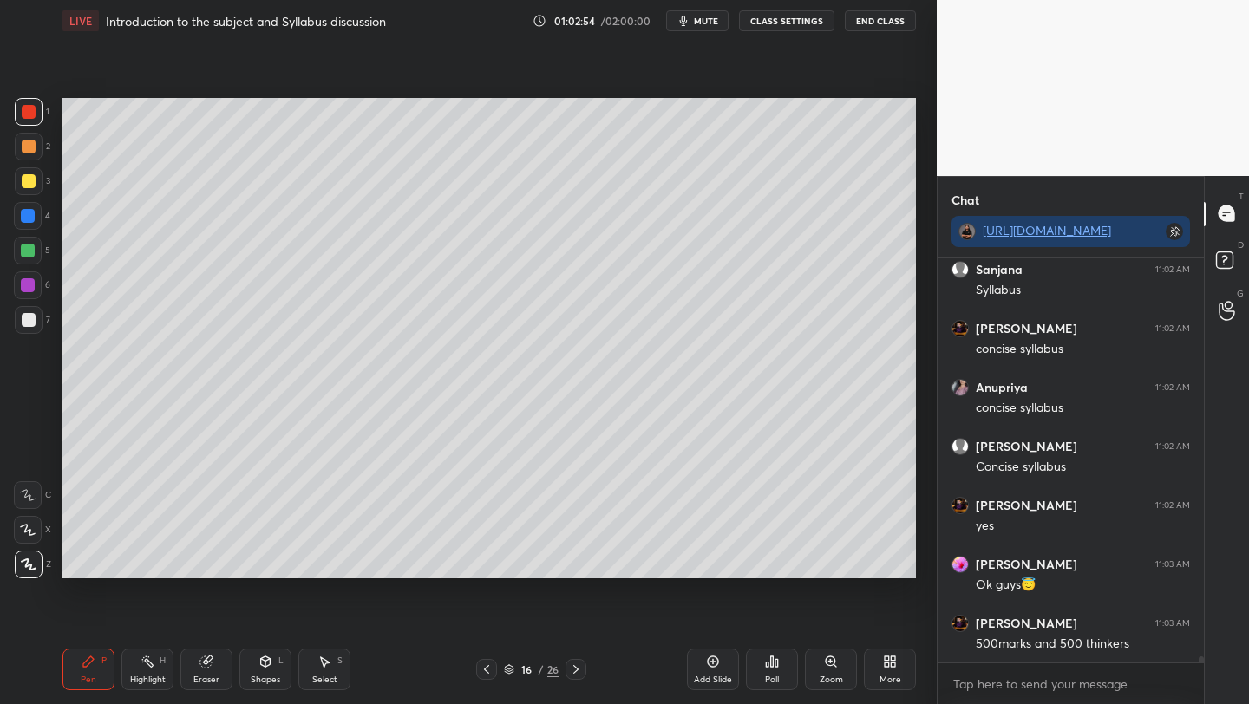
click at [577, 667] on icon at bounding box center [576, 669] width 14 height 14
click at [577, 670] on icon at bounding box center [576, 669] width 14 height 14
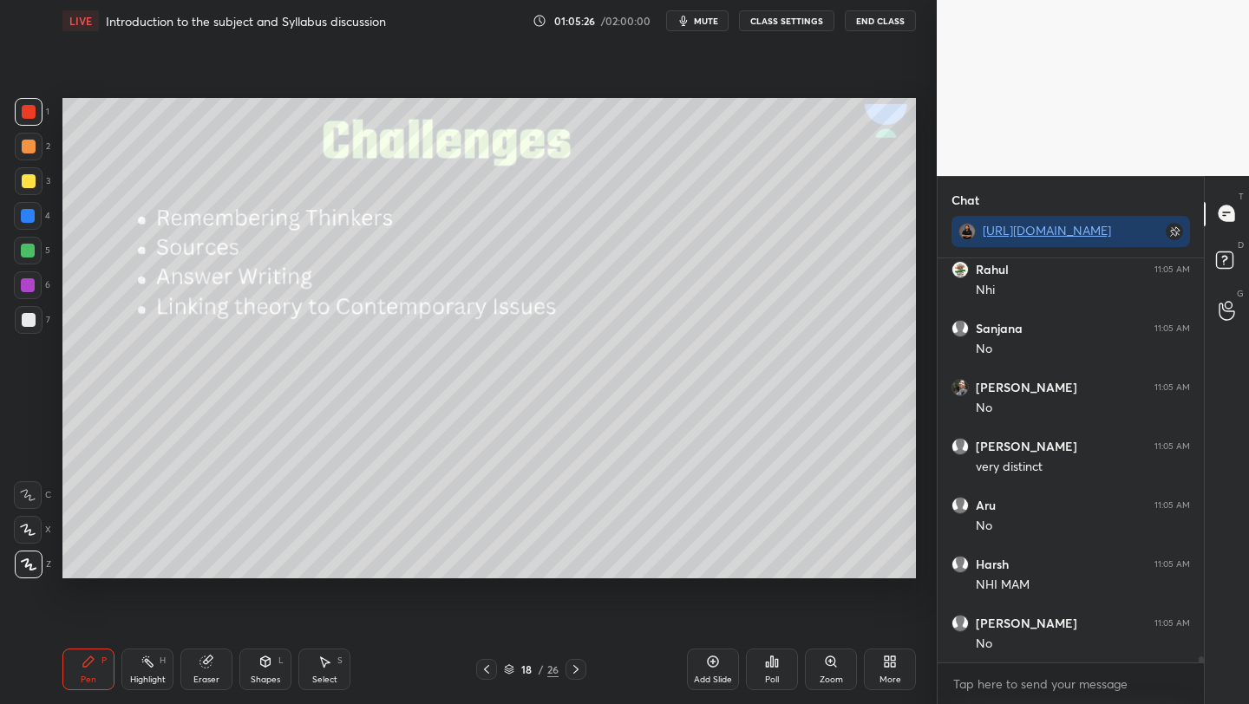
scroll to position [28514, 0]
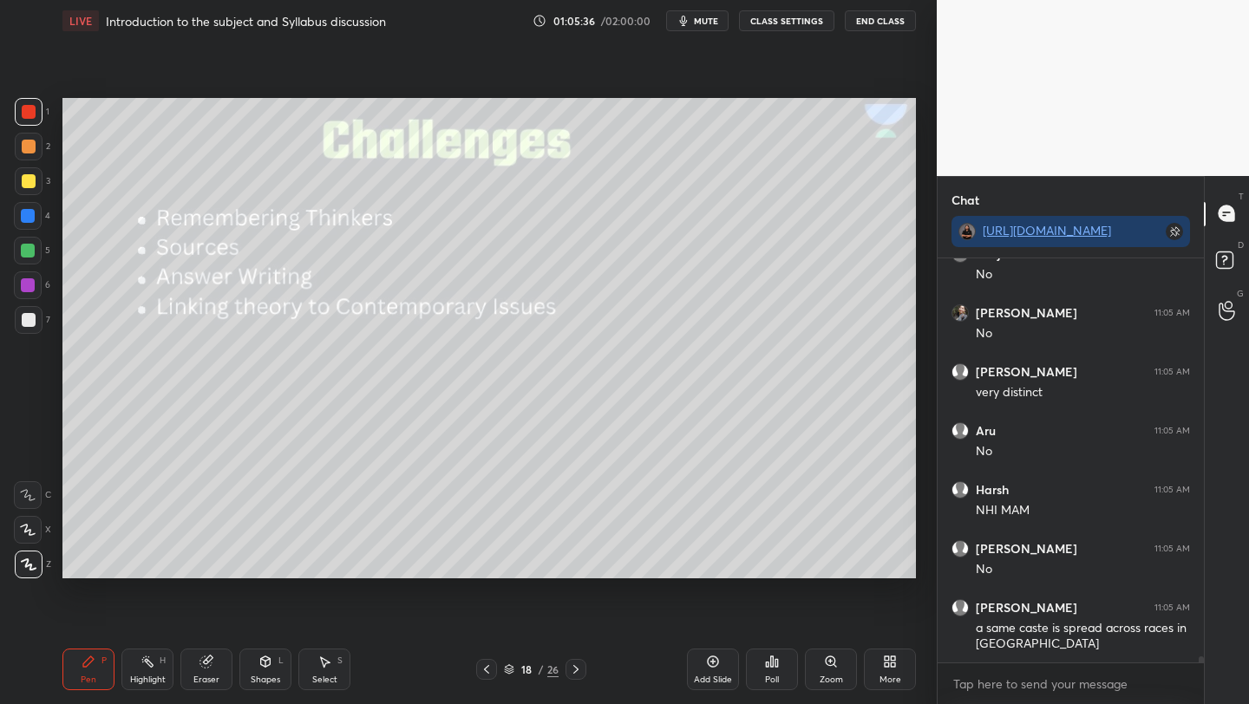
click at [271, 584] on div "Setting up your live class Poll for secs No correct answer Start poll" at bounding box center [488, 338] width 867 height 593
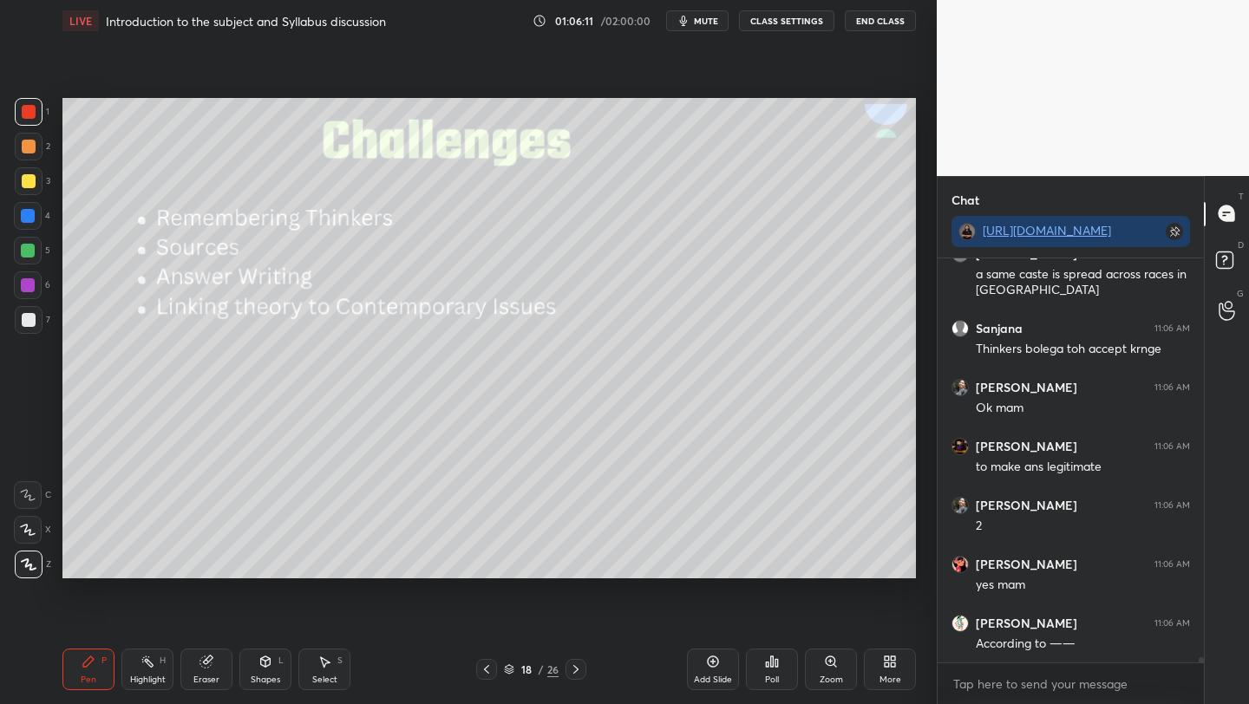
scroll to position [28927, 0]
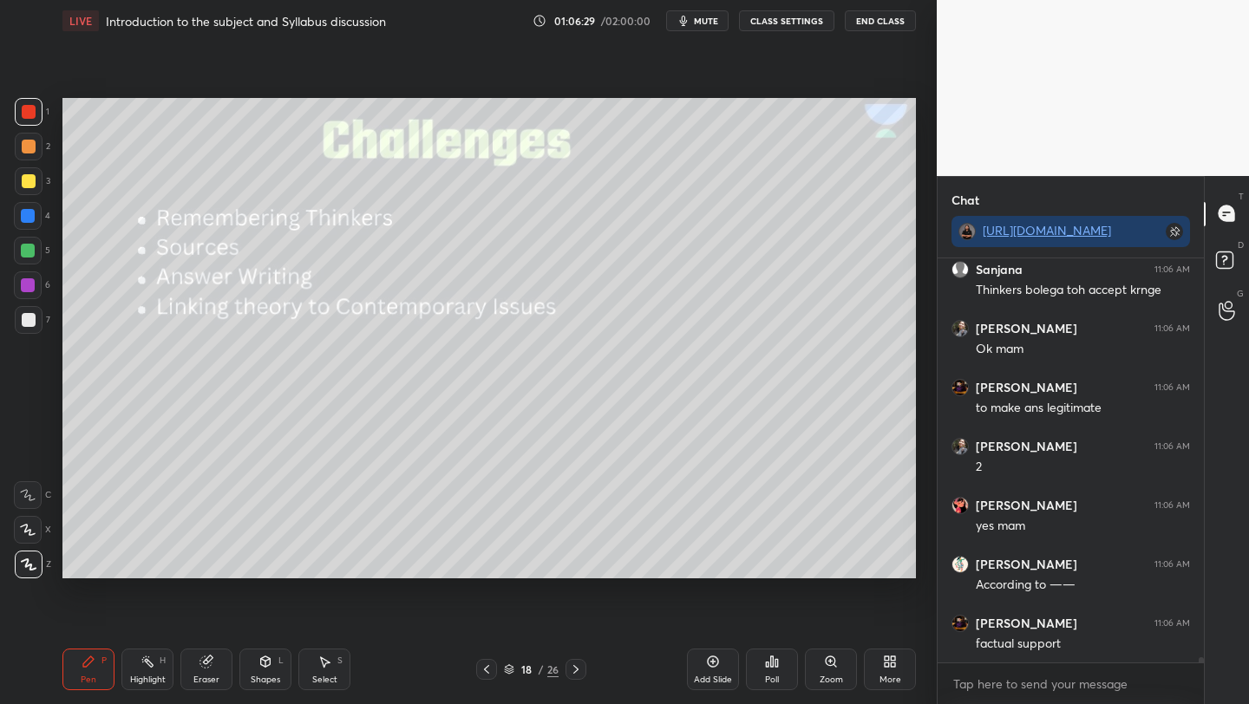
drag, startPoint x: 25, startPoint y: 322, endPoint x: 54, endPoint y: 340, distance: 33.9
click at [26, 322] on div at bounding box center [29, 320] width 14 height 14
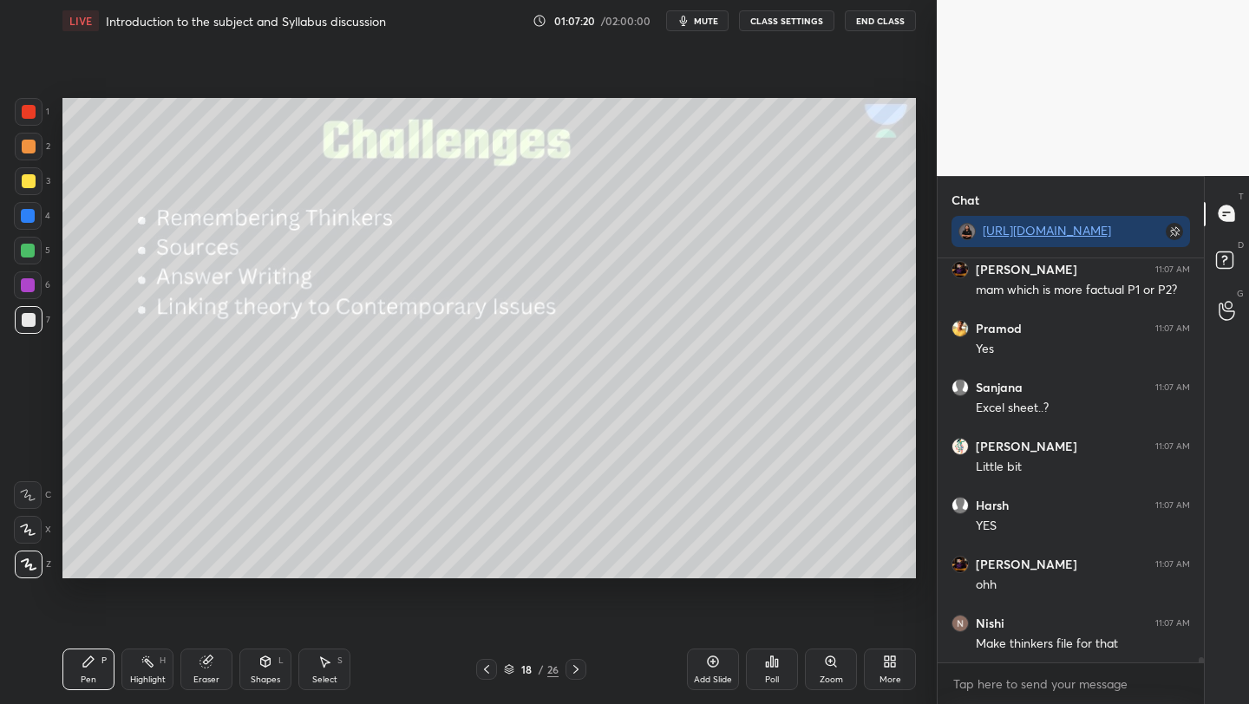
scroll to position [29666, 0]
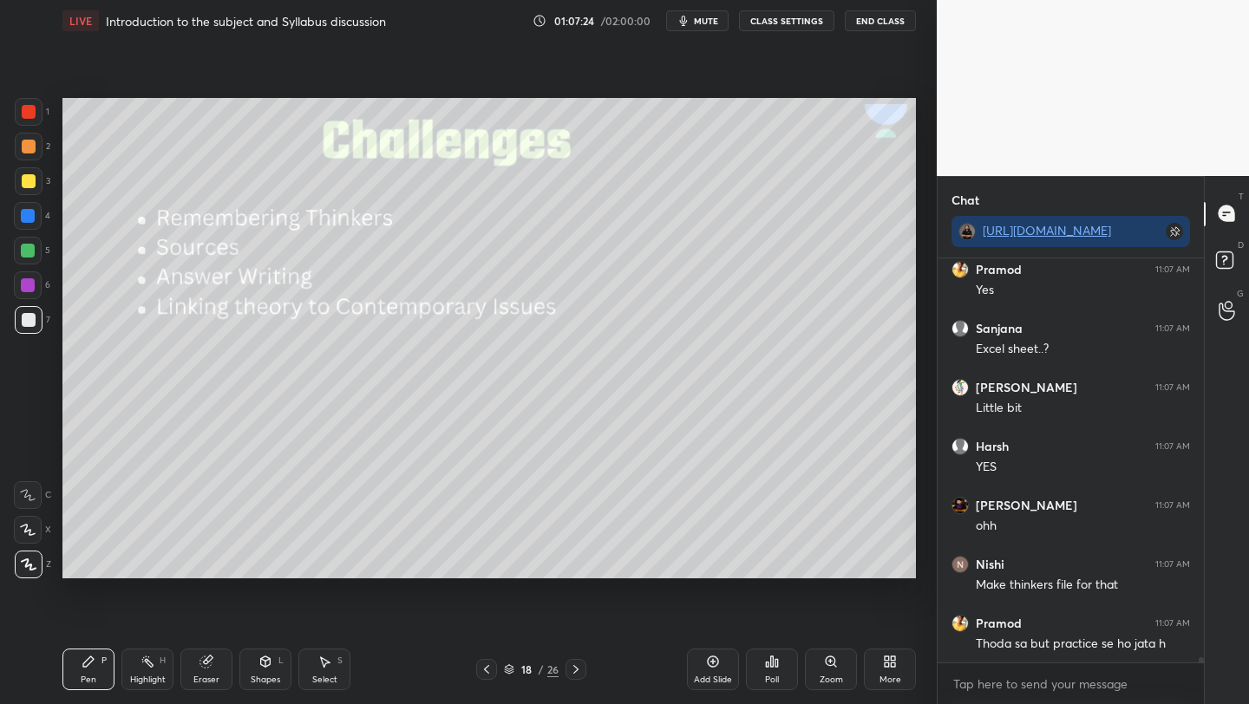
click at [700, 671] on div "Add Slide" at bounding box center [713, 670] width 52 height 42
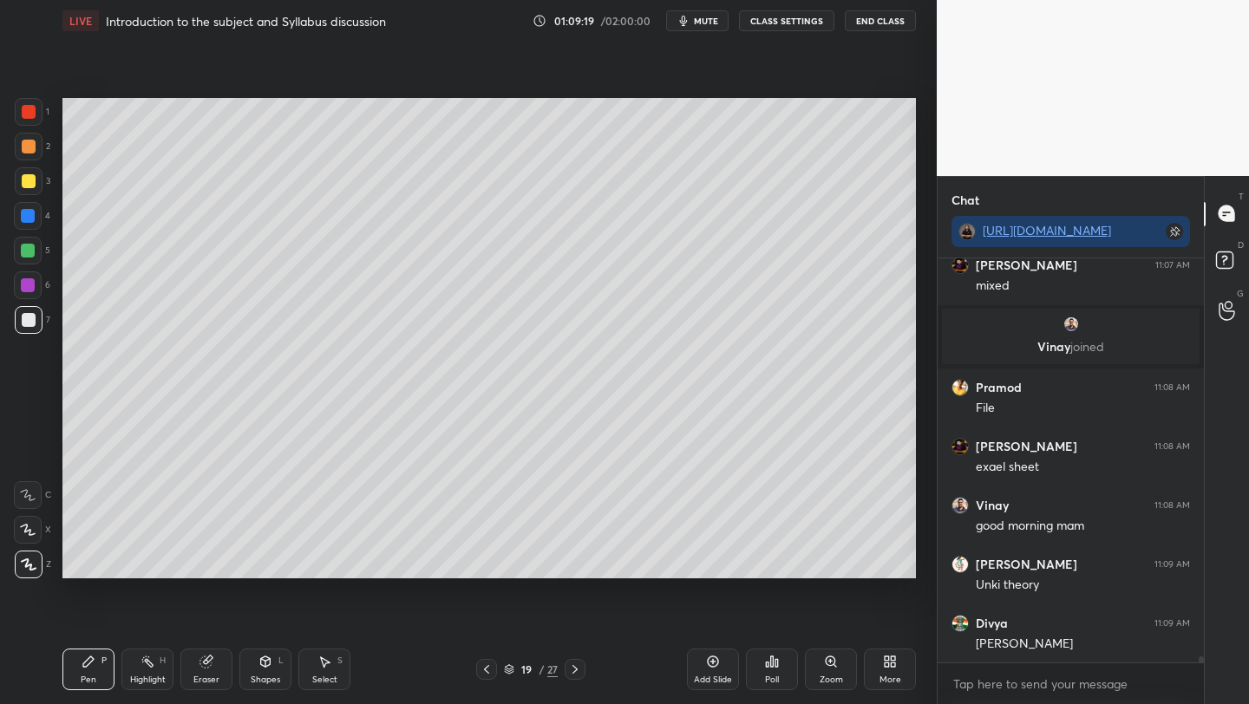
scroll to position [28590, 0]
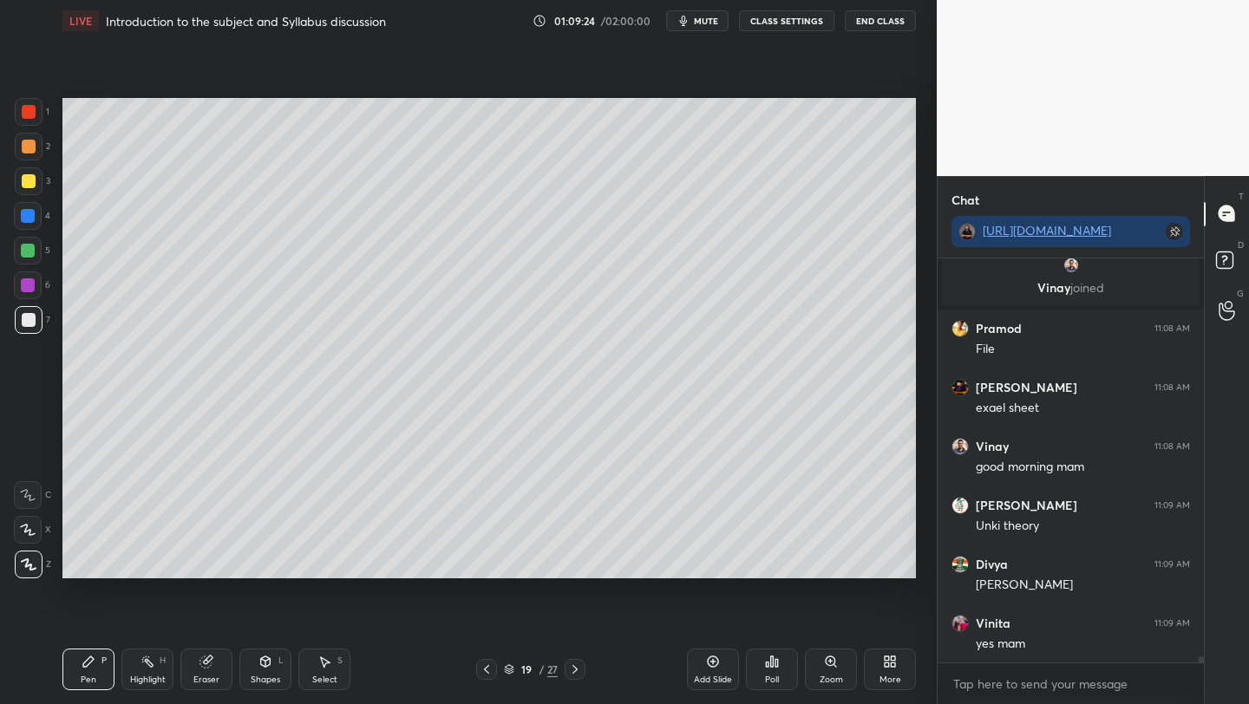
click at [615, 264] on div "1 2 3 4 5 6 7 C X Z C X Z E E Erase all H H LIVE Introduction to the subject an…" at bounding box center [461, 352] width 923 height 704
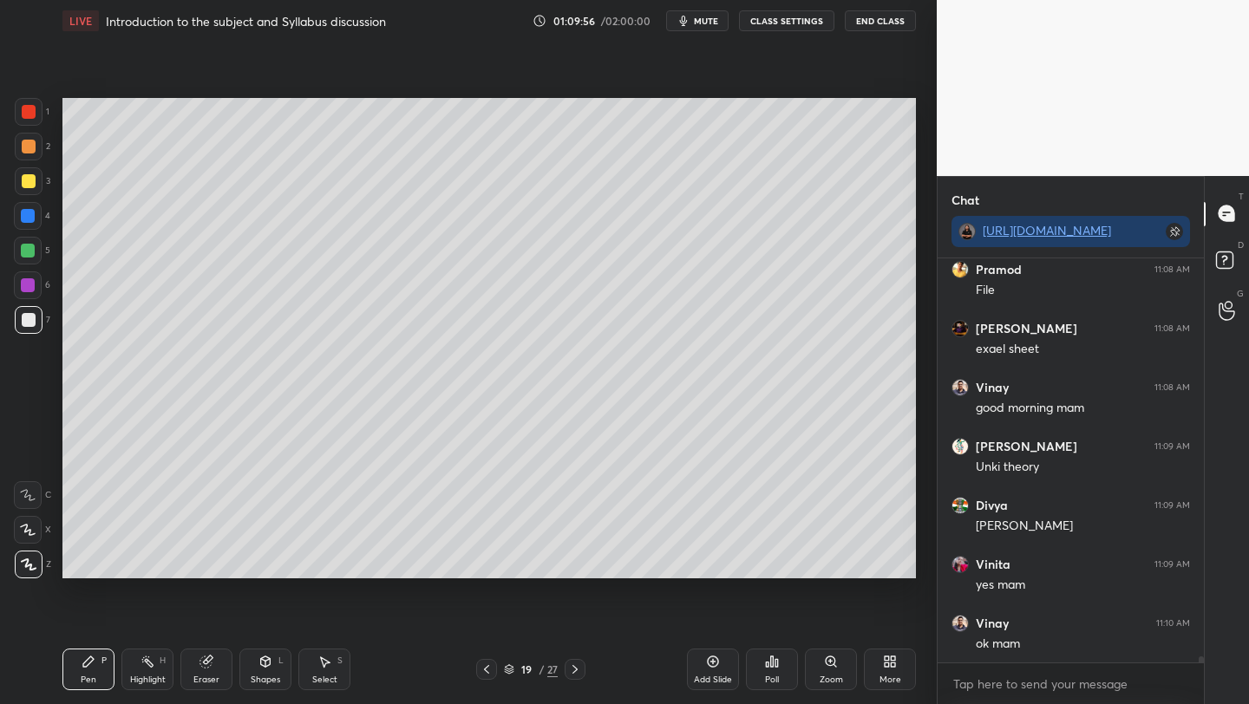
scroll to position [28708, 0]
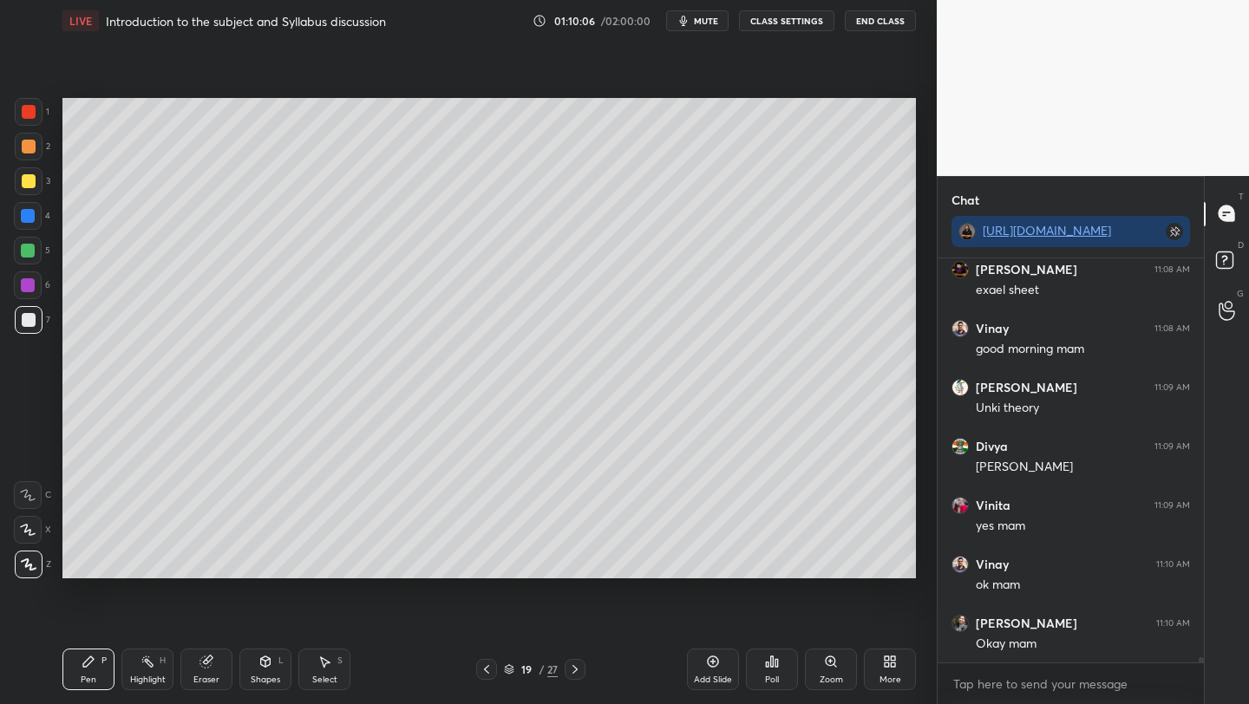
click at [28, 182] on div at bounding box center [29, 181] width 14 height 14
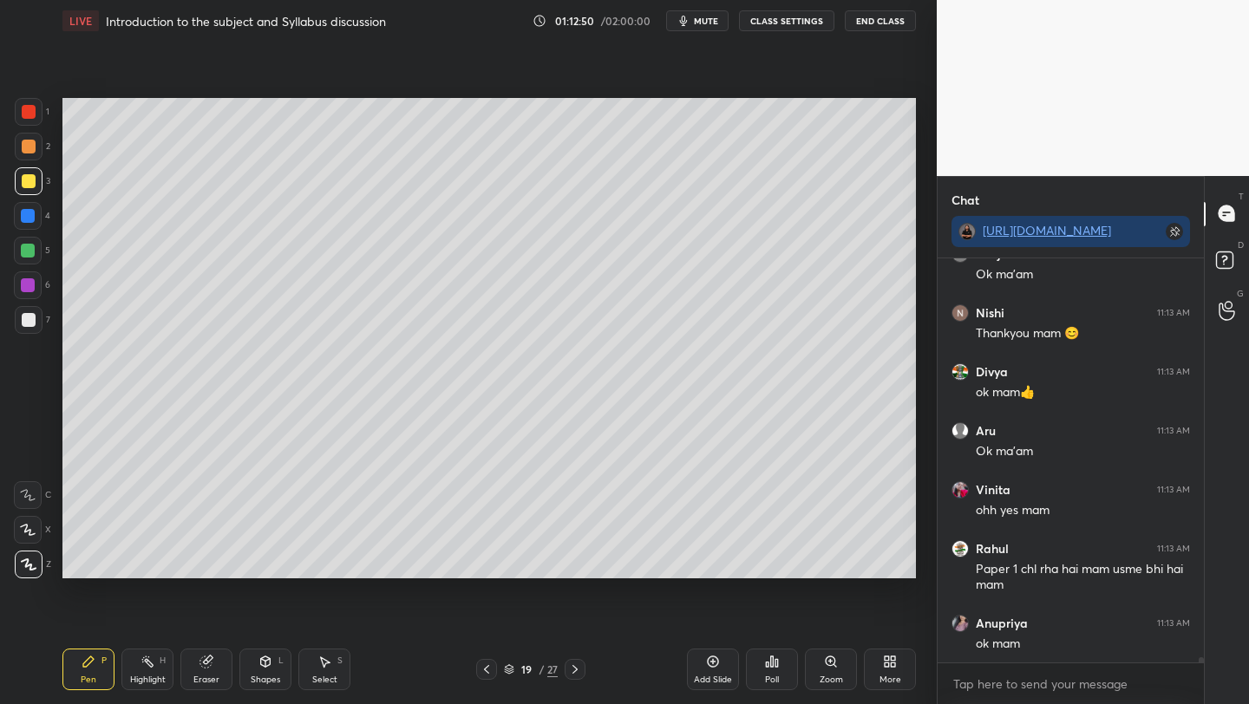
scroll to position [29751, 0]
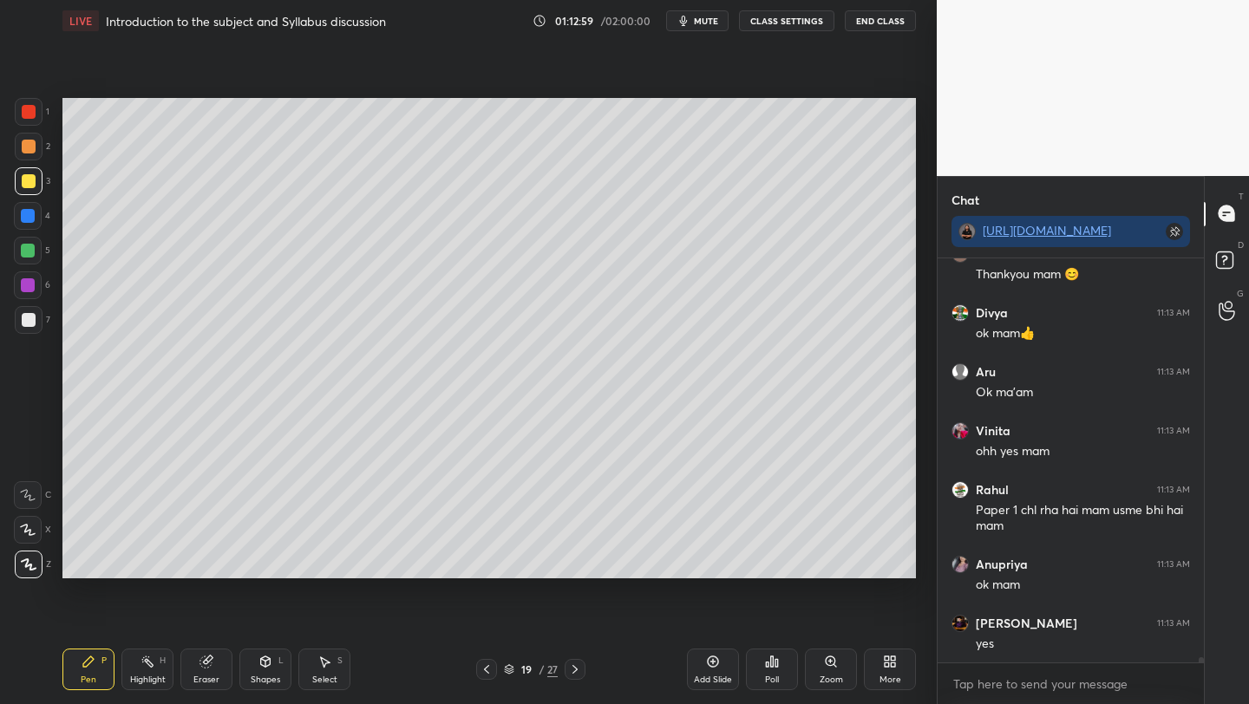
click at [481, 666] on icon at bounding box center [486, 669] width 14 height 14
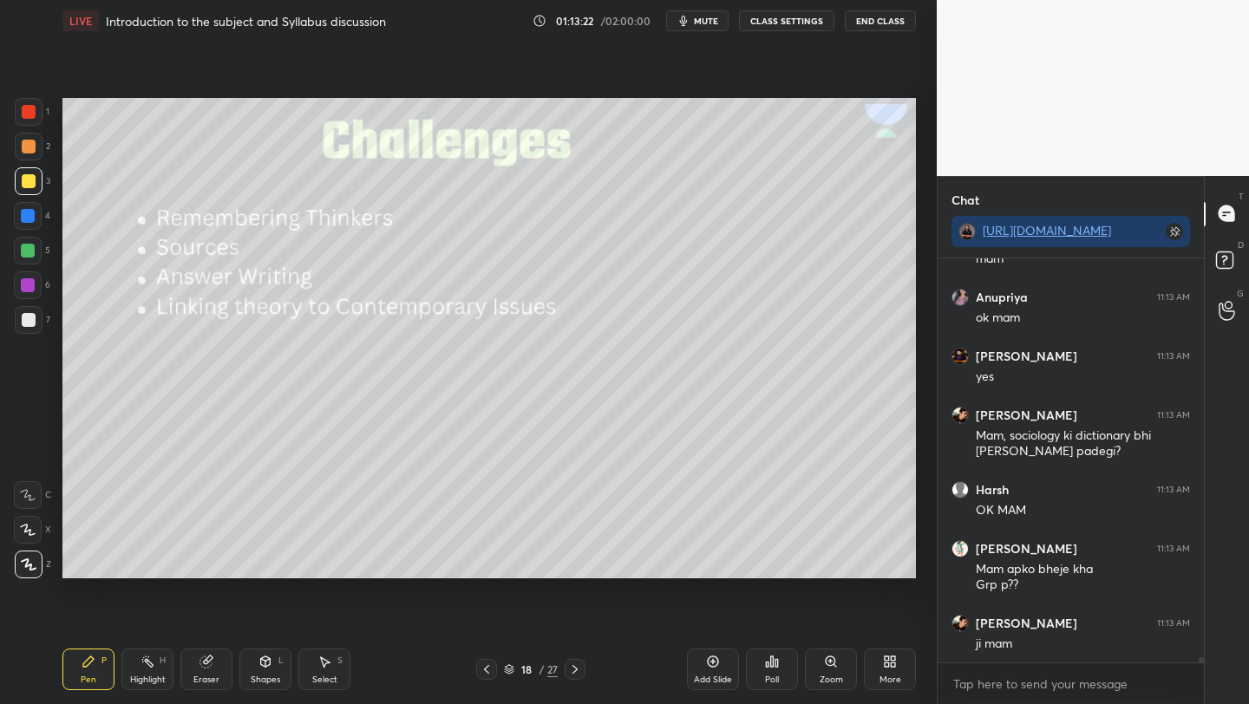
scroll to position [30077, 0]
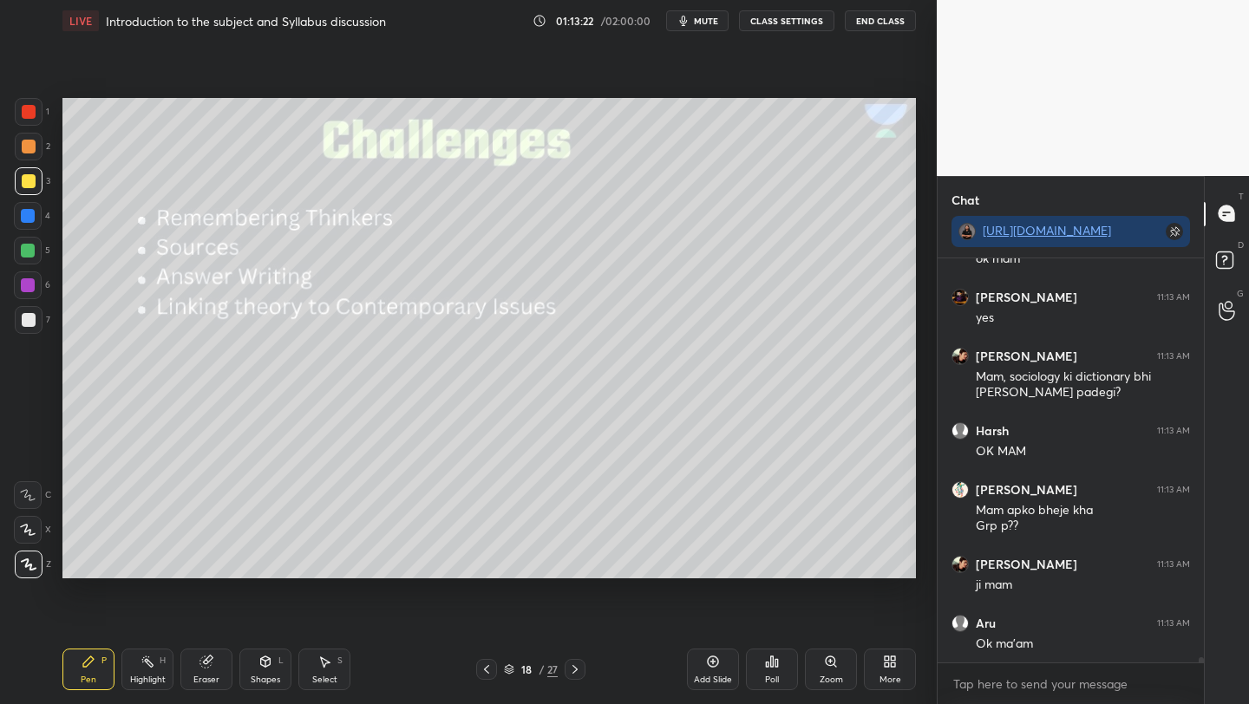
drag, startPoint x: 27, startPoint y: 217, endPoint x: 44, endPoint y: 220, distance: 17.7
click at [28, 217] on div at bounding box center [28, 216] width 14 height 14
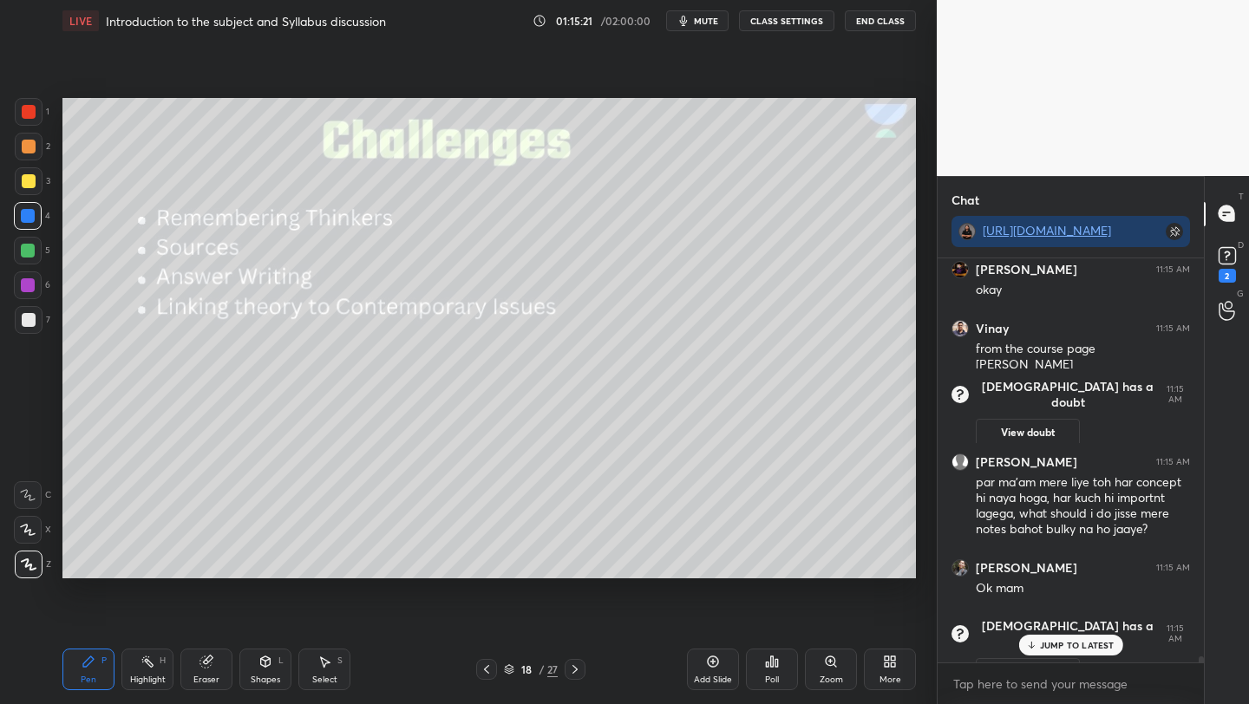
scroll to position [29999, 0]
click at [1229, 257] on rect at bounding box center [1226, 255] width 16 height 16
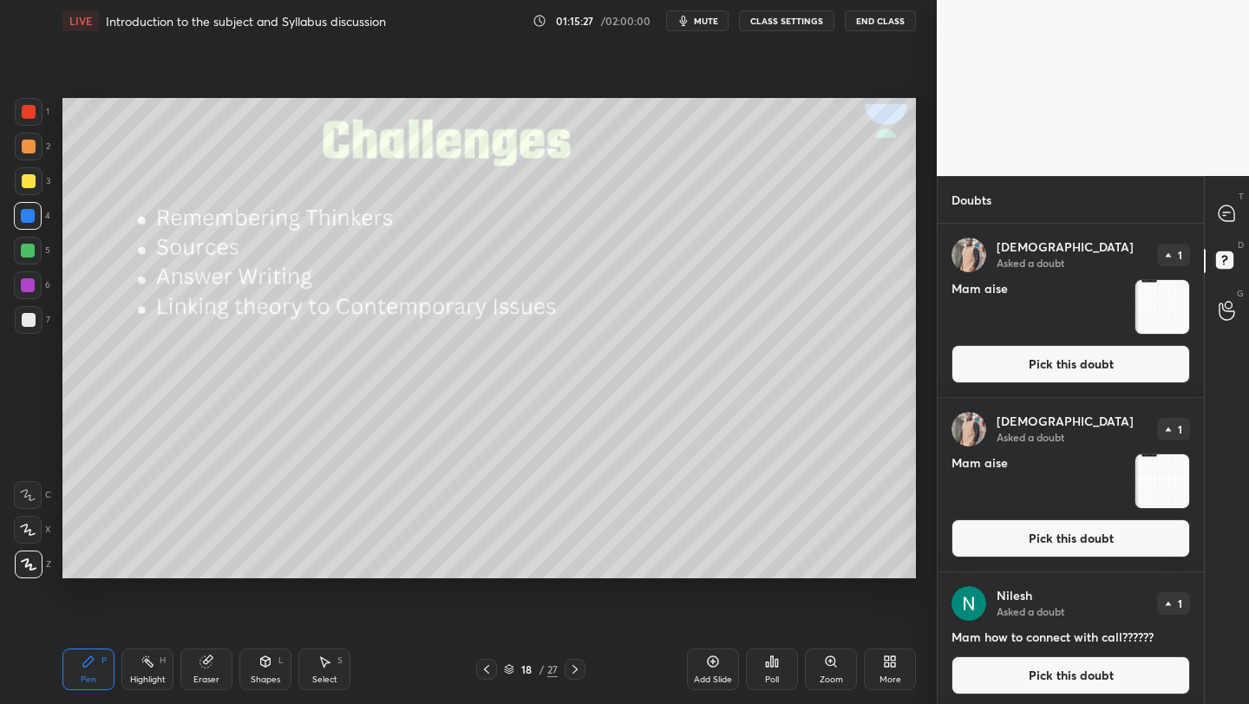
click at [1036, 545] on button "Pick this doubt" at bounding box center [1070, 538] width 238 height 38
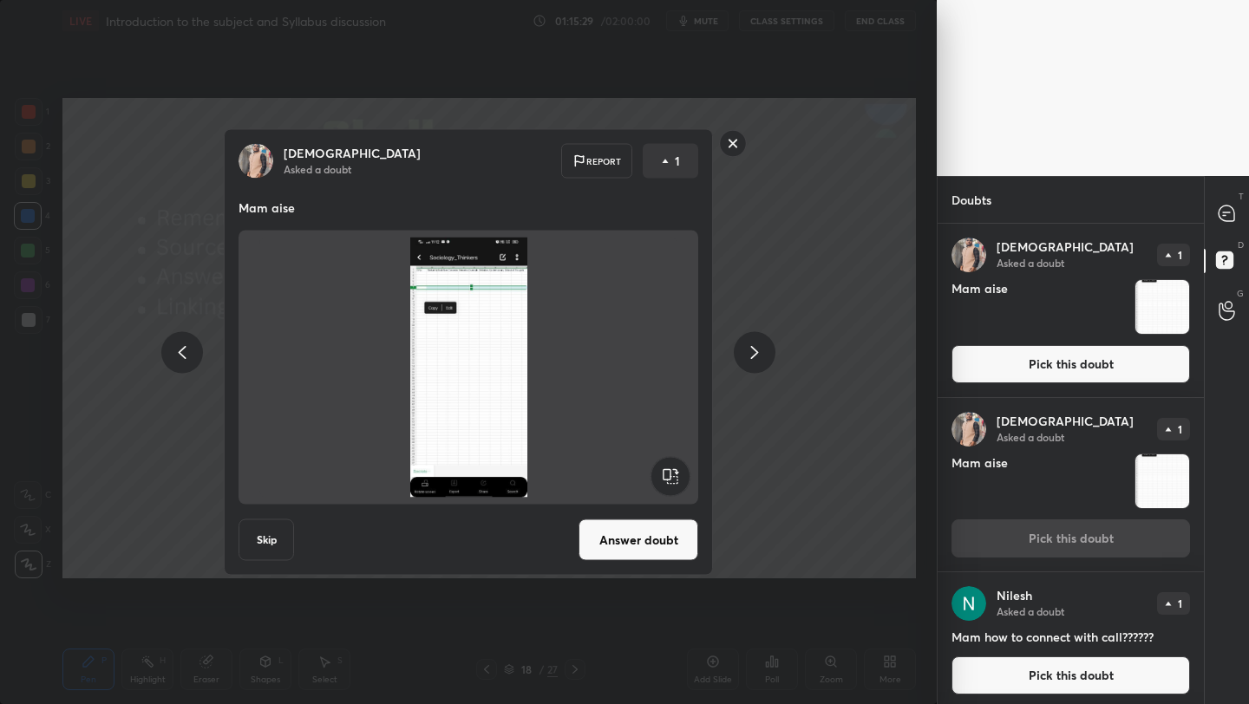
click at [604, 547] on button "Answer doubt" at bounding box center [638, 540] width 120 height 42
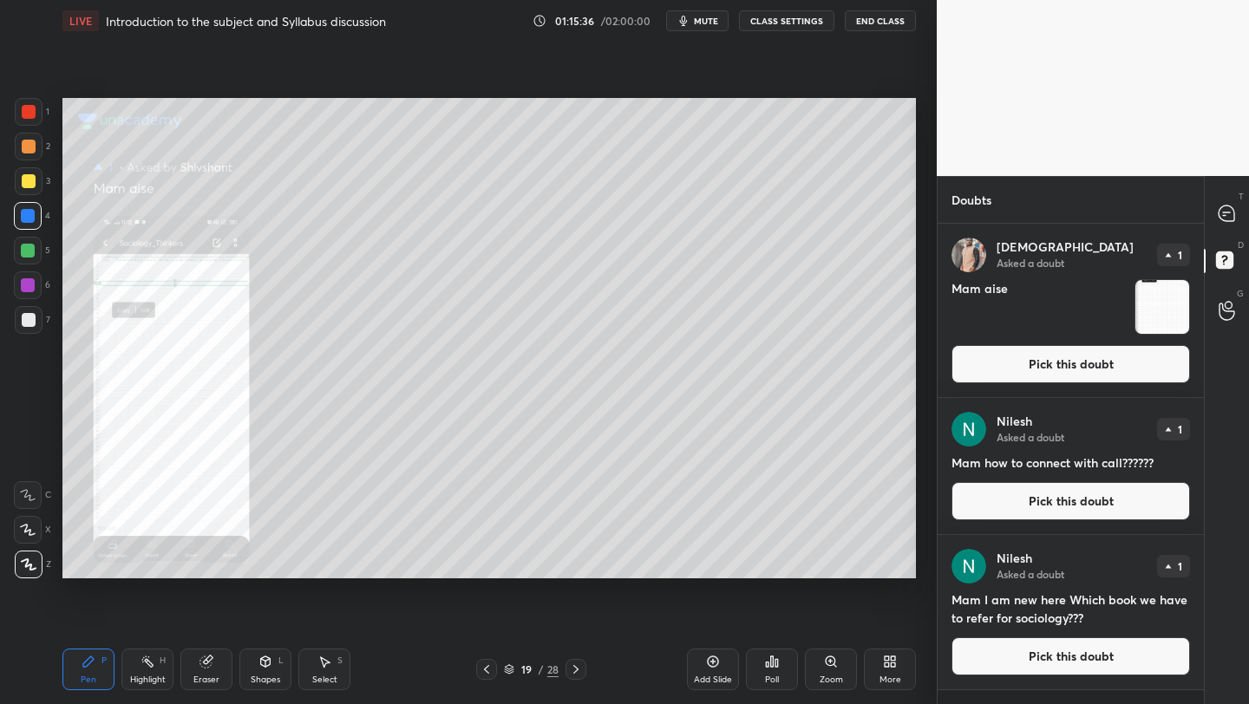
click at [1047, 369] on button "Pick this doubt" at bounding box center [1070, 364] width 238 height 38
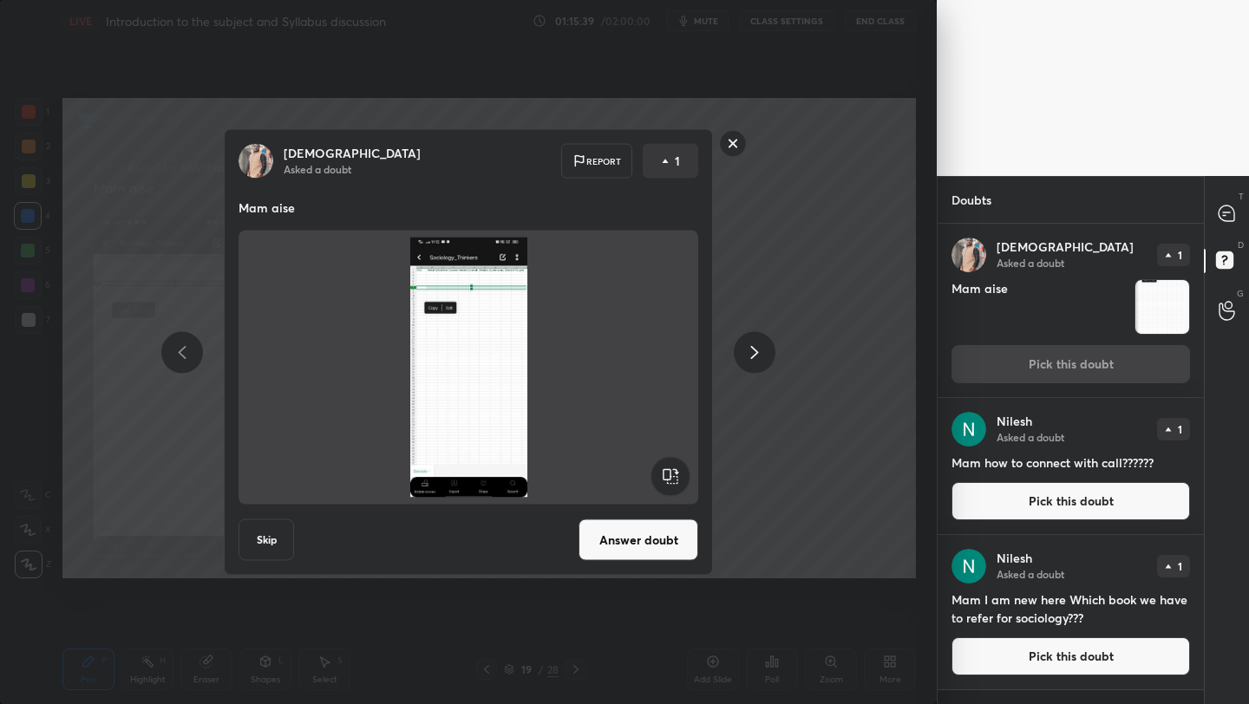
click at [733, 135] on rect at bounding box center [733, 143] width 27 height 27
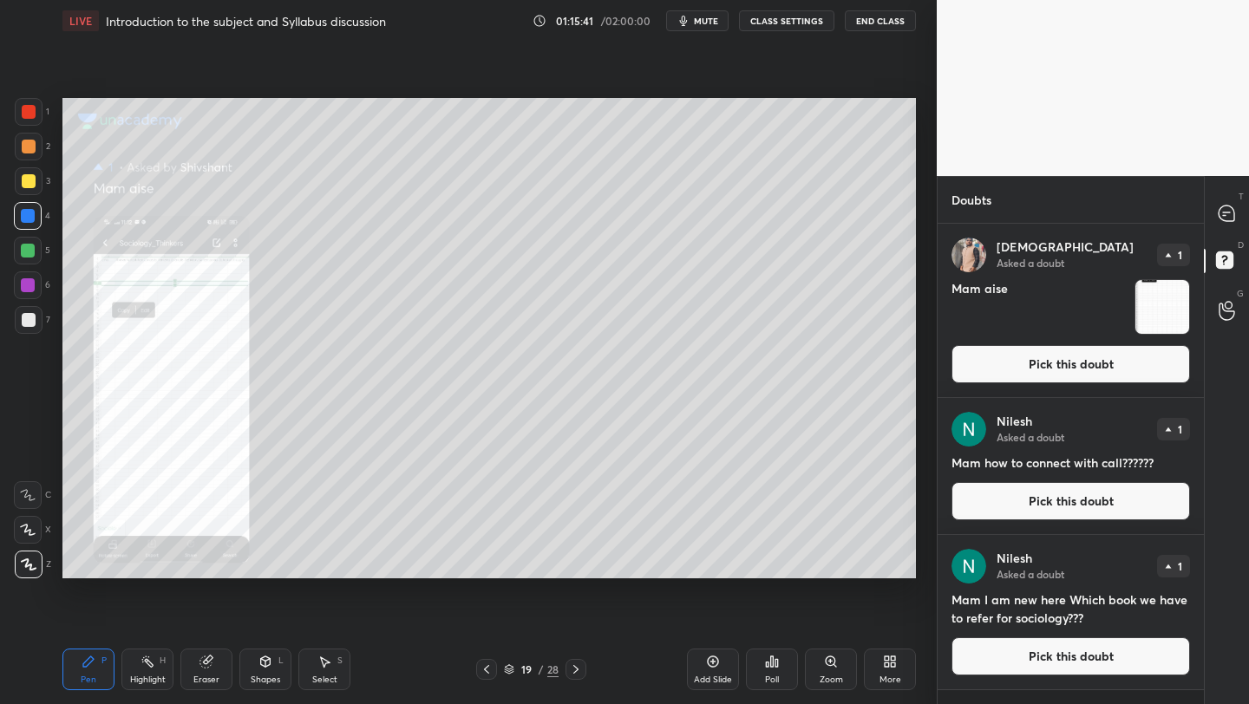
click at [821, 655] on div "Zoom" at bounding box center [831, 670] width 52 height 42
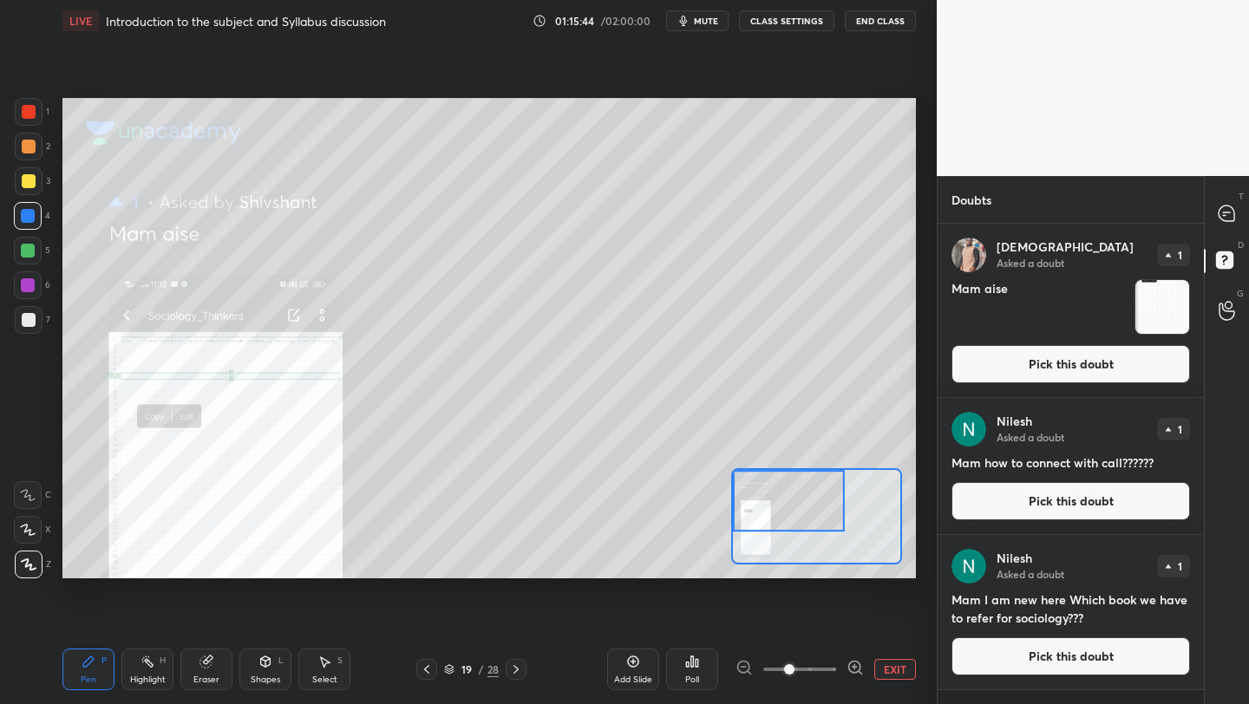
click at [748, 503] on div at bounding box center [789, 501] width 112 height 62
click at [1222, 218] on icon at bounding box center [1226, 213] width 16 height 16
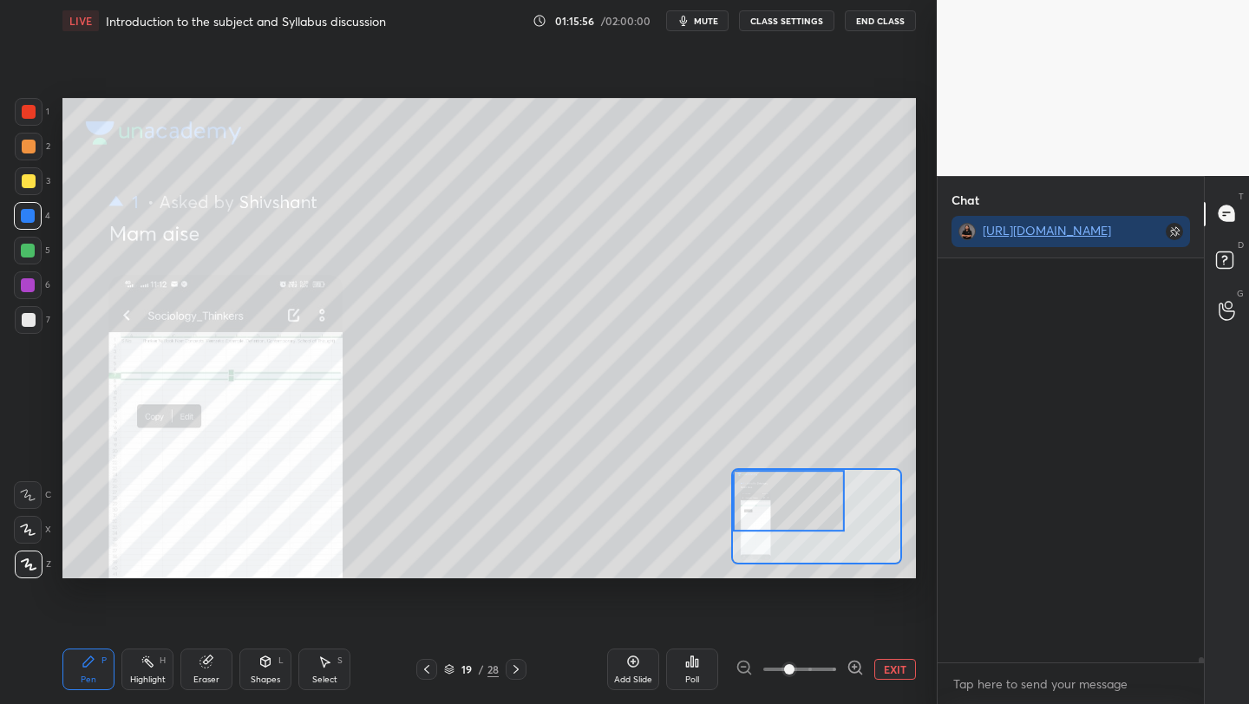
scroll to position [399, 261]
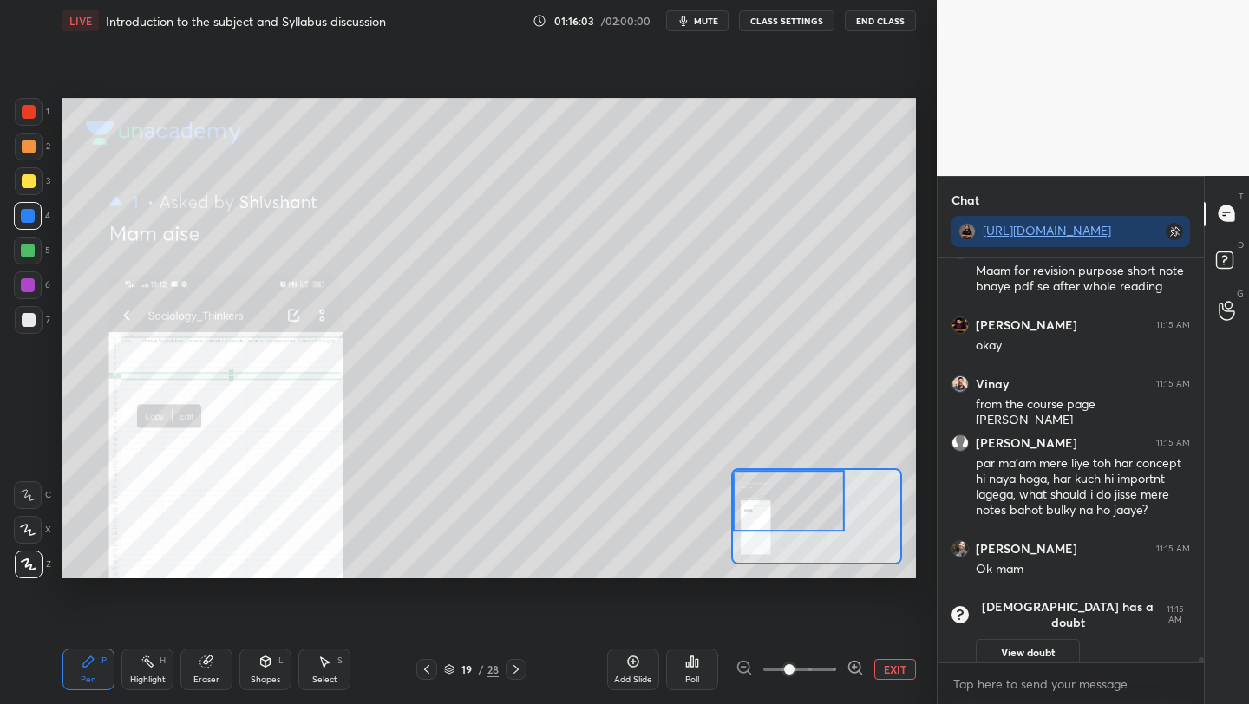
click at [906, 668] on button "EXIT" at bounding box center [895, 669] width 42 height 21
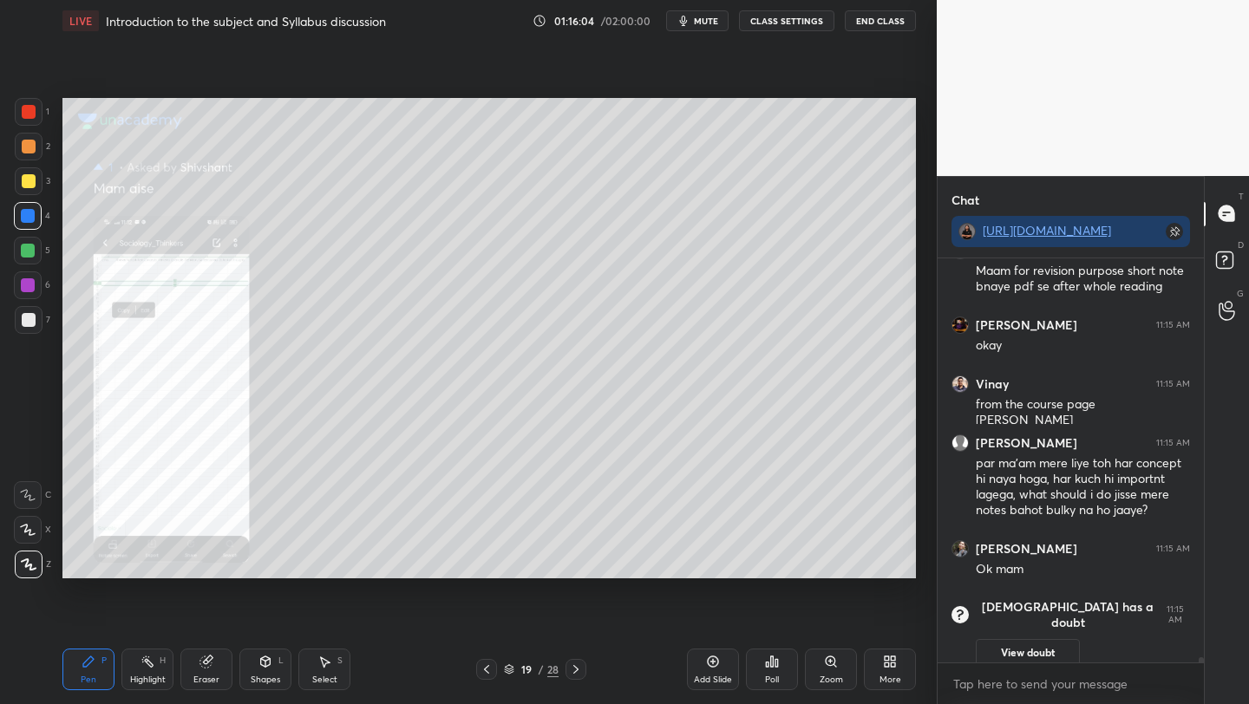
scroll to position [30293, 0]
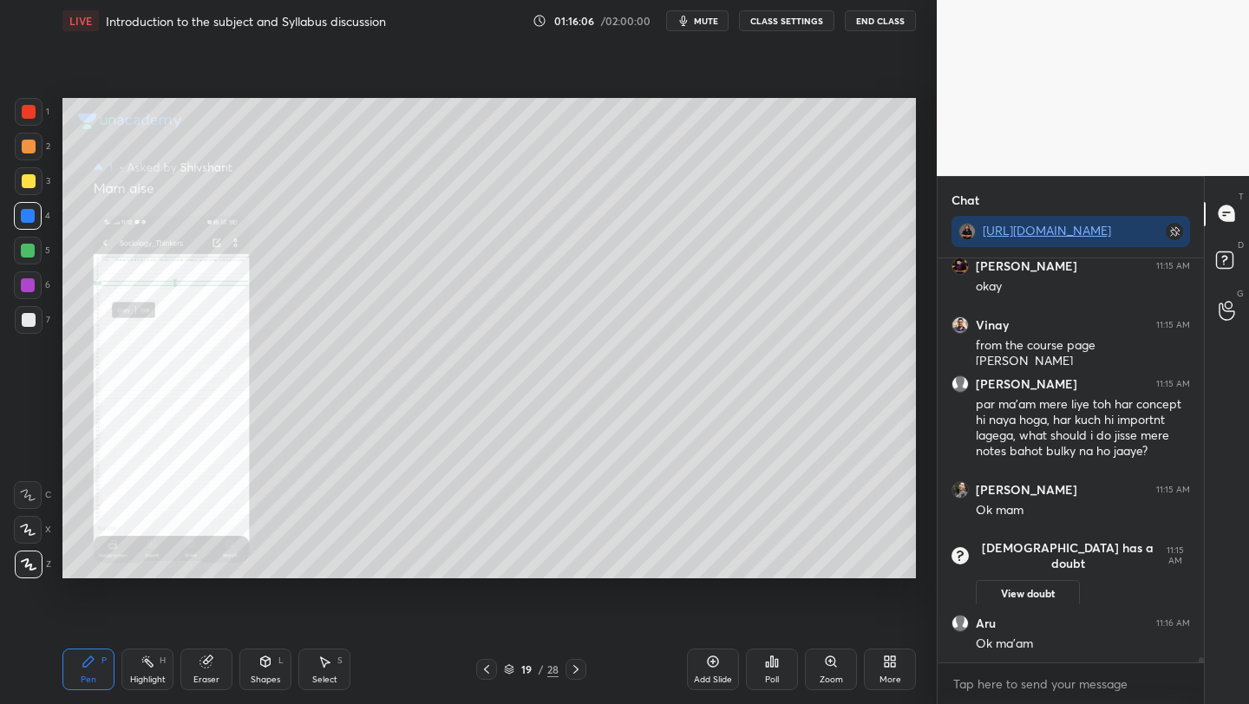
click at [484, 674] on icon at bounding box center [486, 669] width 14 height 14
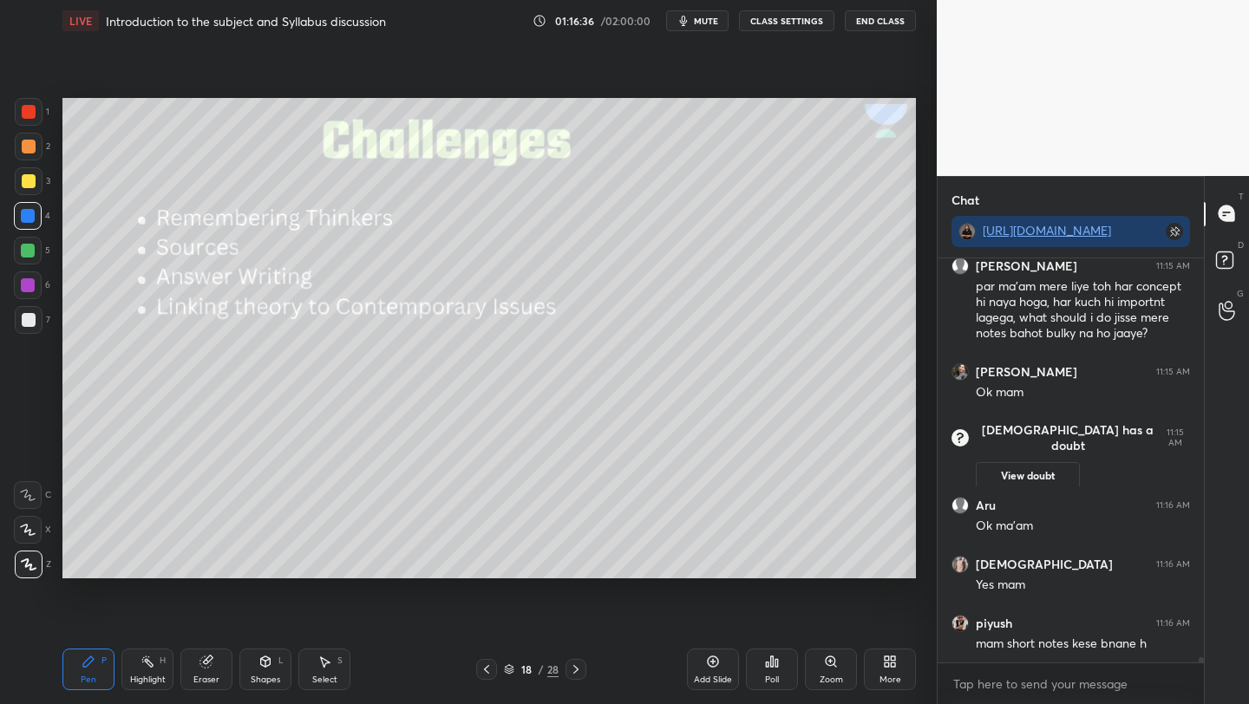
scroll to position [30470, 0]
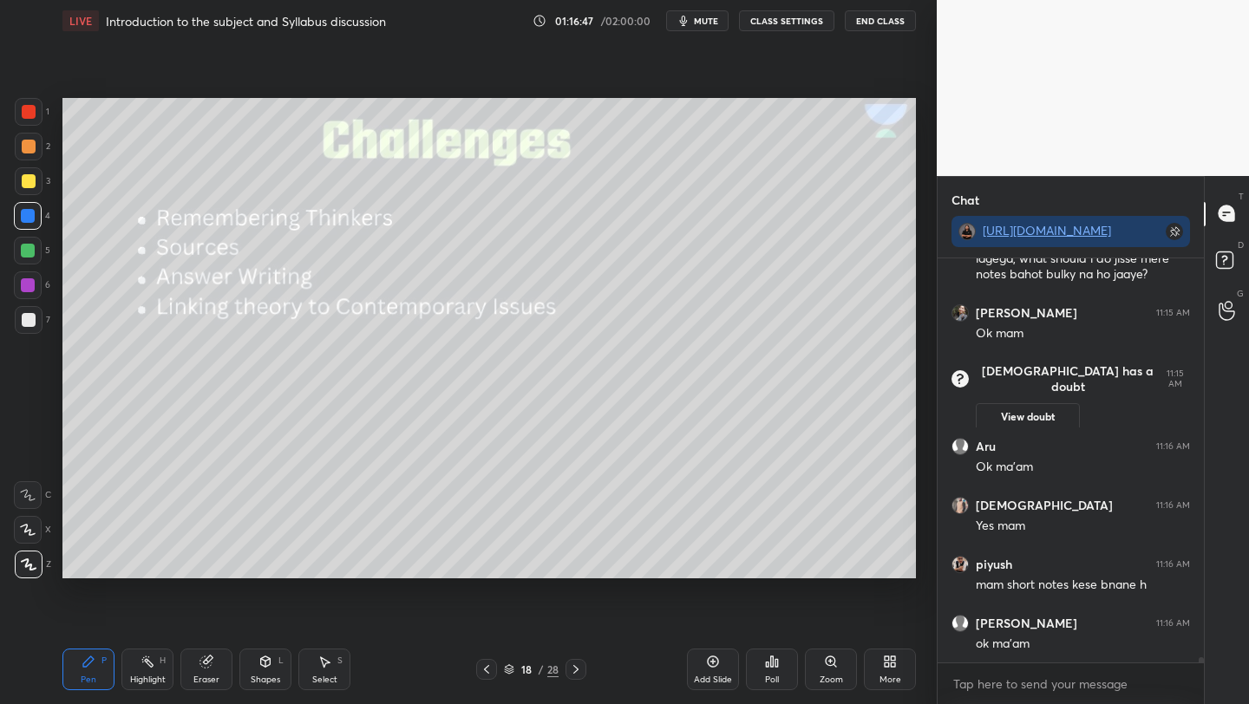
click at [706, 675] on div "Add Slide" at bounding box center [713, 679] width 38 height 9
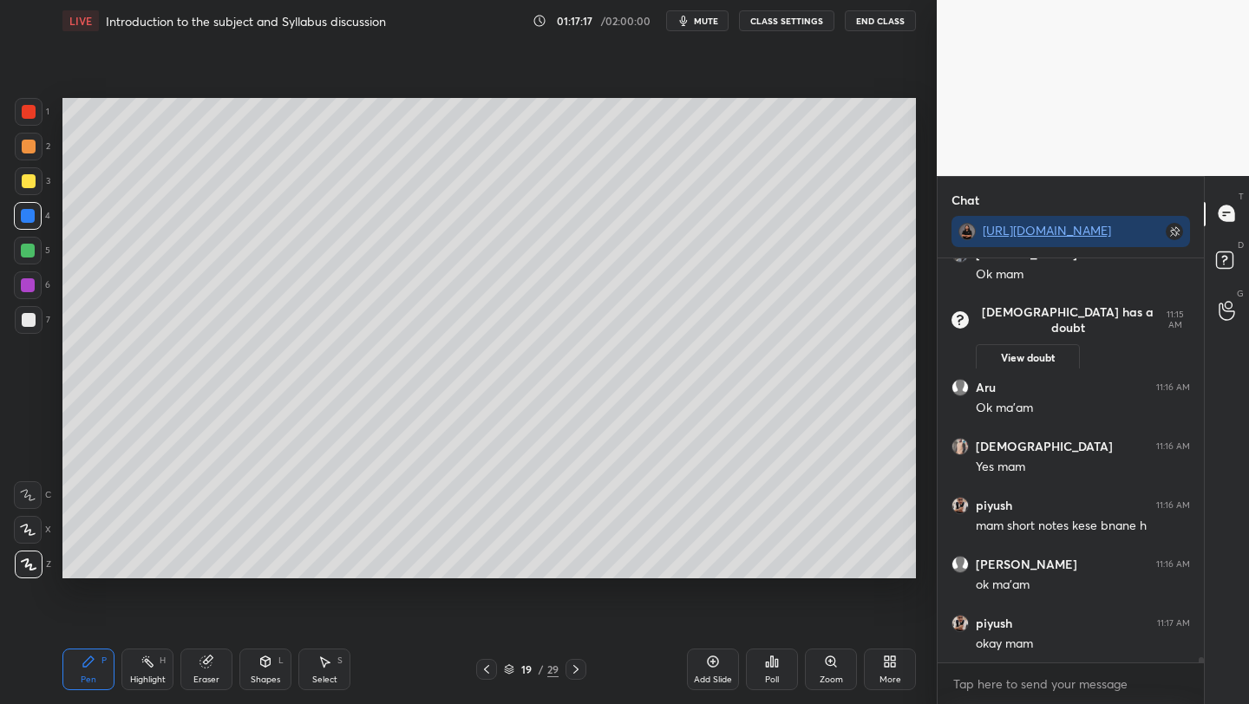
drag, startPoint x: 32, startPoint y: 253, endPoint x: 53, endPoint y: 294, distance: 45.8
click at [35, 254] on div at bounding box center [28, 251] width 28 height 28
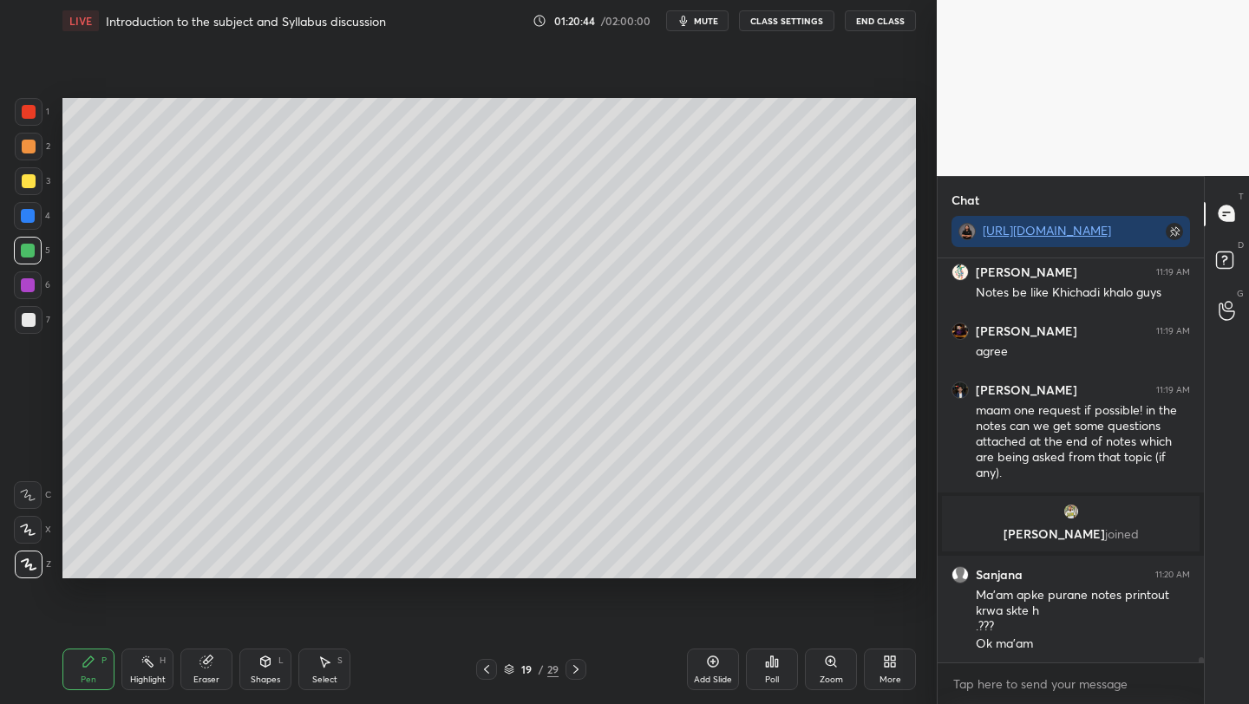
scroll to position [30847, 0]
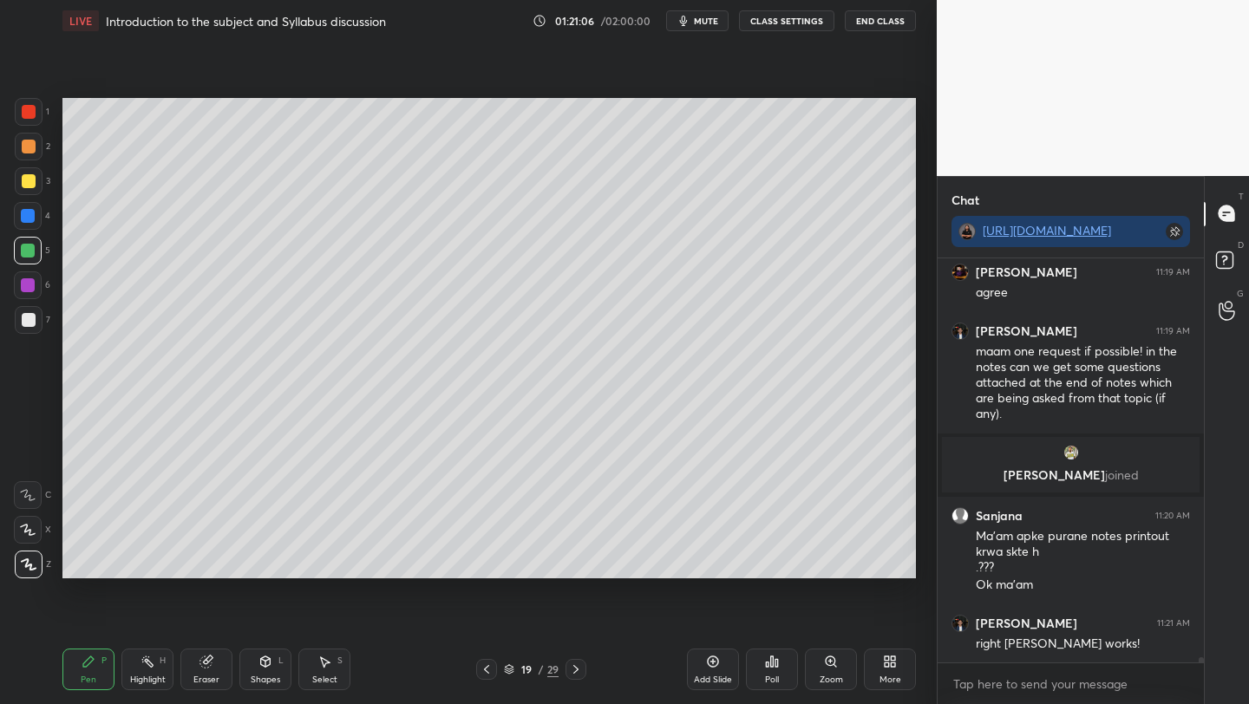
click at [483, 669] on icon at bounding box center [486, 669] width 14 height 14
click at [709, 658] on icon at bounding box center [713, 662] width 14 height 14
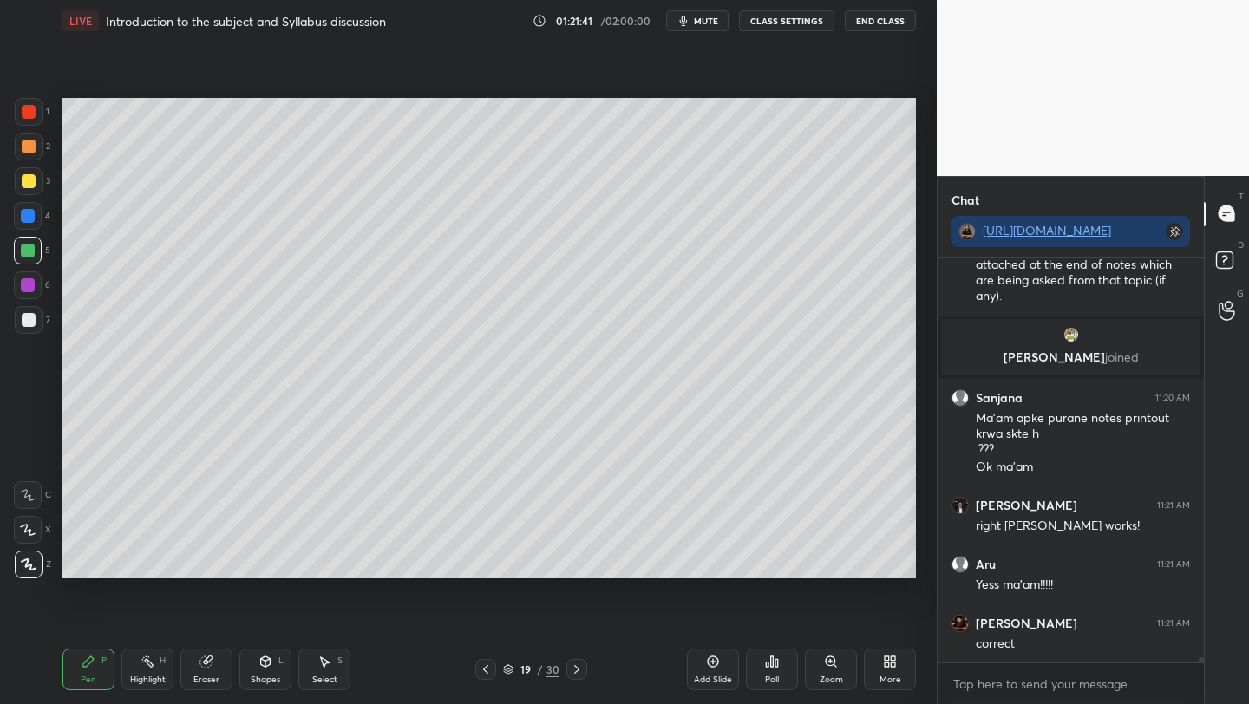
scroll to position [31023, 0]
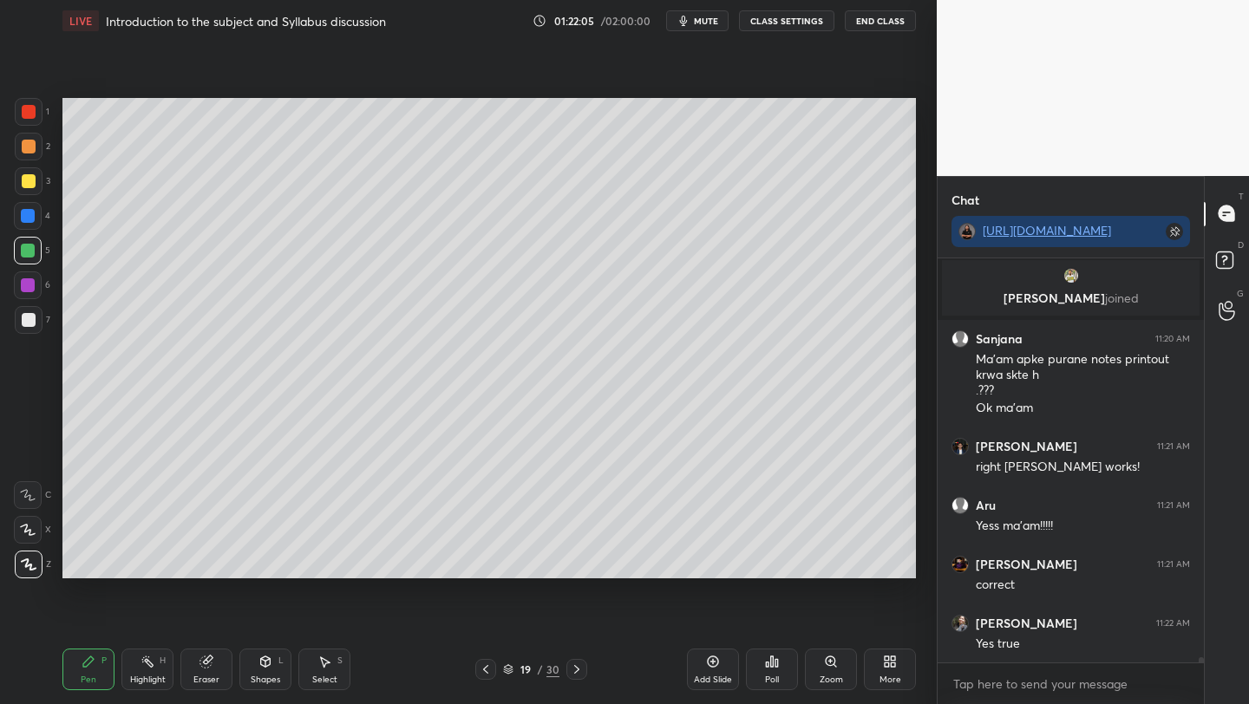
click at [26, 182] on div at bounding box center [29, 181] width 14 height 14
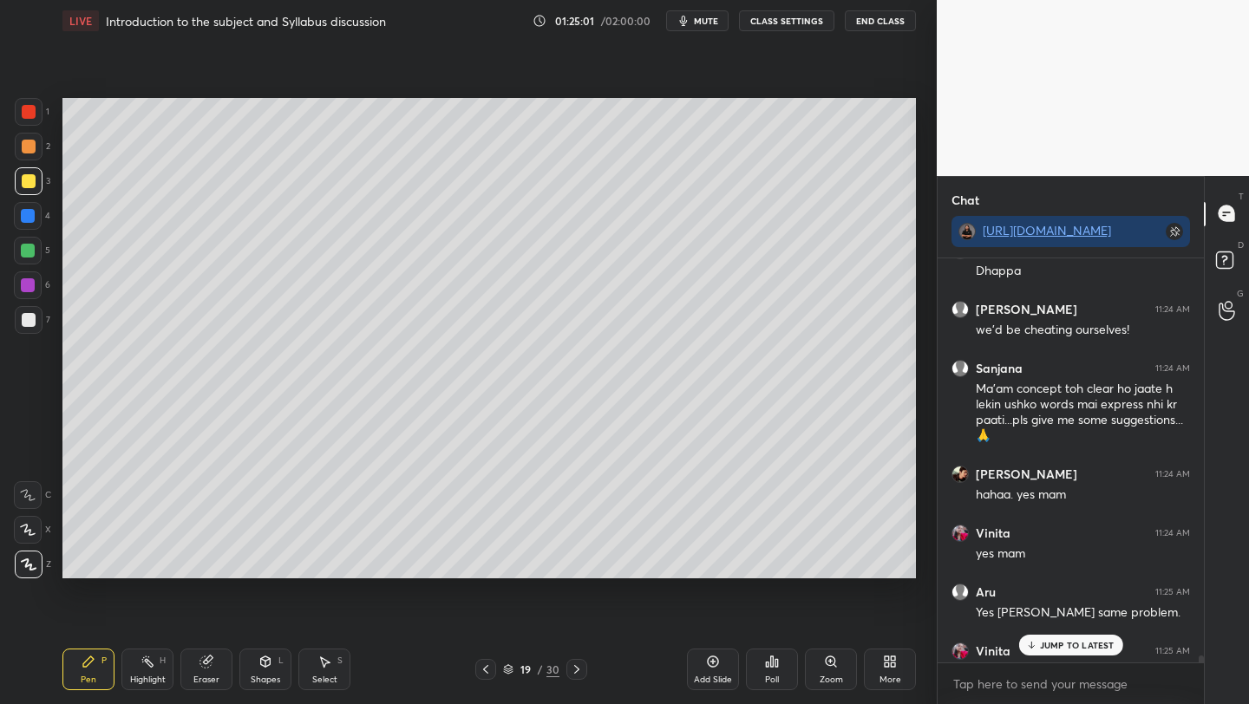
scroll to position [31886, 0]
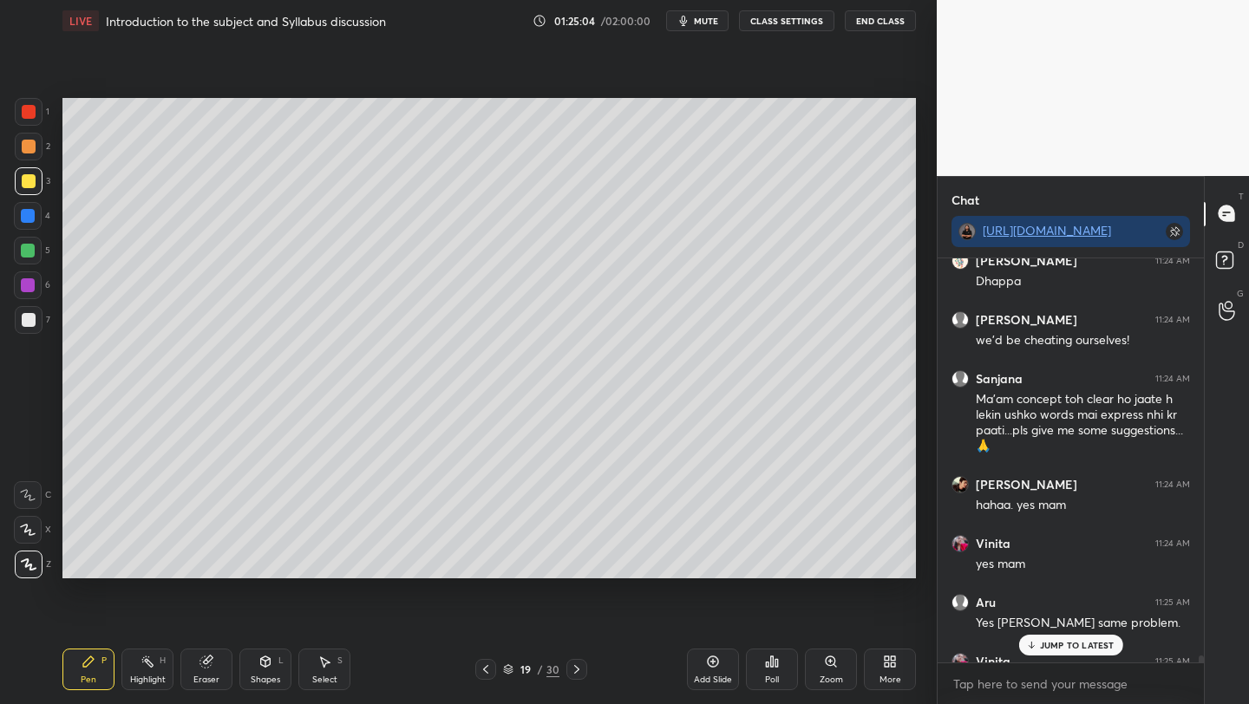
click at [711, 687] on div "Add Slide" at bounding box center [713, 670] width 52 height 42
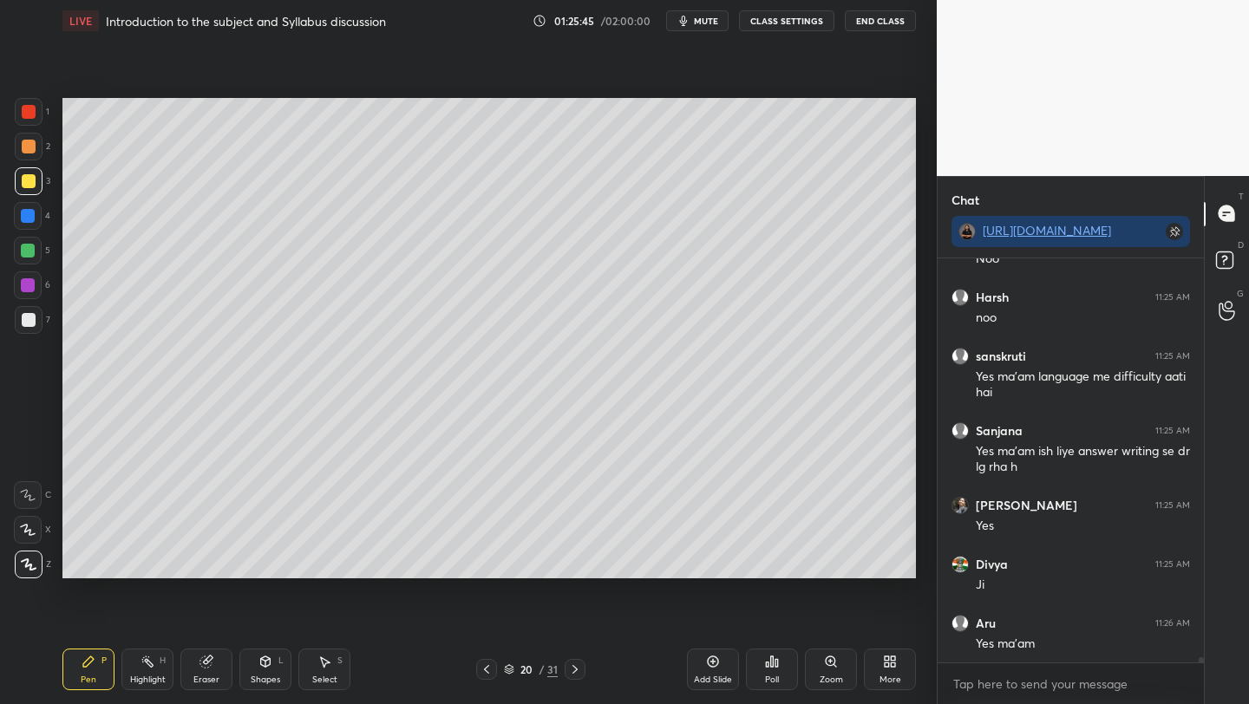
scroll to position [32427, 0]
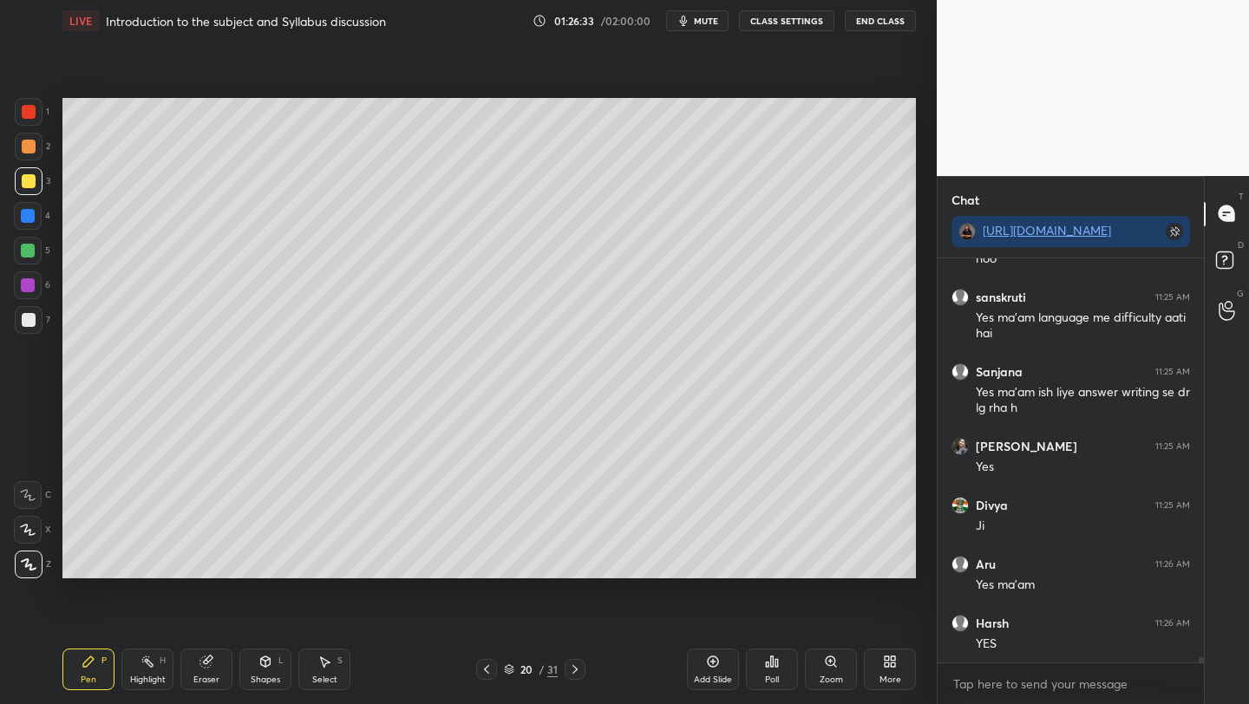
drag, startPoint x: 25, startPoint y: 246, endPoint x: 39, endPoint y: 256, distance: 16.8
click at [26, 247] on div at bounding box center [28, 251] width 14 height 14
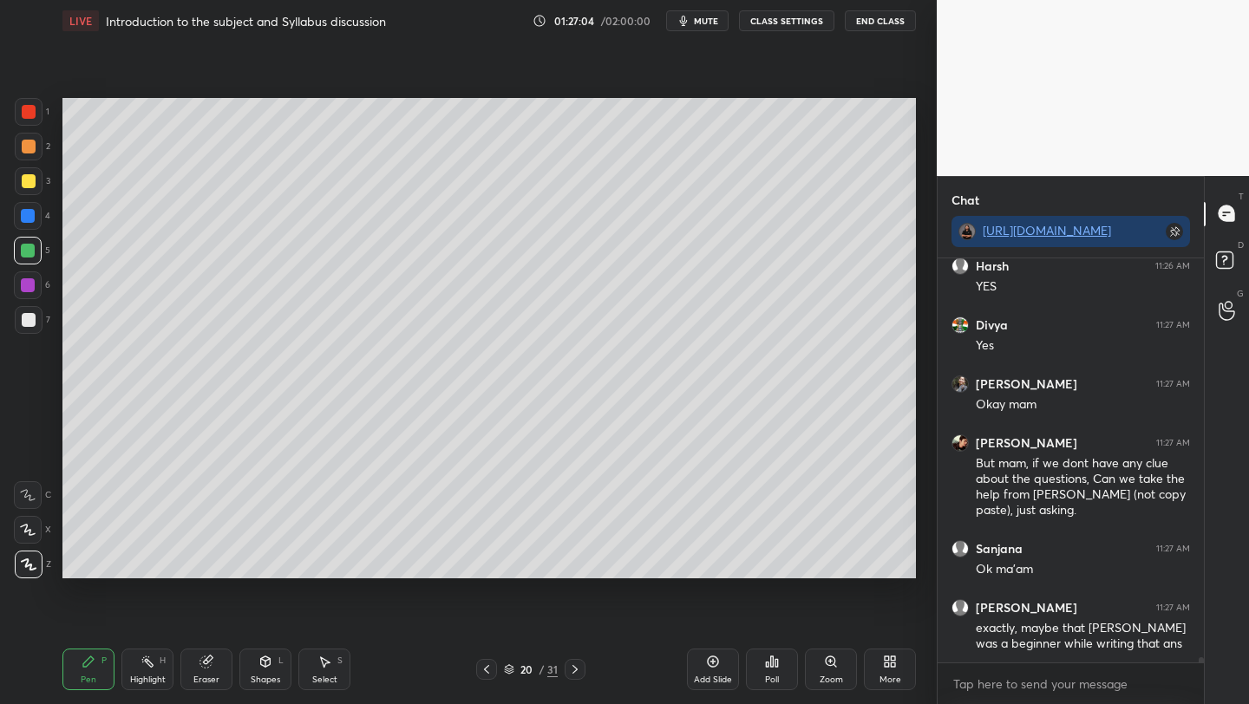
scroll to position [32843, 0]
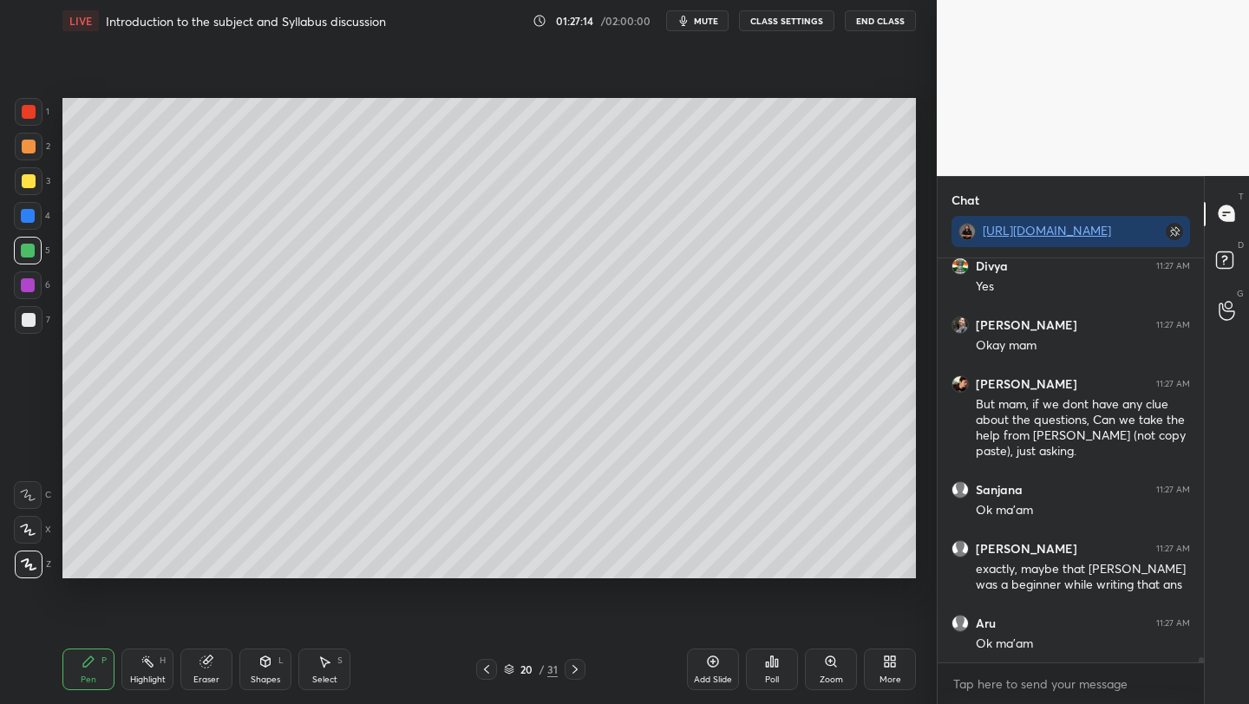
click at [706, 662] on icon at bounding box center [713, 662] width 14 height 14
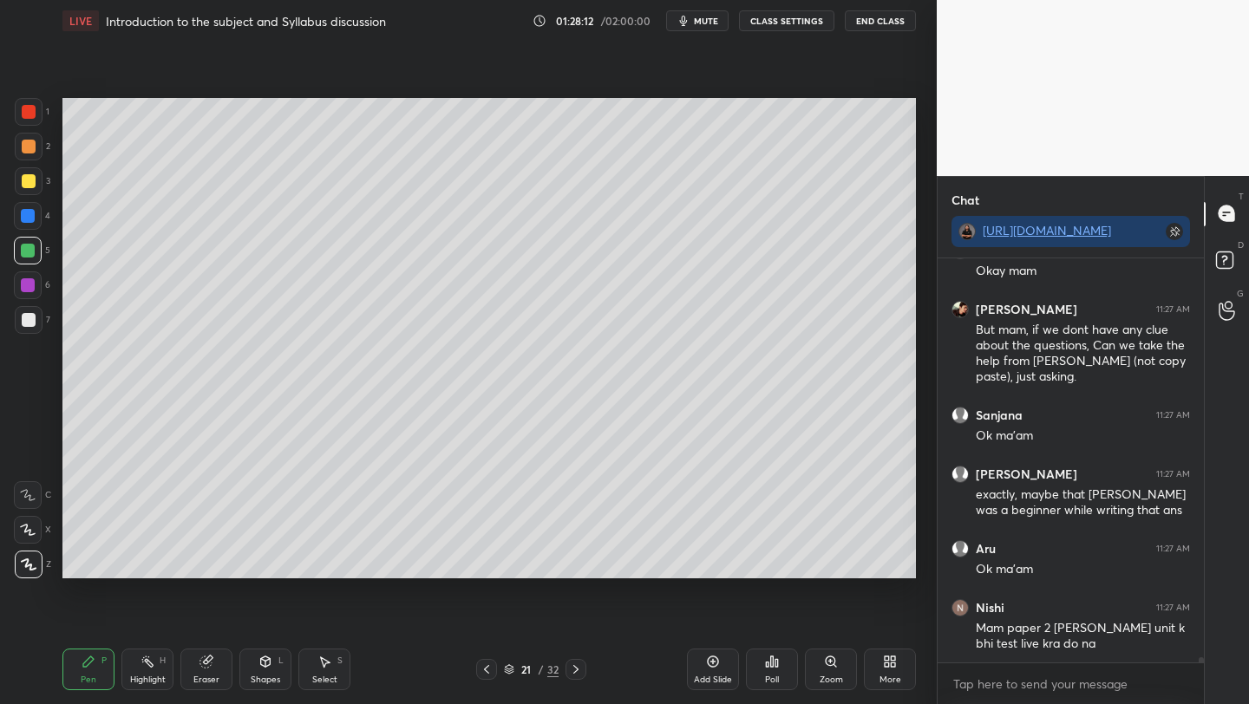
scroll to position [32977, 0]
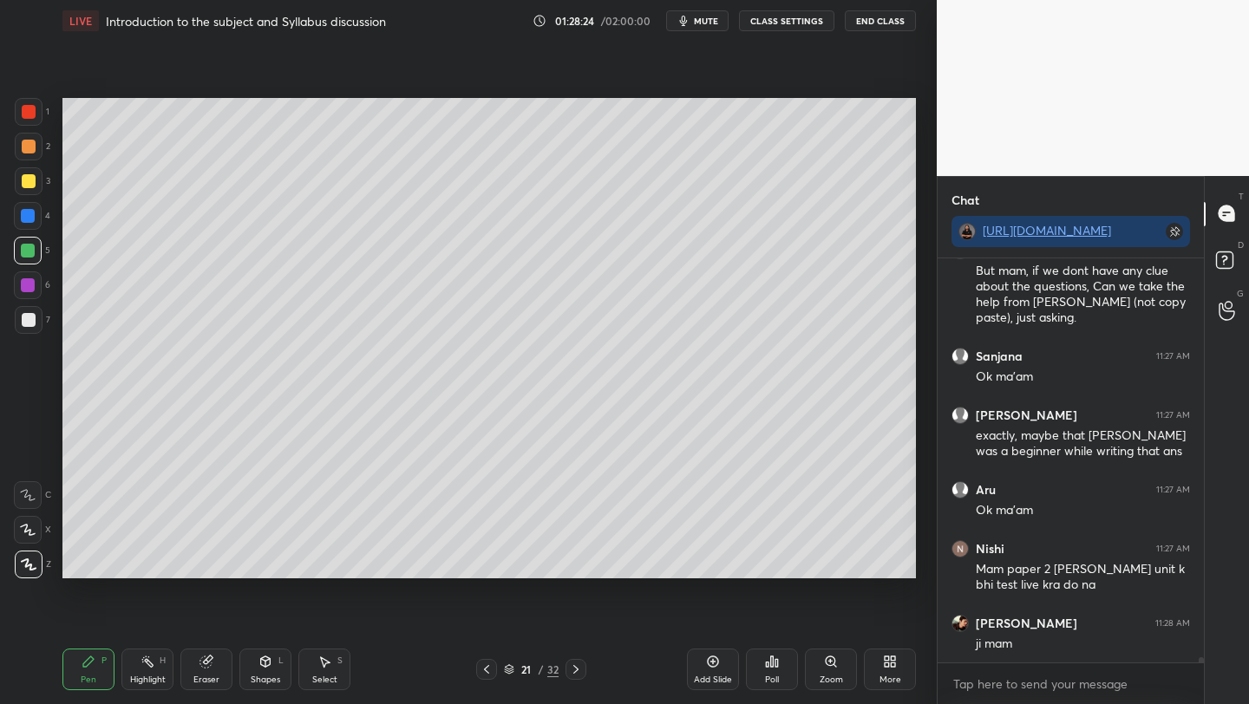
click at [483, 670] on icon at bounding box center [486, 669] width 14 height 14
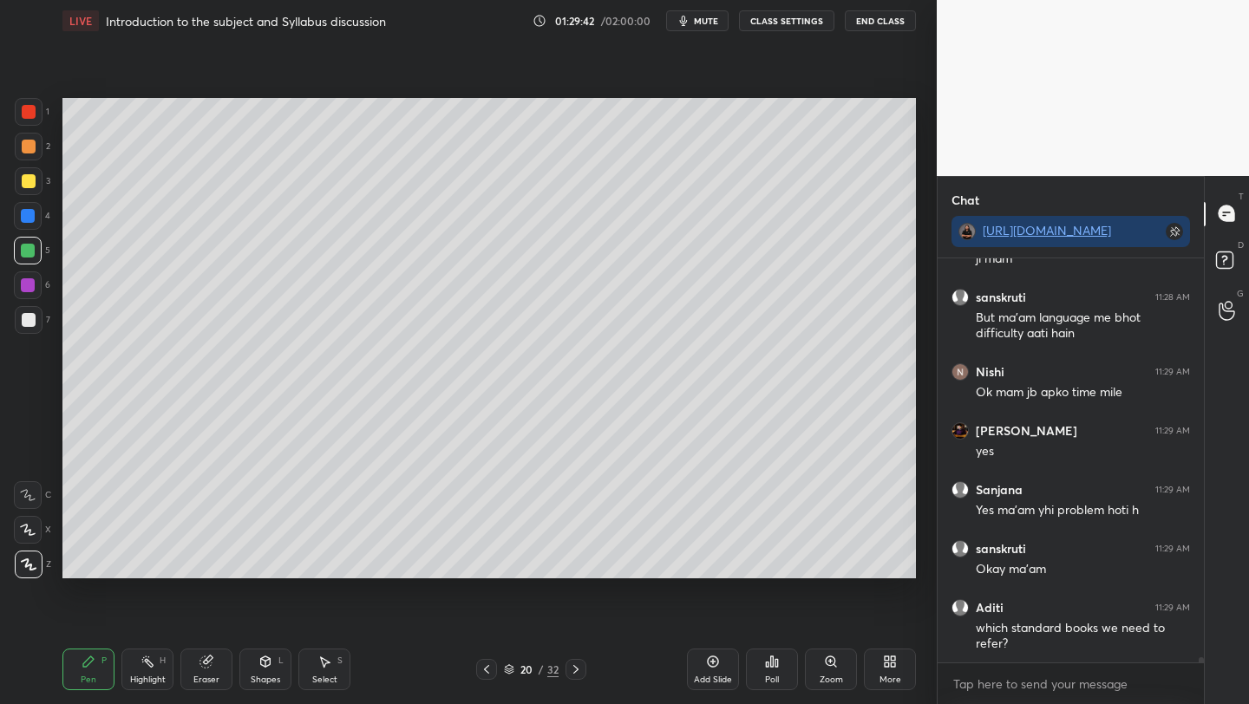
scroll to position [33421, 0]
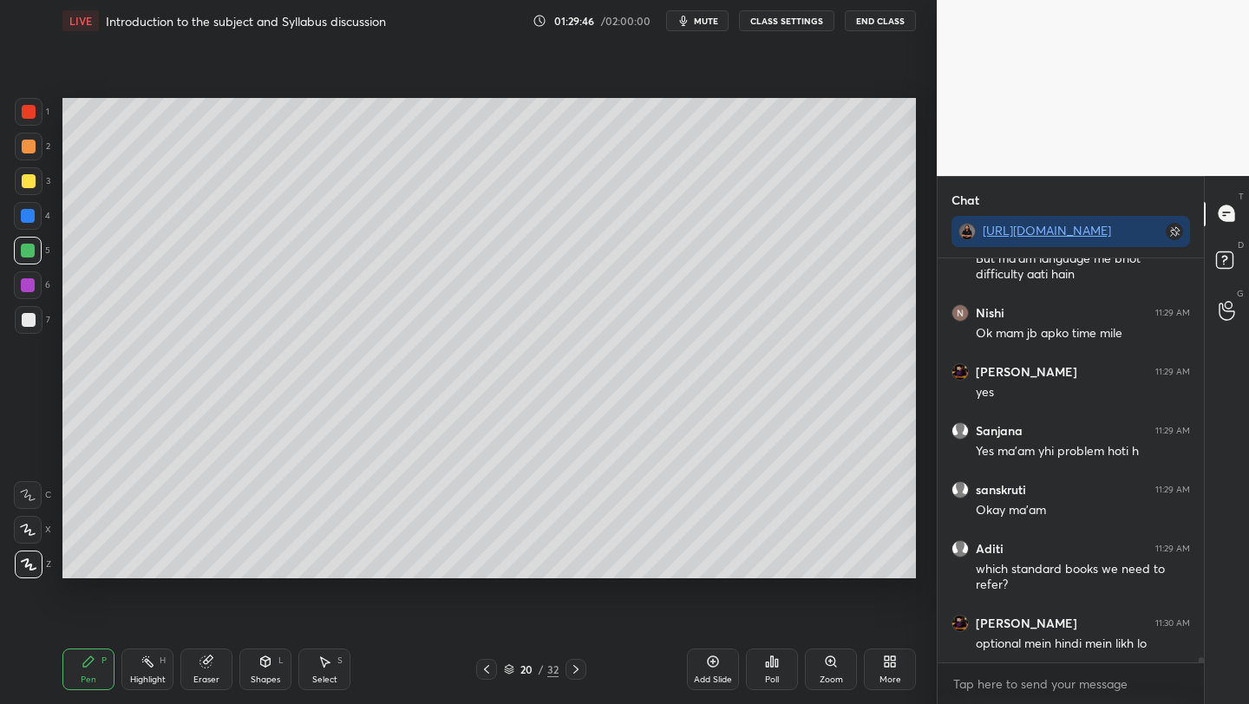
click at [484, 668] on icon at bounding box center [486, 669] width 14 height 14
click at [482, 670] on icon at bounding box center [486, 669] width 14 height 14
click at [706, 662] on icon at bounding box center [713, 662] width 14 height 14
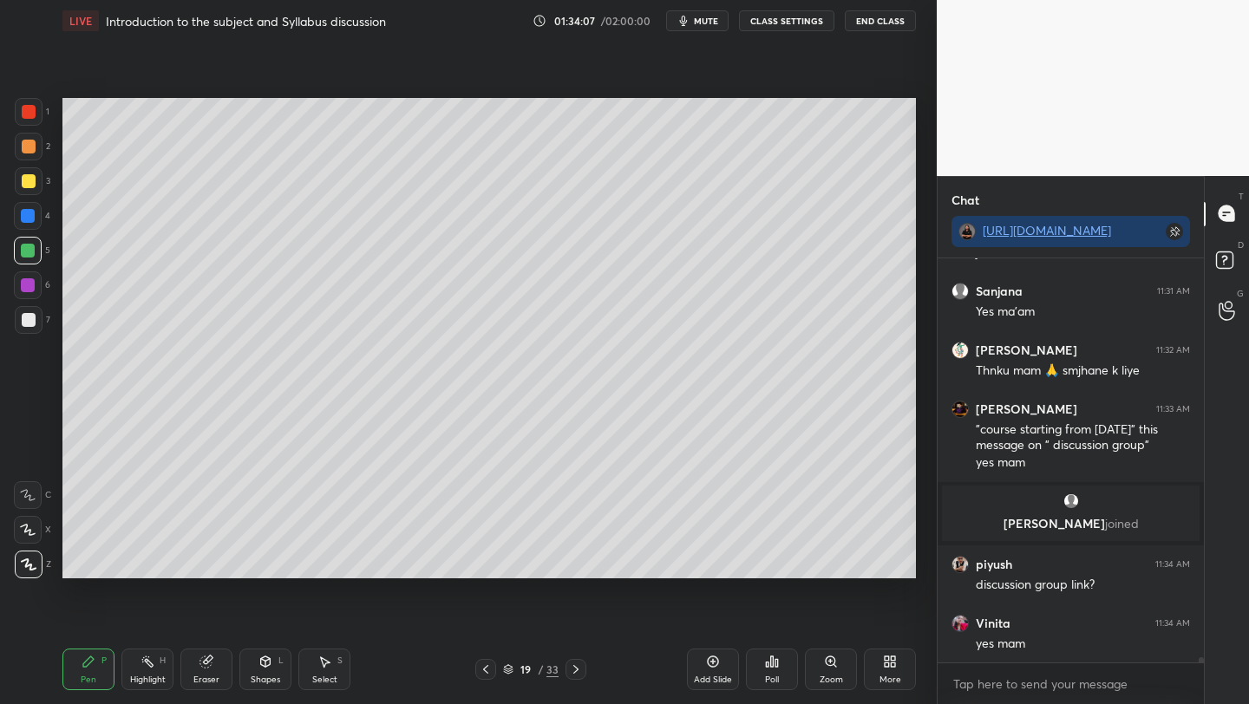
scroll to position [33168, 0]
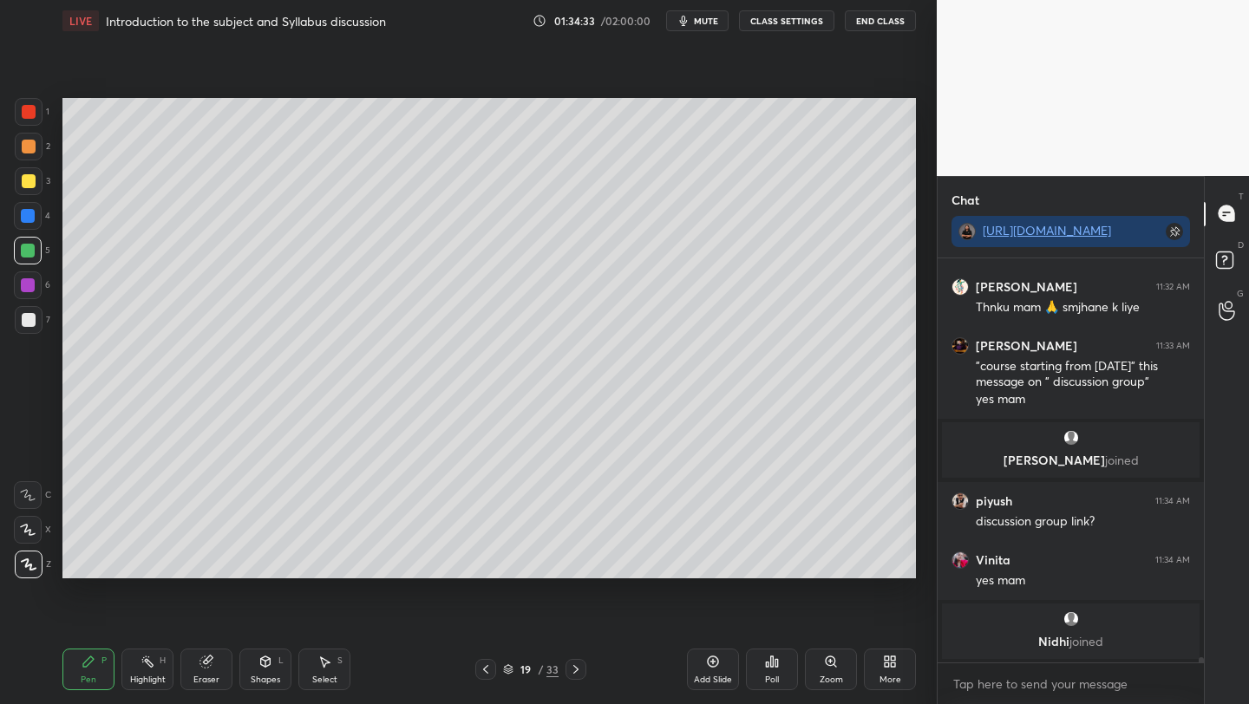
drag, startPoint x: 23, startPoint y: 183, endPoint x: 56, endPoint y: 202, distance: 38.1
click at [26, 184] on div at bounding box center [29, 181] width 14 height 14
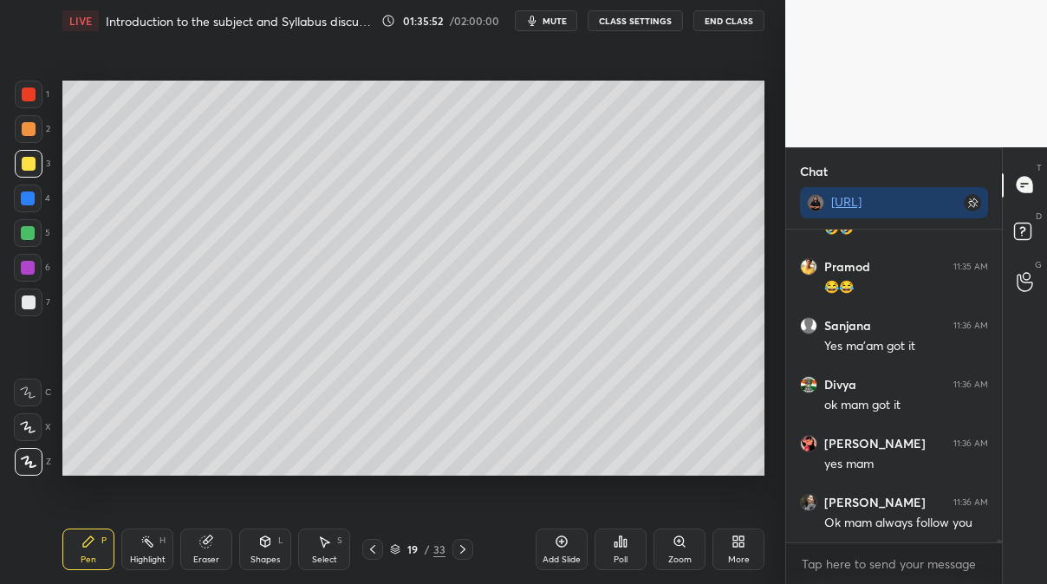
scroll to position [34007, 0]
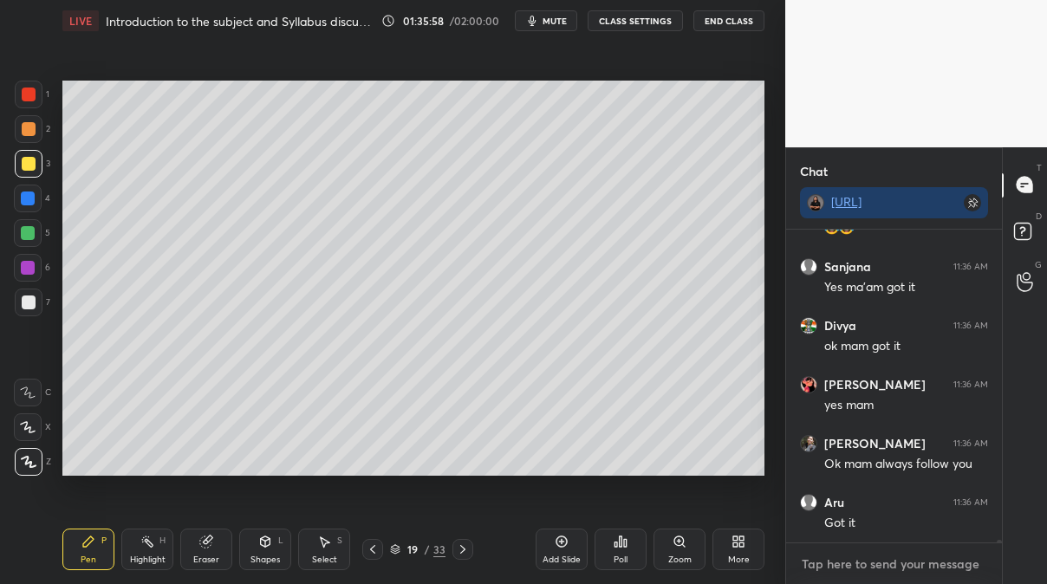
click at [839, 568] on textarea at bounding box center [894, 565] width 188 height 28
type textarea "x"
click at [823, 563] on textarea at bounding box center [894, 565] width 188 height 28
paste textarea "[URL][DOMAIN_NAME]"
type textarea "[URL][DOMAIN_NAME]"
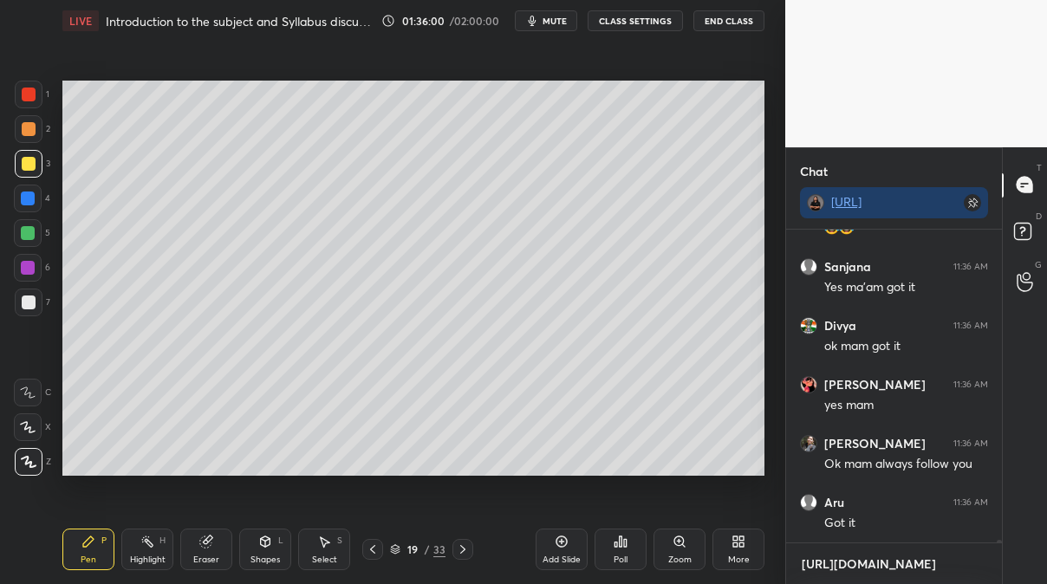
type textarea "x"
type textarea "[URL][DOMAIN_NAME]"
type textarea "x"
click at [975, 564] on icon at bounding box center [974, 563] width 8 height 10
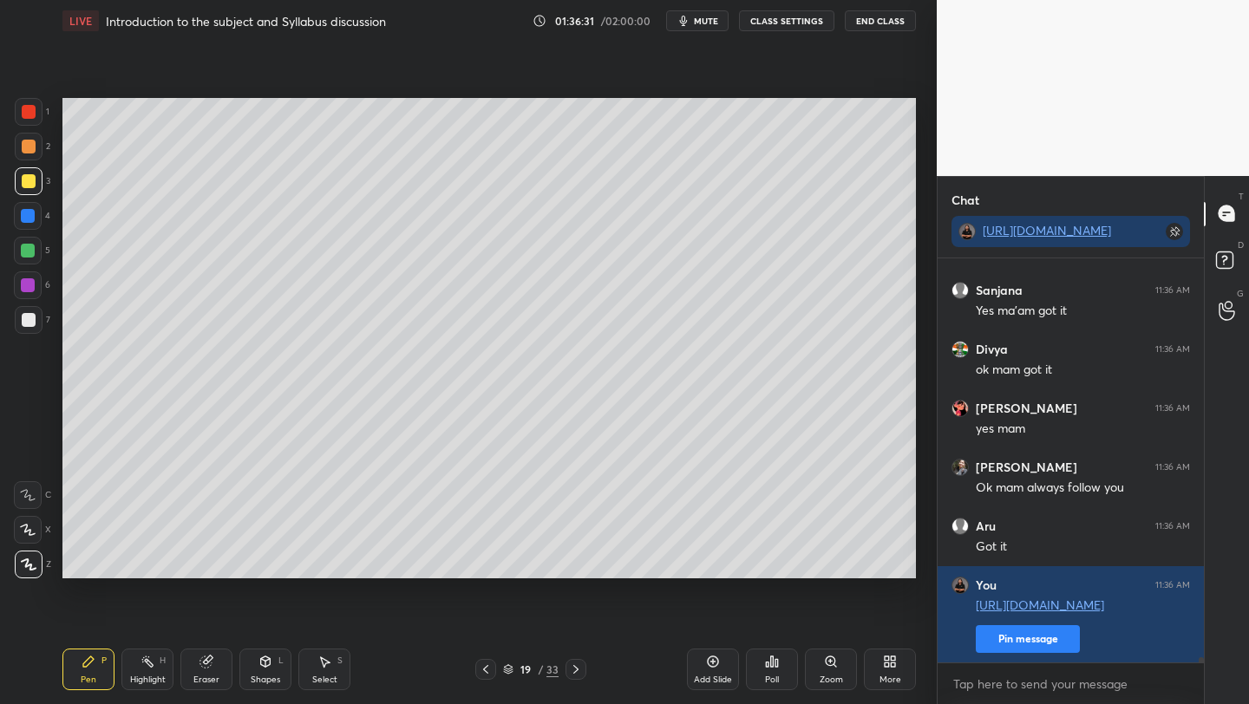
click at [703, 663] on div "Add Slide" at bounding box center [713, 670] width 52 height 42
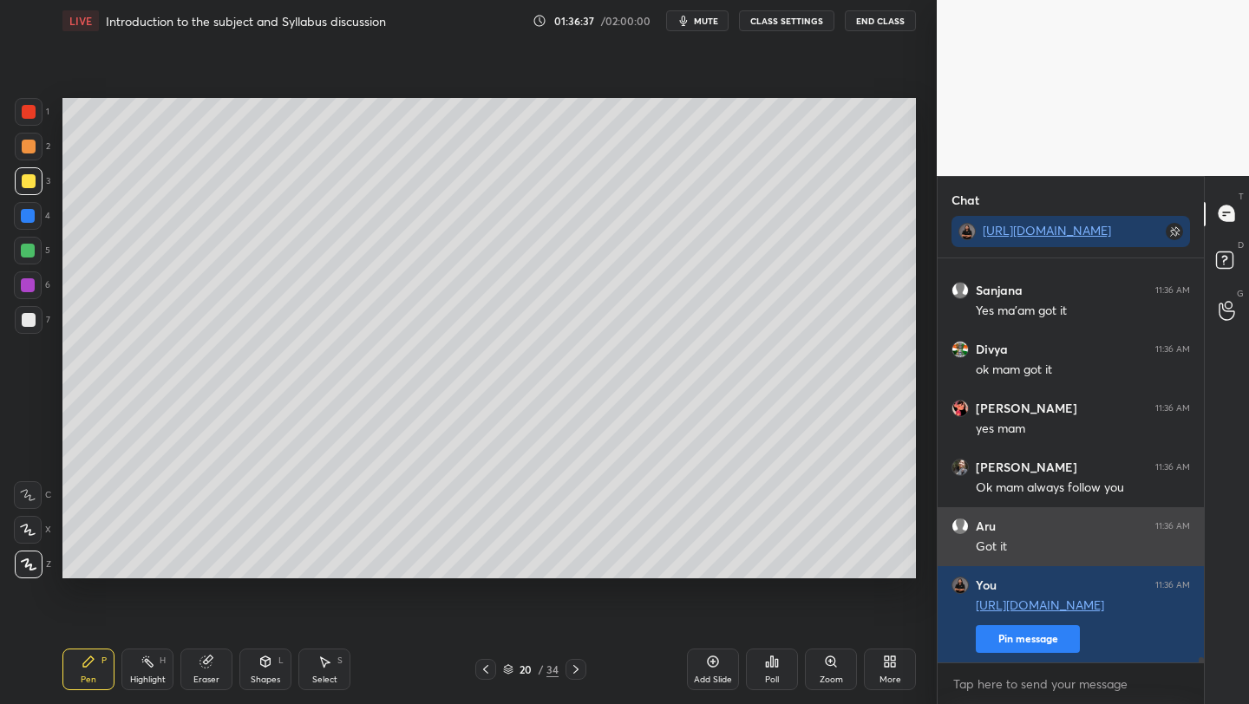
click at [1004, 532] on div "Aru 11:36 AM" at bounding box center [1070, 526] width 238 height 17
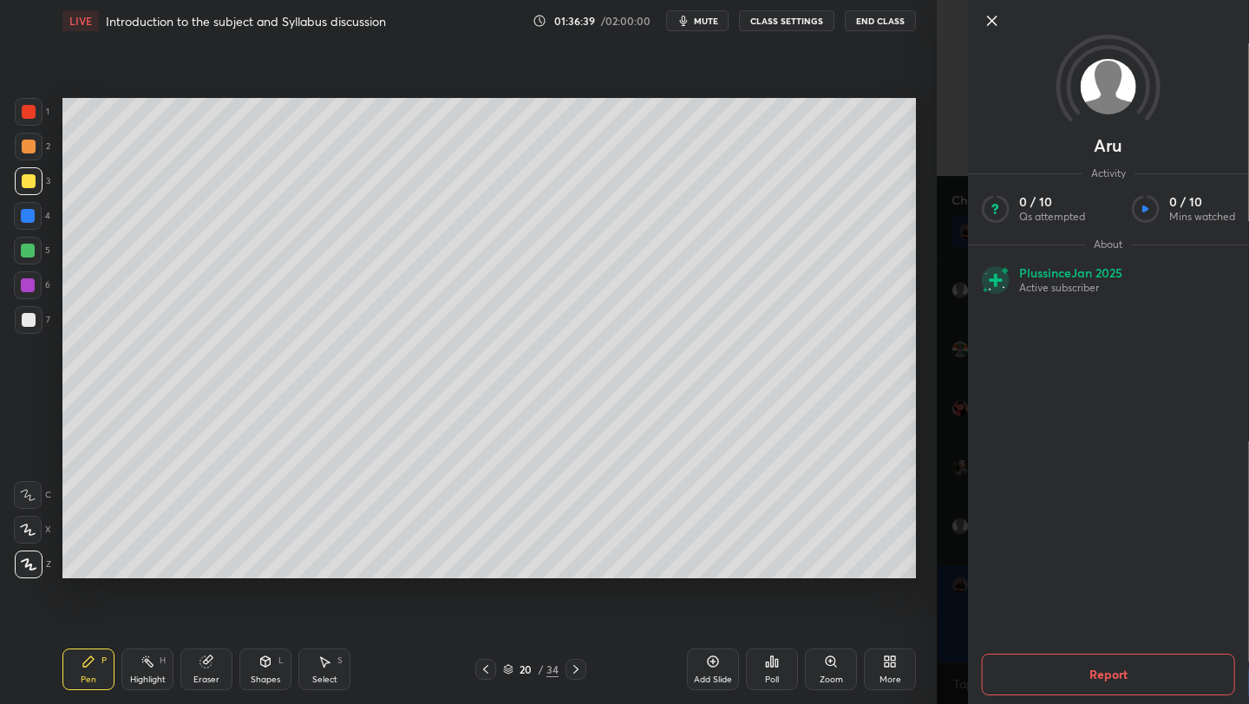
click at [994, 17] on icon at bounding box center [992, 20] width 9 height 9
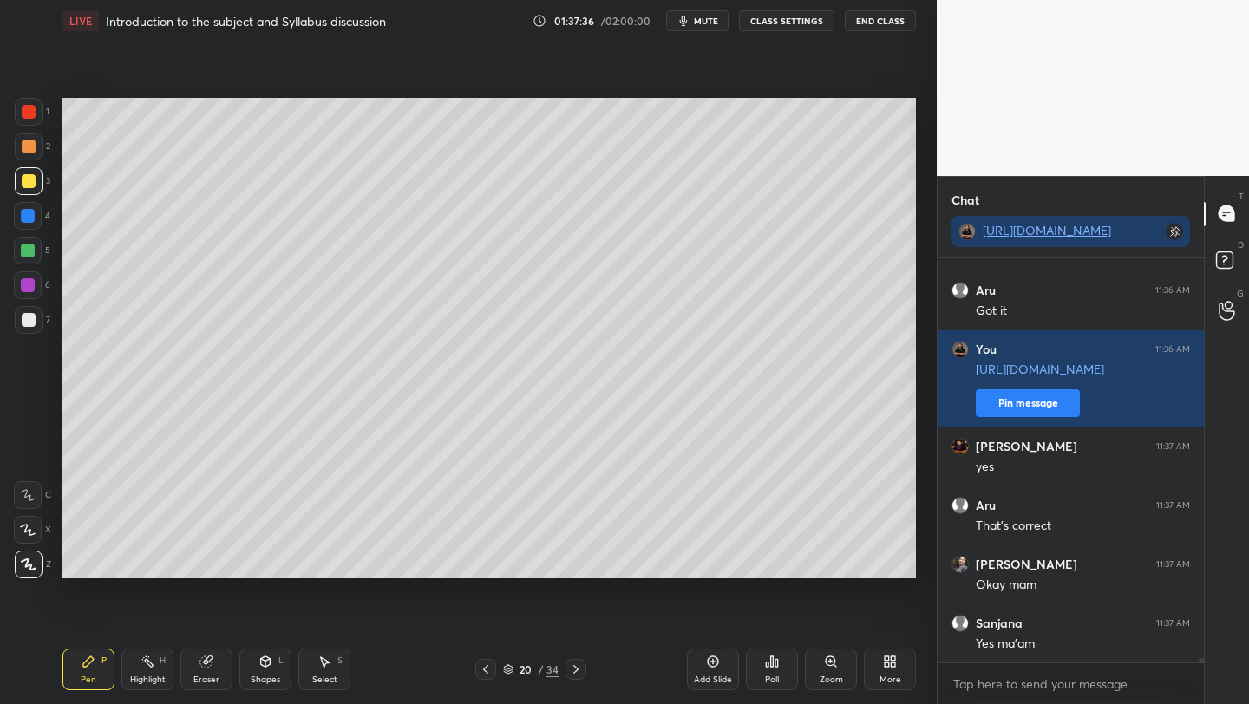
scroll to position [34073, 0]
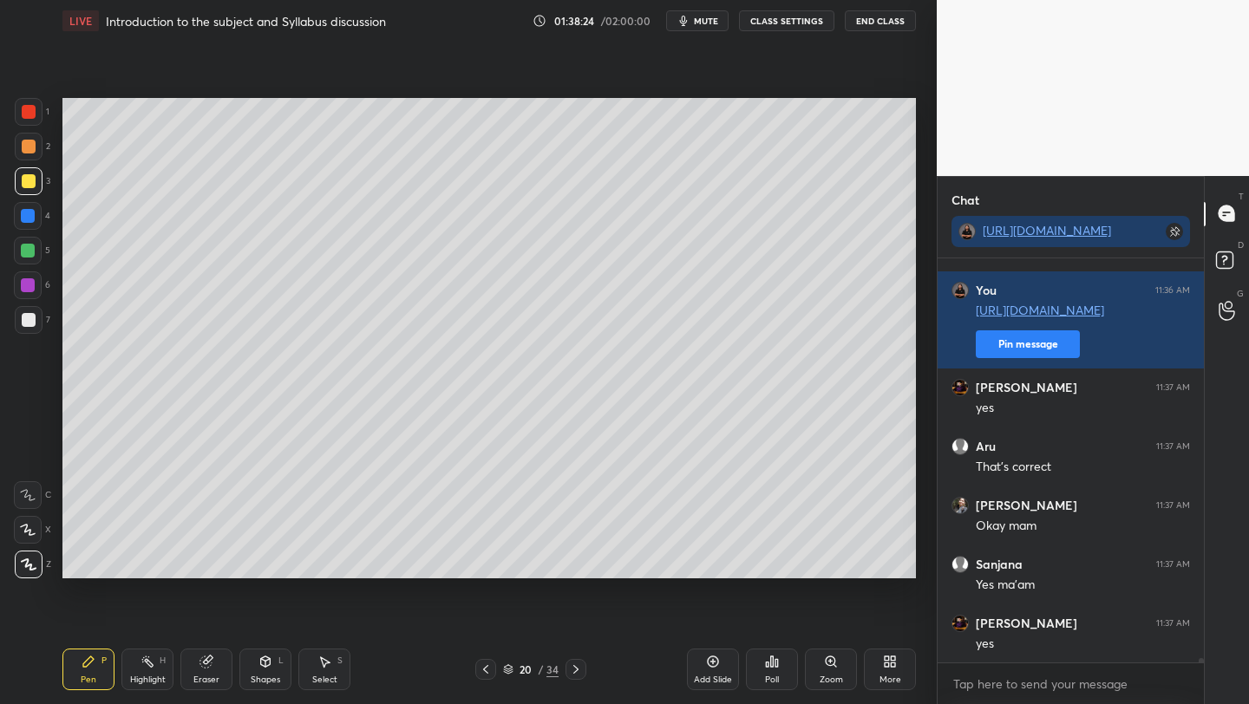
click at [485, 666] on icon at bounding box center [486, 669] width 14 height 14
click at [762, 662] on div "Poll" at bounding box center [772, 670] width 52 height 42
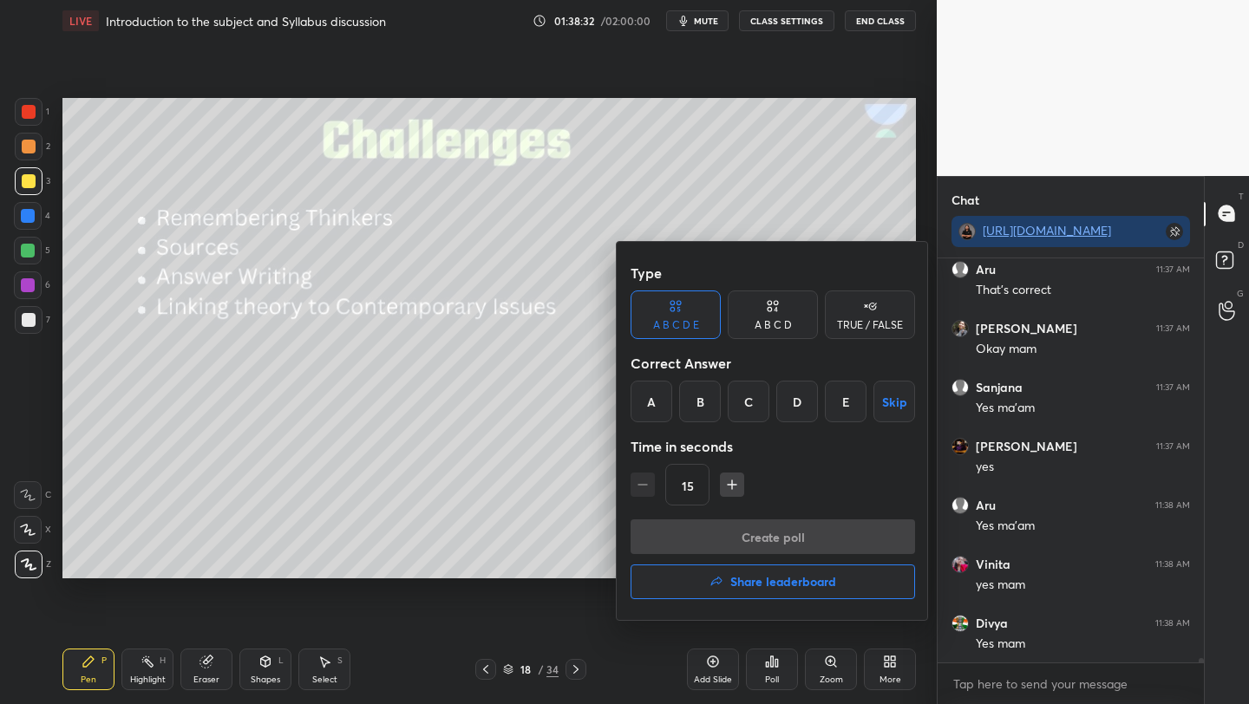
scroll to position [34309, 0]
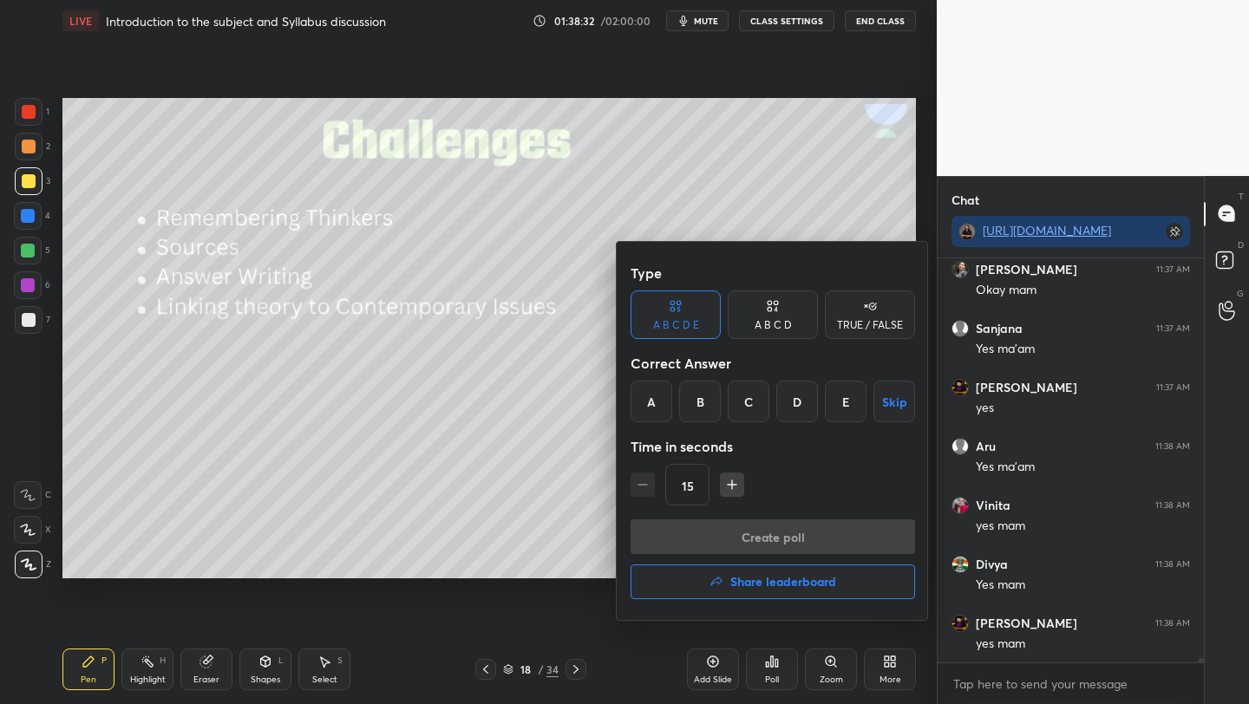
click at [846, 329] on div "TRUE / FALSE" at bounding box center [870, 325] width 66 height 10
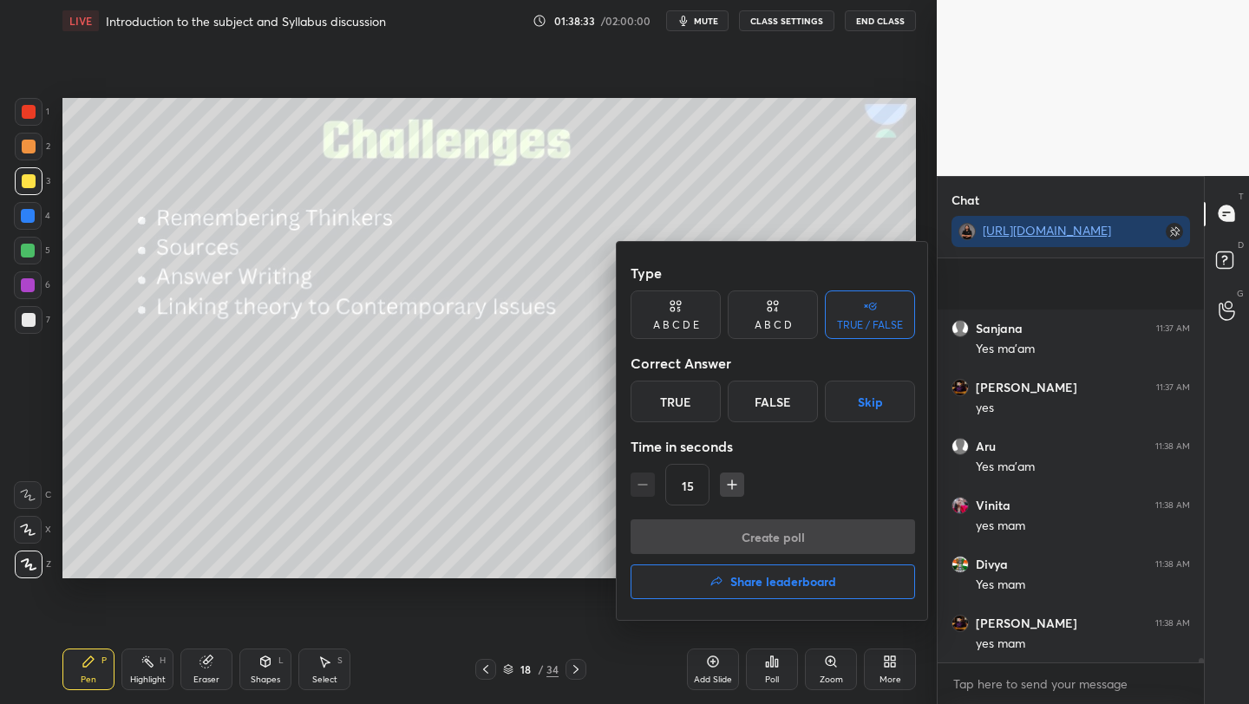
scroll to position [34427, 0]
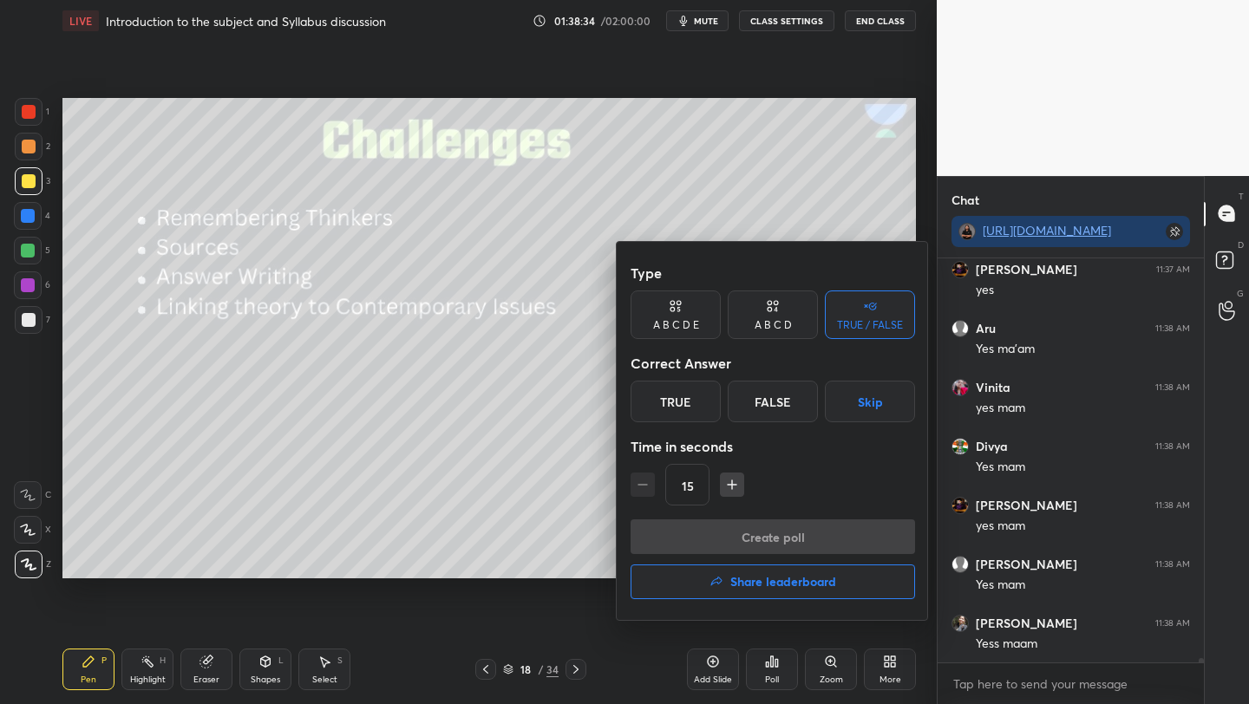
click at [669, 395] on div "True" at bounding box center [675, 402] width 90 height 42
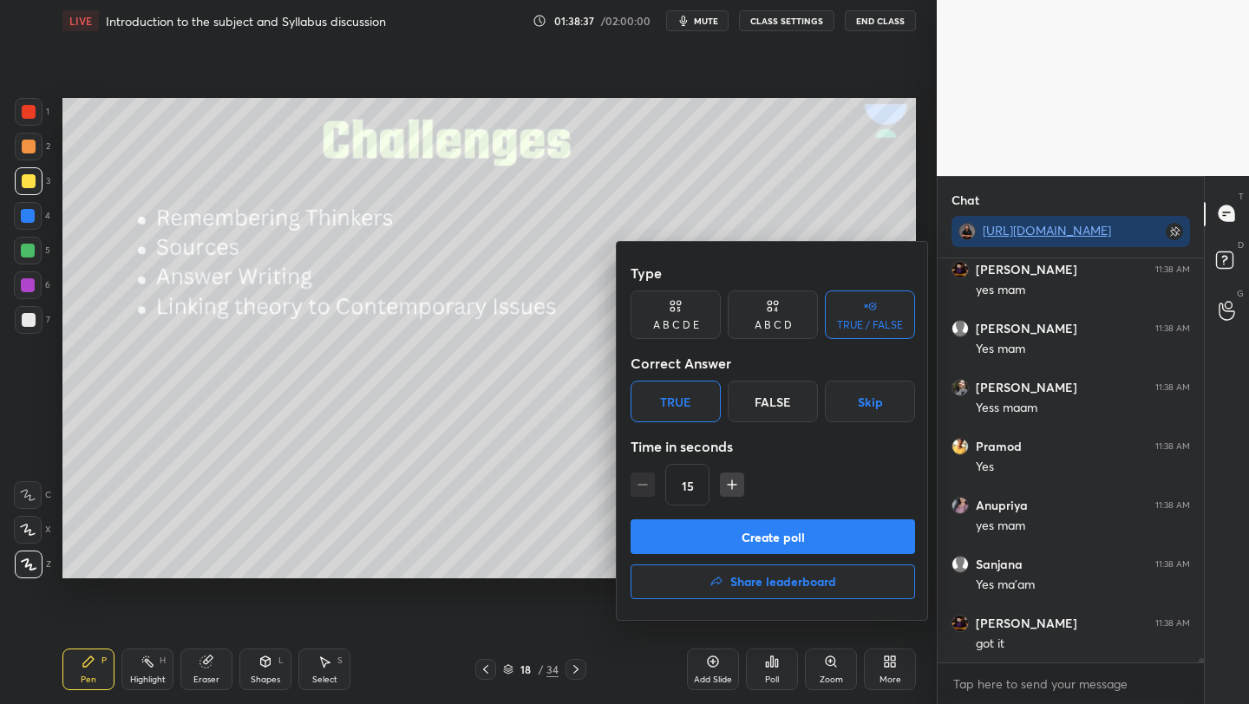
scroll to position [34721, 0]
click at [717, 535] on button "Create poll" at bounding box center [772, 536] width 284 height 35
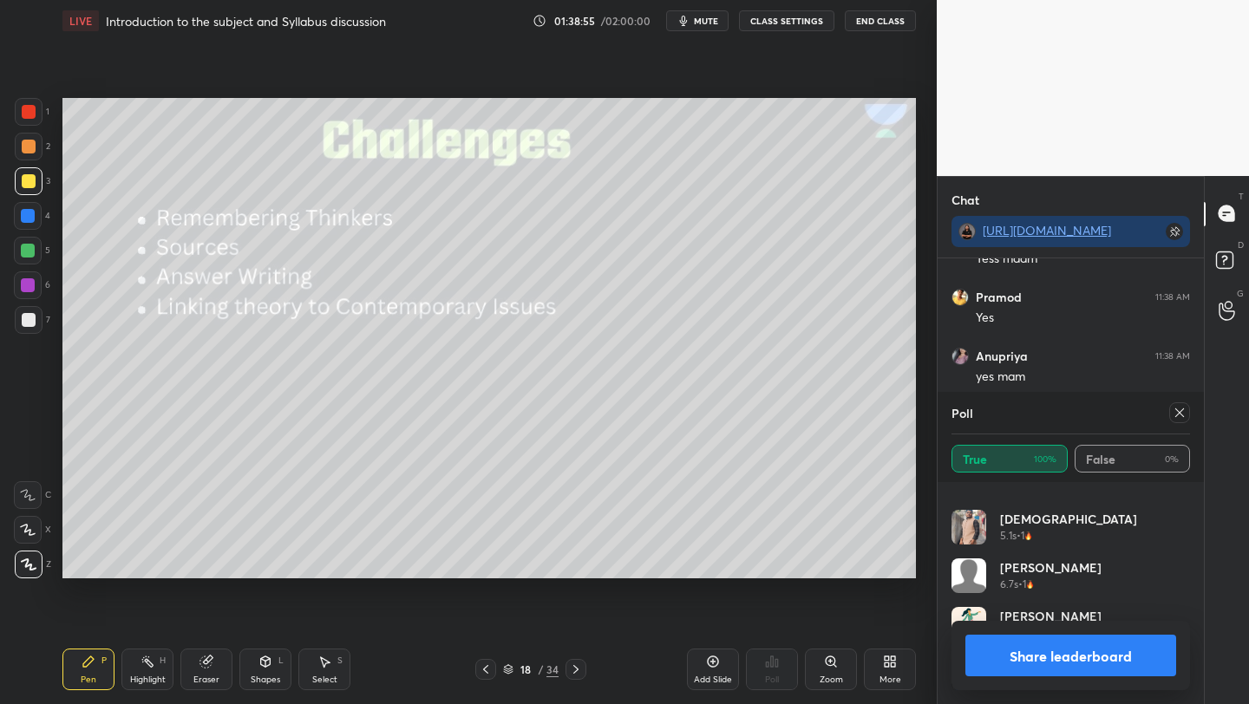
scroll to position [34871, 0]
click at [1179, 408] on icon at bounding box center [1179, 413] width 14 height 14
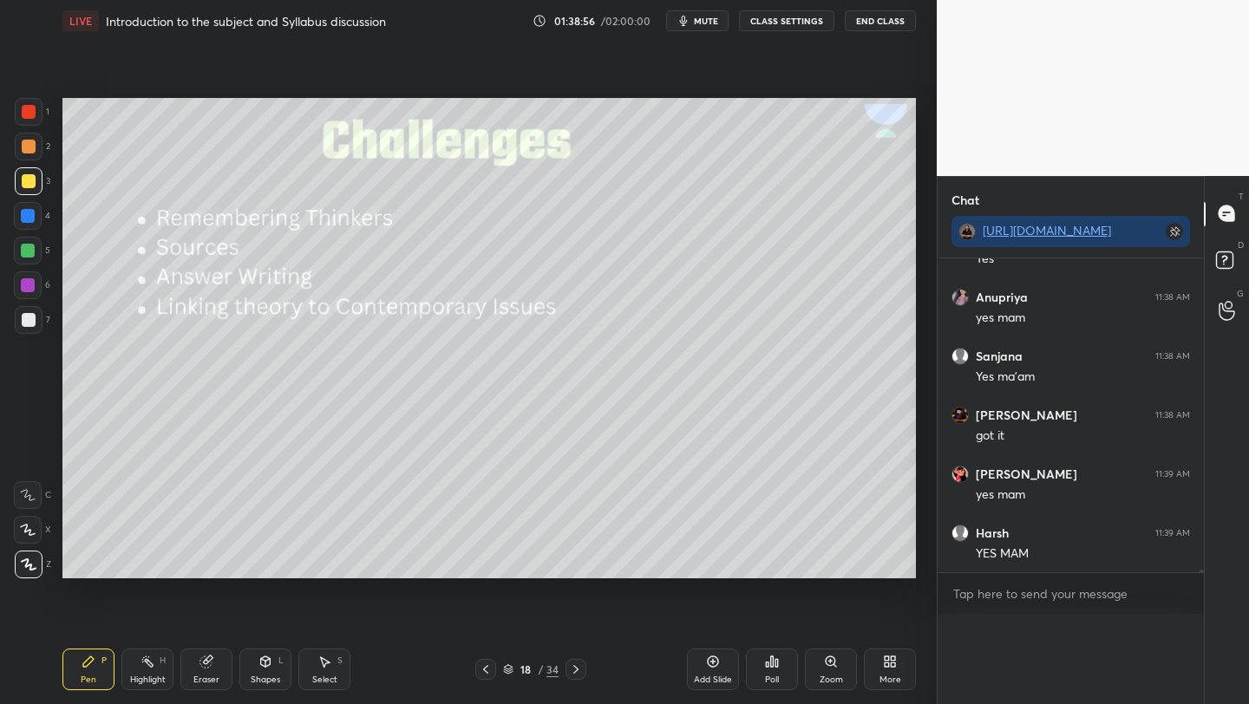
scroll to position [0, 0]
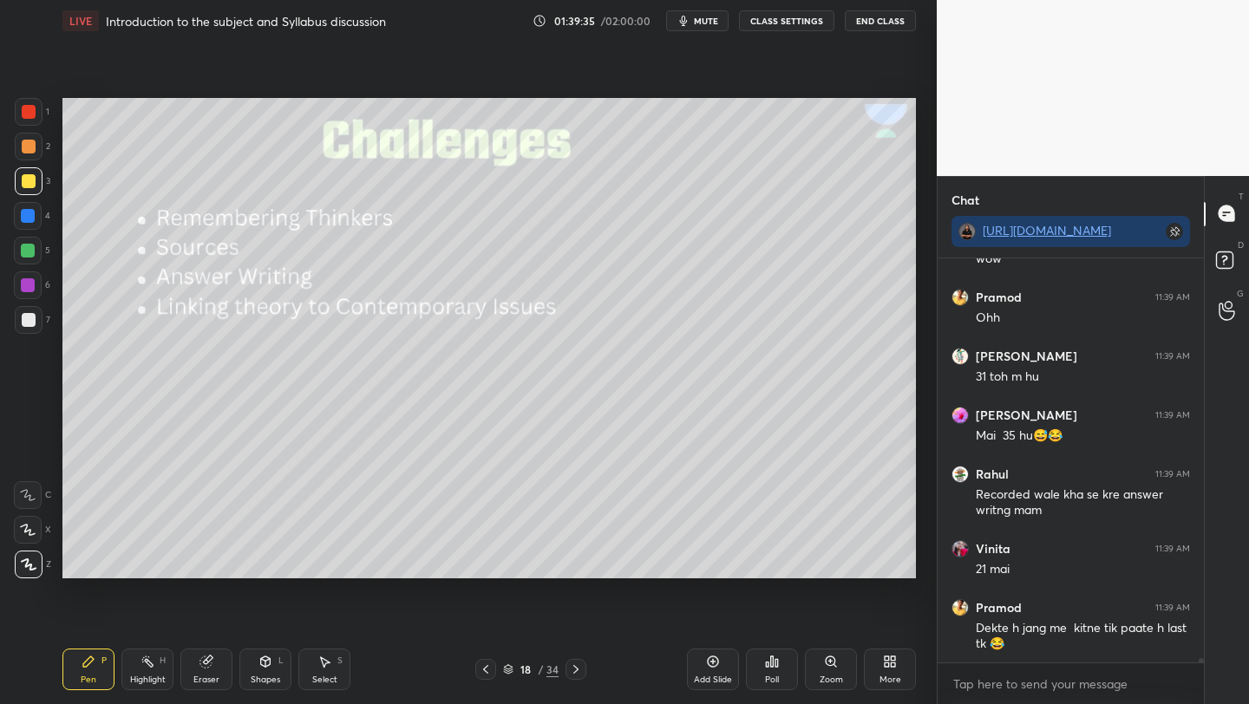
click at [577, 673] on icon at bounding box center [576, 669] width 14 height 14
click at [570, 667] on icon at bounding box center [576, 669] width 14 height 14
click at [573, 669] on icon at bounding box center [576, 669] width 14 height 14
click at [574, 671] on icon at bounding box center [576, 669] width 14 height 14
click at [576, 673] on icon at bounding box center [576, 669] width 14 height 14
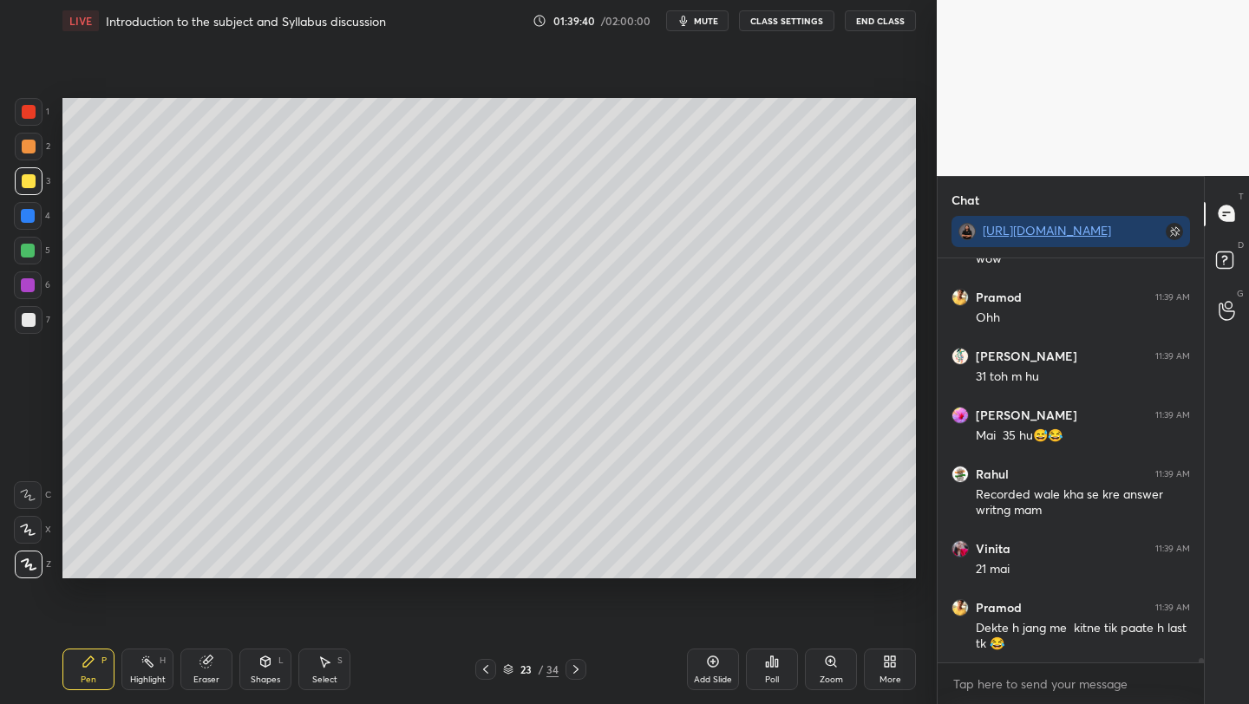
click at [576, 672] on icon at bounding box center [576, 669] width 14 height 14
click at [577, 672] on icon at bounding box center [576, 669] width 14 height 14
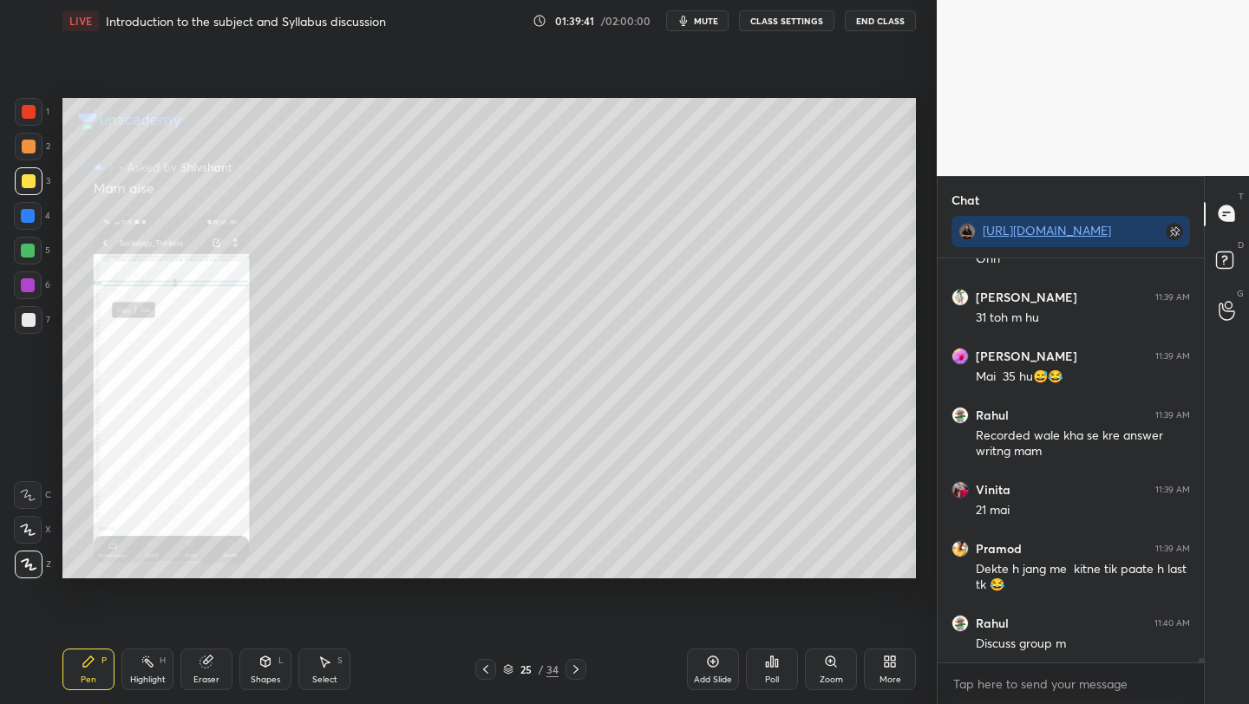
click at [574, 668] on icon at bounding box center [576, 669] width 14 height 14
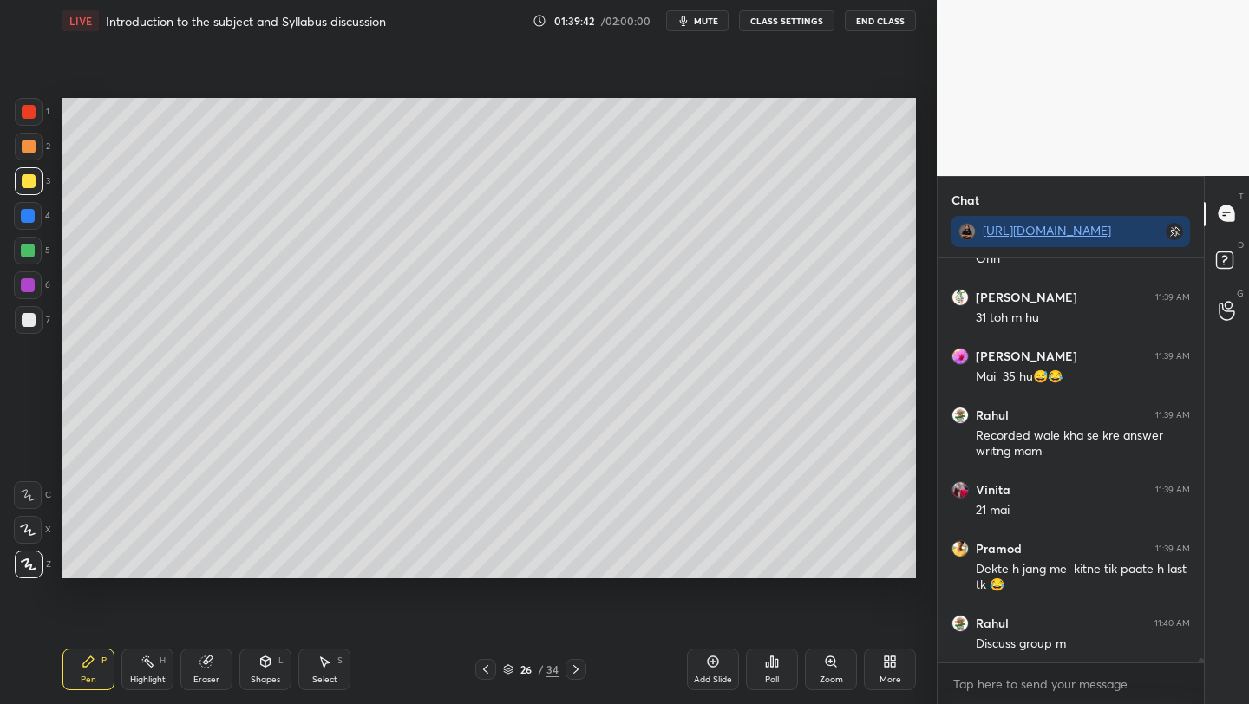
click at [574, 669] on icon at bounding box center [576, 669] width 14 height 14
drag, startPoint x: 486, startPoint y: 665, endPoint x: 558, endPoint y: 660, distance: 73.0
click at [486, 665] on icon at bounding box center [486, 669] width 14 height 14
click at [726, 678] on div "Add Slide" at bounding box center [713, 679] width 38 height 9
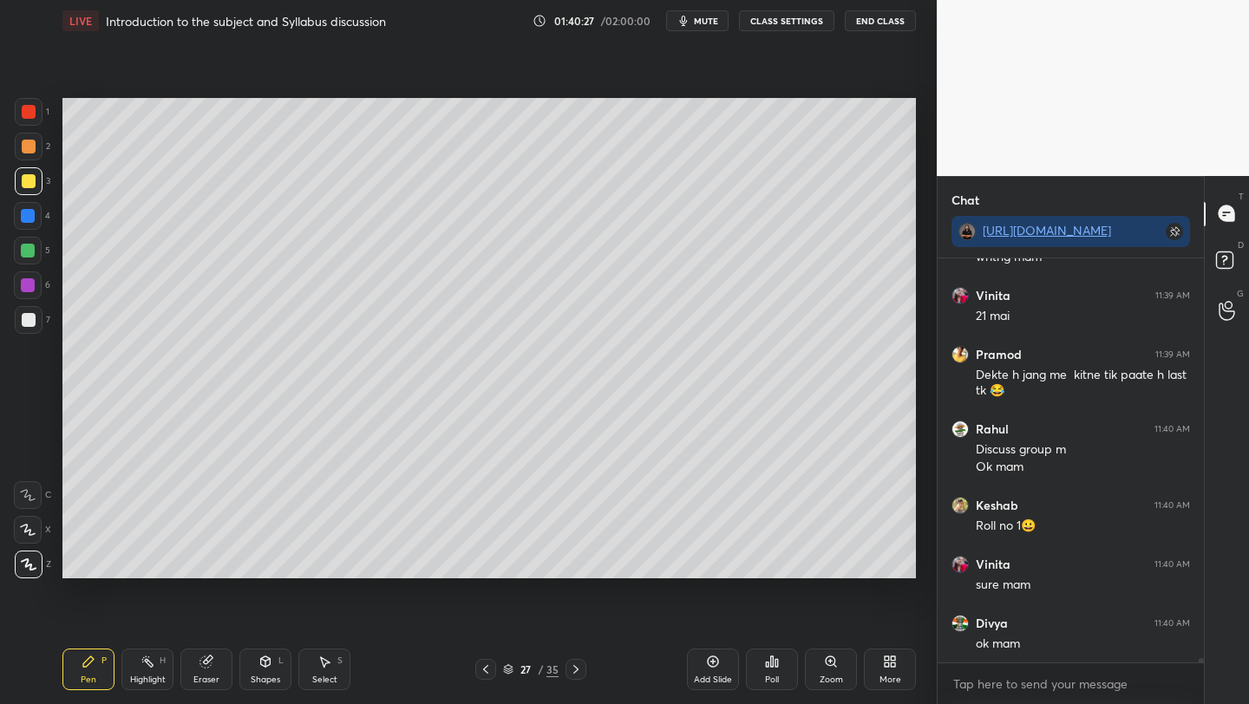
scroll to position [35611, 0]
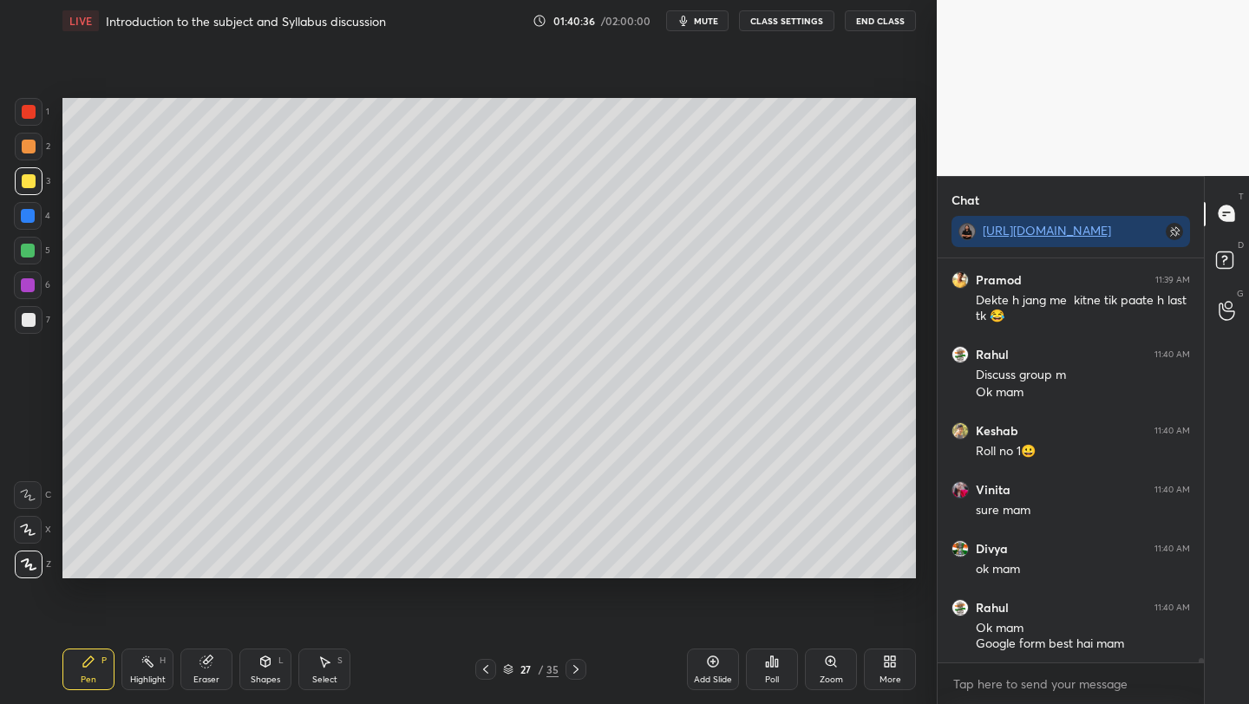
click at [485, 668] on icon at bounding box center [486, 669] width 14 height 14
click at [479, 664] on div at bounding box center [485, 669] width 21 height 21
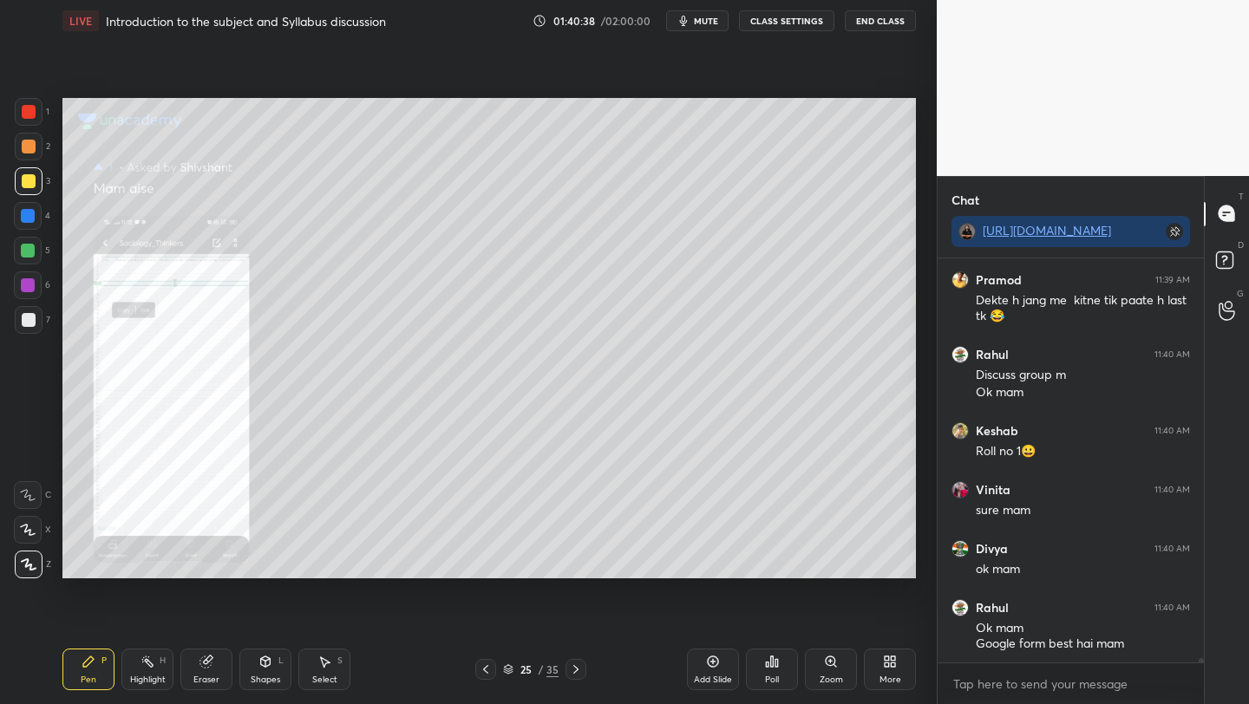
click at [480, 668] on icon at bounding box center [486, 669] width 14 height 14
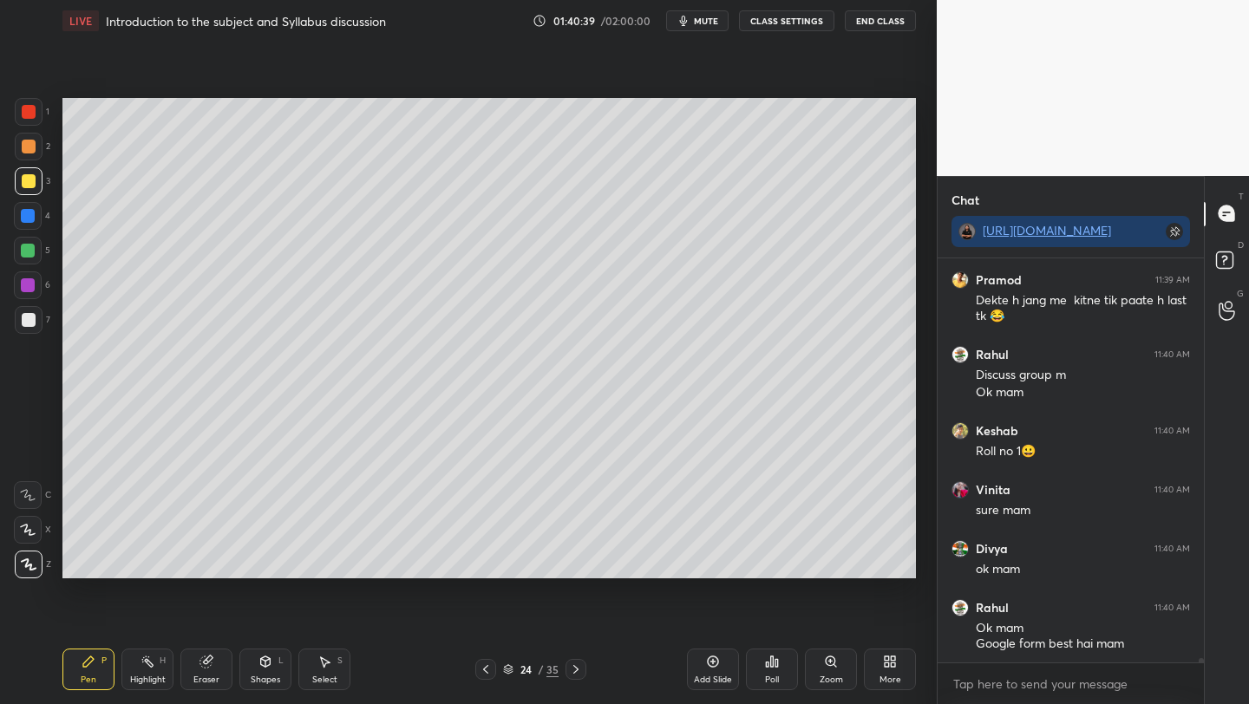
click at [574, 669] on icon at bounding box center [576, 669] width 14 height 14
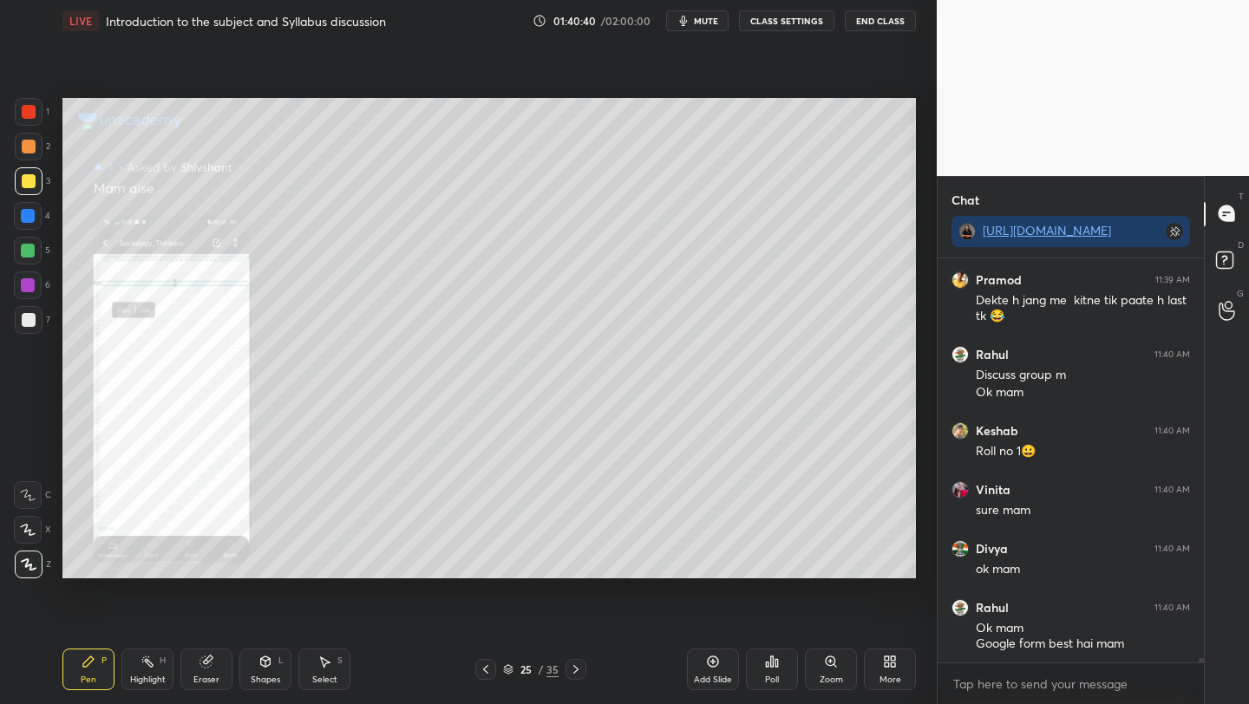
click at [575, 669] on icon at bounding box center [576, 669] width 14 height 14
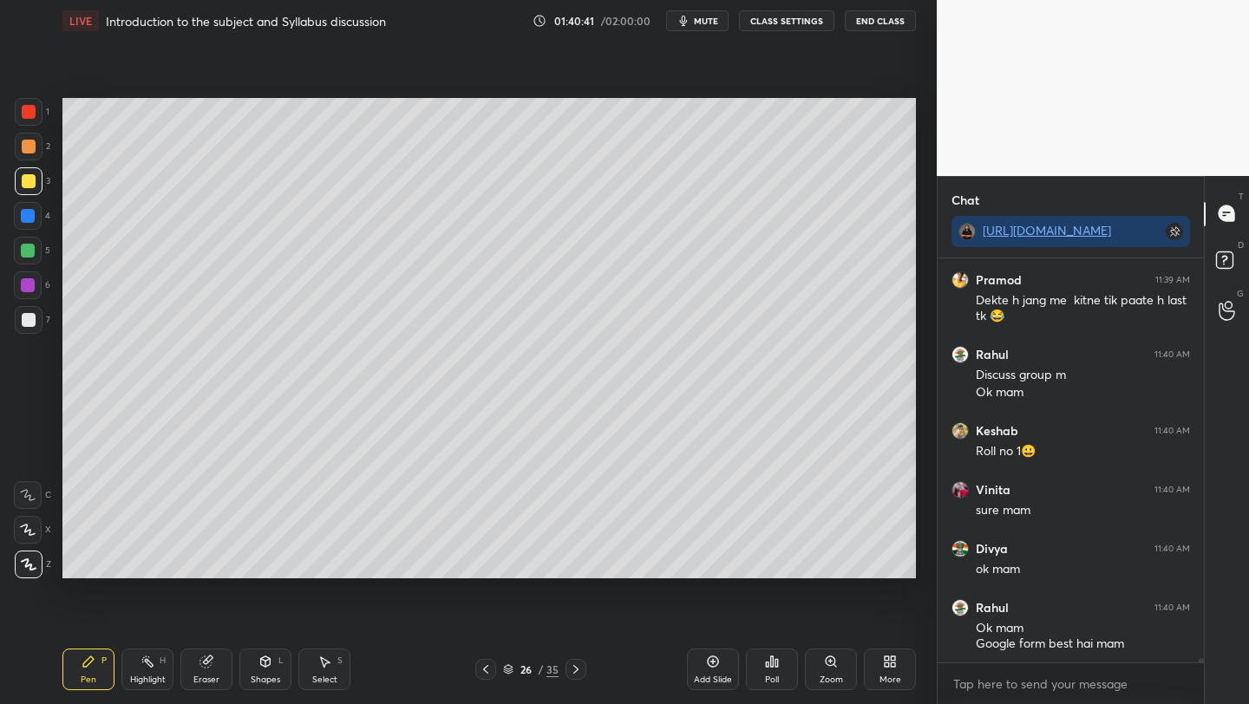
click at [577, 672] on icon at bounding box center [576, 669] width 14 height 14
click at [579, 673] on icon at bounding box center [576, 669] width 14 height 14
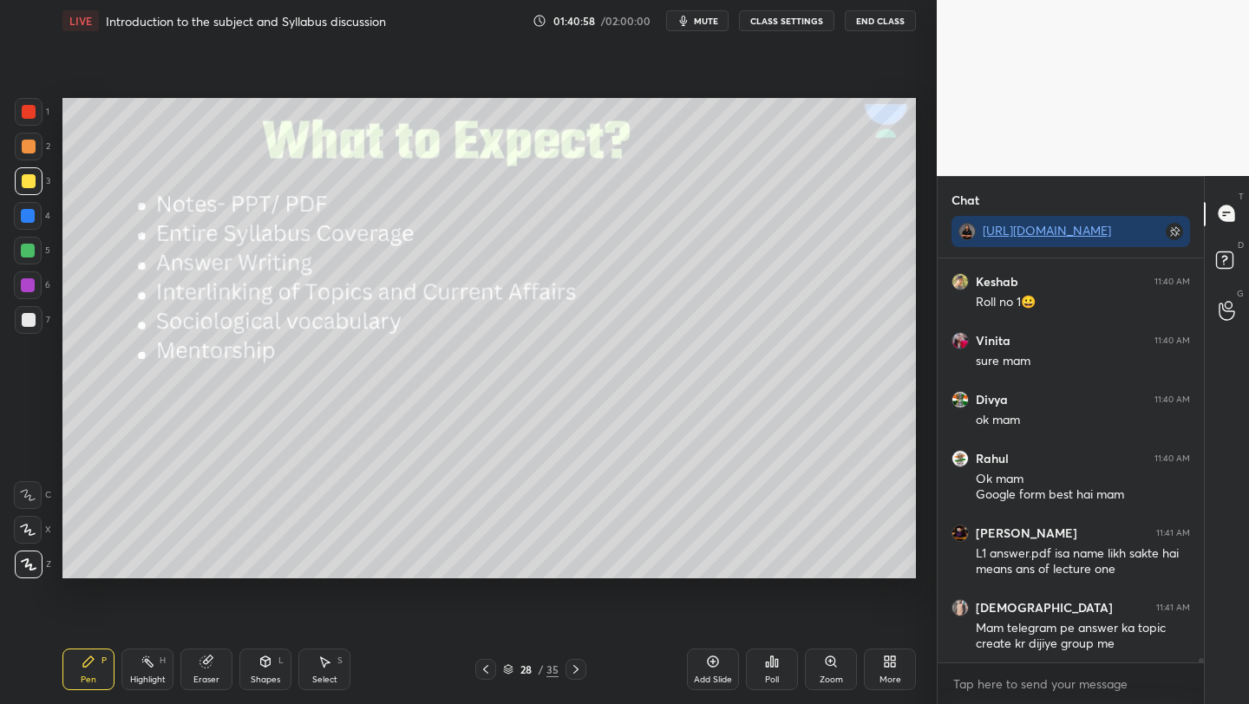
scroll to position [35819, 0]
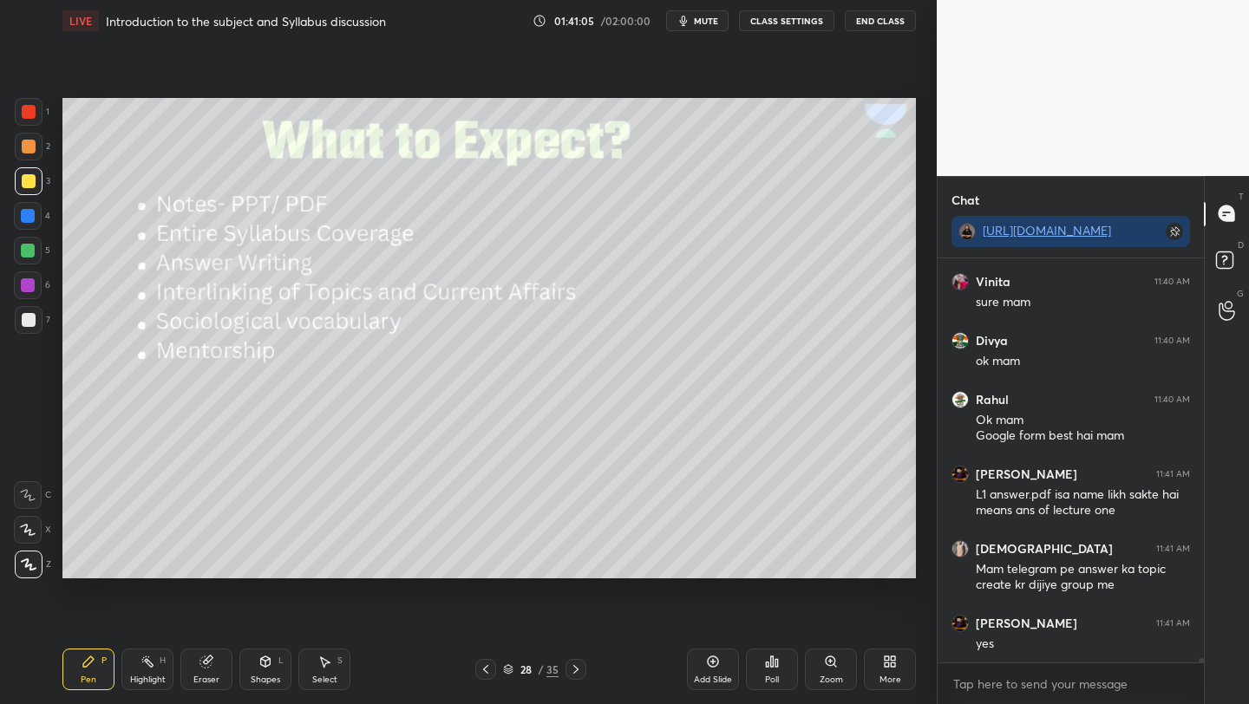
click at [24, 153] on div at bounding box center [29, 147] width 28 height 28
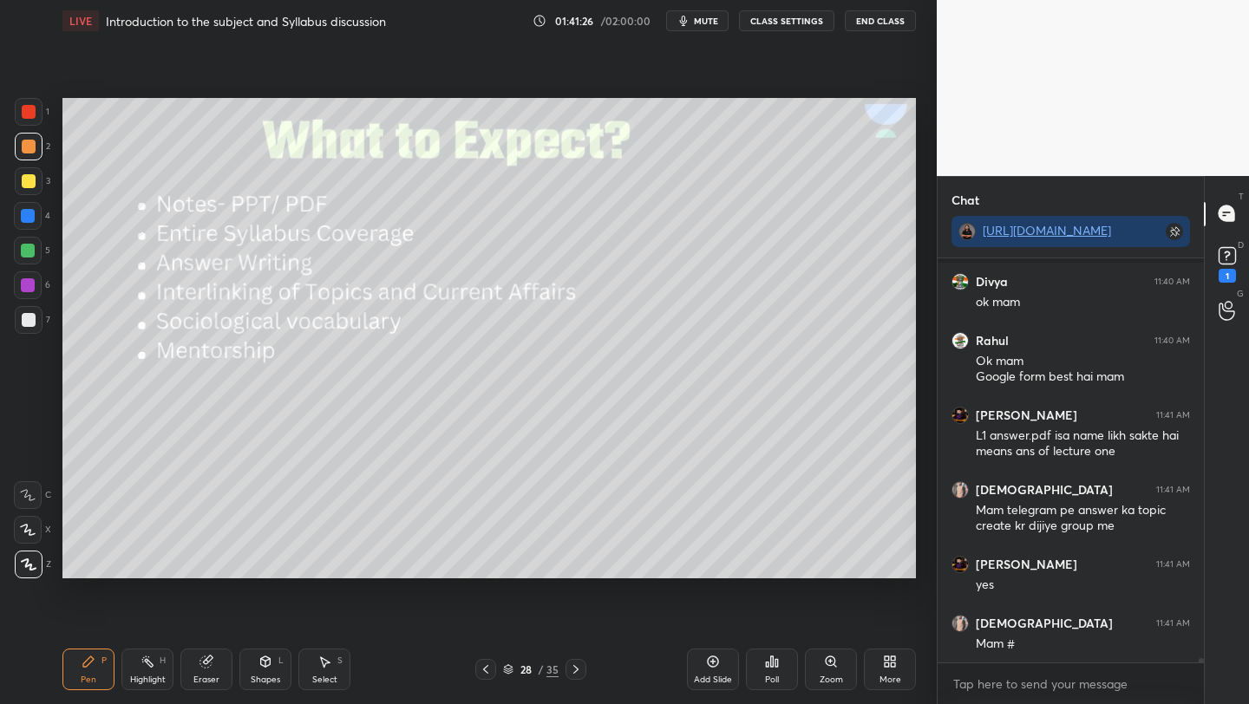
scroll to position [35953, 0]
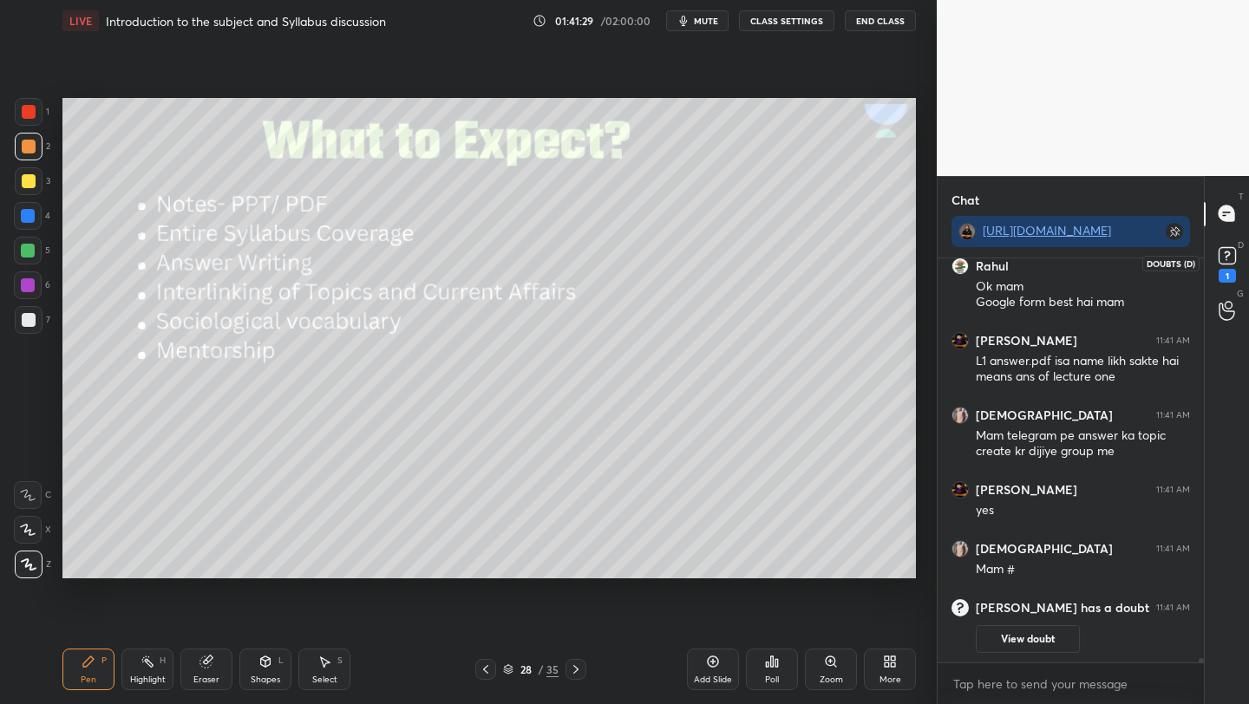
click at [1225, 257] on icon at bounding box center [1226, 254] width 6 height 7
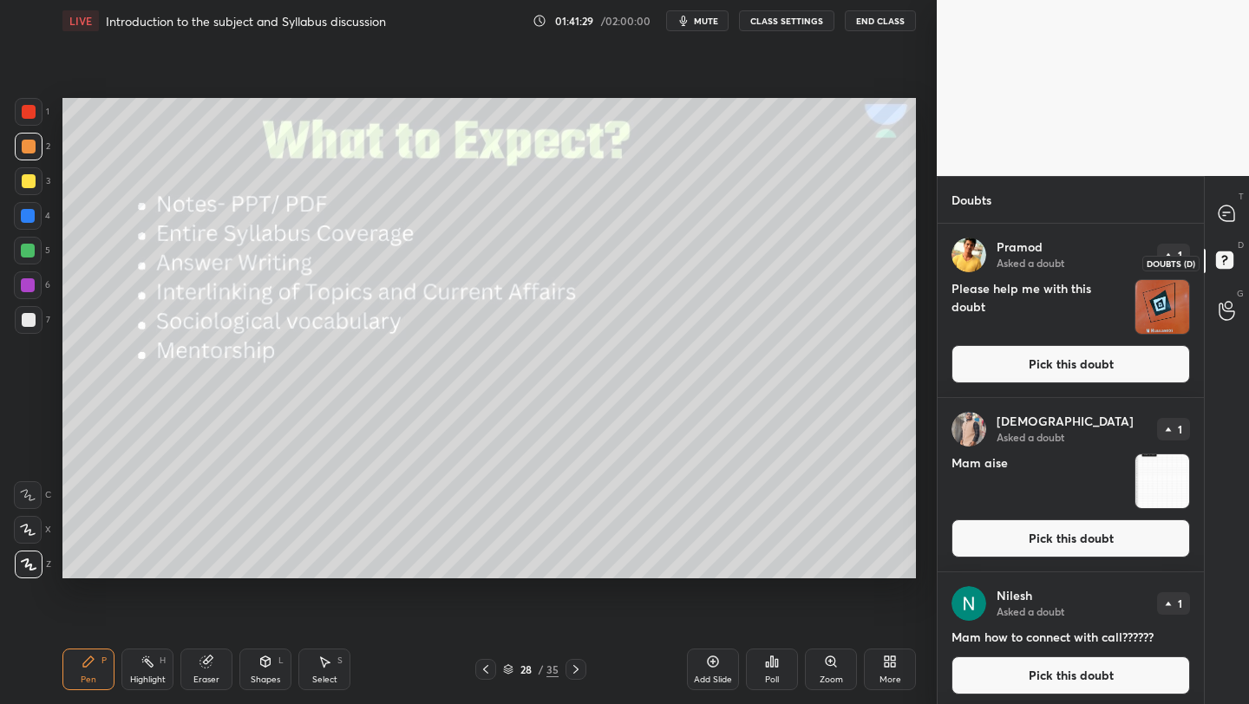
scroll to position [475, 261]
click at [1219, 216] on icon at bounding box center [1226, 213] width 16 height 16
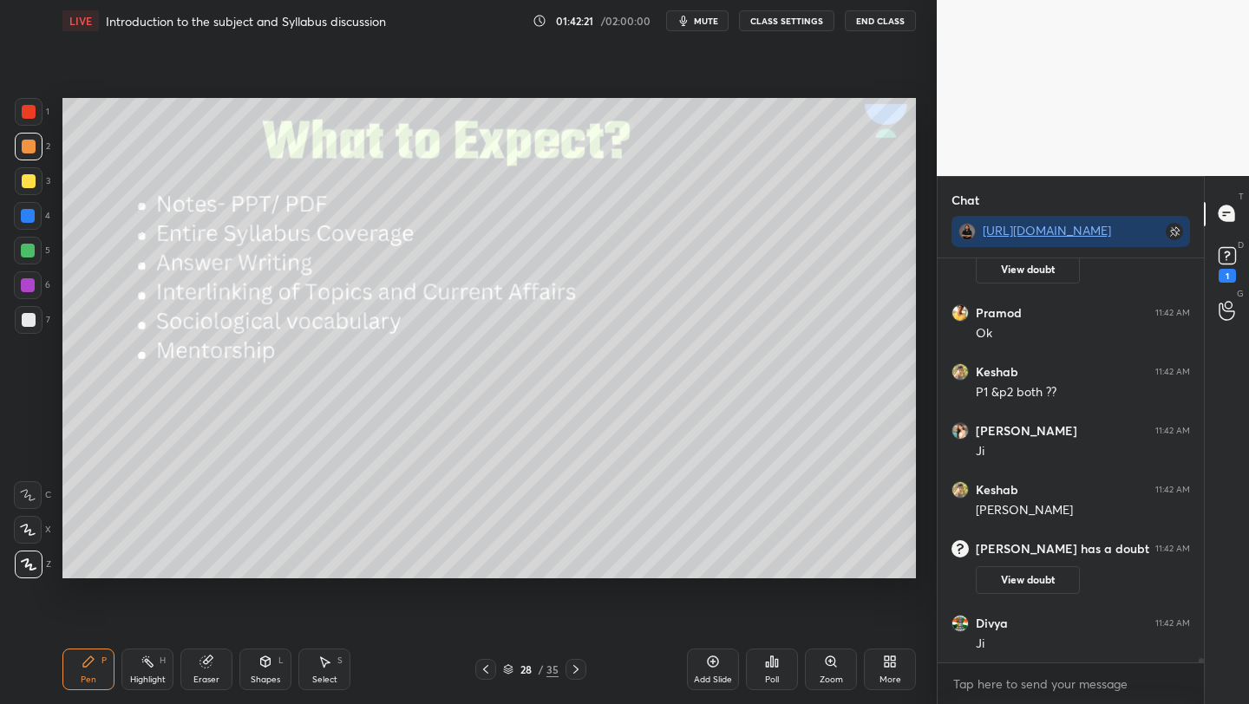
scroll to position [35556, 0]
click at [1223, 253] on rect at bounding box center [1226, 255] width 16 height 16
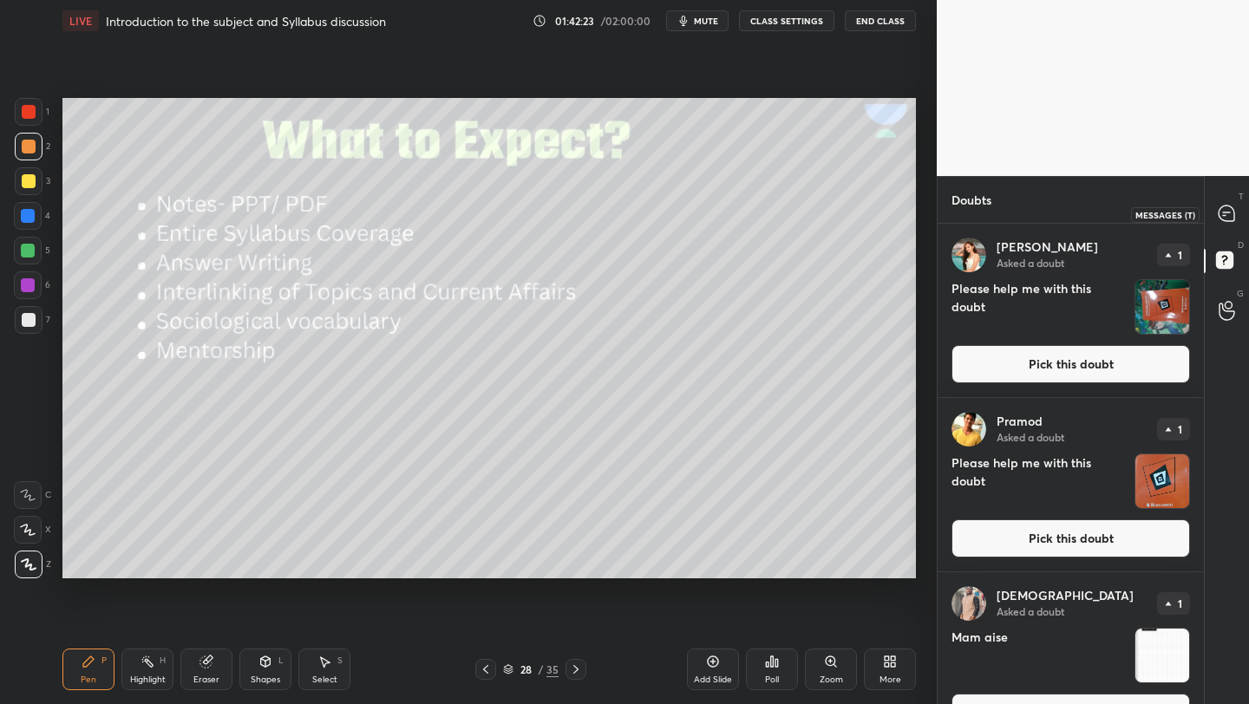
click at [1222, 211] on icon at bounding box center [1226, 214] width 18 height 18
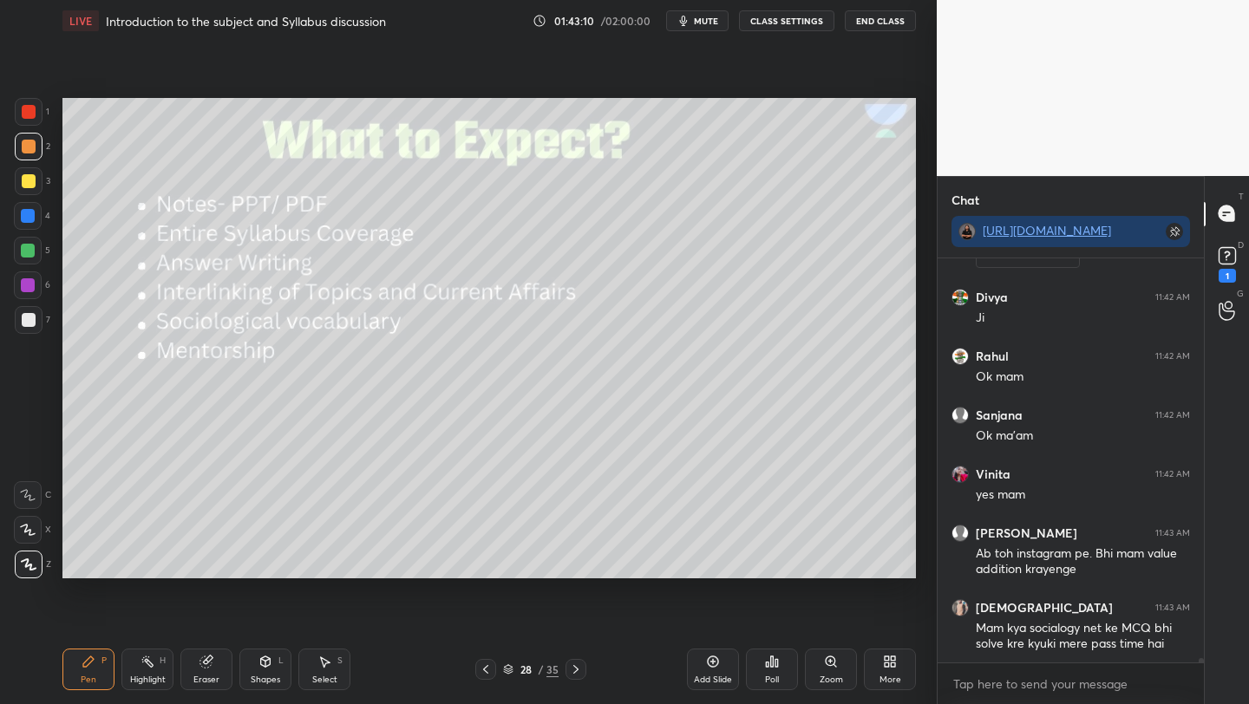
scroll to position [35941, 0]
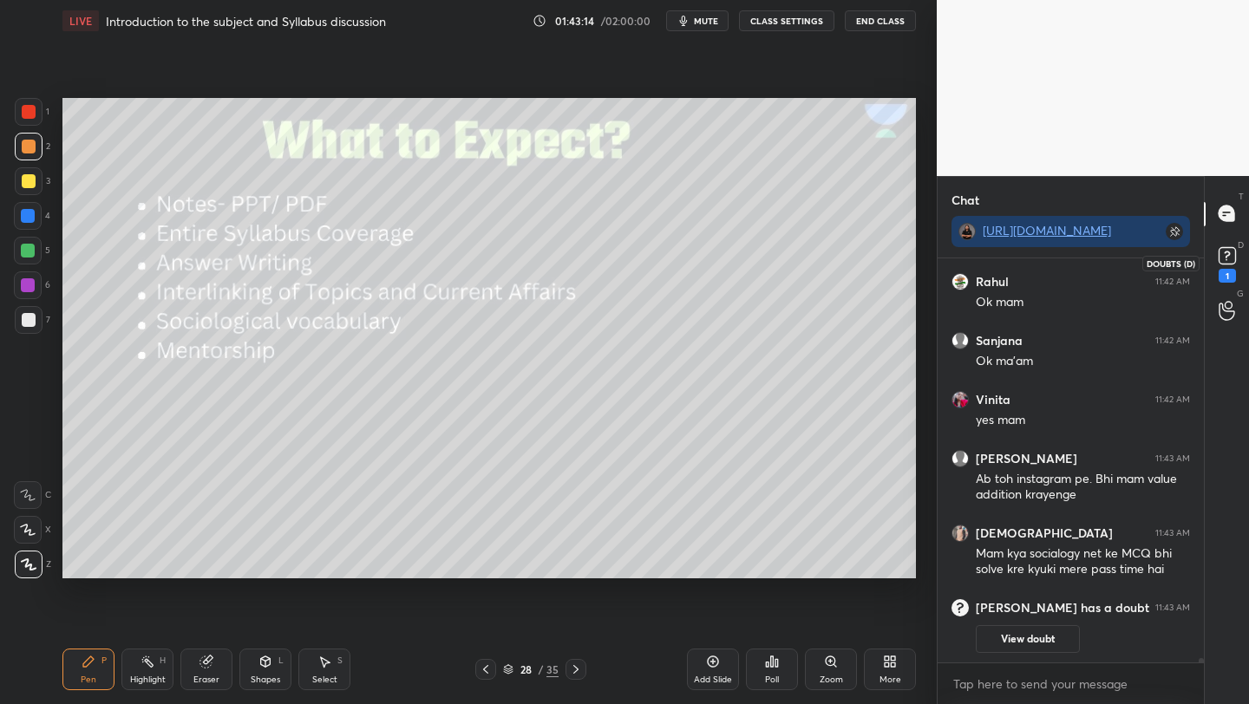
click at [1224, 257] on icon at bounding box center [1226, 254] width 6 height 7
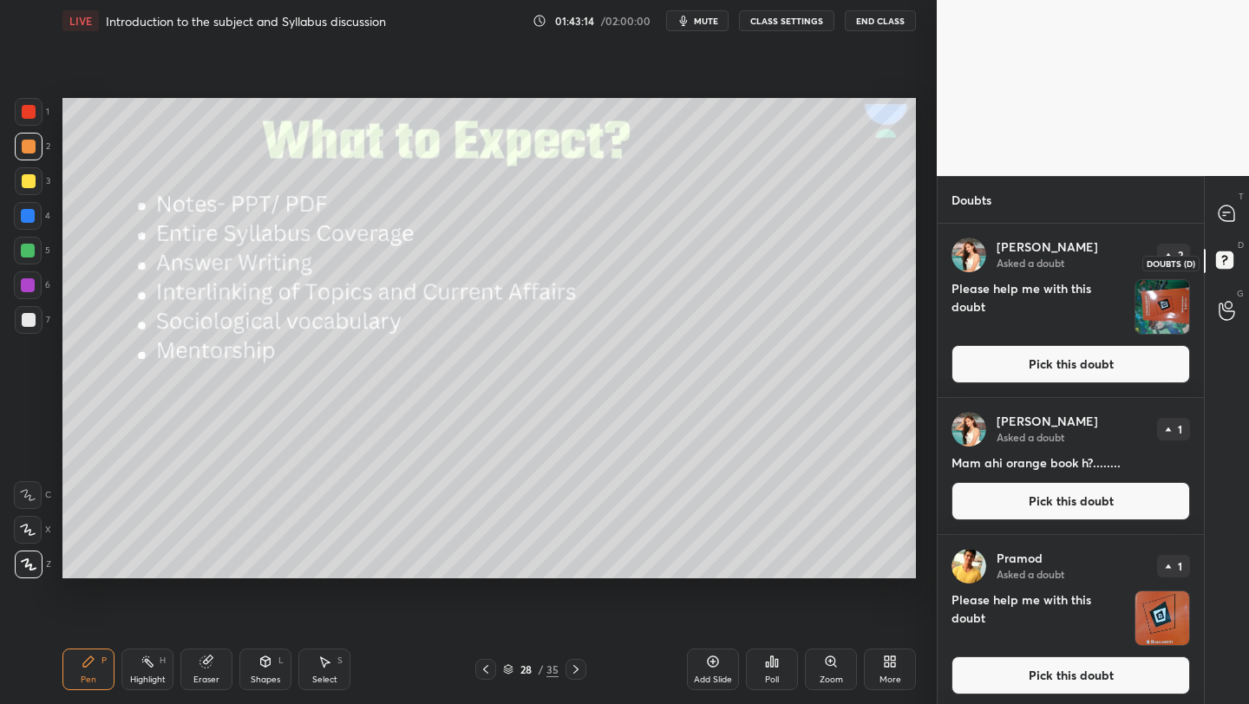
scroll to position [475, 261]
click at [1224, 212] on icon at bounding box center [1226, 213] width 16 height 16
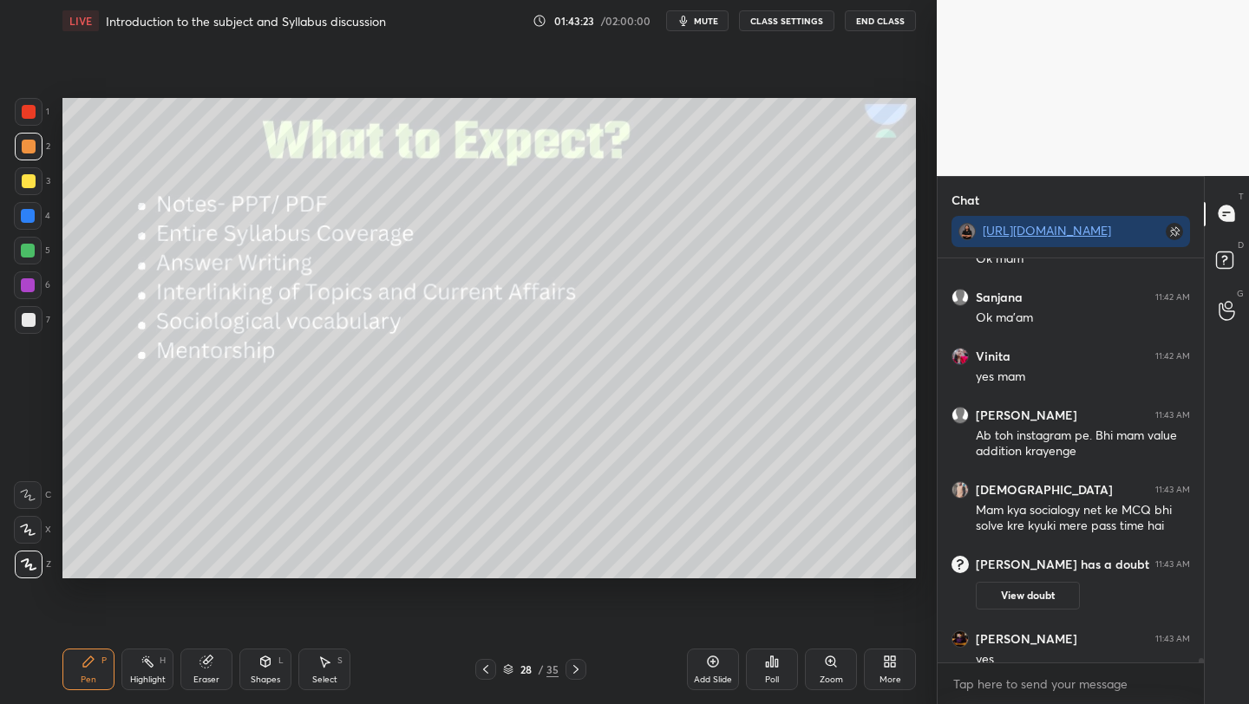
scroll to position [36006, 0]
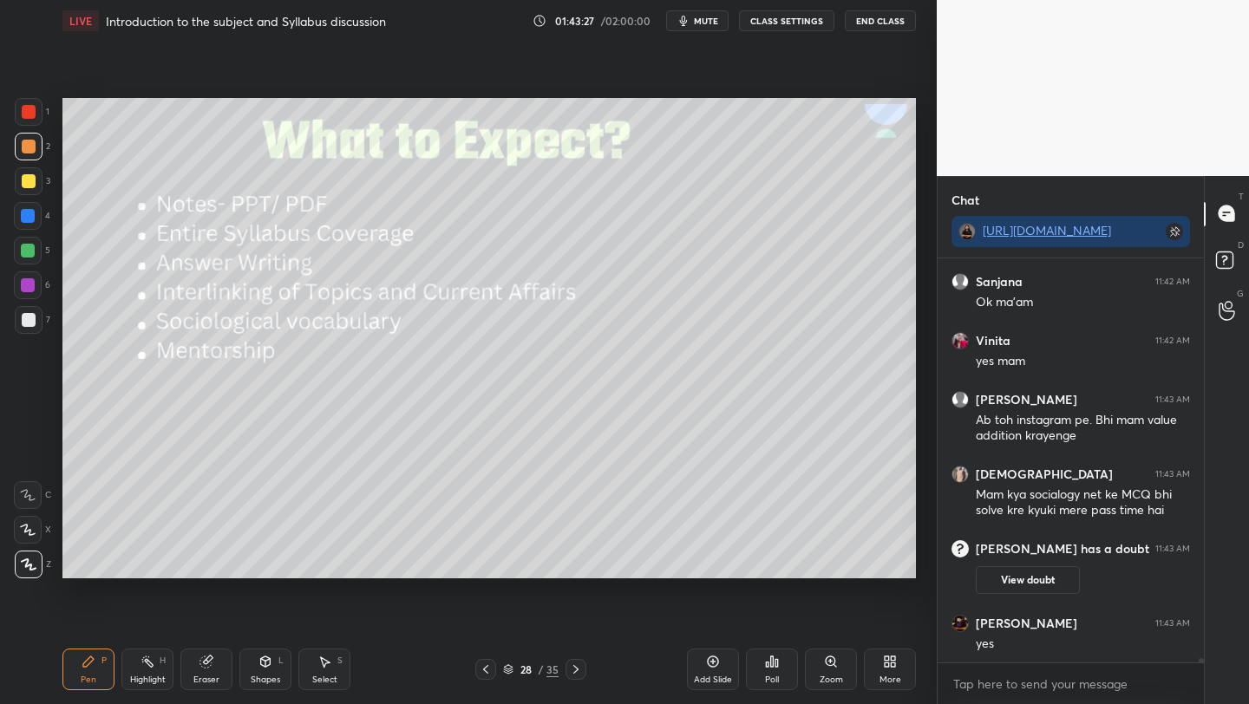
click at [587, 616] on div "Setting up your live class Poll for secs No correct answer Start poll" at bounding box center [488, 338] width 867 height 593
click at [576, 672] on icon at bounding box center [576, 669] width 14 height 14
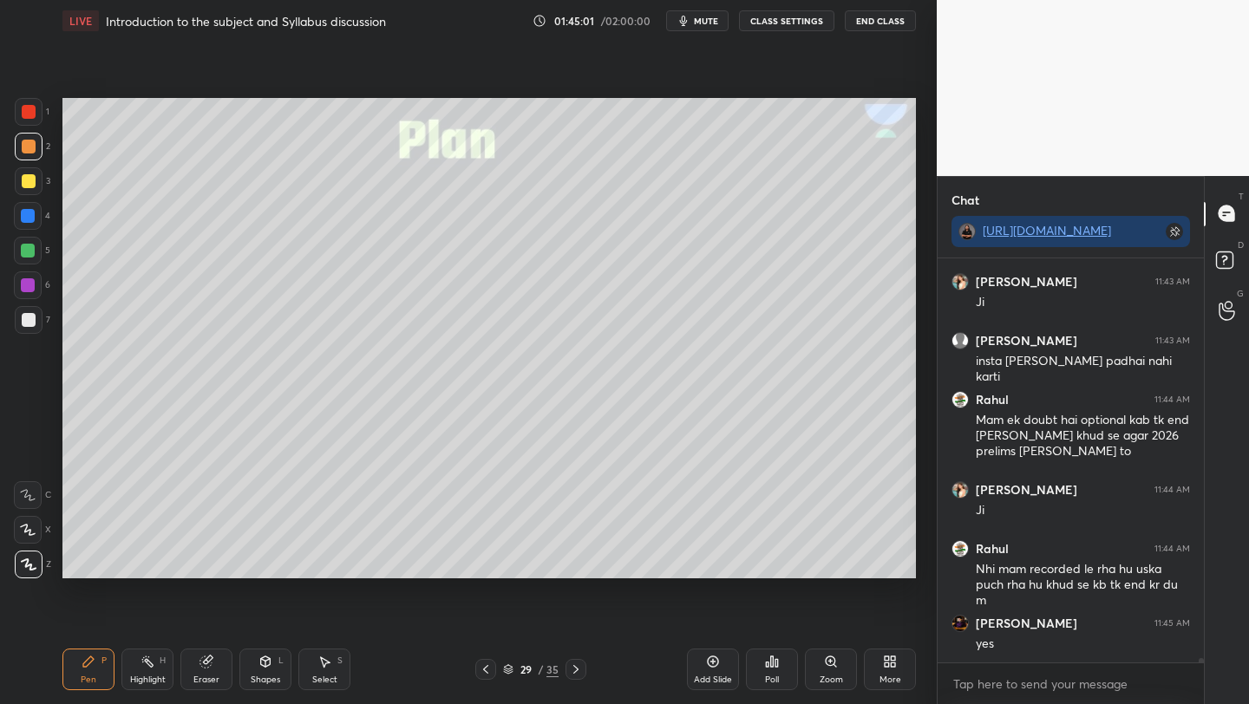
scroll to position [36465, 0]
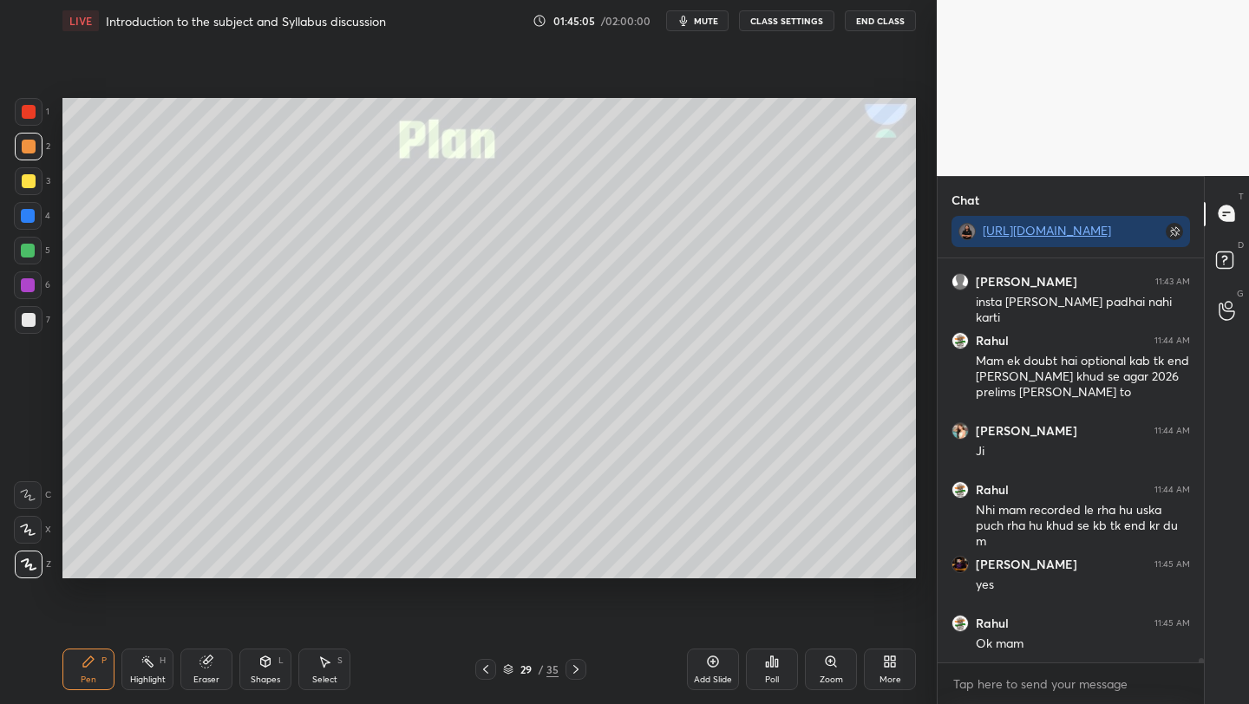
click at [576, 669] on icon at bounding box center [576, 669] width 14 height 14
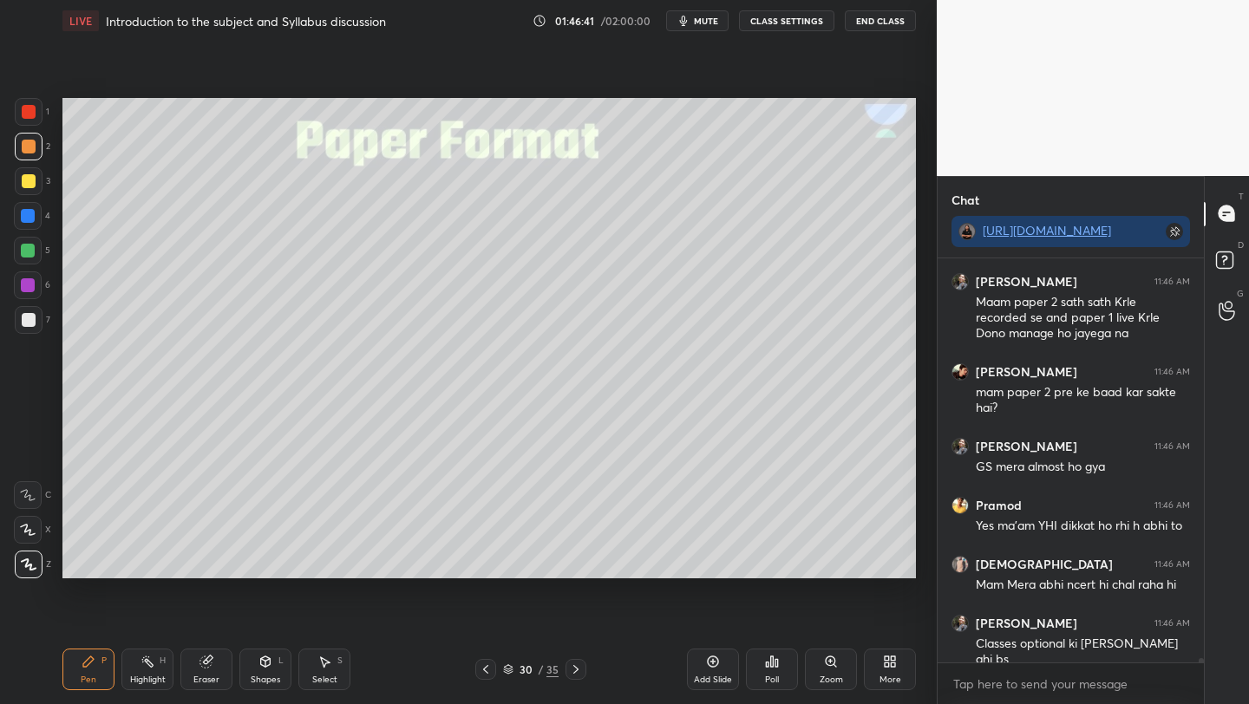
scroll to position [37577, 0]
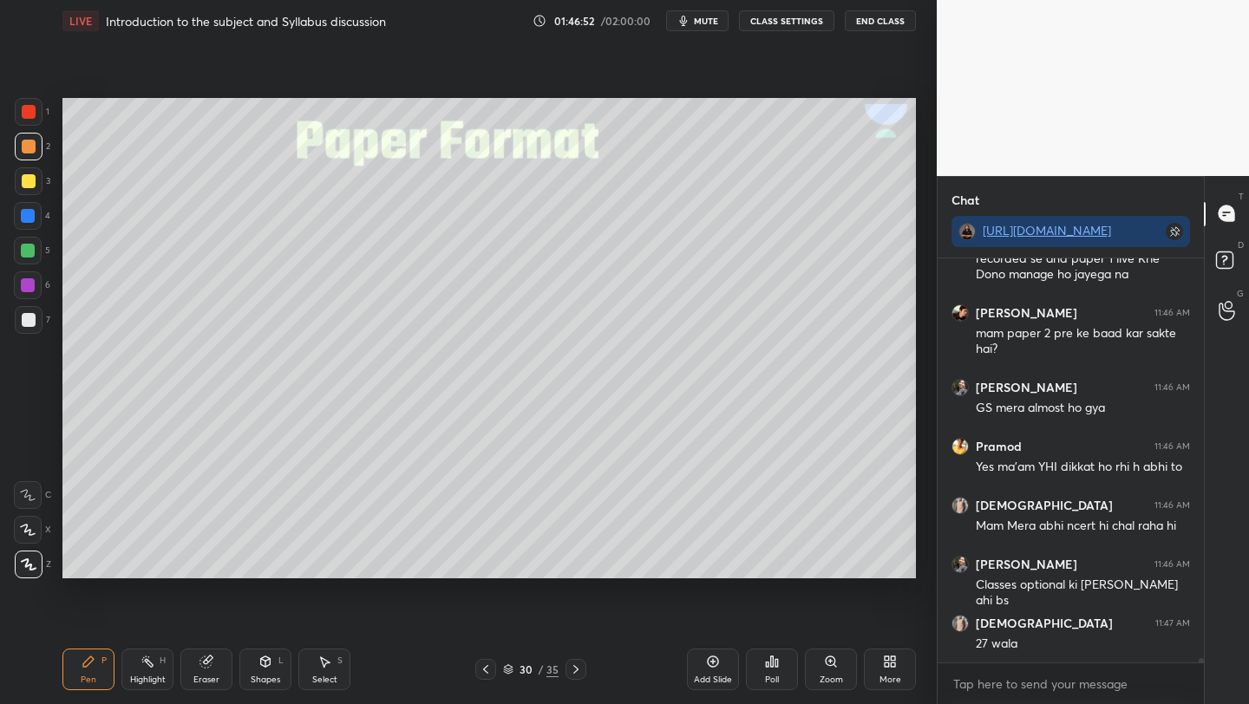
click at [576, 669] on icon at bounding box center [576, 669] width 14 height 14
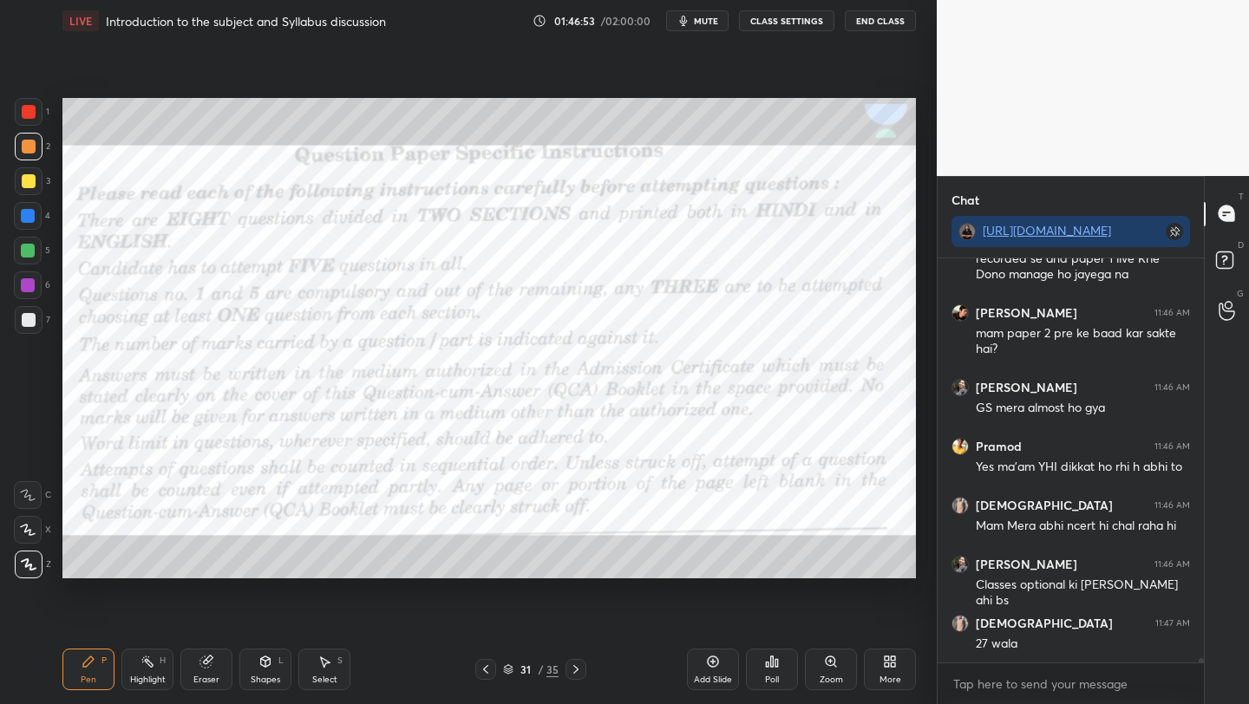
click at [575, 669] on icon at bounding box center [576, 669] width 14 height 14
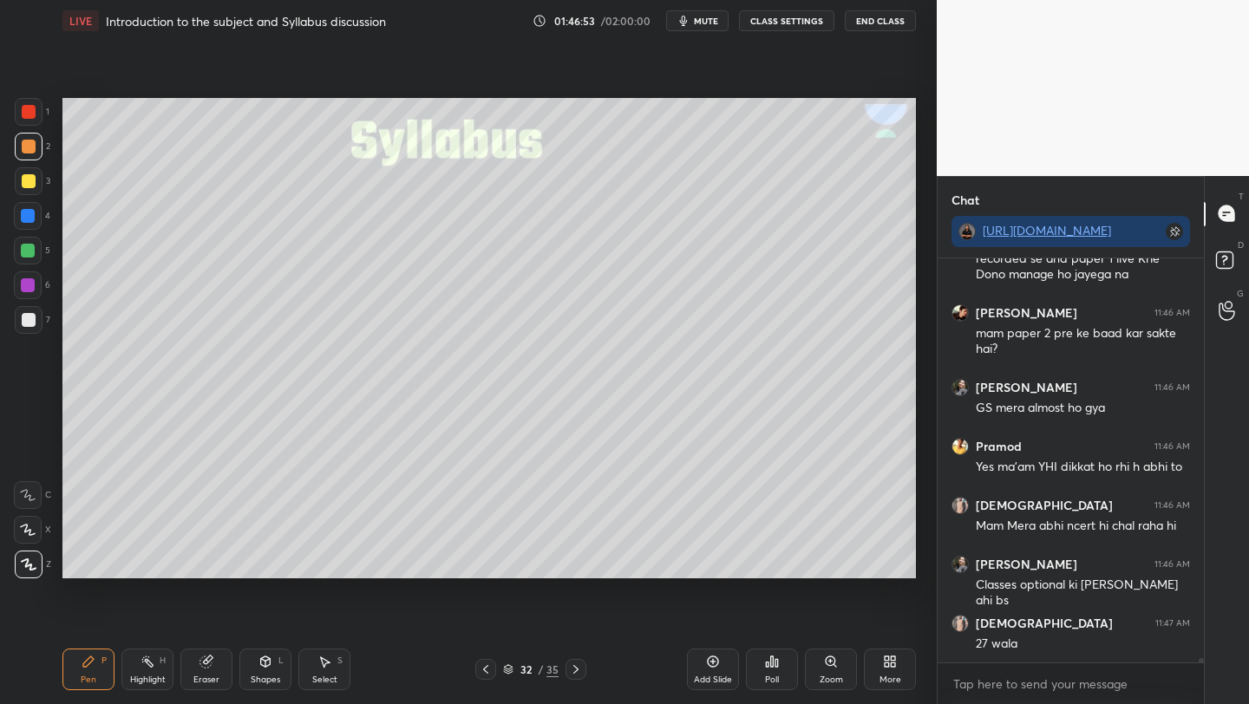
click at [574, 669] on icon at bounding box center [576, 669] width 14 height 14
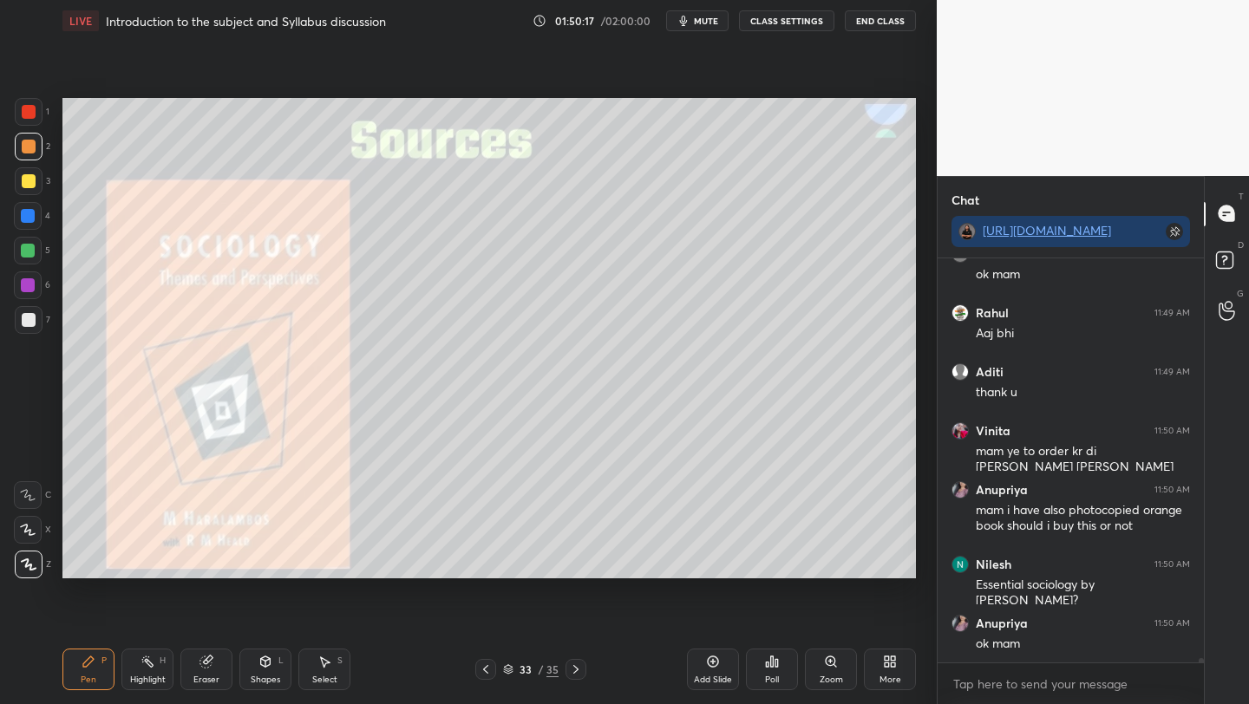
scroll to position [38509, 0]
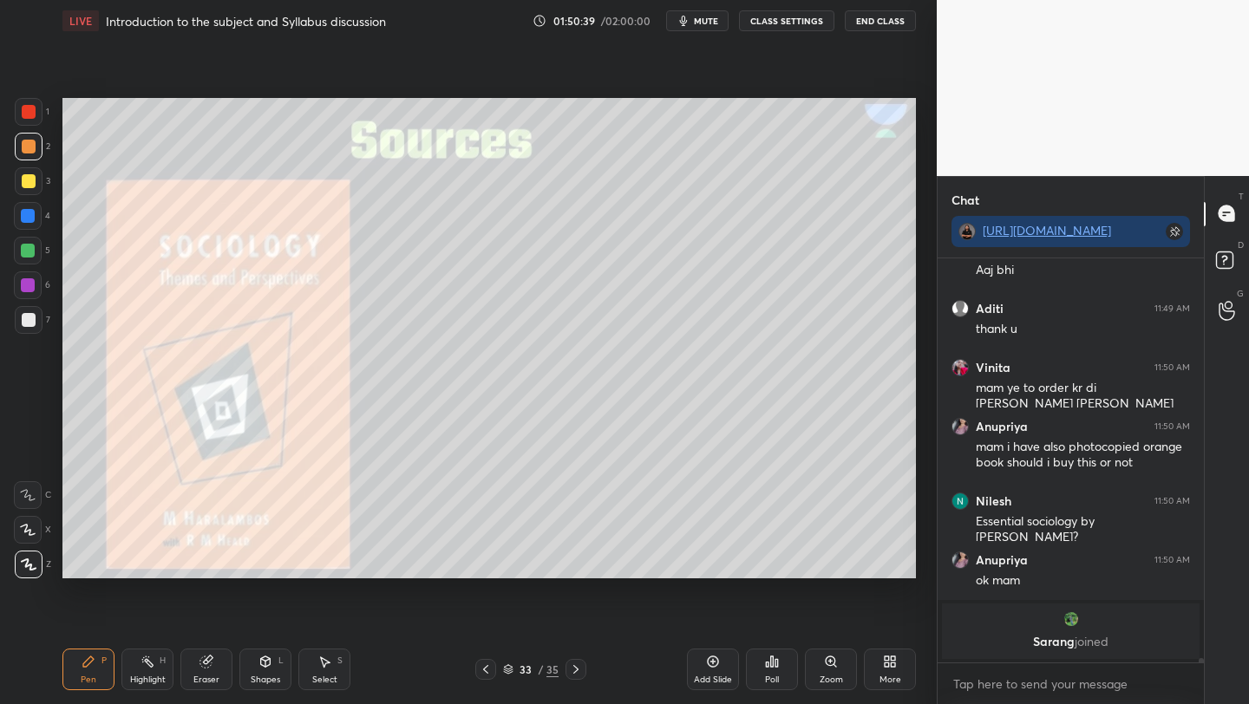
click at [30, 107] on div at bounding box center [29, 112] width 14 height 14
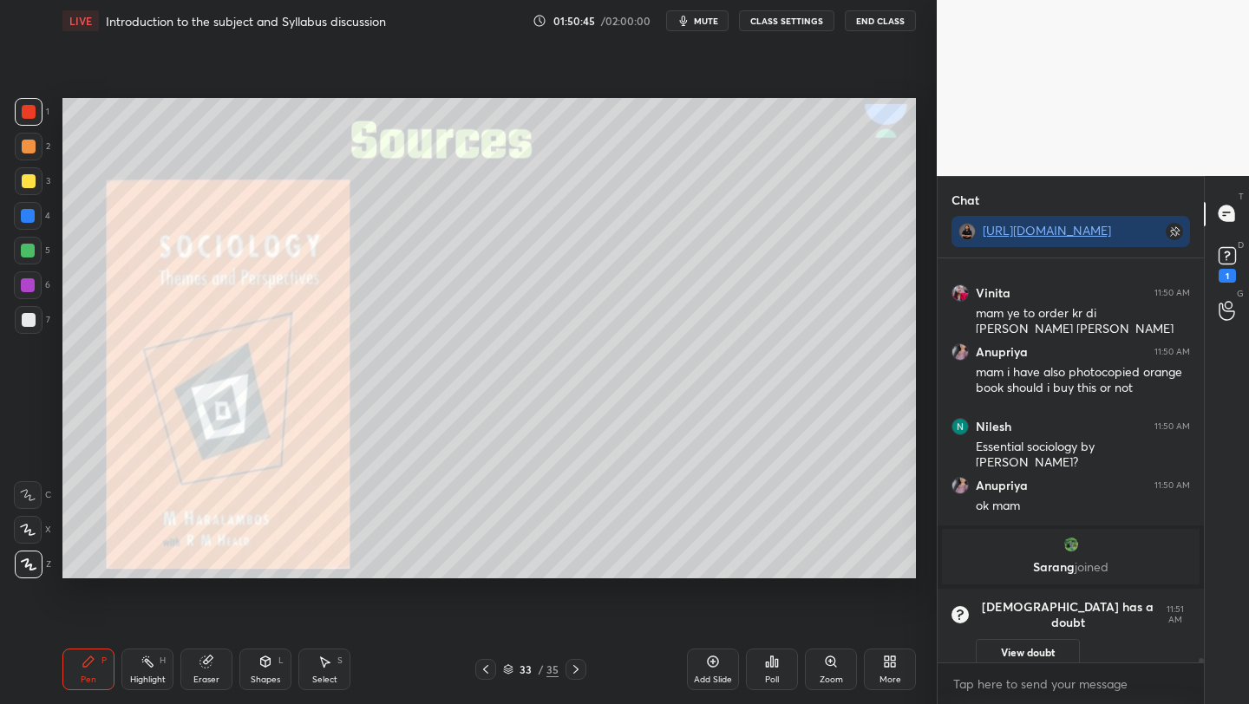
scroll to position [37670, 0]
click at [1223, 259] on rect at bounding box center [1226, 255] width 16 height 16
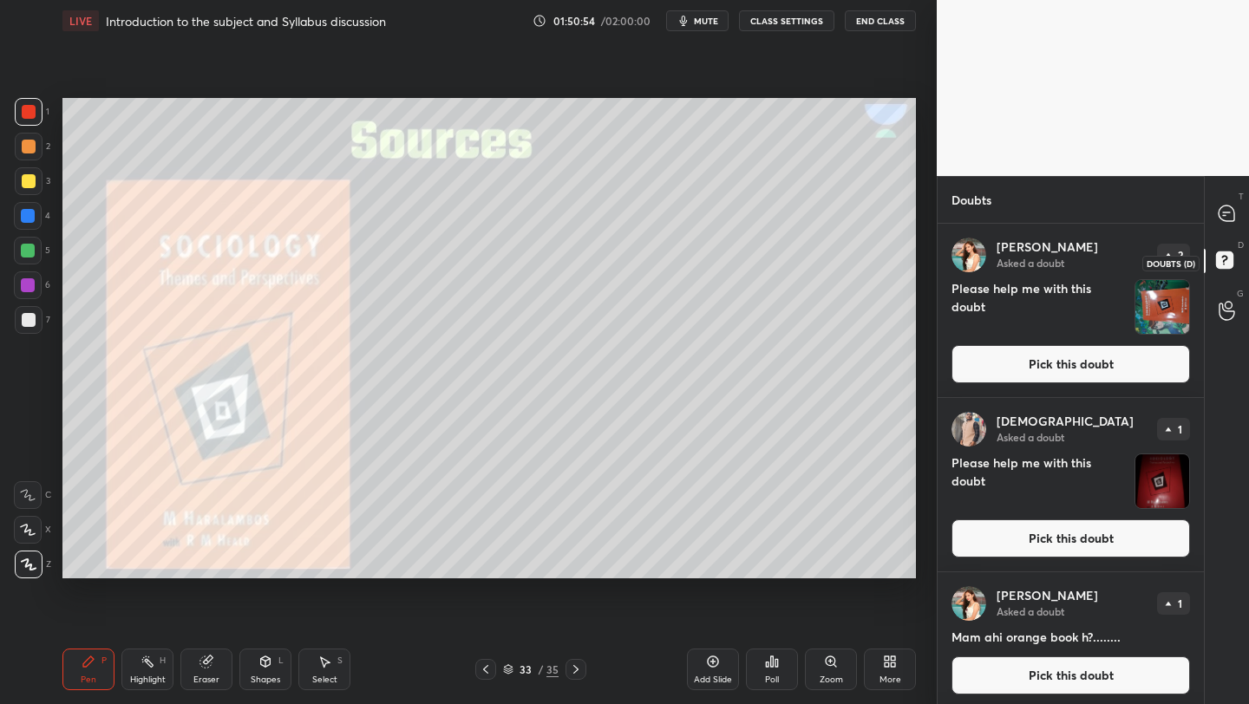
scroll to position [475, 261]
click at [1008, 539] on button "Pick this doubt" at bounding box center [1070, 538] width 238 height 38
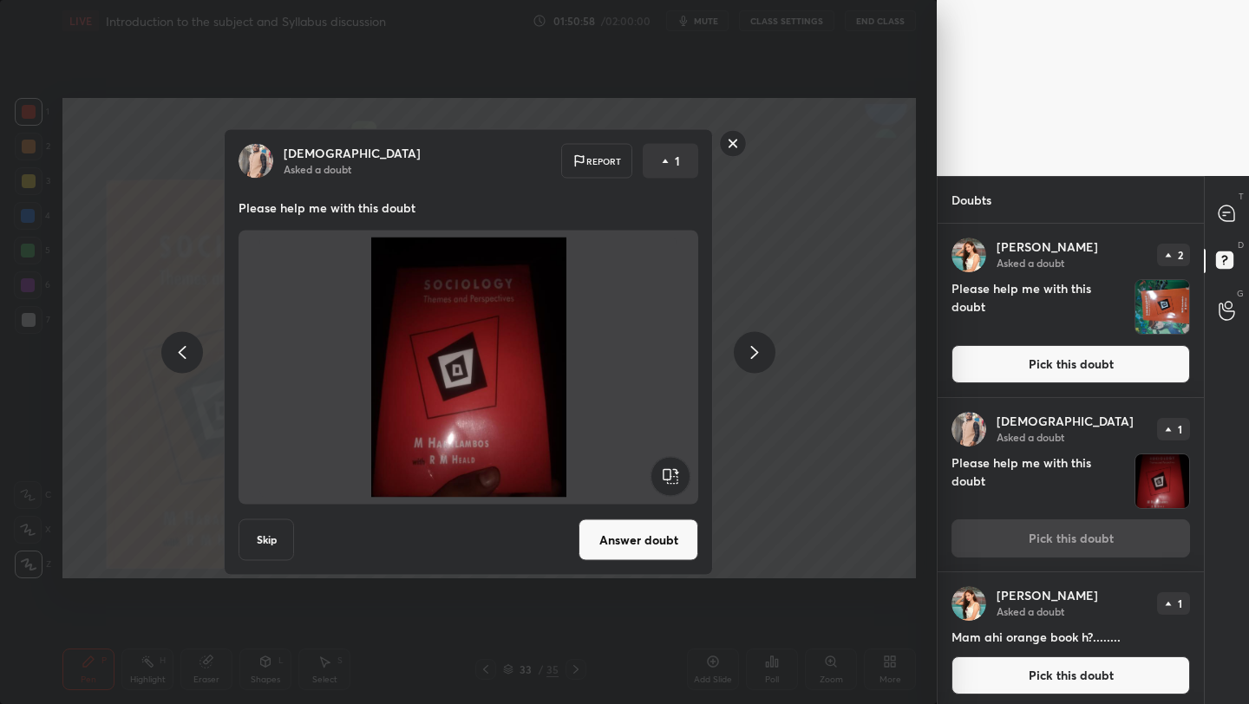
click at [910, 525] on div "[DEMOGRAPHIC_DATA] Asked a doubt Report 1 Please help me with this doubt Skip A…" at bounding box center [468, 352] width 936 height 704
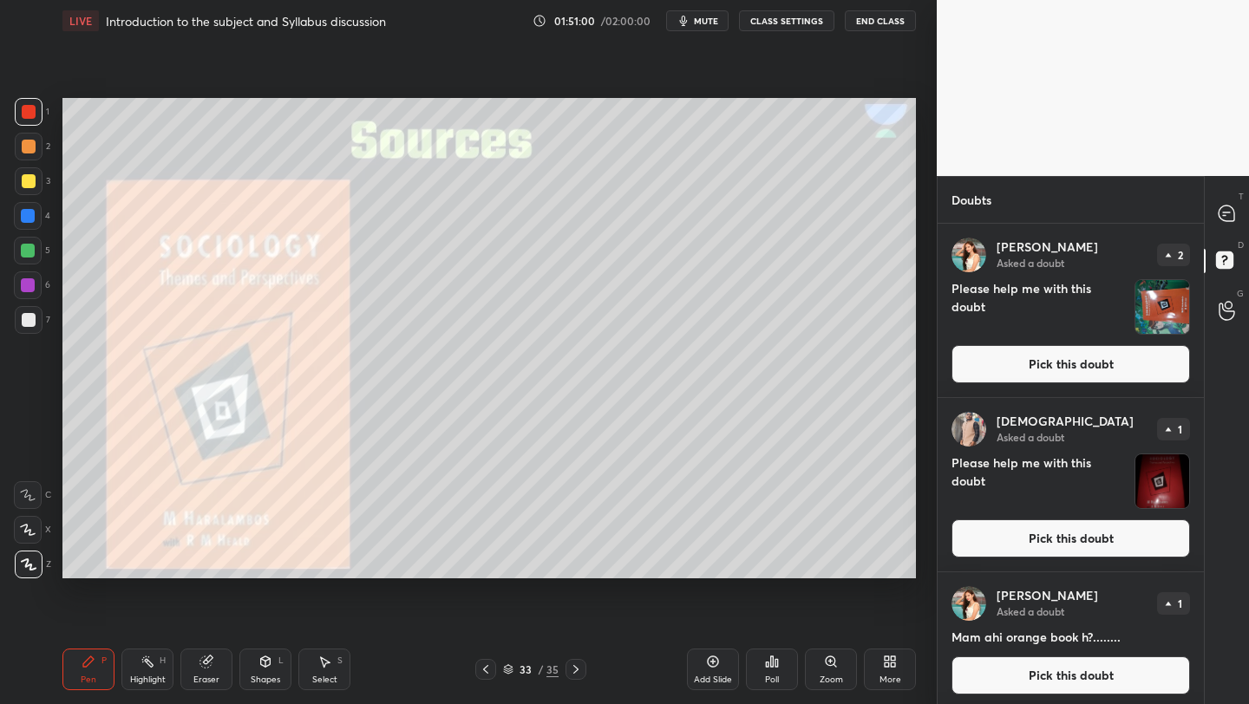
click at [997, 538] on button "Pick this doubt" at bounding box center [1070, 538] width 238 height 38
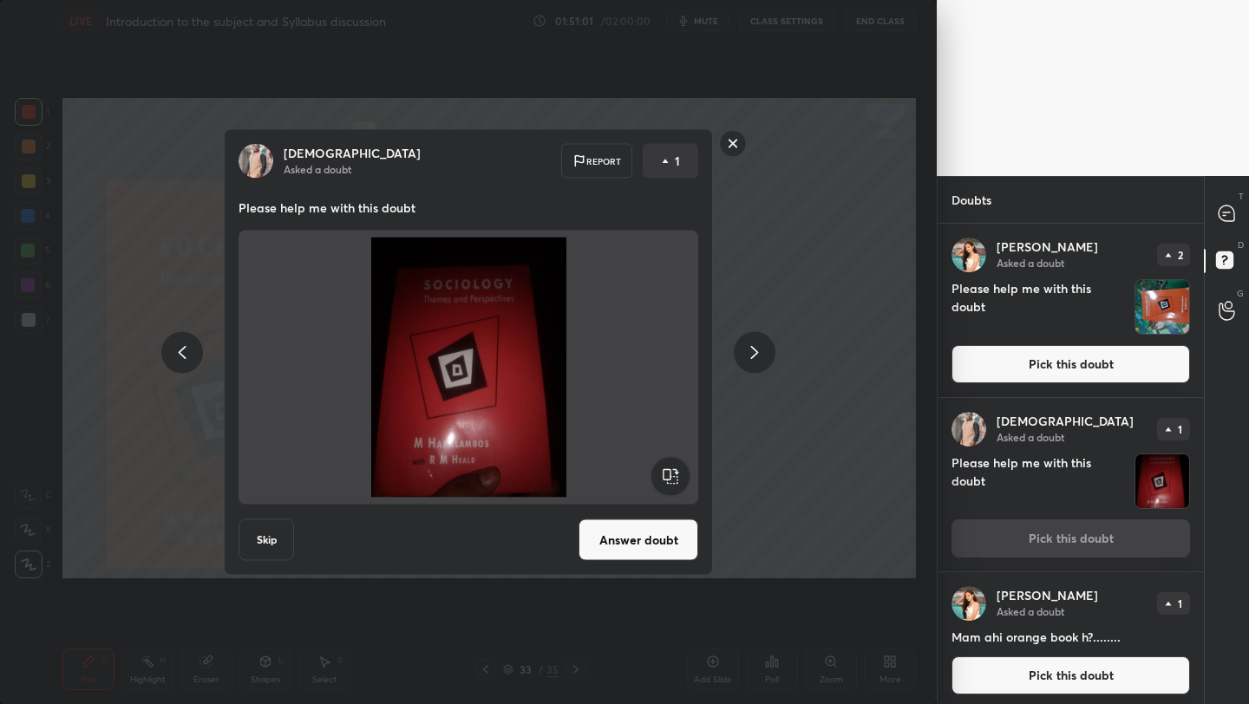
click at [633, 557] on button "Answer doubt" at bounding box center [638, 540] width 120 height 42
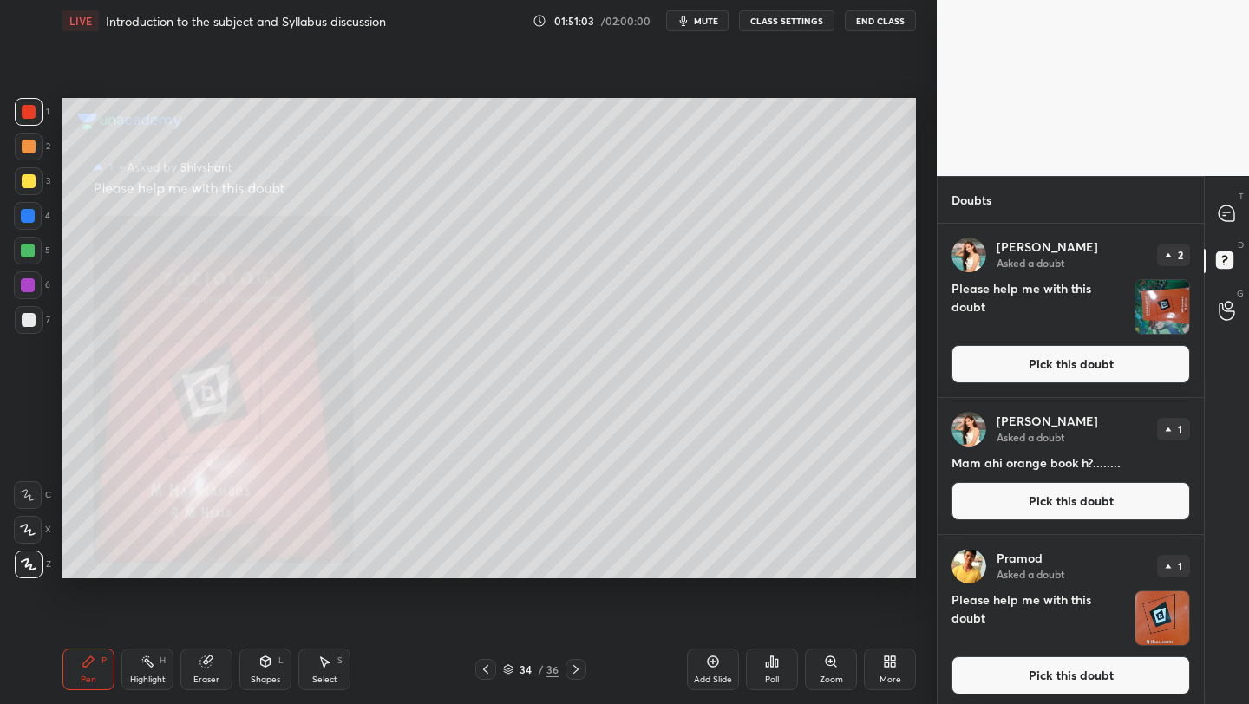
click at [1017, 366] on button "Pick this doubt" at bounding box center [1070, 364] width 238 height 38
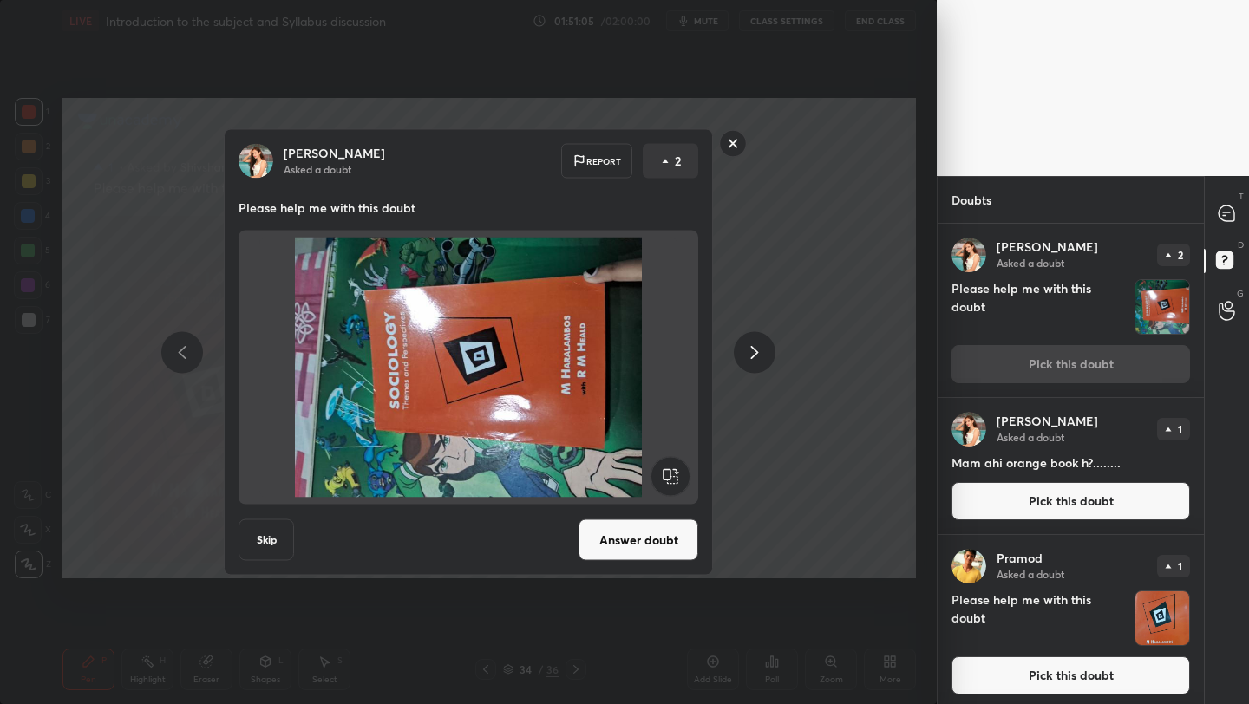
click at [632, 537] on button "Answer doubt" at bounding box center [638, 540] width 120 height 42
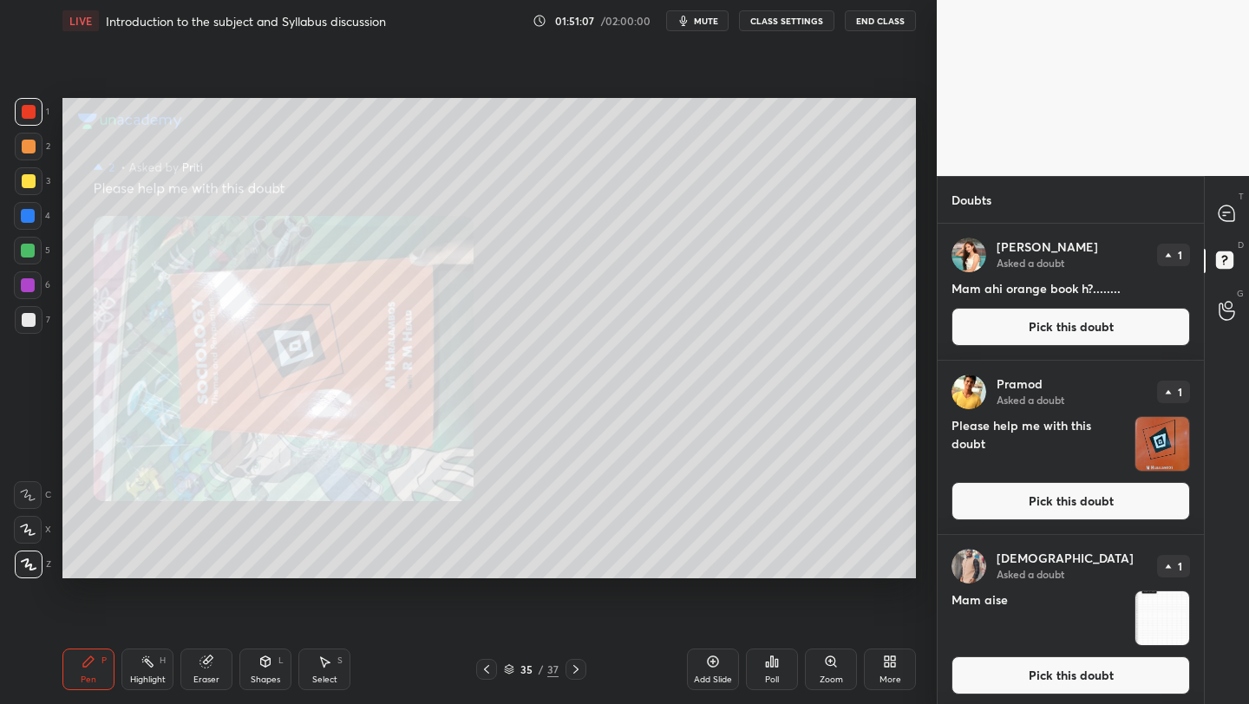
click at [1005, 675] on button "Pick this doubt" at bounding box center [1070, 675] width 238 height 38
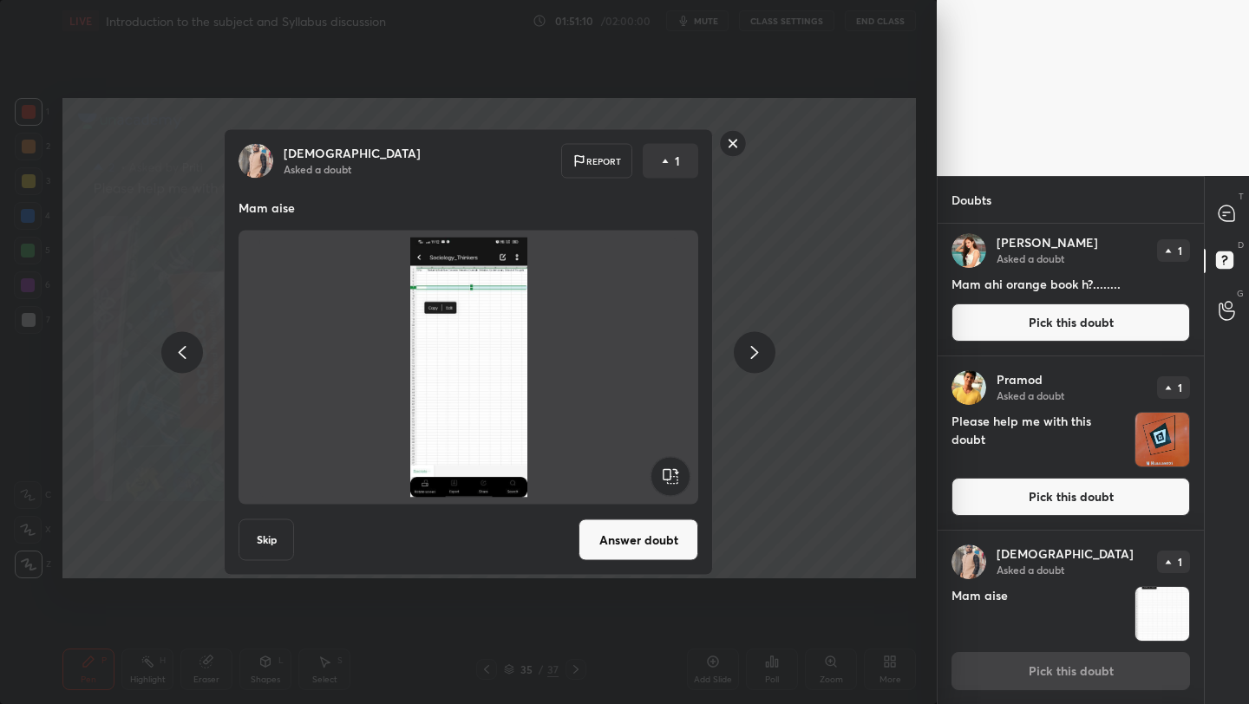
drag, startPoint x: 730, startPoint y: 140, endPoint x: 753, endPoint y: 159, distance: 29.0
click at [730, 141] on rect at bounding box center [733, 143] width 27 height 27
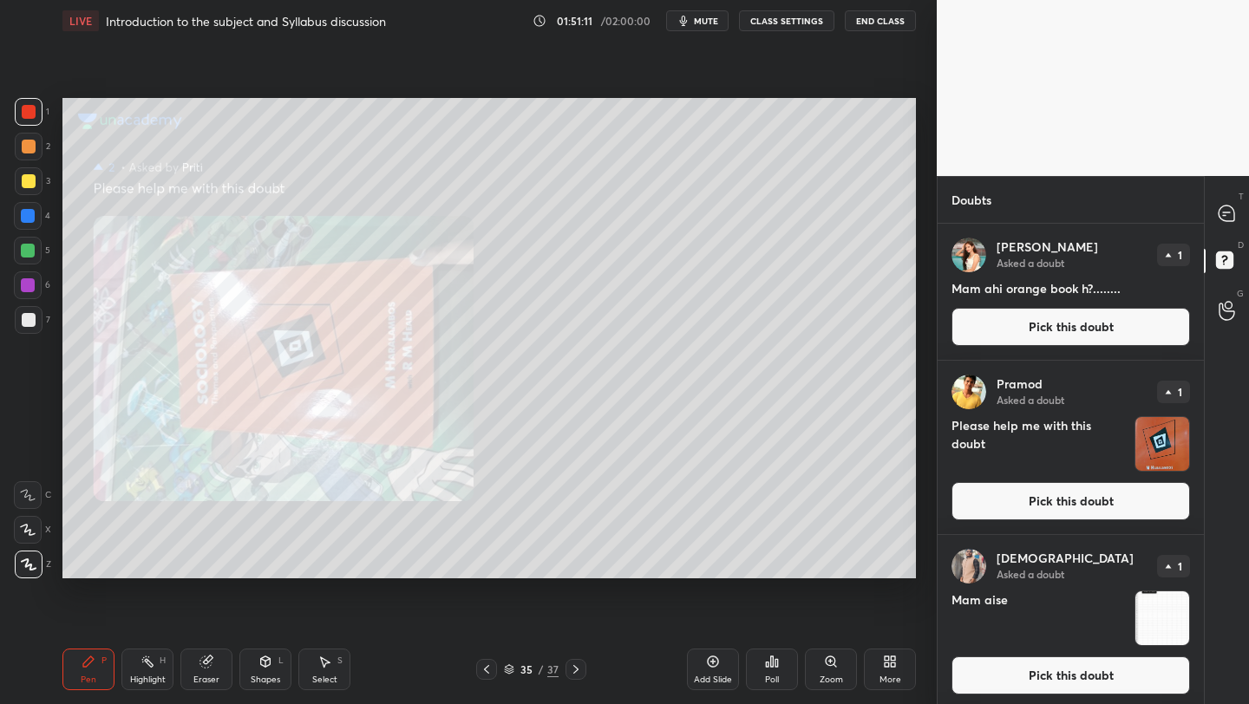
click at [1030, 502] on button "Pick this doubt" at bounding box center [1070, 501] width 238 height 38
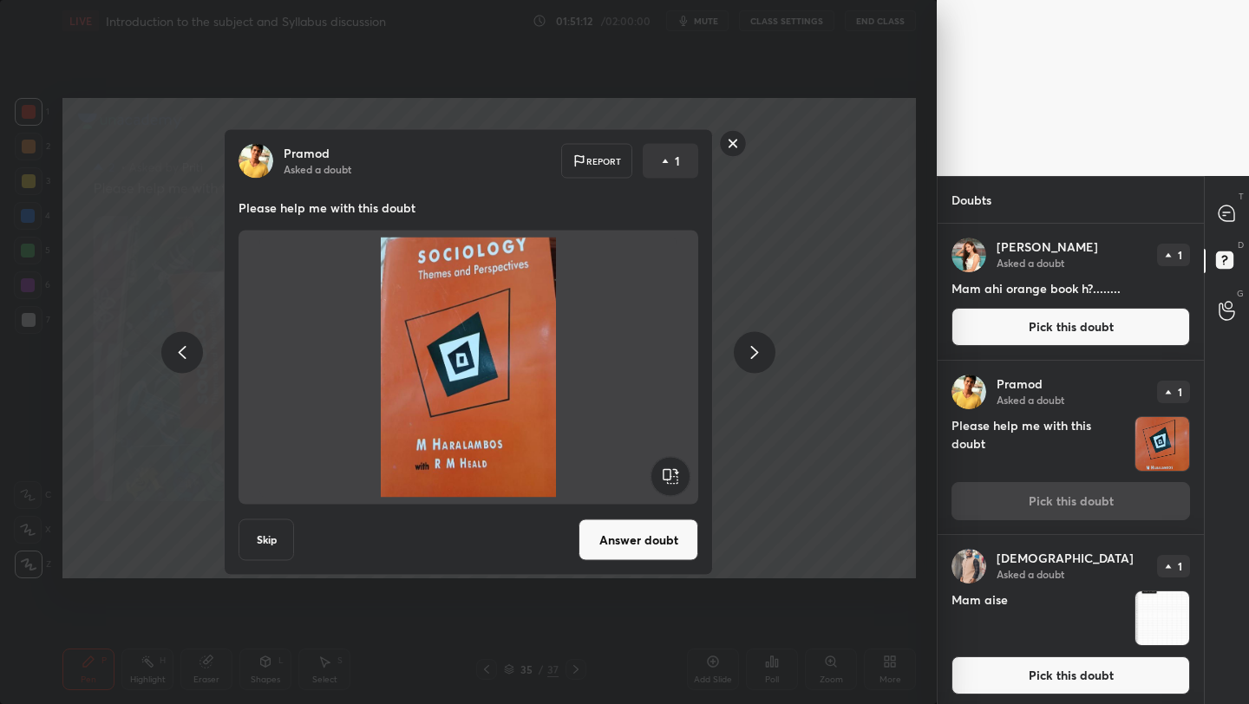
click at [662, 538] on button "Answer doubt" at bounding box center [638, 540] width 120 height 42
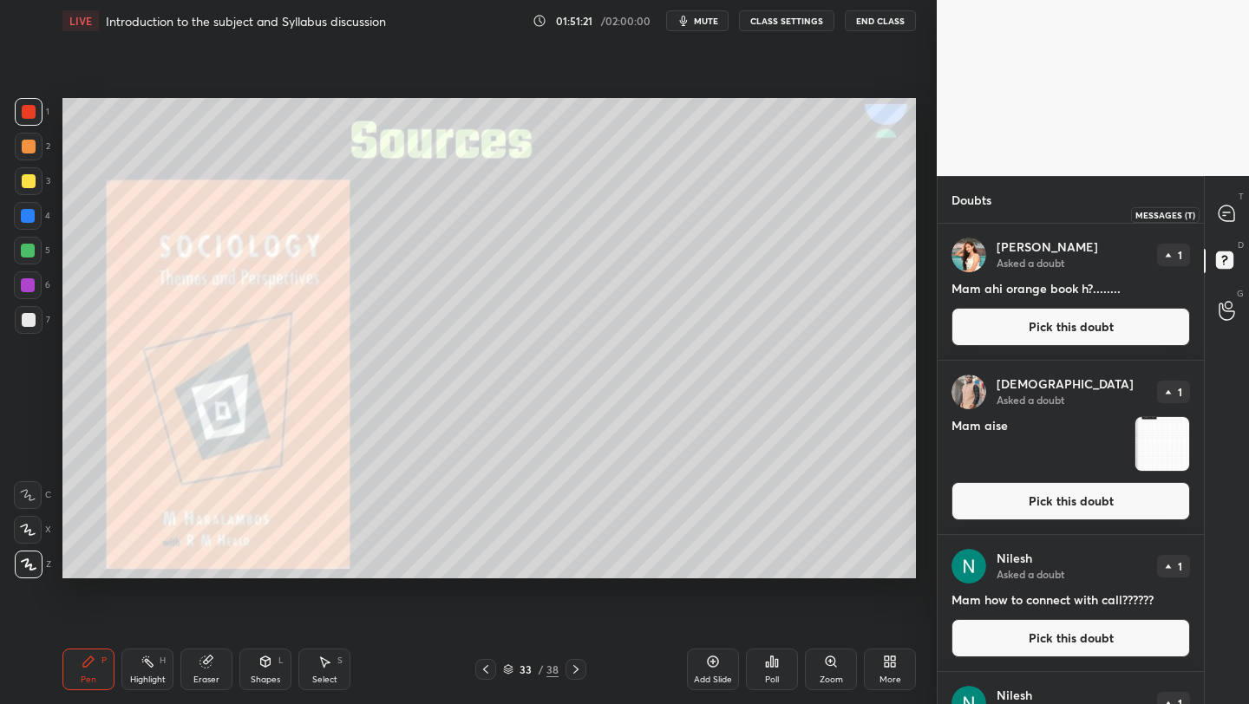
click at [1226, 205] on icon at bounding box center [1226, 213] width 16 height 16
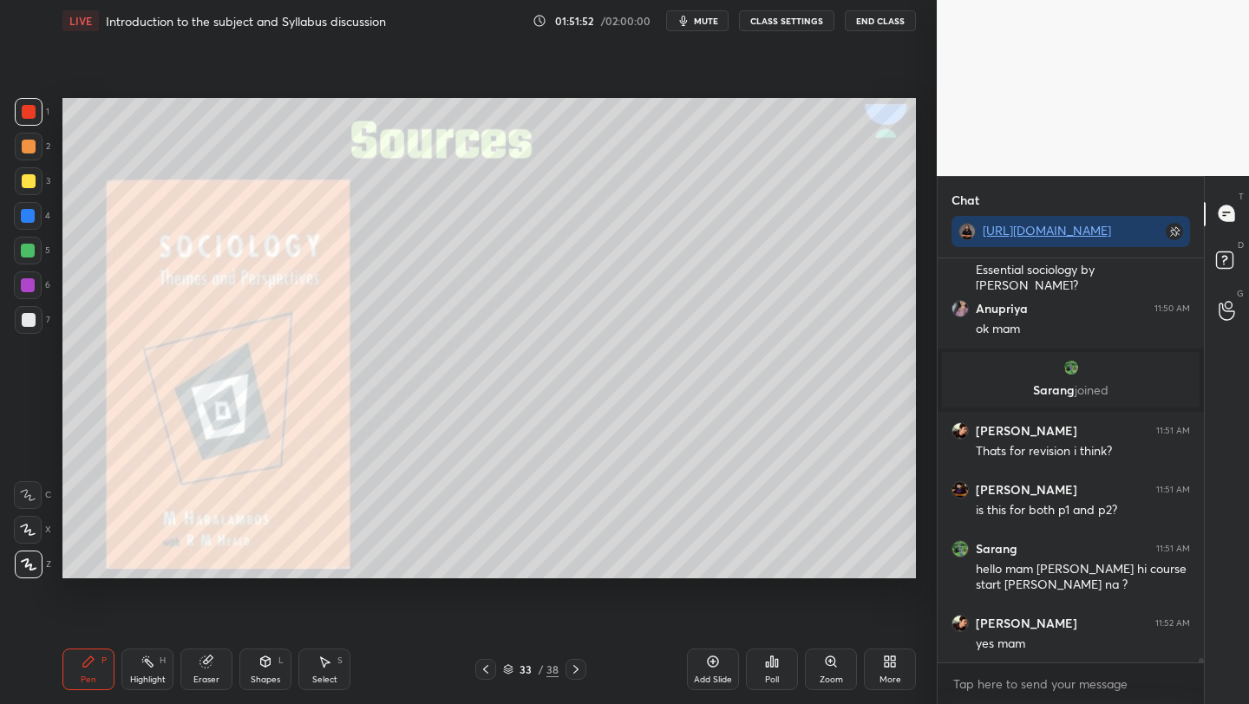
scroll to position [38202, 0]
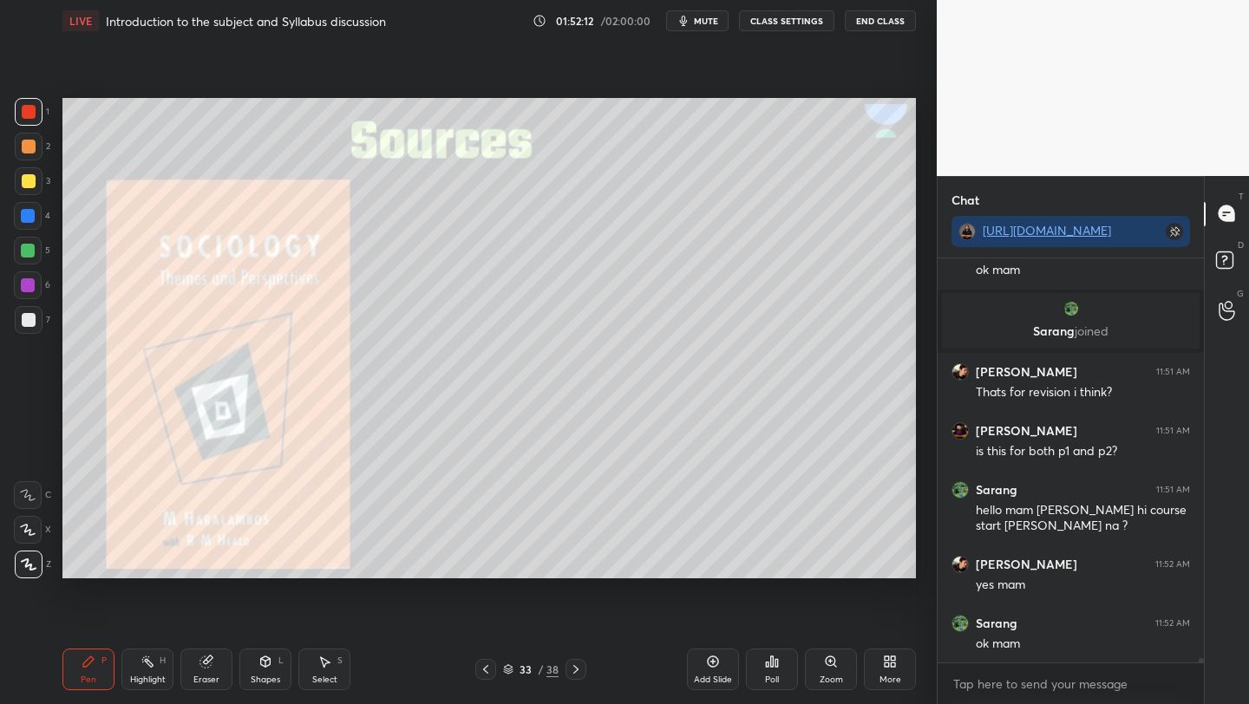
click at [480, 670] on icon at bounding box center [486, 669] width 14 height 14
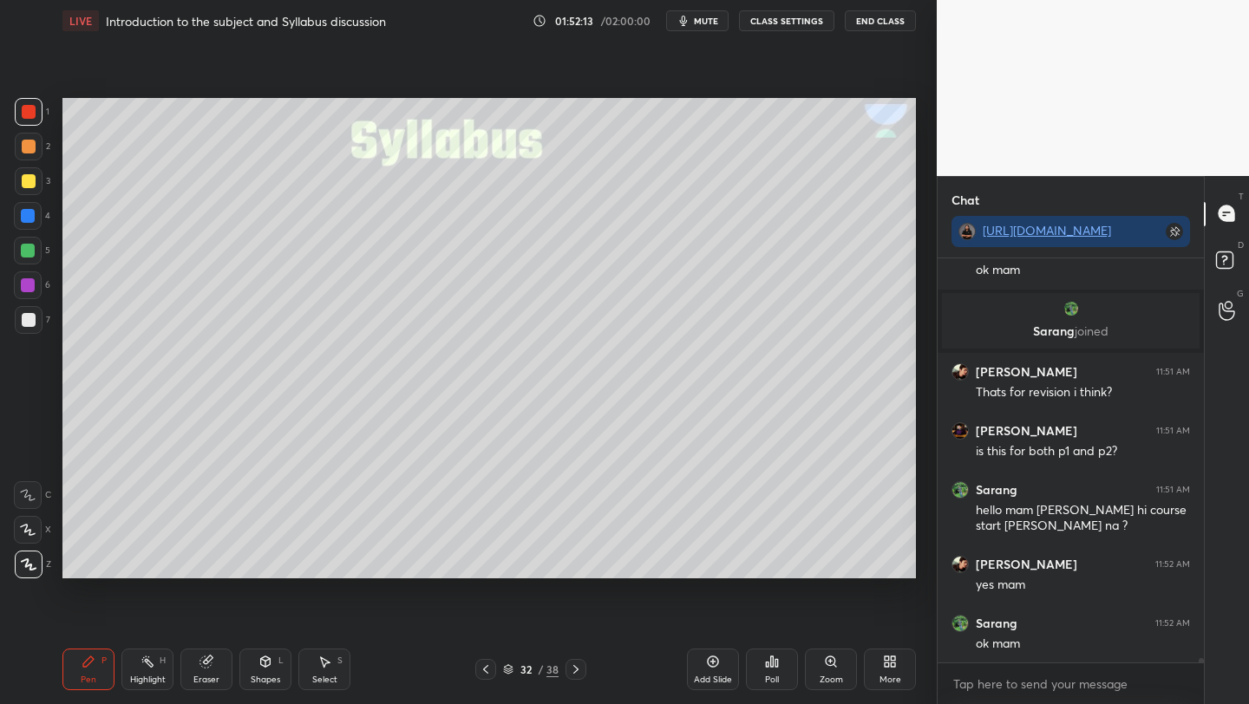
click at [479, 669] on icon at bounding box center [486, 669] width 14 height 14
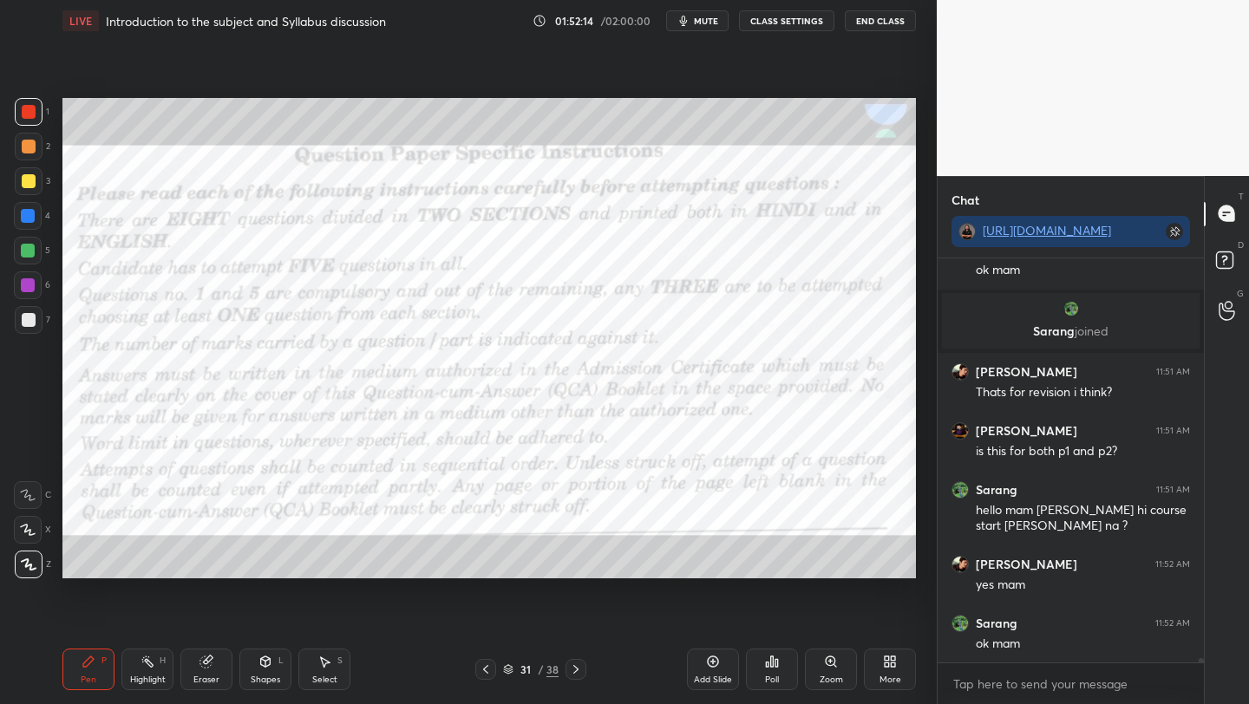
click at [479, 669] on icon at bounding box center [486, 669] width 14 height 14
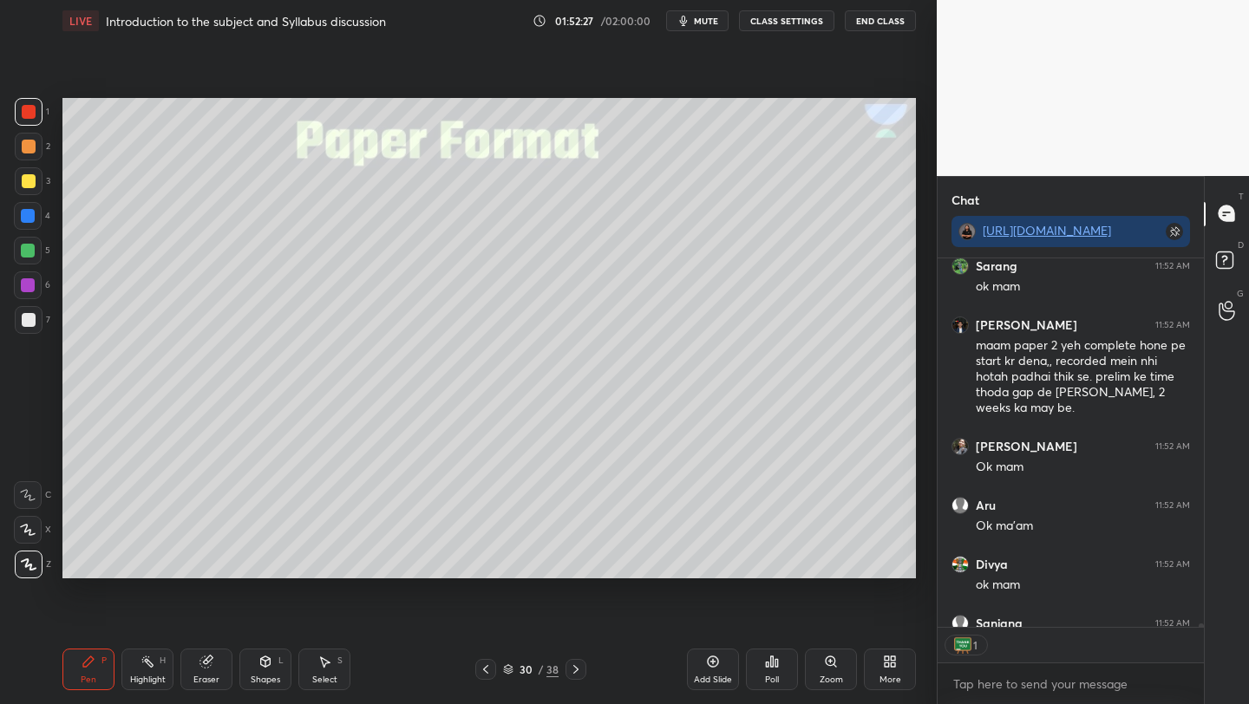
scroll to position [6, 6]
click at [578, 669] on icon at bounding box center [576, 669] width 14 height 14
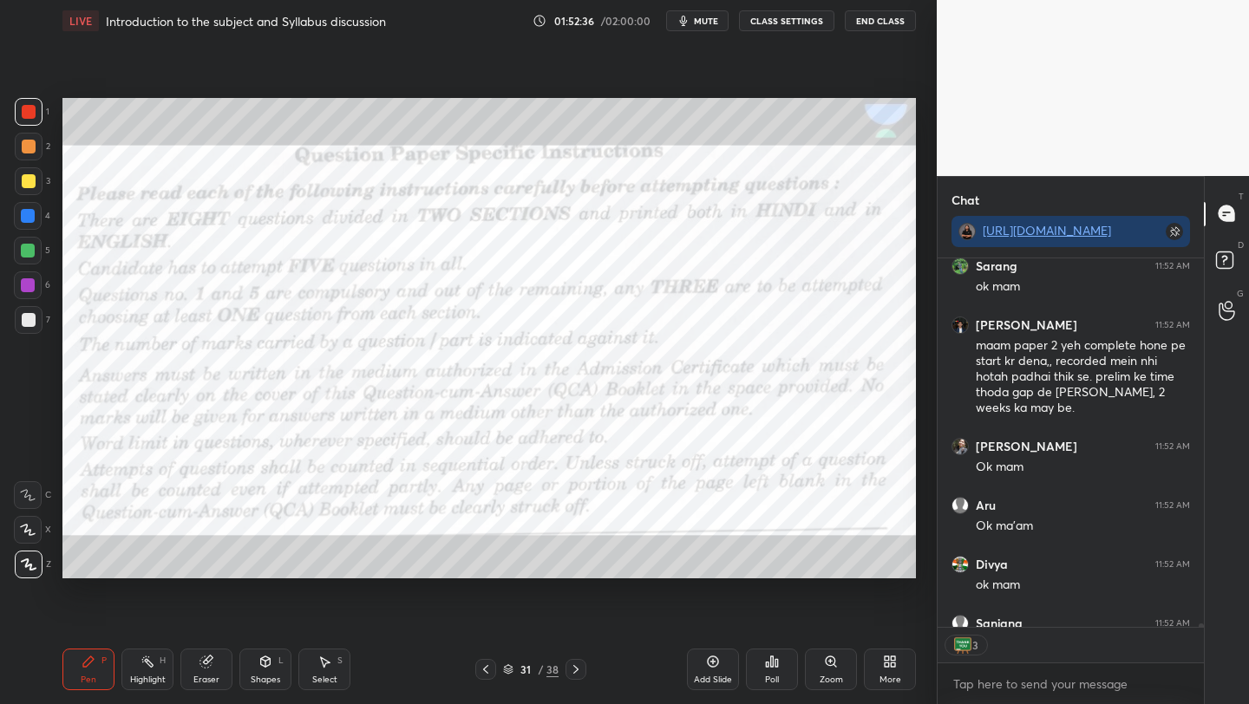
click at [482, 669] on icon at bounding box center [486, 669] width 14 height 14
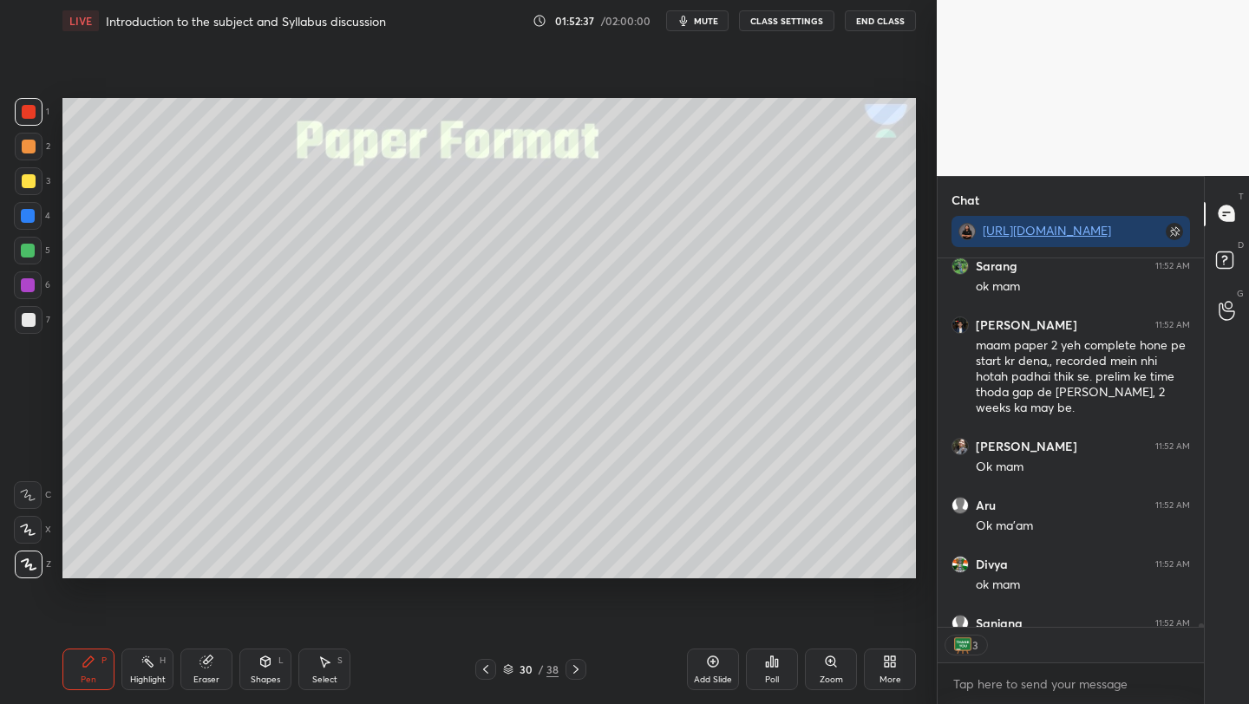
click at [481, 670] on icon at bounding box center [486, 669] width 14 height 14
click at [481, 672] on icon at bounding box center [486, 669] width 14 height 14
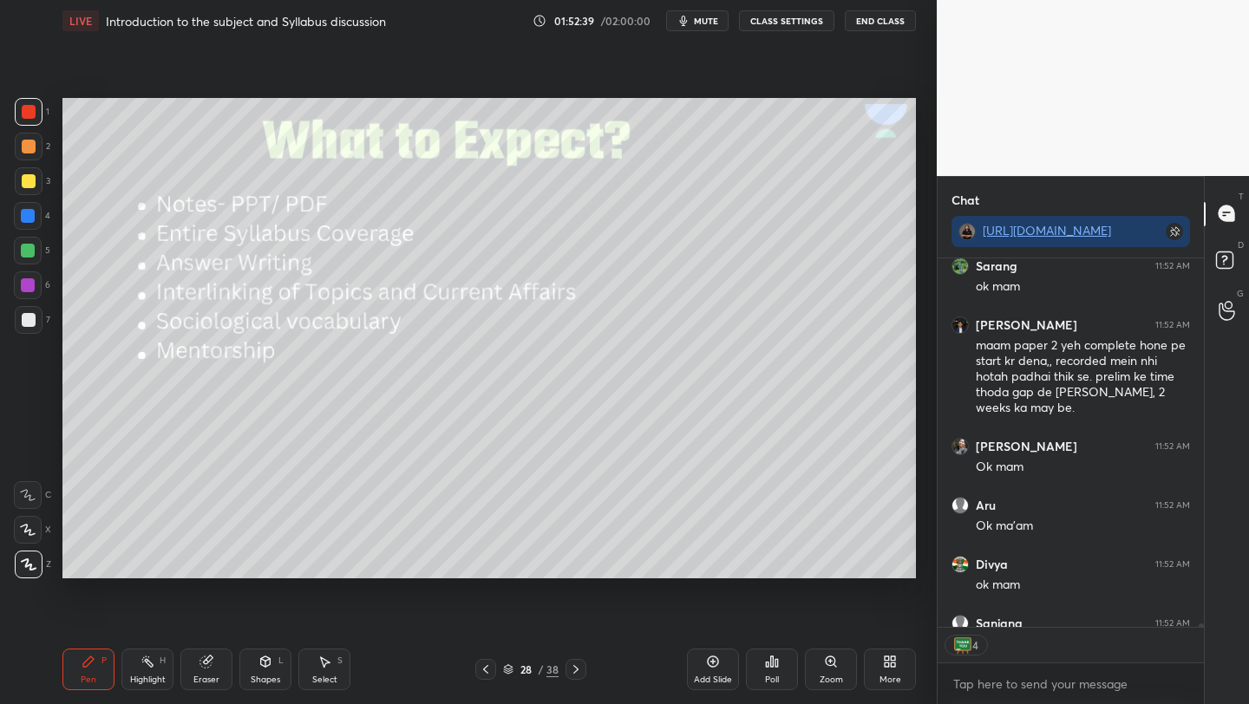
scroll to position [38654, 0]
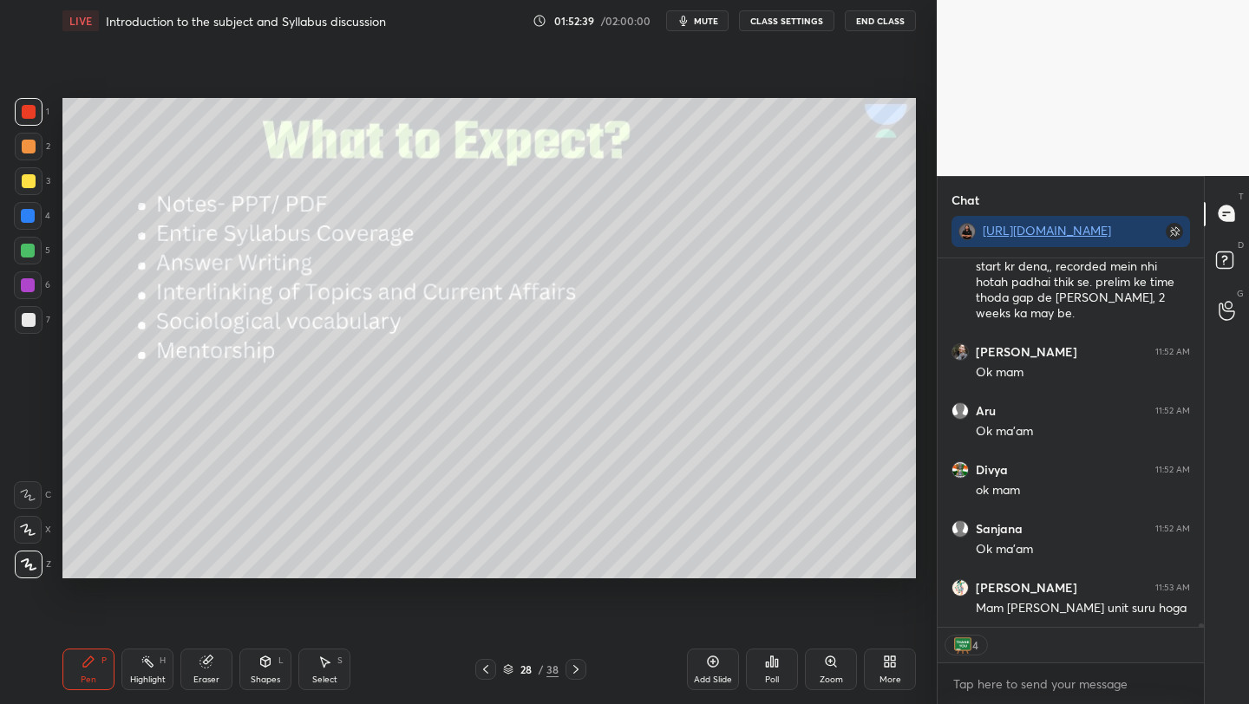
click at [576, 669] on icon at bounding box center [575, 669] width 5 height 9
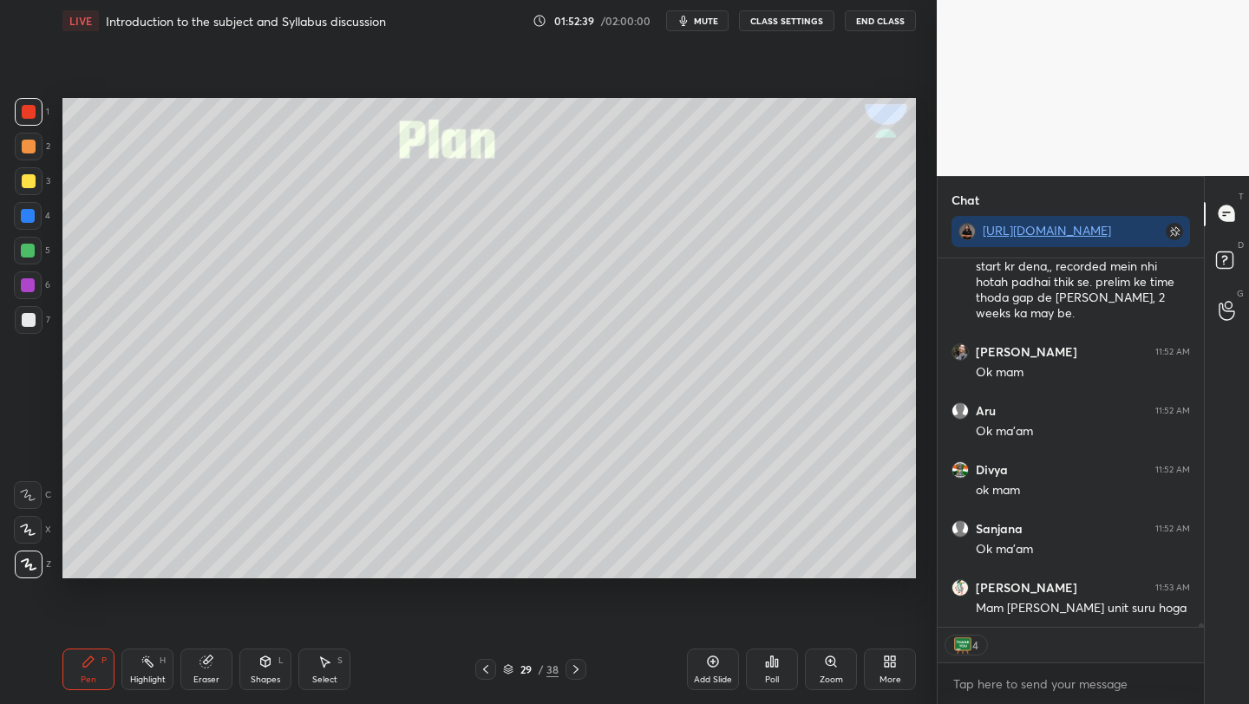
click at [576, 670] on icon at bounding box center [575, 669] width 5 height 9
click at [573, 671] on icon at bounding box center [576, 669] width 14 height 14
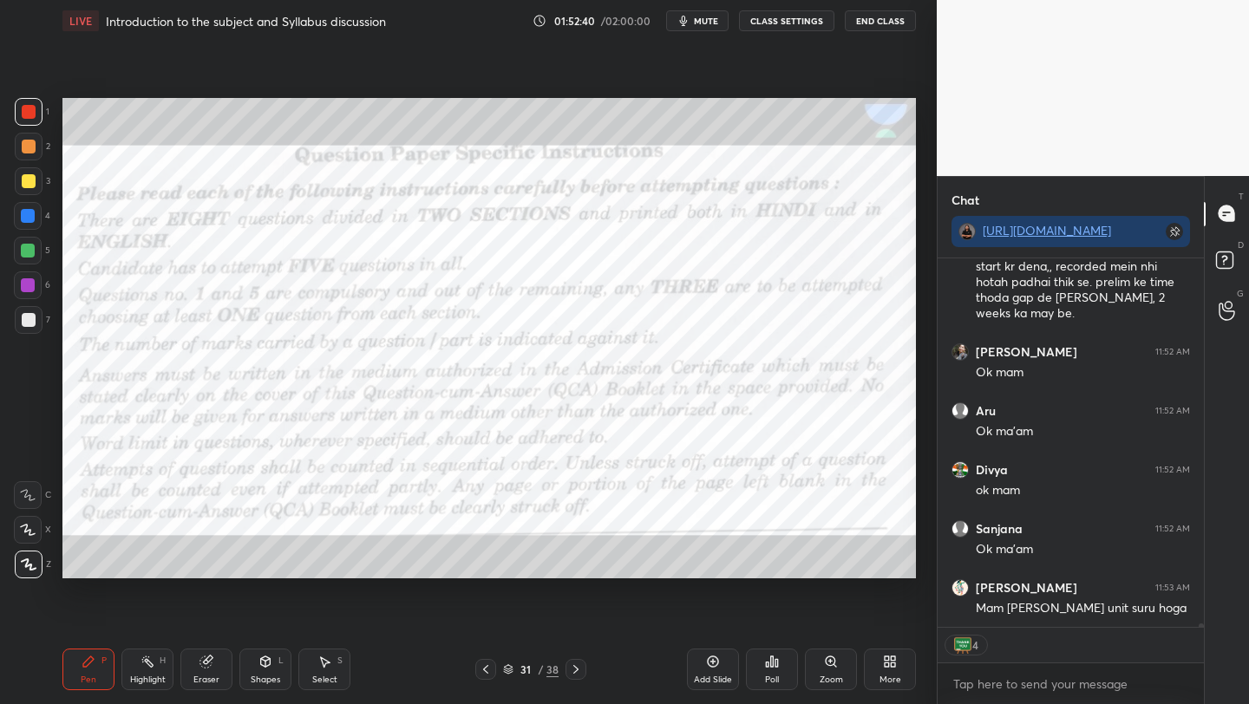
scroll to position [38713, 0]
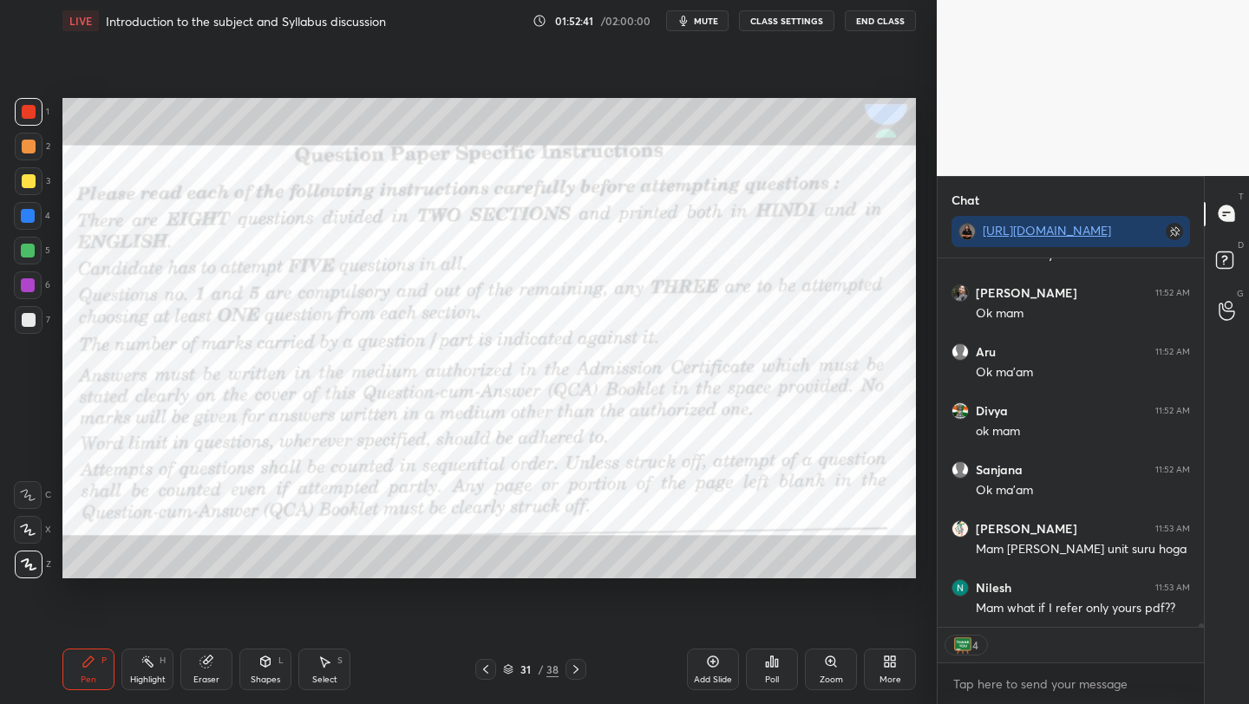
click at [573, 672] on icon at bounding box center [576, 669] width 14 height 14
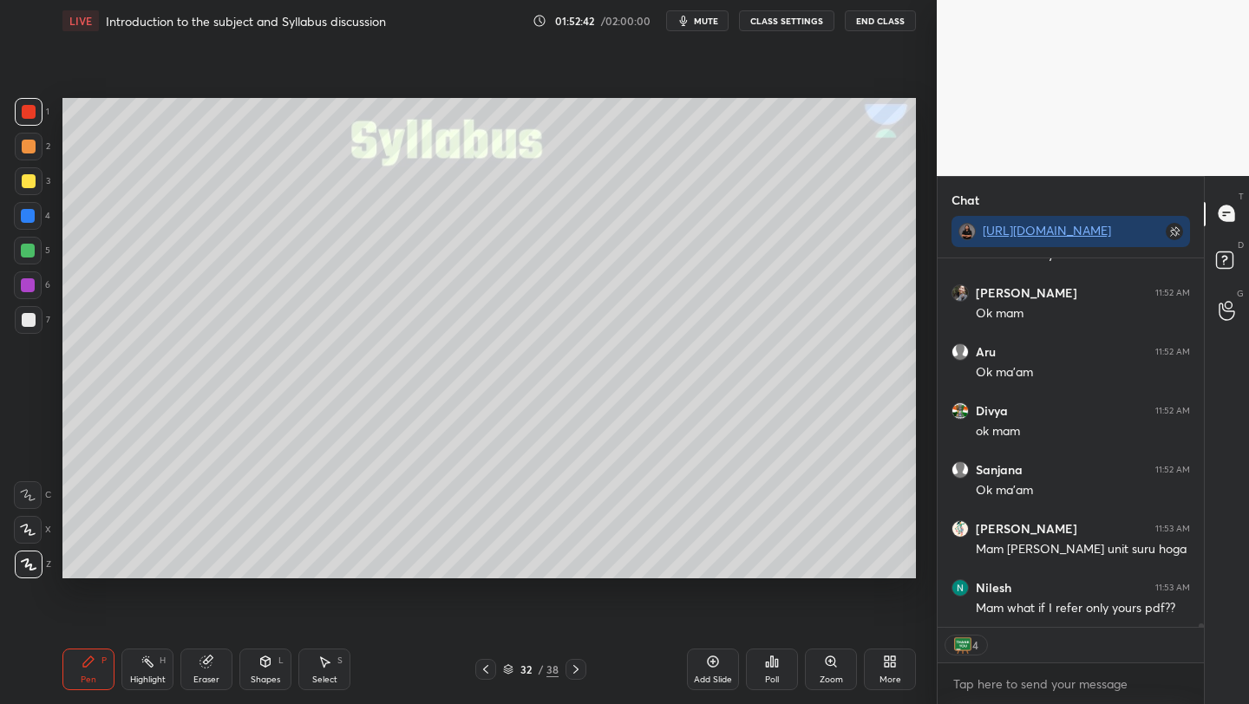
click at [574, 672] on icon at bounding box center [576, 669] width 14 height 14
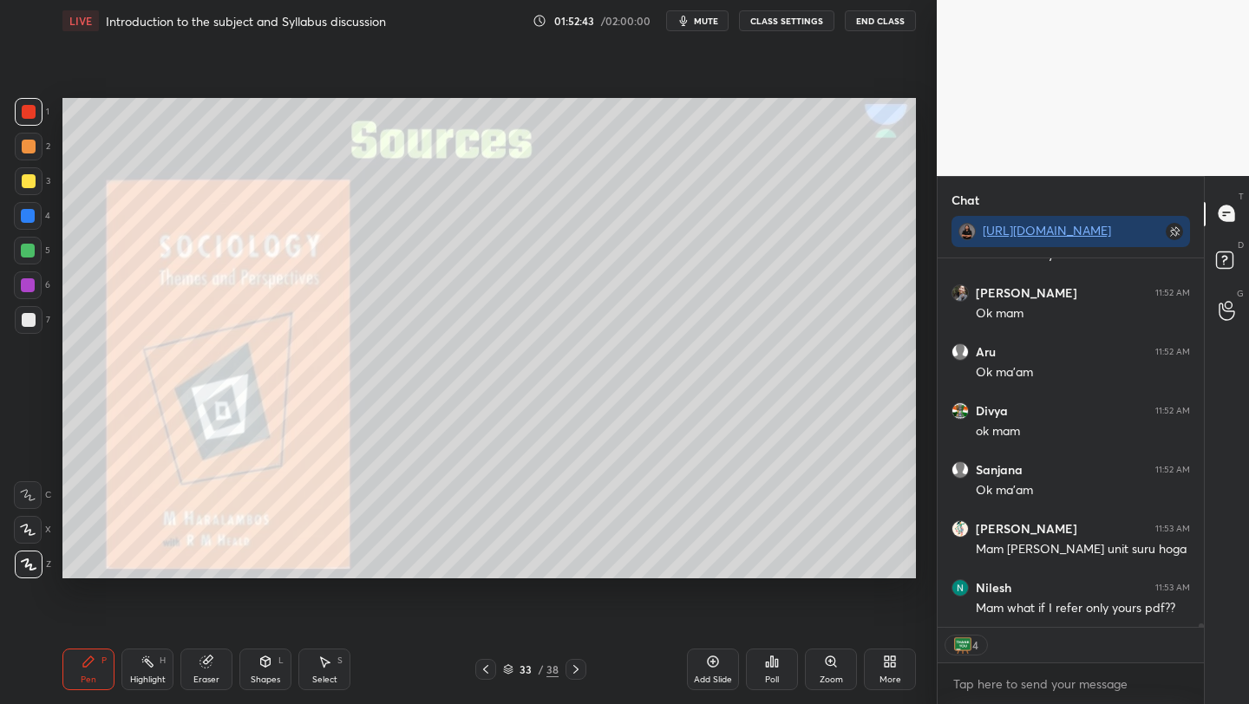
scroll to position [38771, 0]
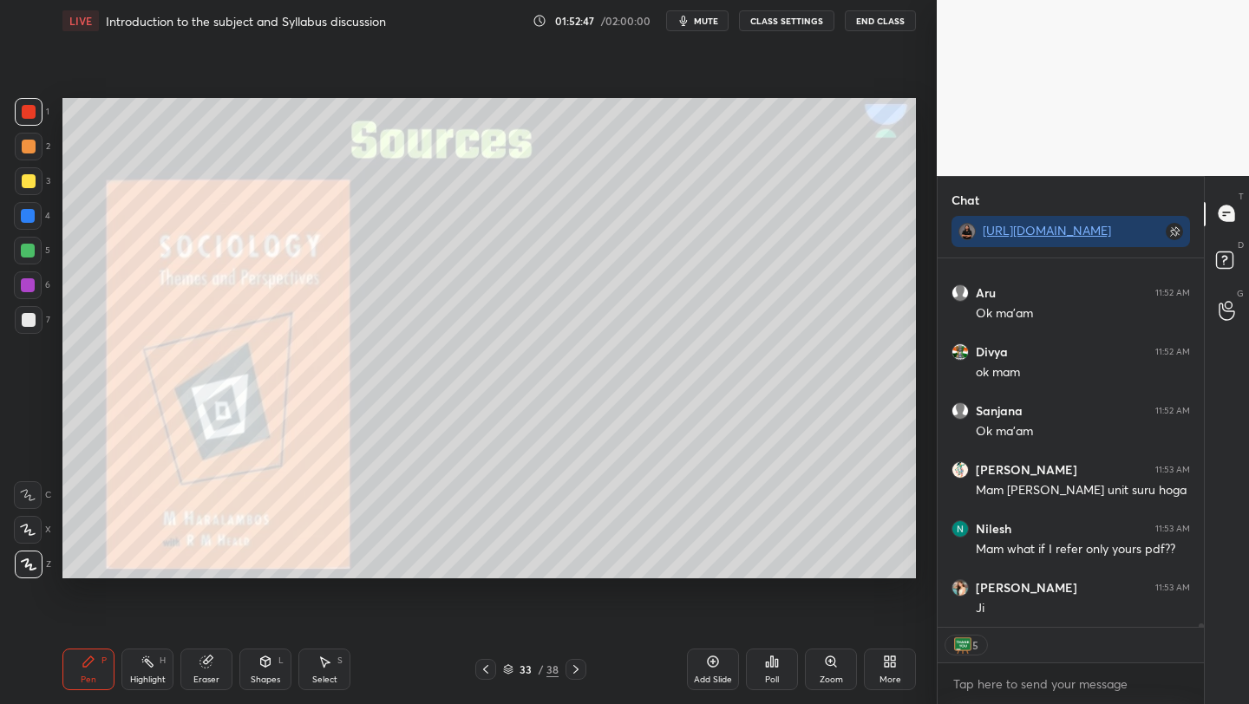
click at [576, 675] on icon at bounding box center [576, 669] width 14 height 14
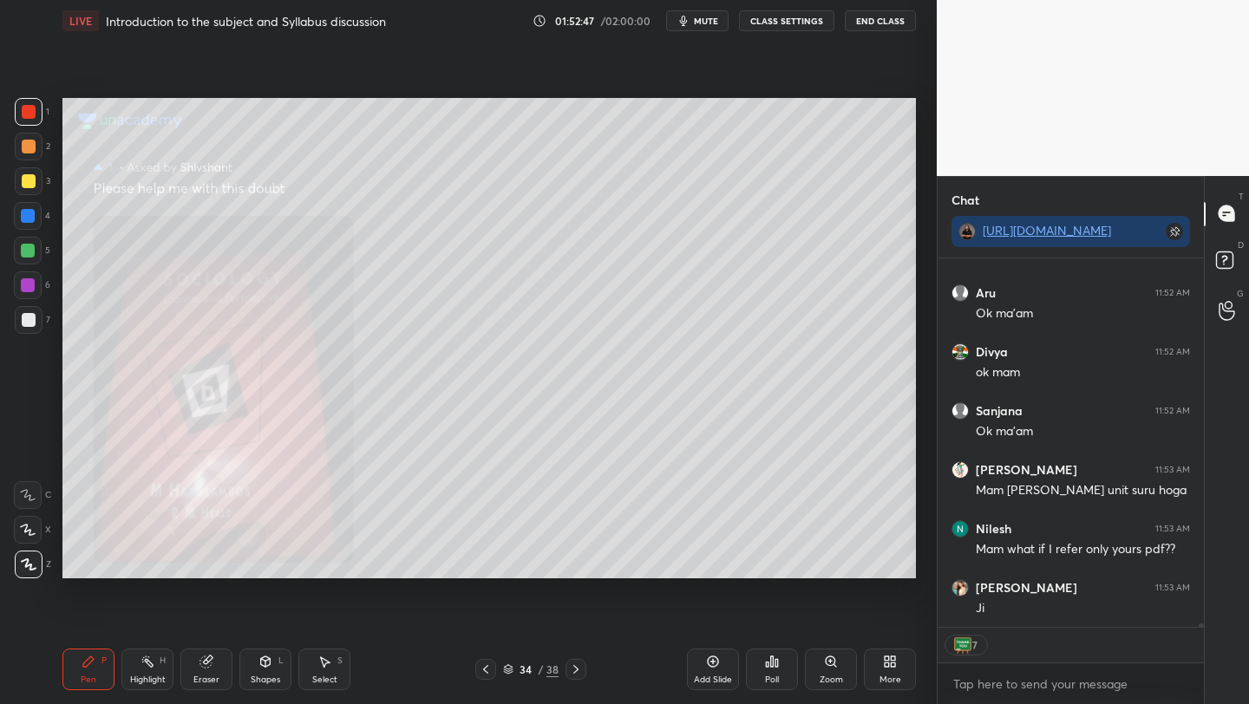
click at [576, 675] on icon at bounding box center [576, 669] width 14 height 14
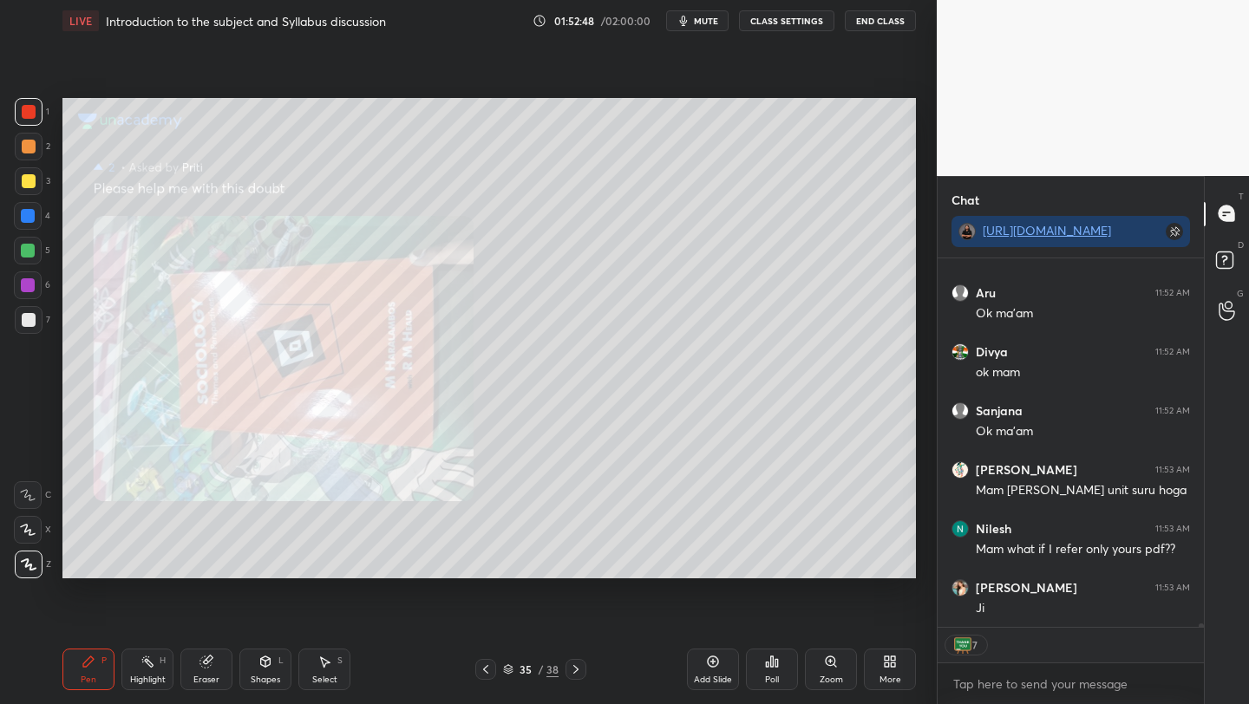
scroll to position [38830, 0]
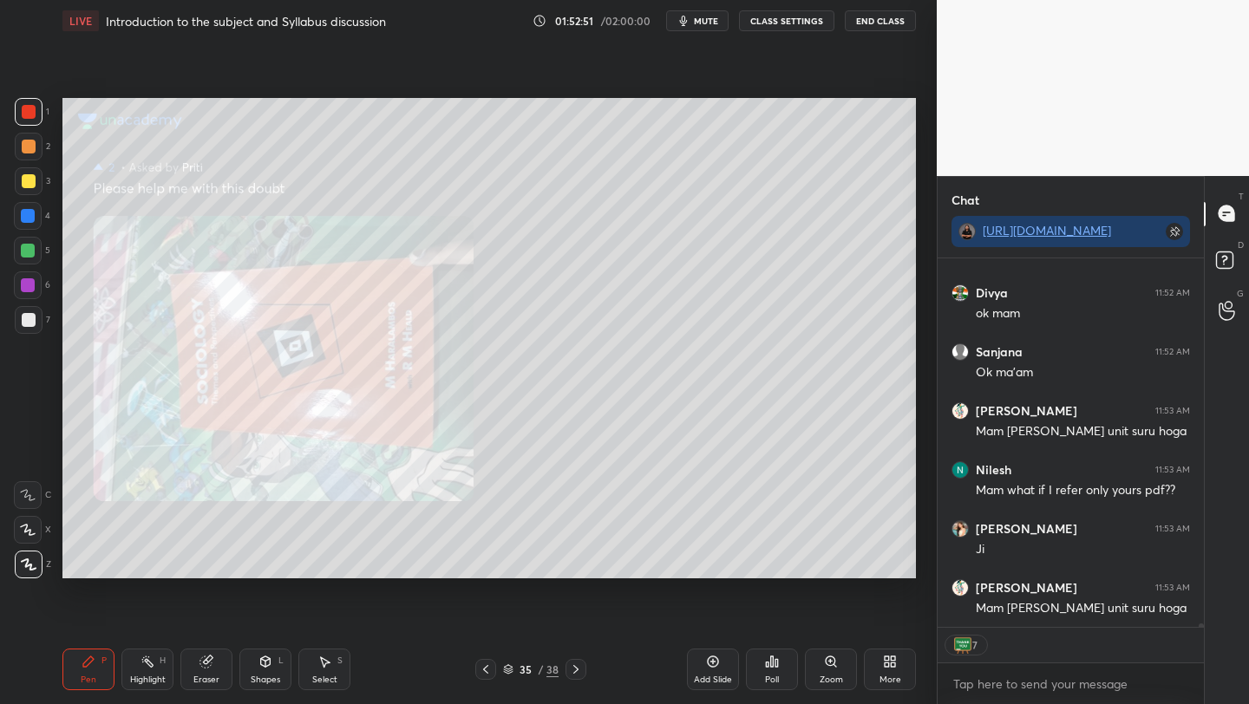
click at [575, 675] on icon at bounding box center [576, 669] width 14 height 14
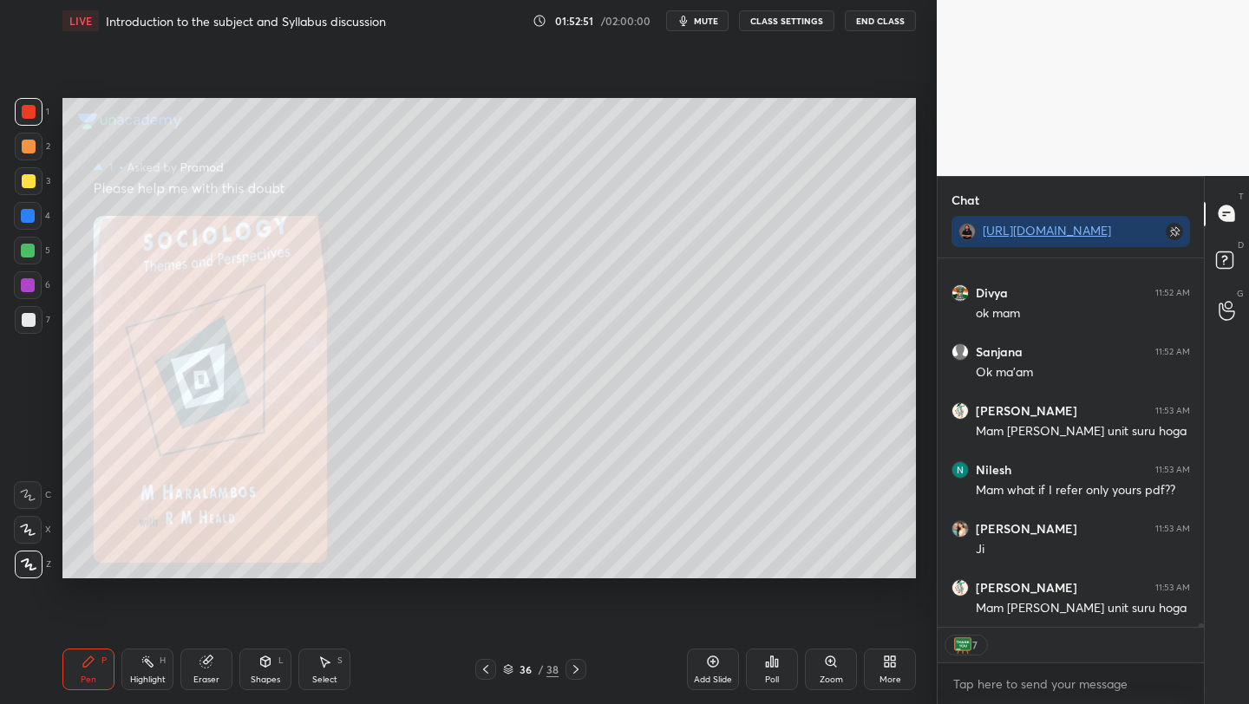
click at [578, 676] on div at bounding box center [575, 669] width 21 height 21
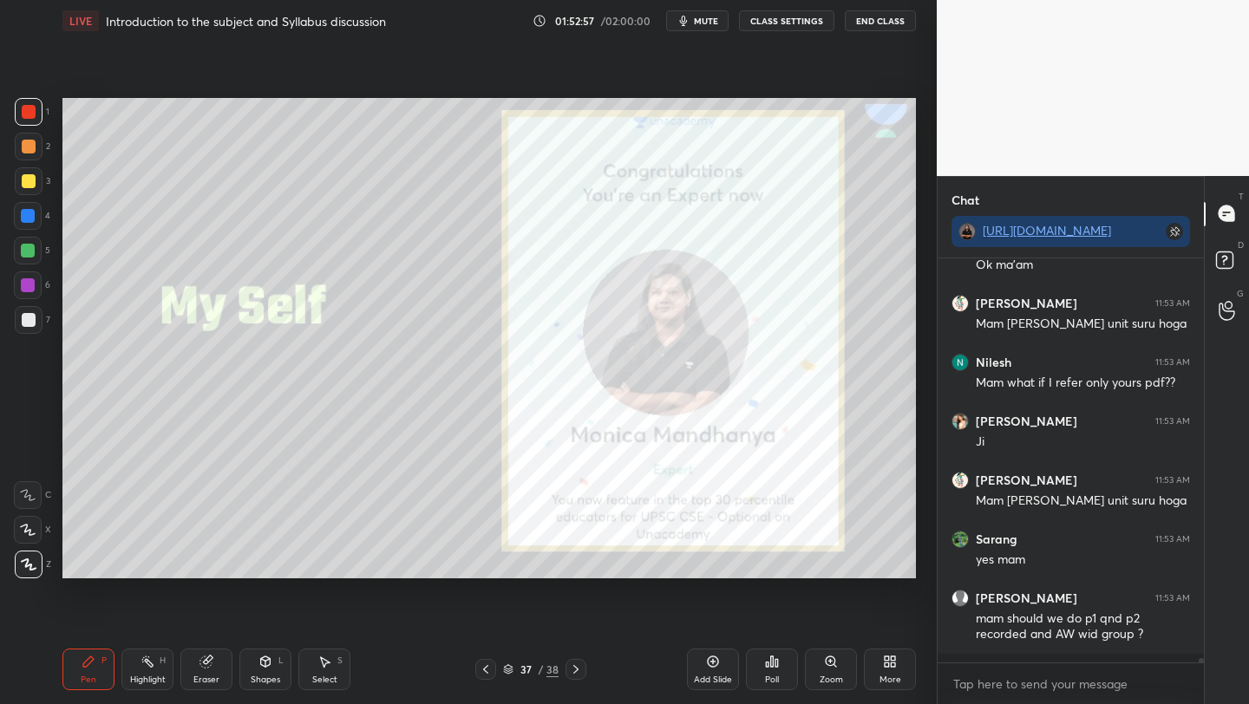
scroll to position [6, 6]
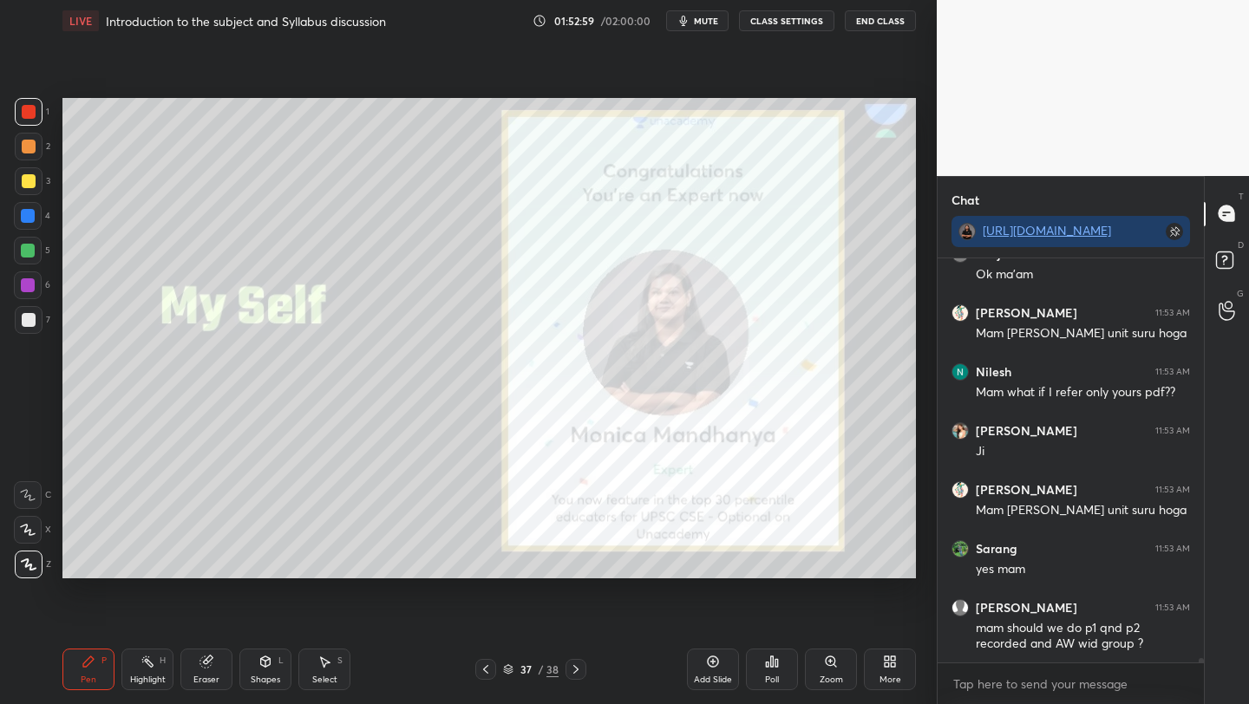
click at [23, 116] on div at bounding box center [29, 112] width 14 height 14
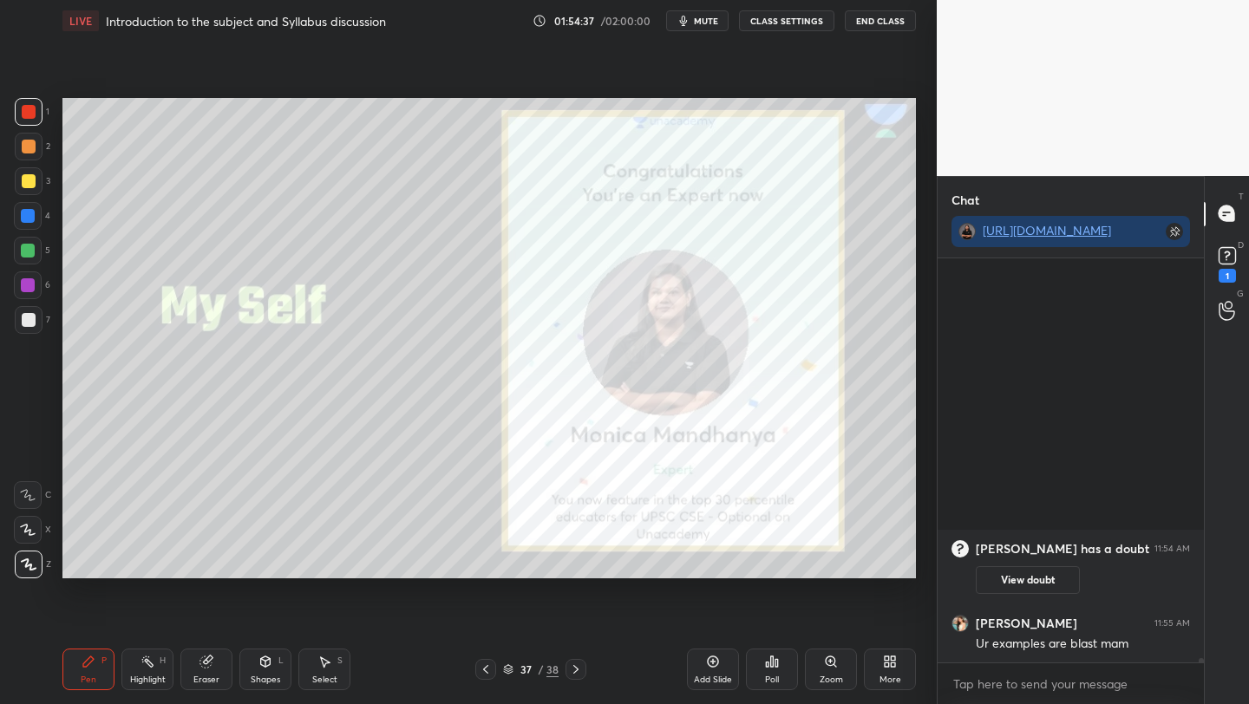
scroll to position [38195, 0]
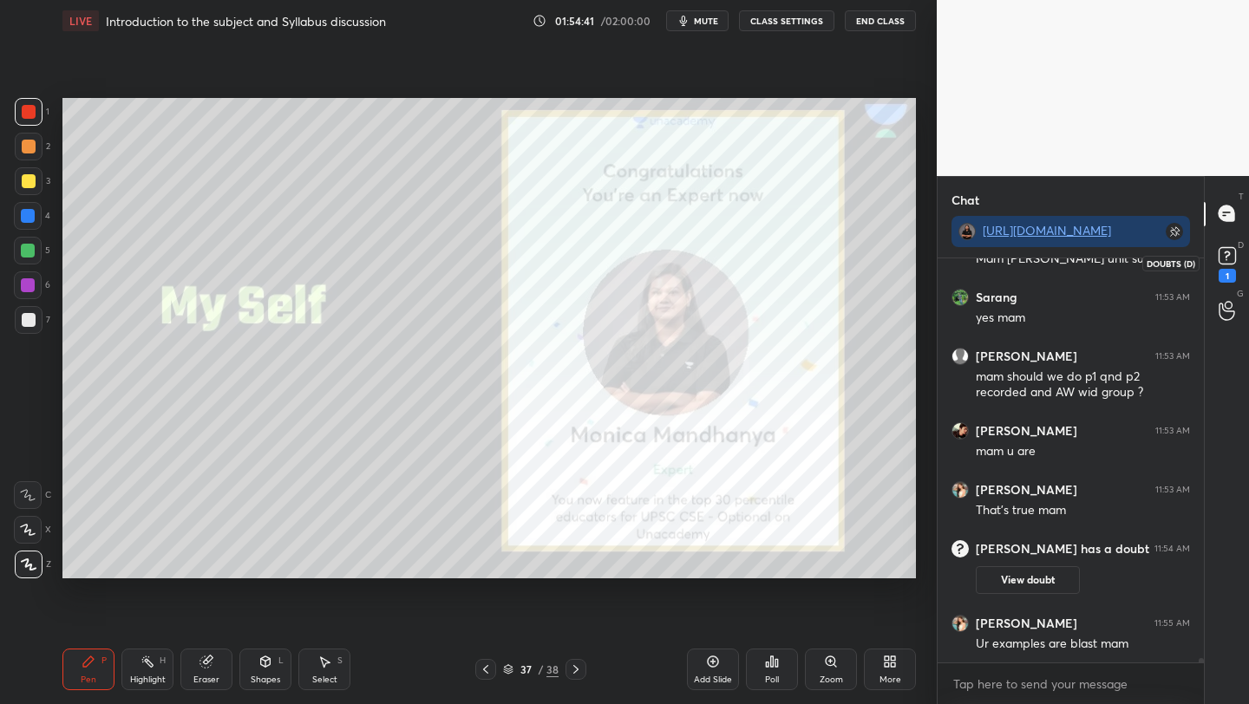
click at [1223, 253] on rect at bounding box center [1226, 255] width 16 height 16
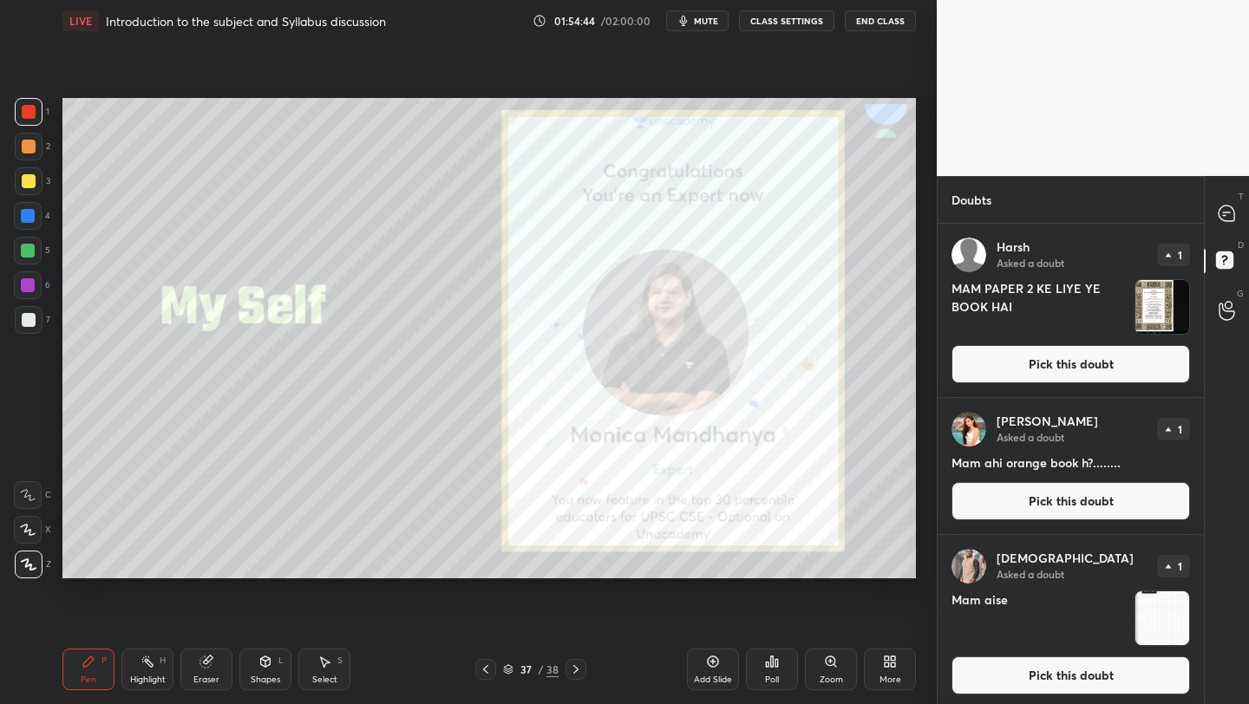
click at [1007, 371] on button "Pick this doubt" at bounding box center [1070, 364] width 238 height 38
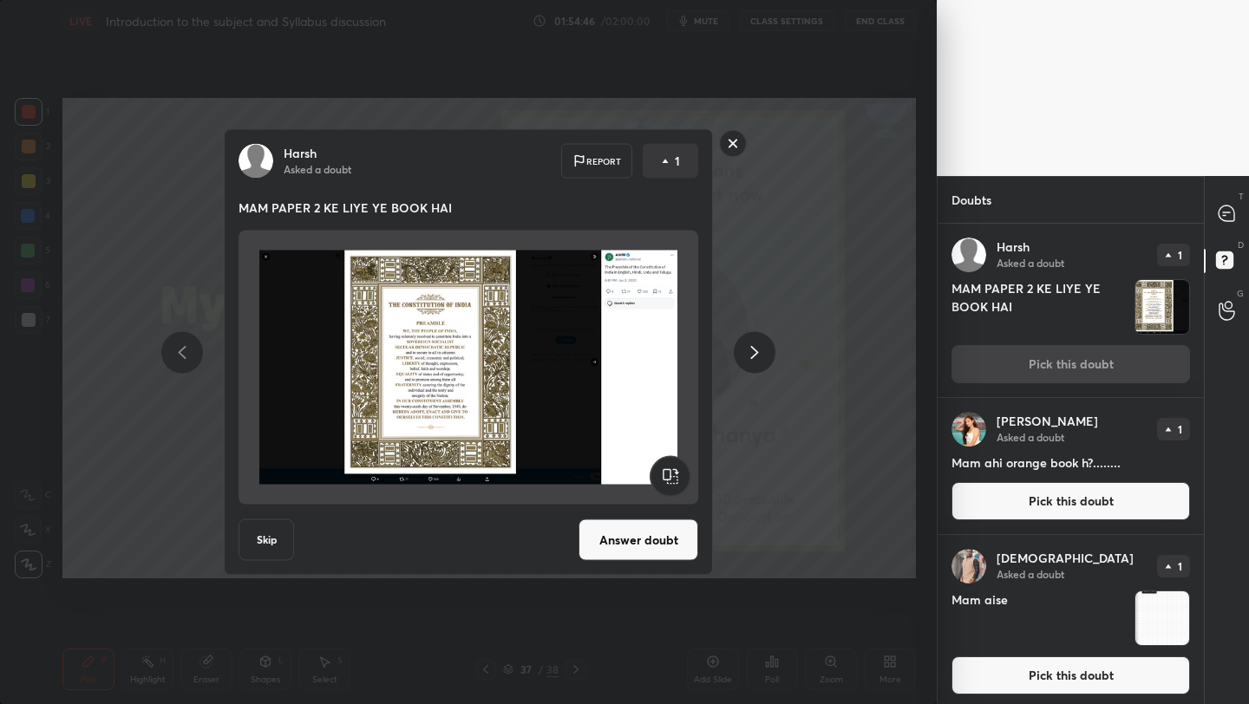
click at [618, 548] on button "Answer doubt" at bounding box center [638, 540] width 120 height 42
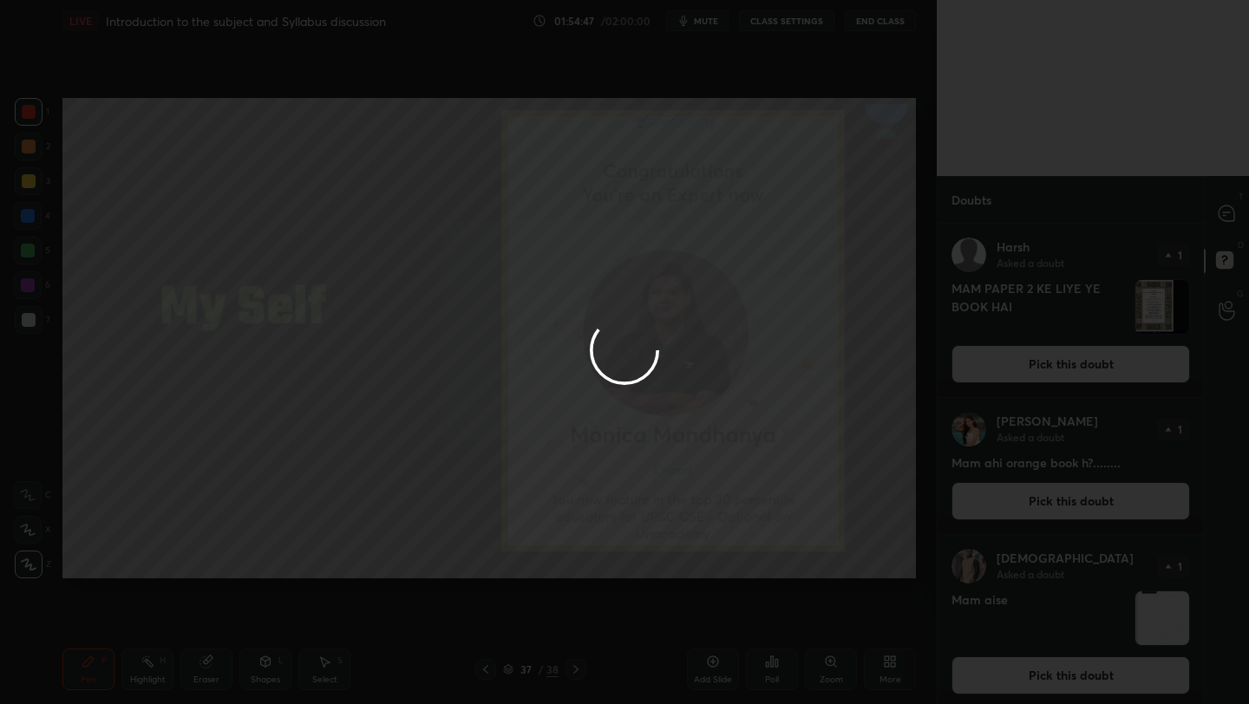
scroll to position [122, 0]
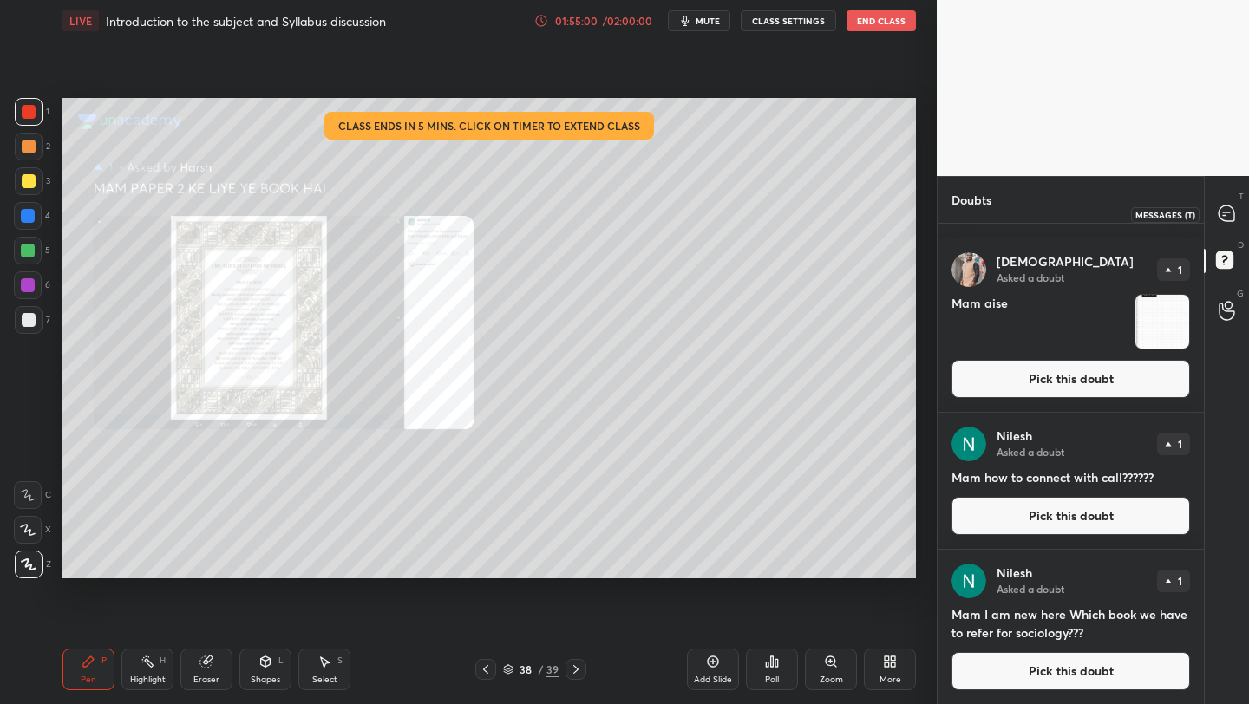
click at [1223, 211] on icon at bounding box center [1226, 213] width 16 height 16
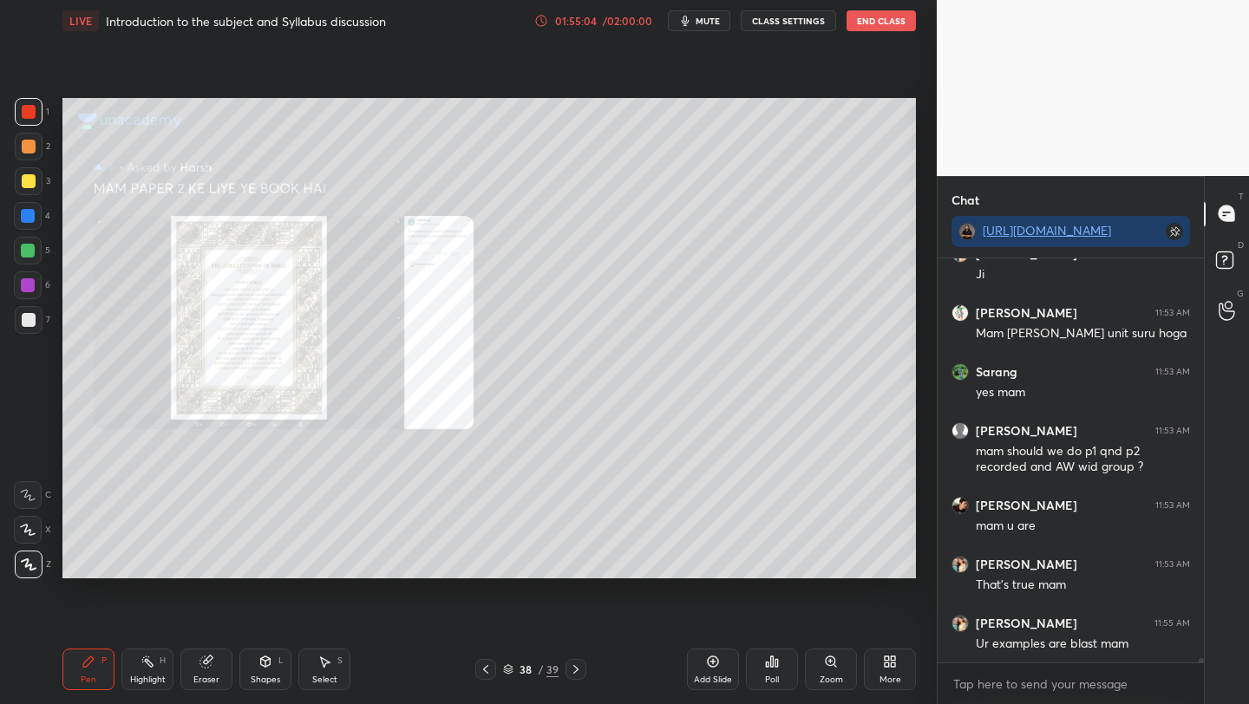
scroll to position [38562, 0]
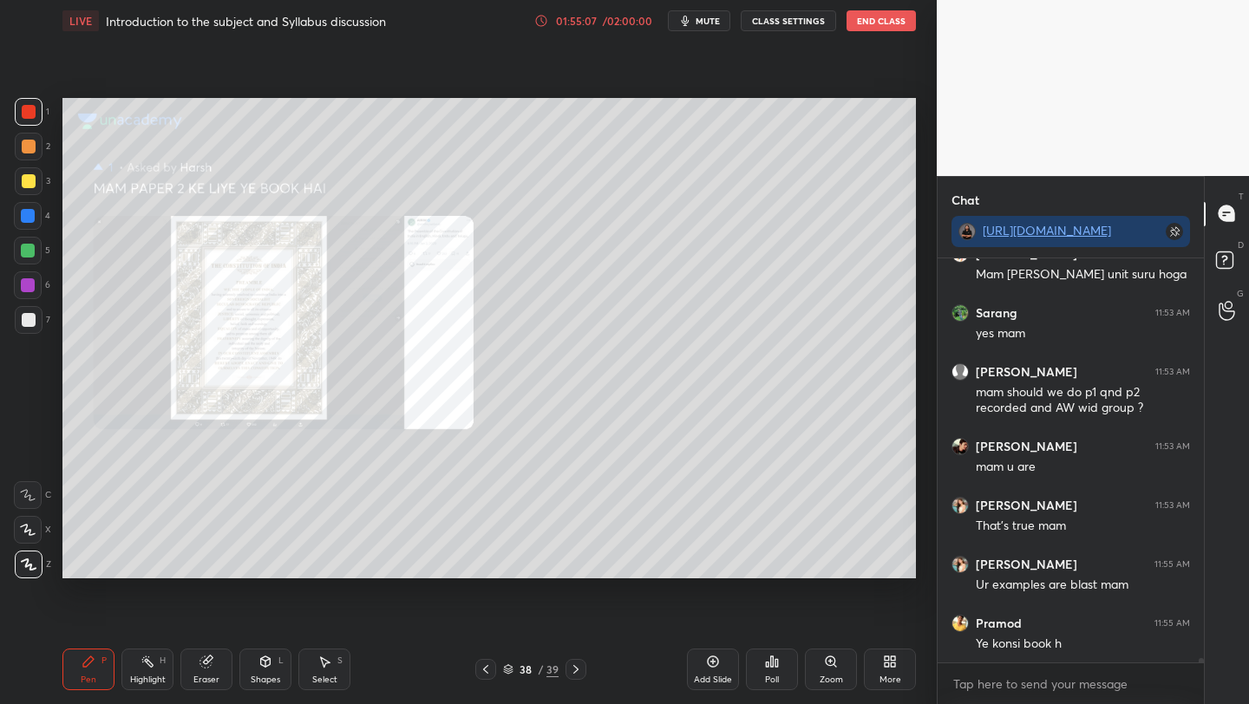
click at [480, 673] on icon at bounding box center [486, 669] width 14 height 14
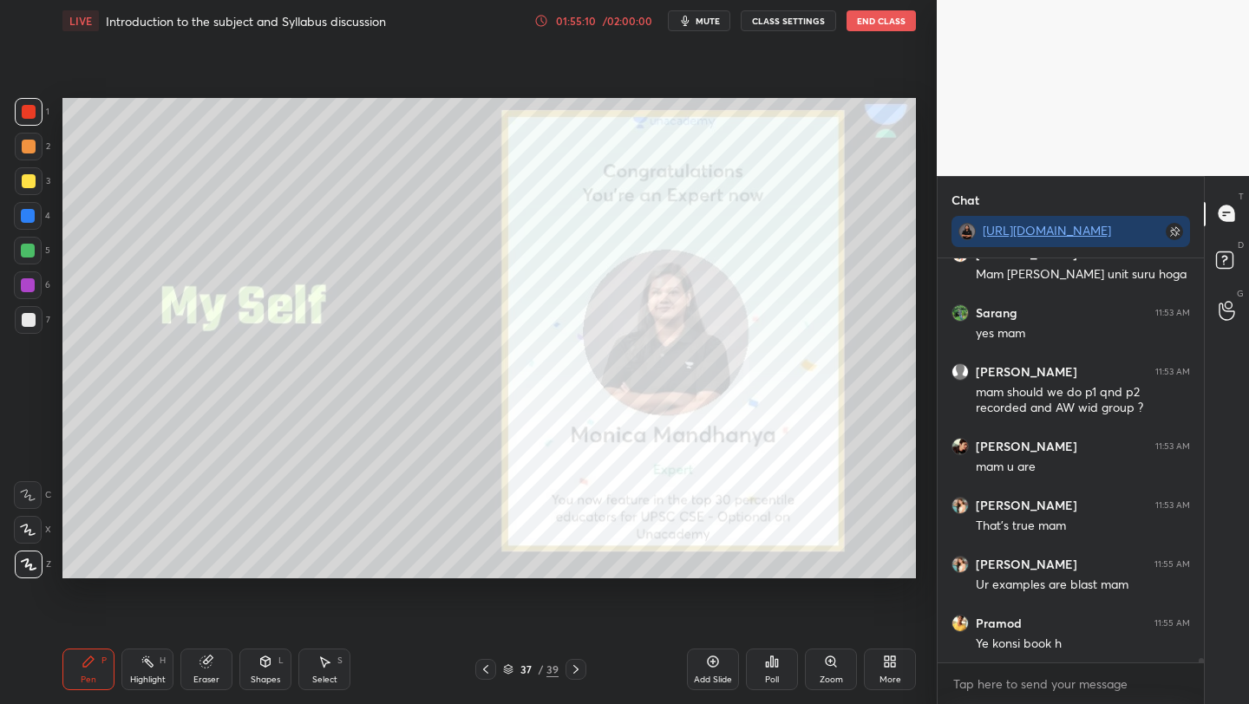
scroll to position [38621, 0]
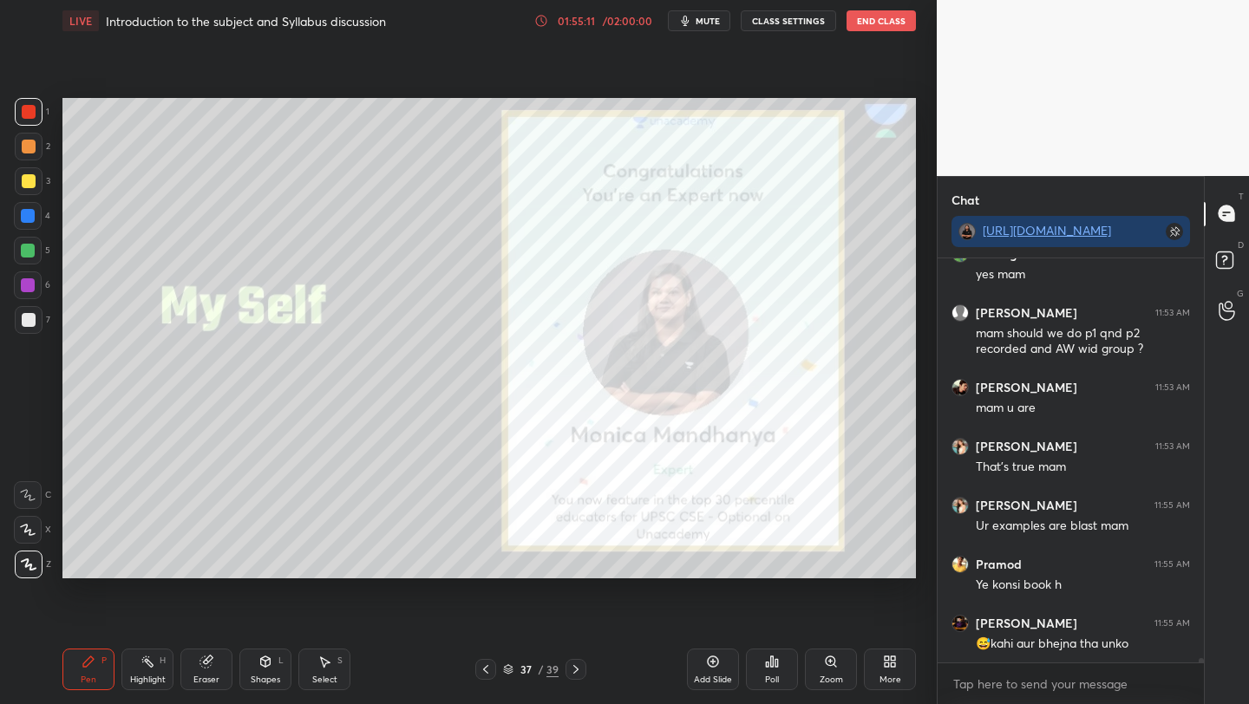
click at [708, 675] on div "Add Slide" at bounding box center [713, 679] width 38 height 9
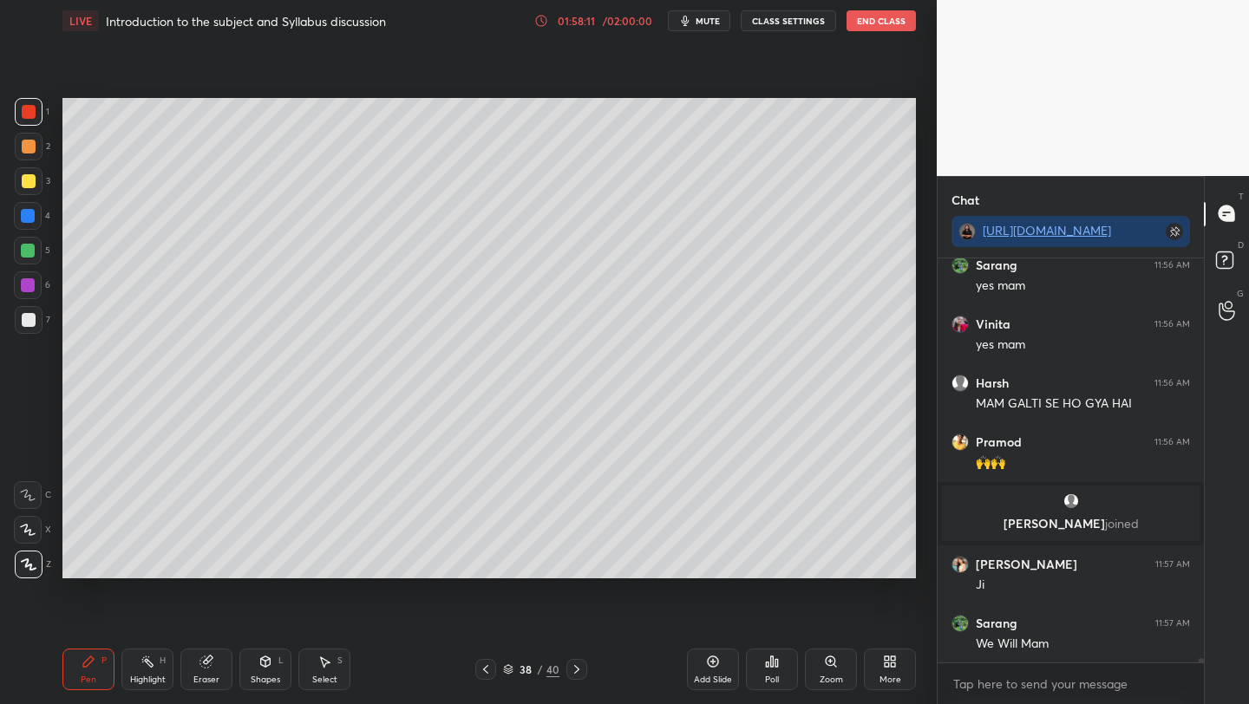
scroll to position [38732, 0]
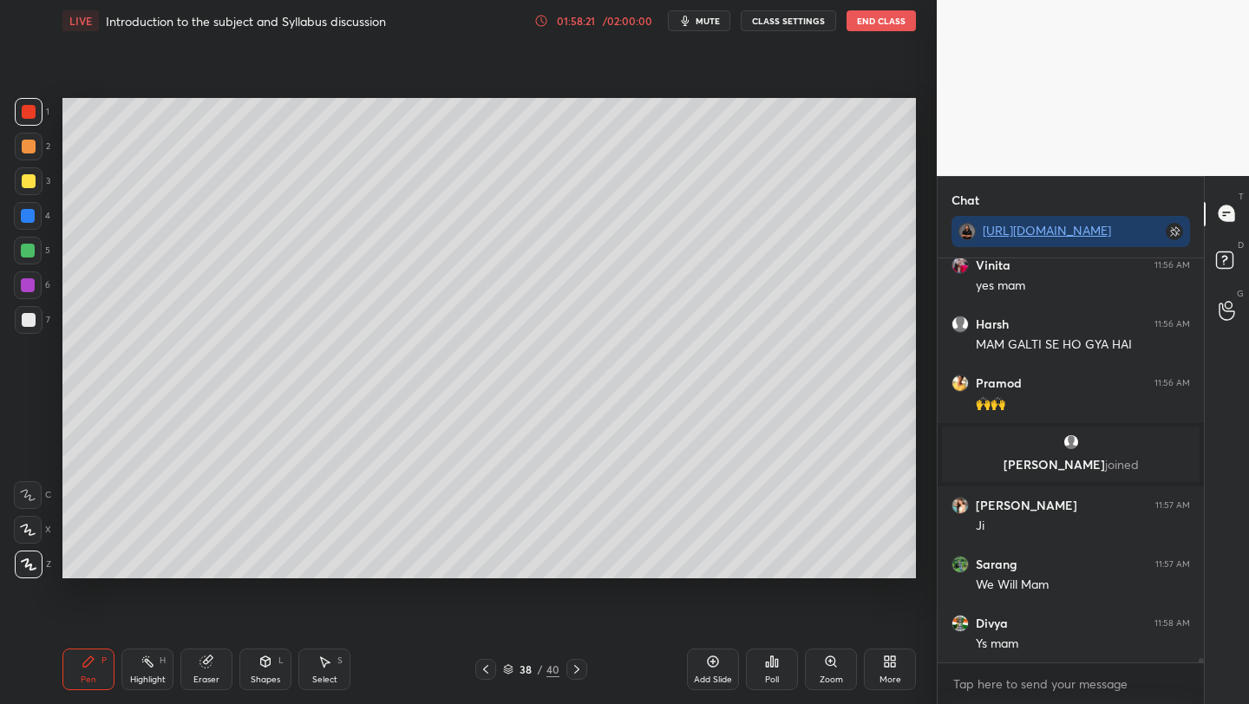
click at [572, 668] on icon at bounding box center [577, 669] width 14 height 14
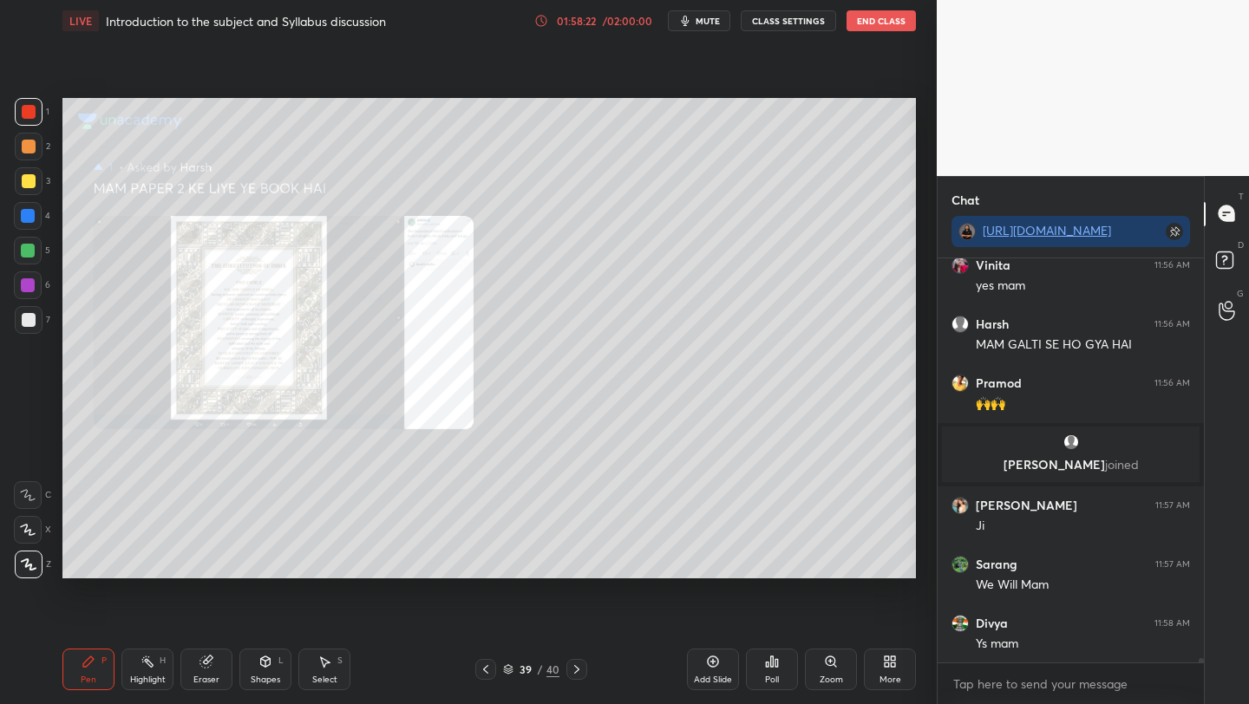
scroll to position [38791, 0]
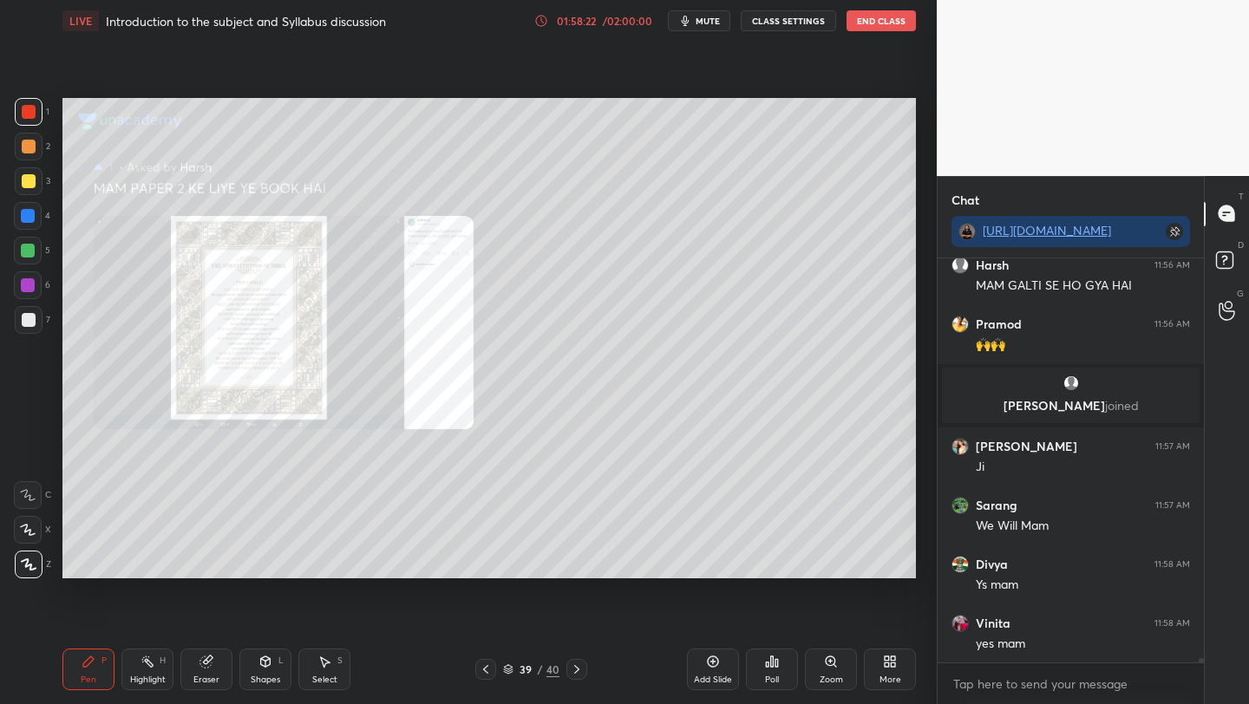
click at [575, 668] on icon at bounding box center [577, 669] width 14 height 14
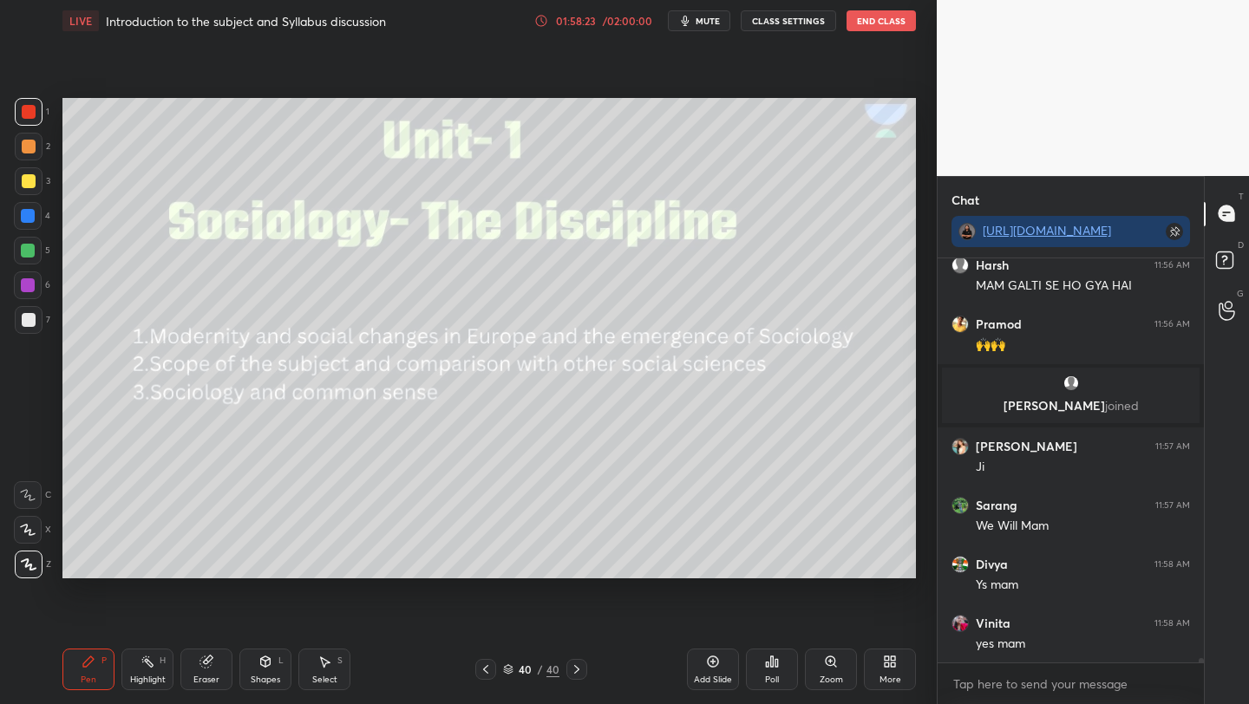
click at [414, 639] on div "Pen P Highlight H Eraser Shapes L Select S 40 / 40 Add Slide Poll Zoom More" at bounding box center [488, 669] width 853 height 69
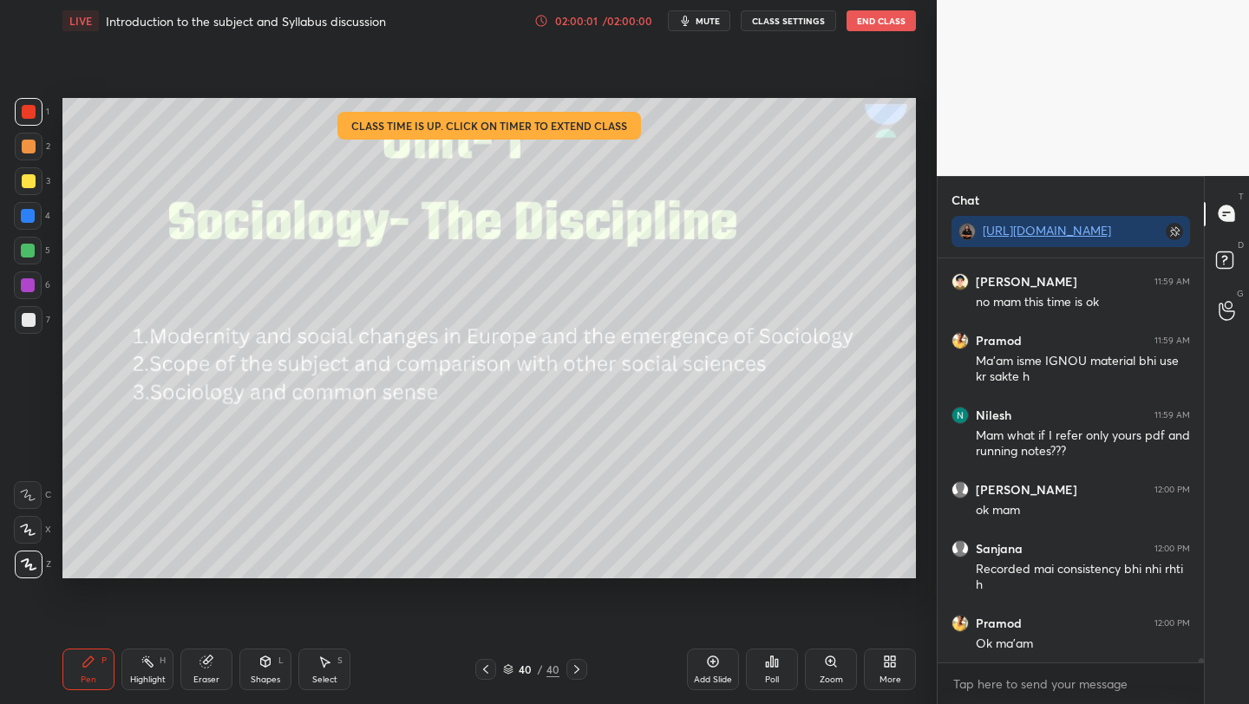
scroll to position [39746, 0]
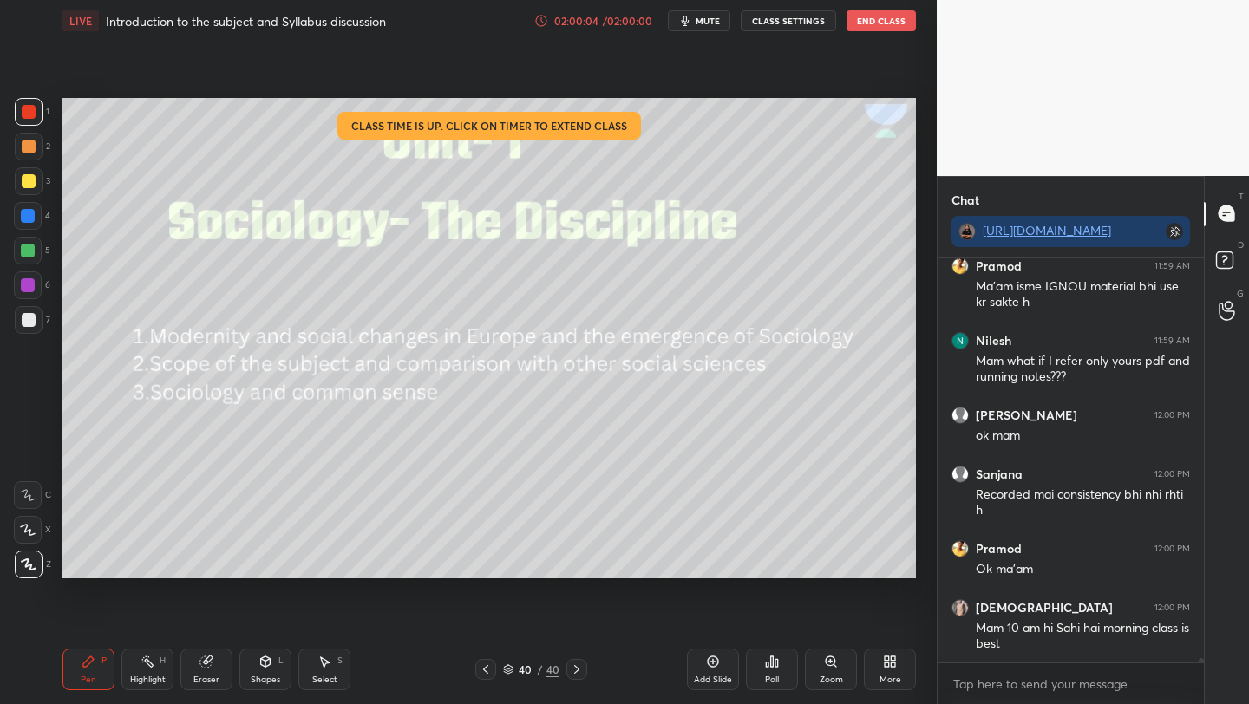
click at [571, 25] on div "02:00:04" at bounding box center [575, 21] width 49 height 10
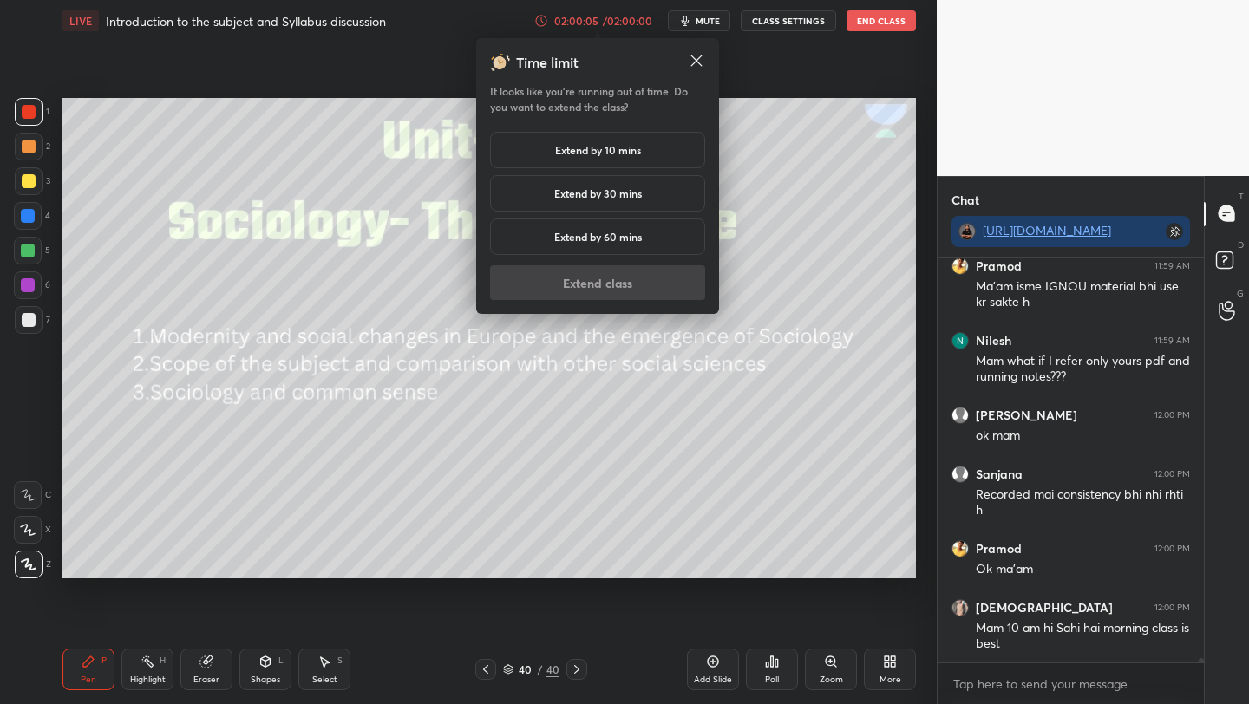
click at [569, 148] on h5 "Extend by 10 mins" at bounding box center [598, 150] width 86 height 16
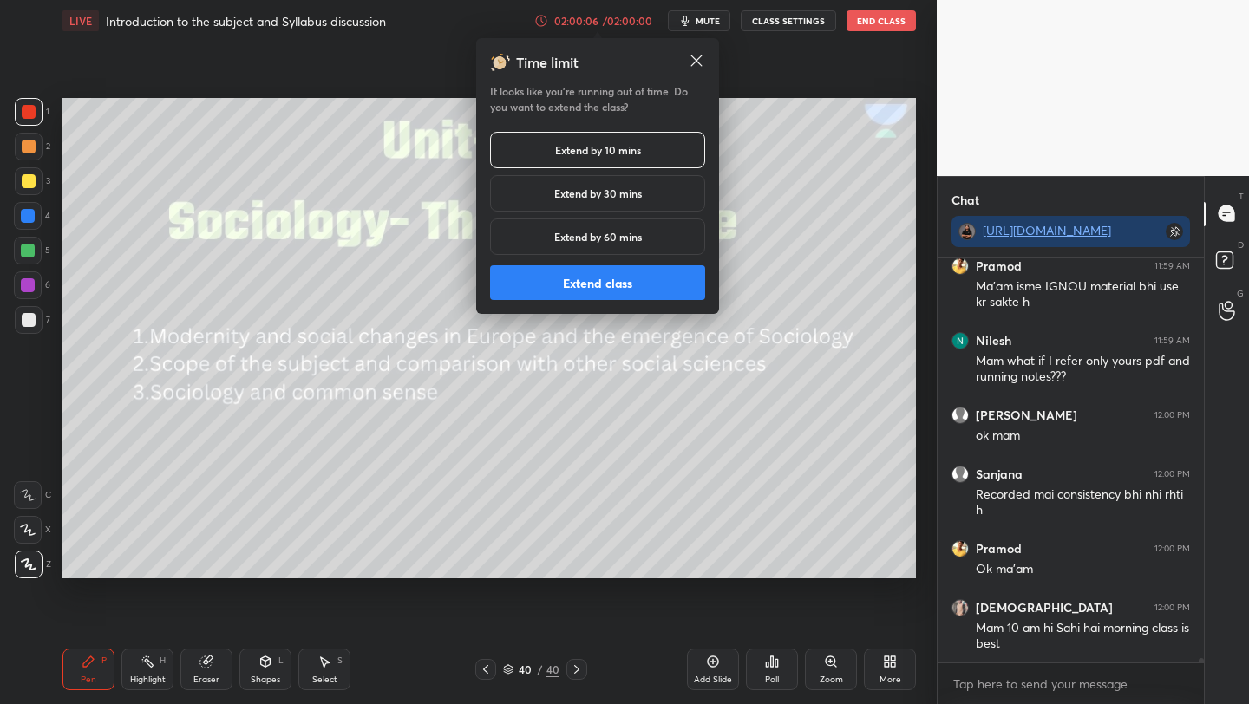
click at [558, 284] on button "Extend class" at bounding box center [597, 282] width 215 height 35
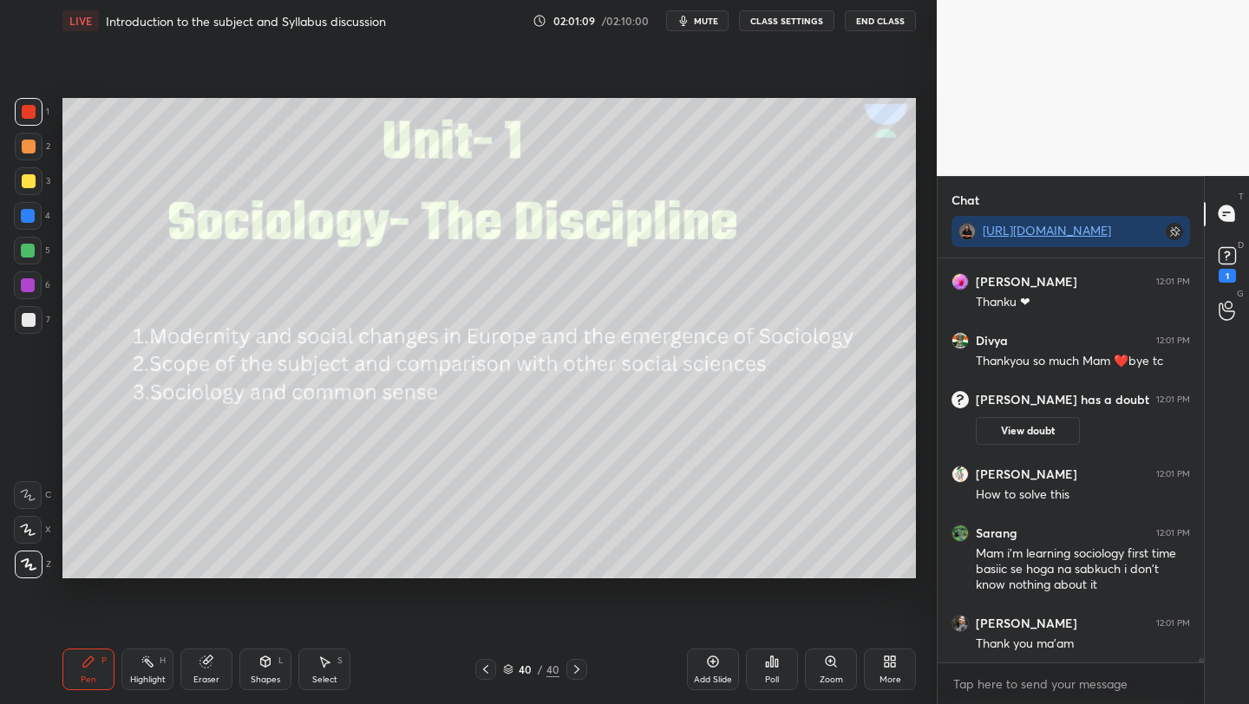
scroll to position [40066, 0]
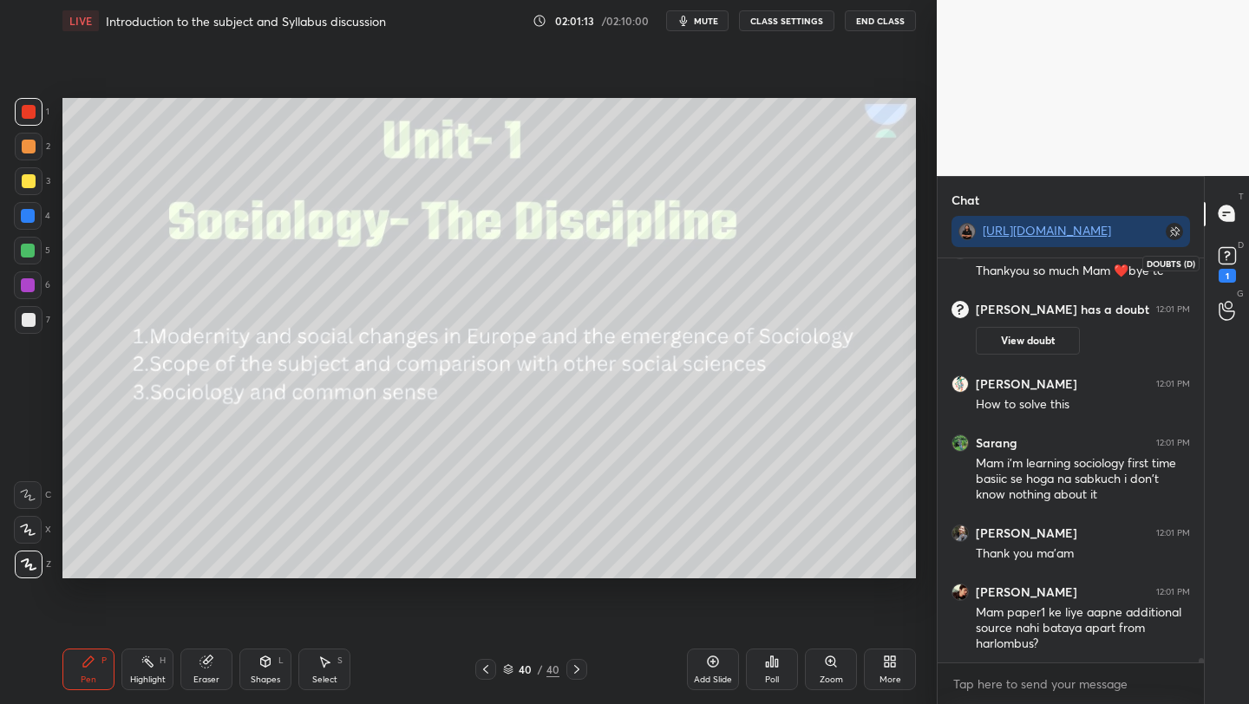
click at [1223, 252] on rect at bounding box center [1226, 255] width 16 height 16
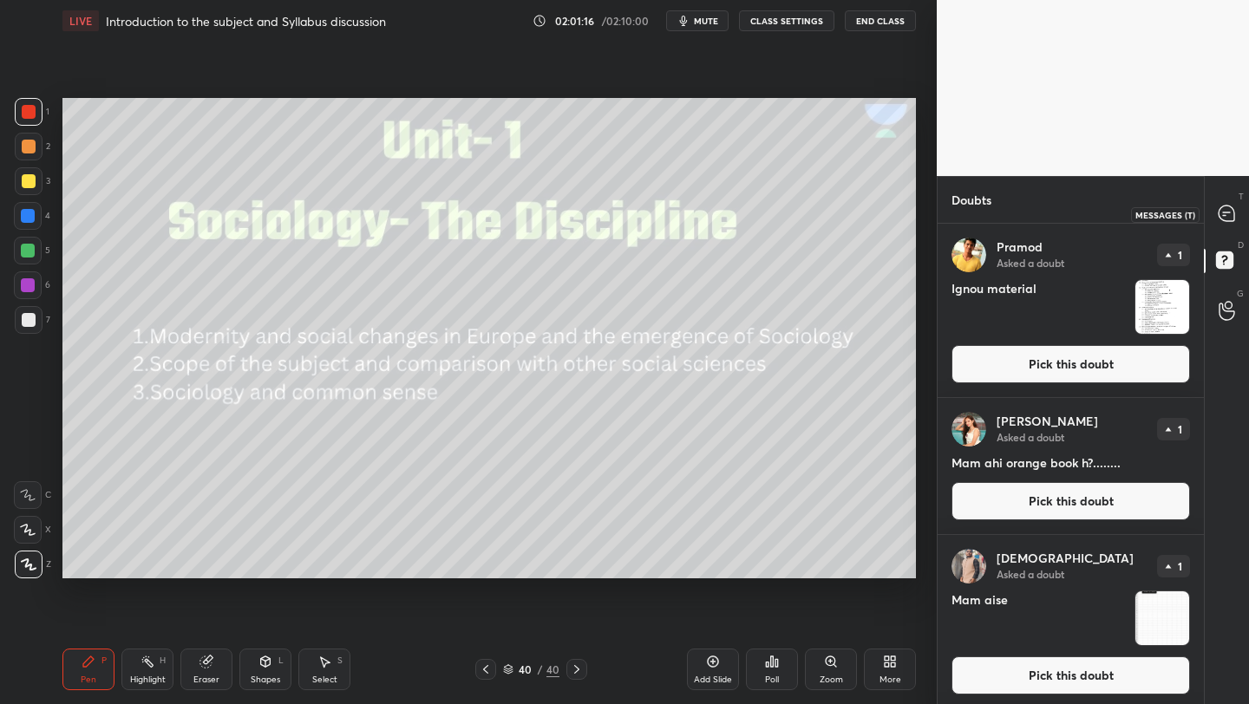
click at [1221, 209] on icon at bounding box center [1226, 213] width 16 height 16
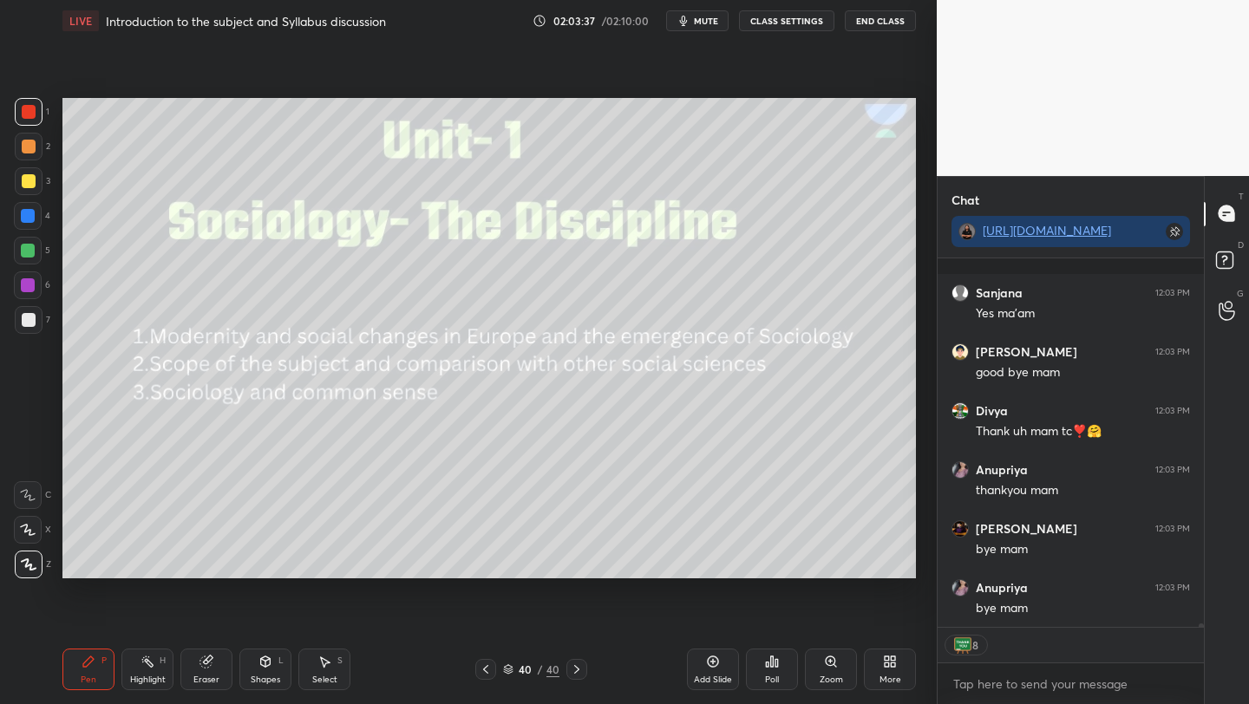
scroll to position [42345, 0]
click at [883, 18] on button "End Class" at bounding box center [880, 20] width 71 height 21
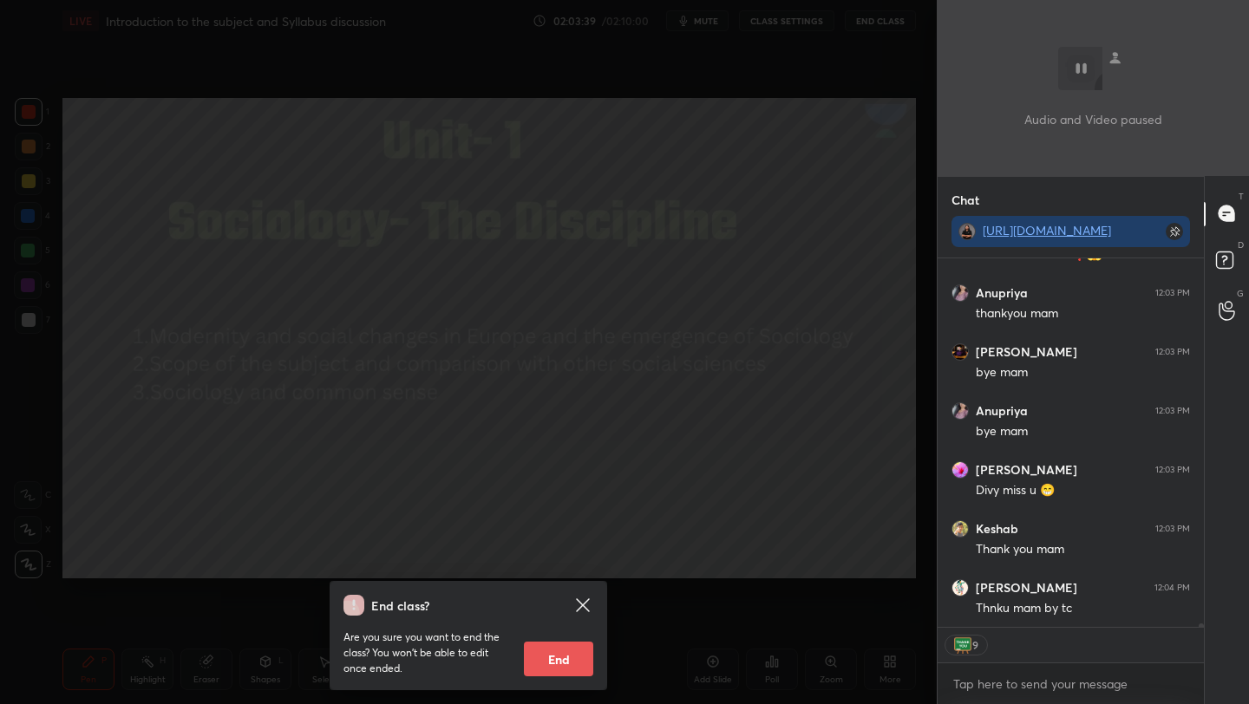
scroll to position [42463, 0]
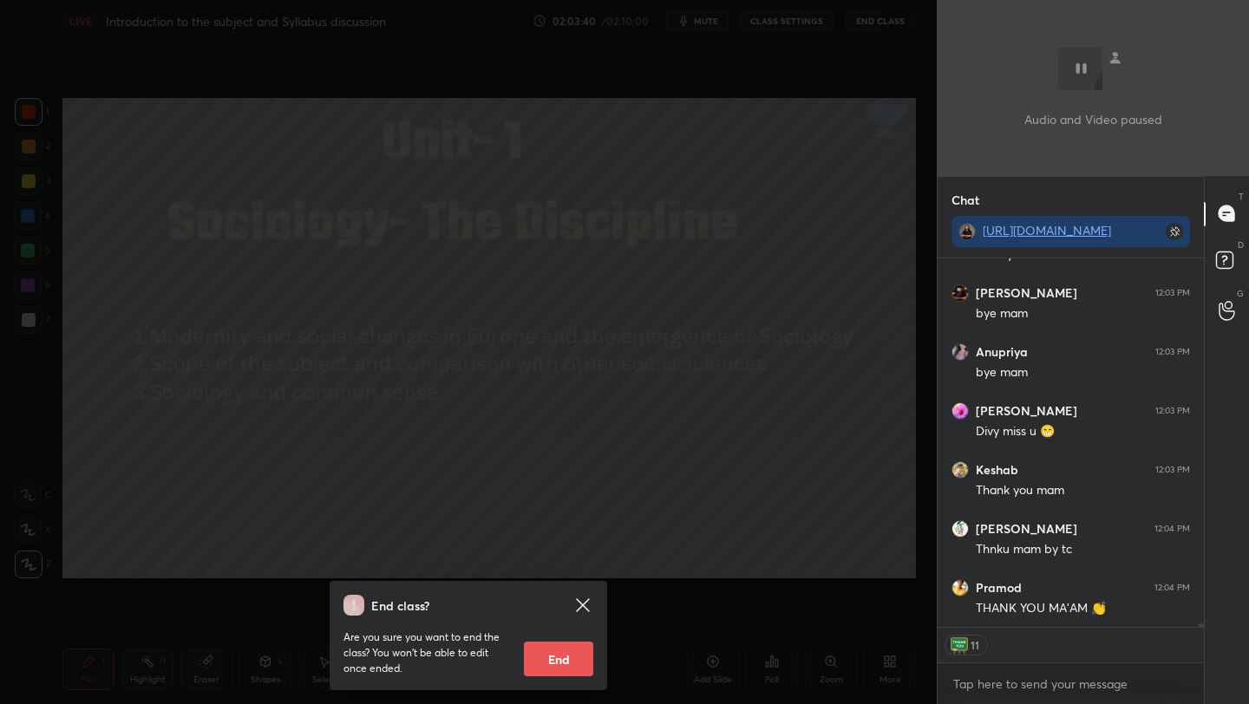
click at [545, 662] on button "End" at bounding box center [558, 659] width 69 height 35
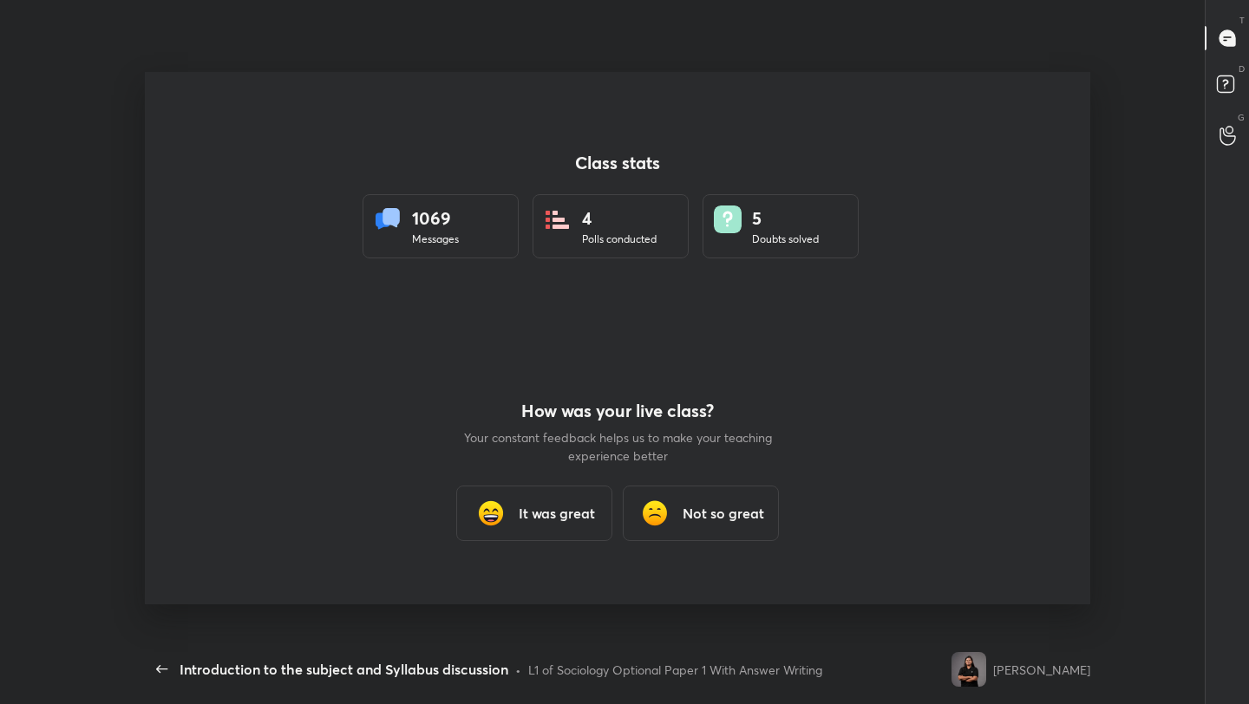
scroll to position [0, 0]
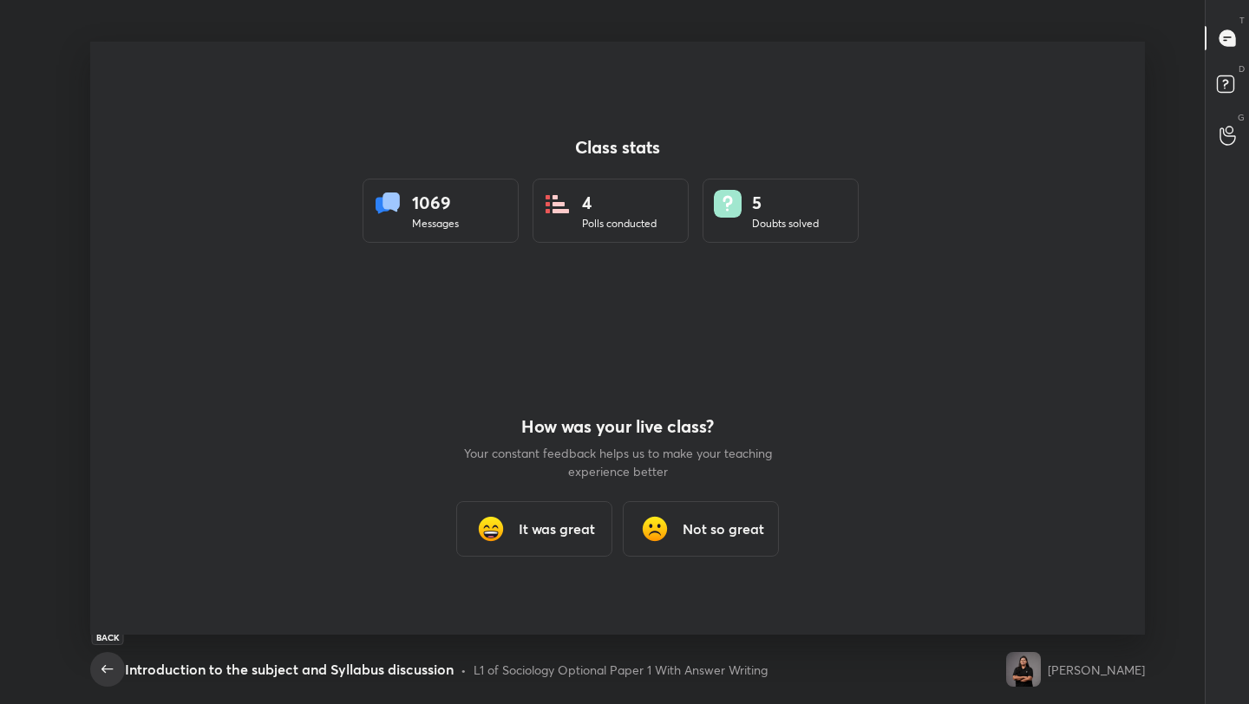
type textarea "x"
click at [554, 524] on h3 "It was great" at bounding box center [557, 529] width 76 height 21
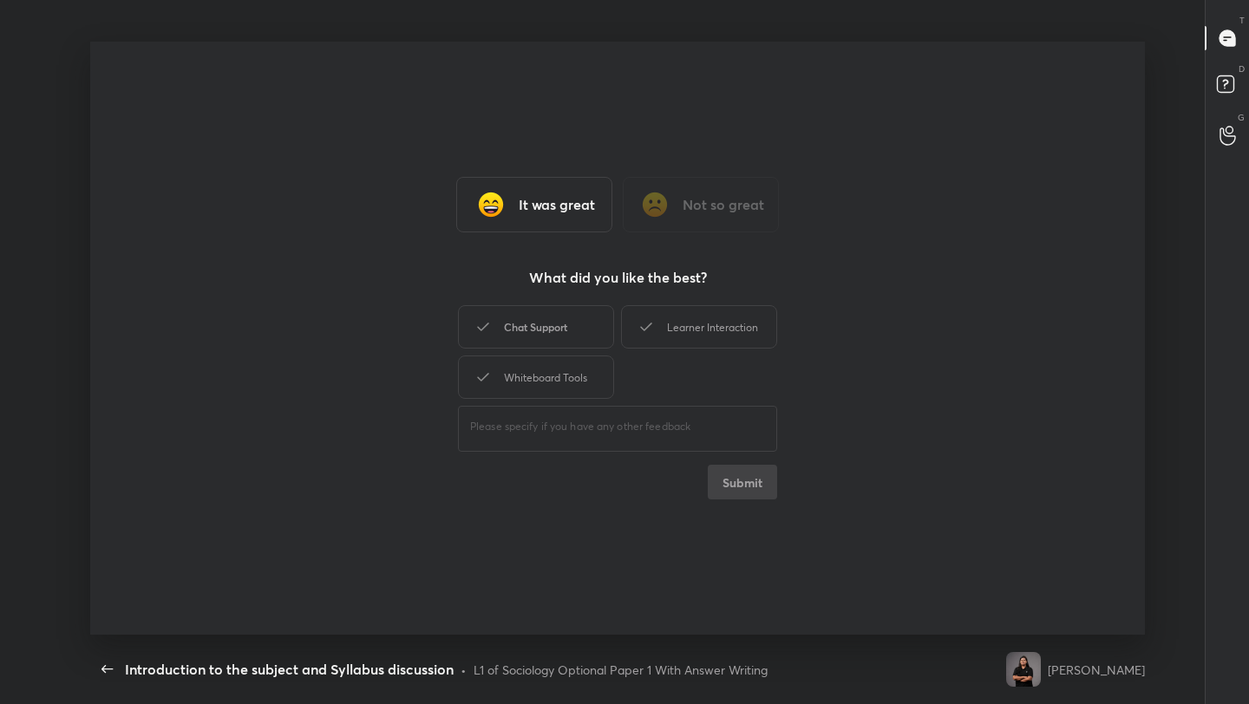
click at [556, 325] on div "Chat Support" at bounding box center [536, 326] width 156 height 43
click at [742, 492] on button "Submit" at bounding box center [742, 482] width 69 height 35
